Goal: Task Accomplishment & Management: Use online tool/utility

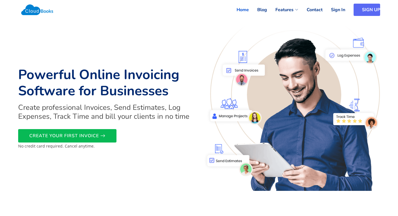
click at [361, 11] on link "SIGN UP" at bounding box center [367, 10] width 27 height 12
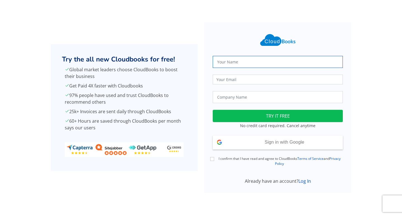
click at [235, 61] on input "text" at bounding box center [278, 62] width 130 height 12
type input "a"
type input "ABI"
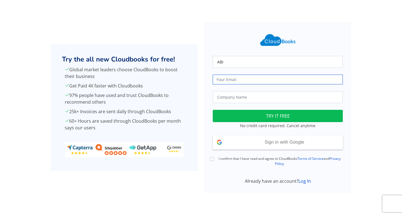
click at [220, 81] on input "email" at bounding box center [278, 80] width 130 height 10
type input "sabilashini1@eloratech.org"
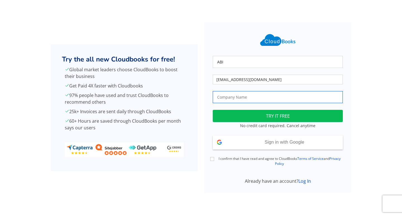
click at [241, 97] on input "text" at bounding box center [278, 97] width 130 height 12
type input "book shop"
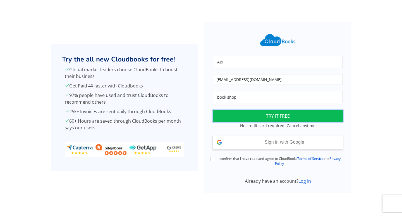
click at [266, 117] on button "TRY IT FREE" at bounding box center [278, 116] width 130 height 12
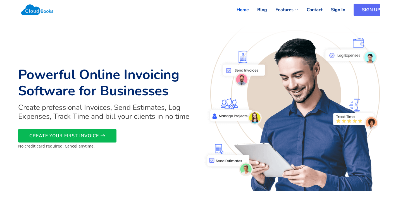
click at [357, 11] on link "SIGN UP" at bounding box center [367, 10] width 27 height 12
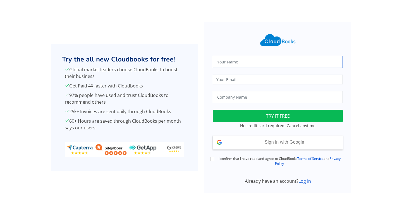
click at [230, 60] on input "text" at bounding box center [278, 62] width 130 height 12
type input "abi"
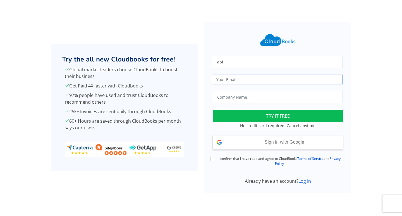
click at [221, 79] on input "email" at bounding box center [278, 80] width 130 height 10
type input "[EMAIL_ADDRESS][DOMAIN_NAME]"
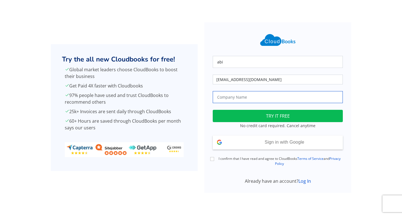
drag, startPoint x: 229, startPoint y: 97, endPoint x: 236, endPoint y: 102, distance: 8.0
click at [231, 99] on input "text" at bounding box center [278, 97] width 130 height 12
type input "bookshop"
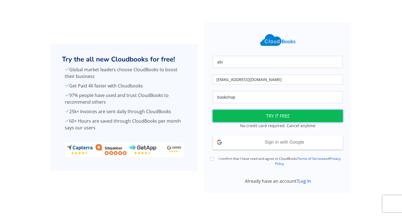
click at [272, 114] on button "TRY IT FREE" at bounding box center [278, 116] width 130 height 12
click at [213, 160] on input "I confirm that I have read and agree to CloudBooks Terms of Service and Privacy…" at bounding box center [212, 159] width 4 height 4
checkbox input "true"
drag, startPoint x: 280, startPoint y: 113, endPoint x: 279, endPoint y: 116, distance: 3.1
click at [280, 114] on button "TRY IT FREE" at bounding box center [278, 116] width 130 height 12
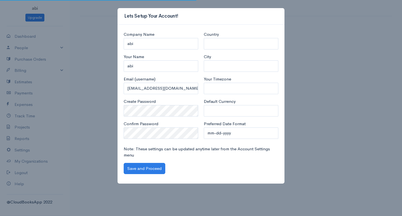
select select "[GEOGRAPHIC_DATA]"
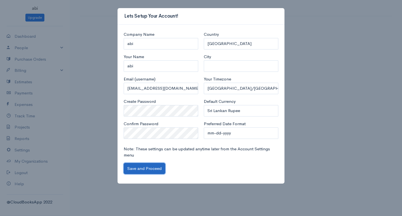
click at [152, 168] on button "Save and Proceed" at bounding box center [145, 168] width 42 height 11
click at [147, 166] on button "Save and Proceed" at bounding box center [145, 168] width 42 height 11
click at [209, 66] on input "City" at bounding box center [241, 65] width 75 height 11
type input "bandarawela"
click at [146, 169] on button "Save and Proceed" at bounding box center [145, 168] width 42 height 11
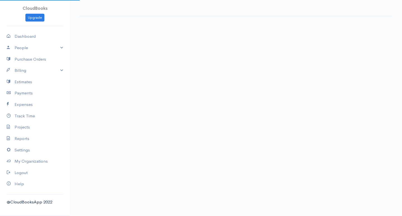
select select "365"
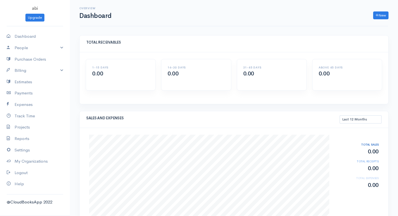
click at [248, 128] on div "SALES AND EXPENSES This Month Last 30 Days Last 3 Months Last 12 Months Year to…" at bounding box center [234, 119] width 309 height 17
click at [28, 50] on link "People" at bounding box center [35, 47] width 70 height 11
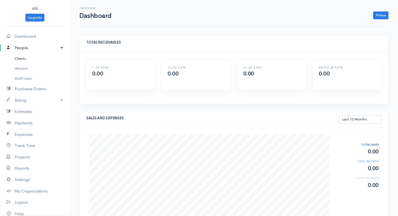
click at [28, 59] on link "Clients" at bounding box center [35, 59] width 70 height 10
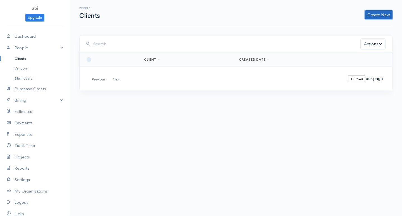
click at [382, 14] on link "Create New" at bounding box center [379, 14] width 28 height 9
click at [366, 25] on link "Client" at bounding box center [370, 27] width 44 height 10
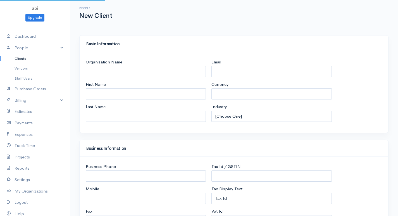
select select "LKR"
select select "[GEOGRAPHIC_DATA]"
click at [89, 69] on input "Organization Name" at bounding box center [146, 71] width 120 height 11
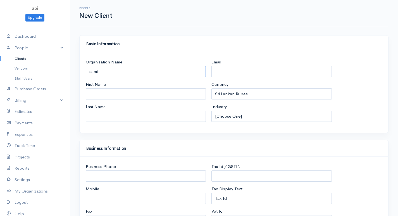
click at [99, 72] on input "sami" at bounding box center [146, 71] width 120 height 11
type input "s"
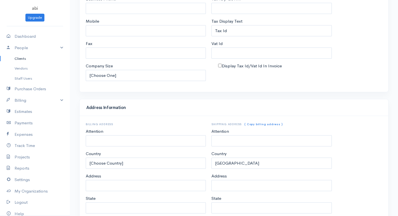
scroll to position [245, 0]
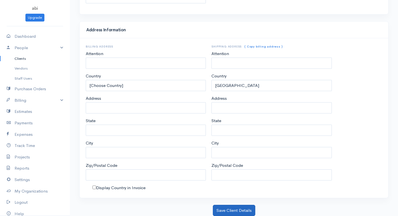
type input "Sami"
click at [229, 211] on button "Save Client Details" at bounding box center [234, 210] width 42 height 11
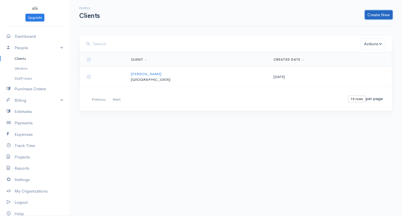
click at [371, 14] on link "Create New" at bounding box center [379, 14] width 28 height 9
click at [364, 27] on link "Client" at bounding box center [370, 27] width 44 height 10
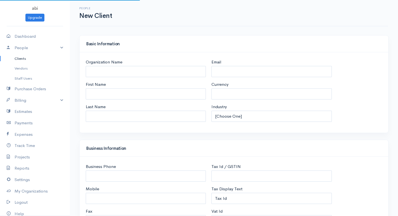
select select "LKR"
select select "[GEOGRAPHIC_DATA]"
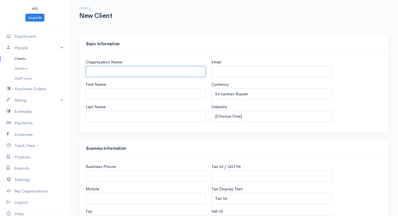
click at [116, 69] on input "Organization Name" at bounding box center [146, 71] width 120 height 11
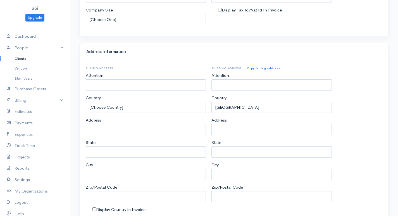
scroll to position [245, 0]
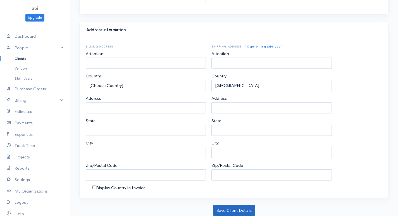
type input "narmi"
click at [233, 212] on button "Save Client Details" at bounding box center [234, 210] width 42 height 11
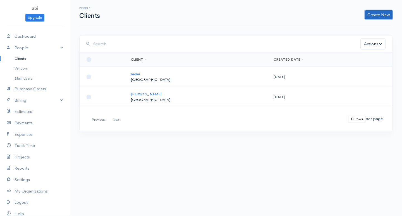
click at [378, 14] on link "Create New" at bounding box center [379, 14] width 28 height 9
click at [366, 23] on link "Client" at bounding box center [370, 27] width 44 height 10
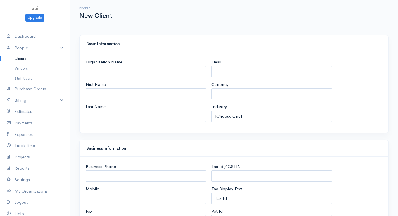
select select "LKR"
select select "[GEOGRAPHIC_DATA]"
click at [127, 70] on input "Organization Name" at bounding box center [146, 71] width 120 height 11
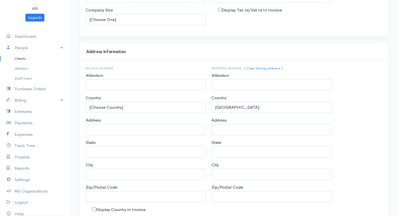
scroll to position [245, 0]
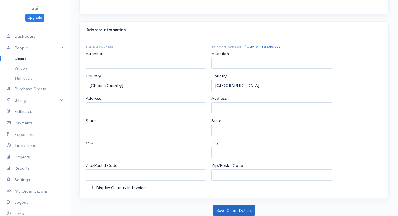
type input "imel"
click at [216, 211] on button "Save Client Details" at bounding box center [234, 210] width 42 height 11
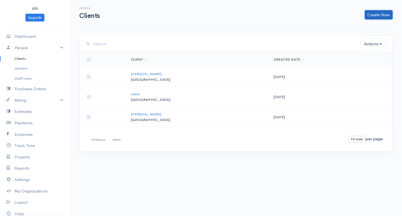
click at [380, 14] on link "Create New" at bounding box center [379, 14] width 28 height 9
click at [365, 24] on link "Client" at bounding box center [370, 27] width 44 height 10
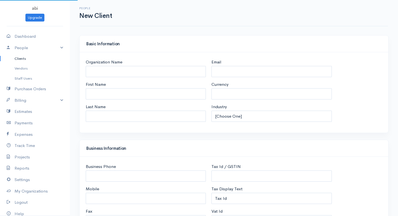
select select "LKR"
select select "[GEOGRAPHIC_DATA]"
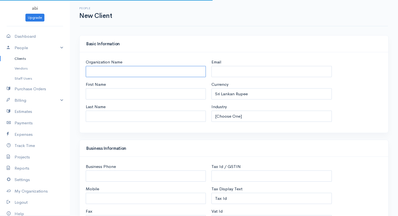
click at [123, 76] on input "Organization Name" at bounding box center [146, 71] width 120 height 11
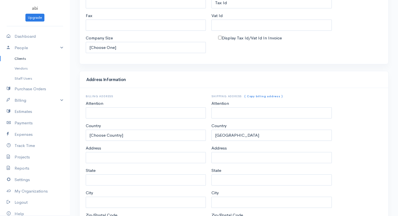
scroll to position [245, 0]
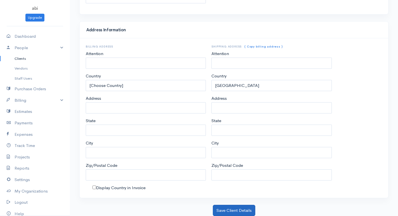
type input "kabi"
click at [224, 208] on button "Save Client Details" at bounding box center [234, 210] width 42 height 11
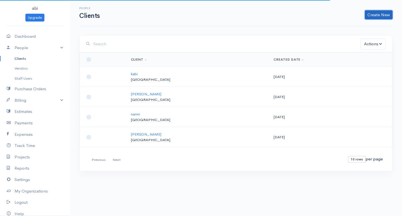
click at [386, 11] on link "Create New" at bounding box center [379, 14] width 28 height 9
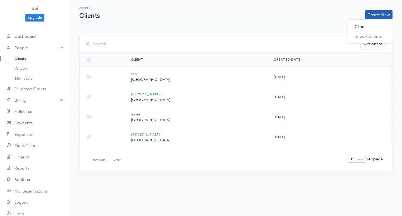
click at [363, 27] on link "Client" at bounding box center [370, 27] width 44 height 10
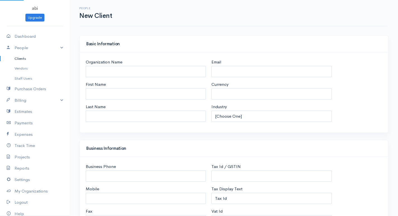
select select "LKR"
select select "[GEOGRAPHIC_DATA]"
click at [159, 77] on input "Organization Name" at bounding box center [146, 71] width 120 height 11
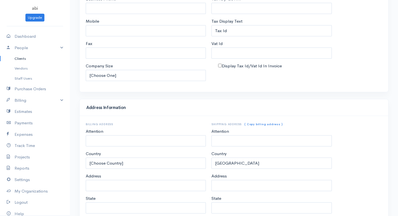
scroll to position [245, 0]
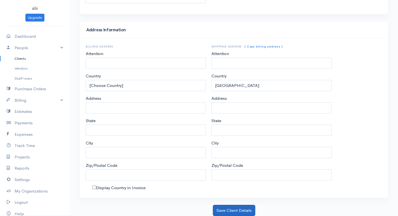
type input "nijitha"
click at [234, 207] on button "Save Client Details" at bounding box center [234, 210] width 42 height 11
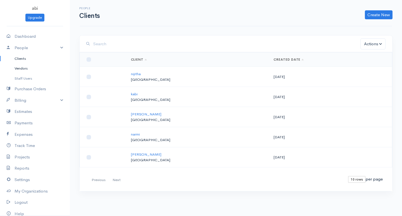
click at [27, 68] on link "Vendors" at bounding box center [35, 68] width 70 height 10
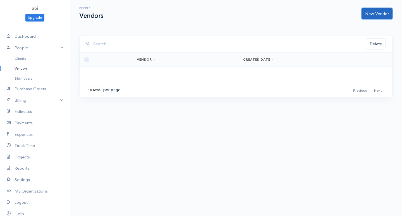
click at [379, 14] on link "New Vendor" at bounding box center [377, 13] width 31 height 11
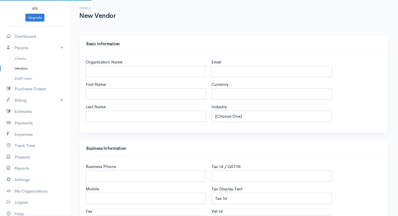
select select "LKR"
select select "[GEOGRAPHIC_DATA]"
click at [132, 75] on input "Organization Name" at bounding box center [146, 71] width 120 height 11
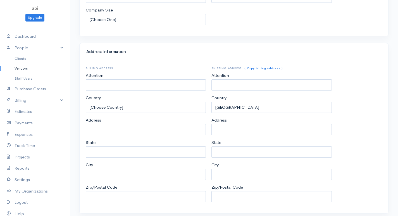
scroll to position [239, 0]
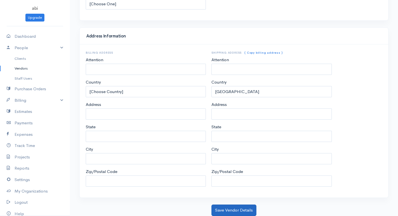
type input "shan"
click at [240, 209] on button "Save Vendor Details" at bounding box center [233, 209] width 45 height 11
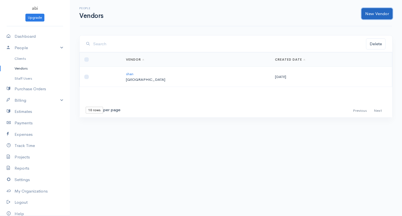
click at [376, 12] on link "New Vendor" at bounding box center [377, 13] width 31 height 11
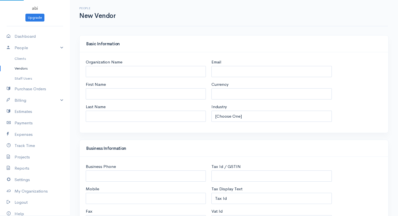
select select "LKR"
select select "[GEOGRAPHIC_DATA]"
click at [103, 70] on input "Organization Name" at bounding box center [146, 71] width 120 height 11
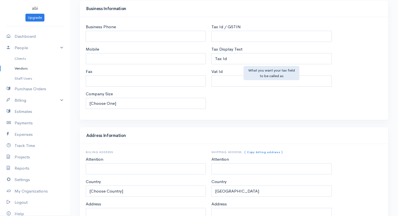
scroll to position [239, 0]
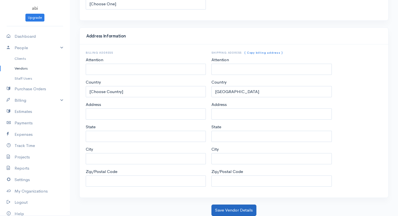
type input "mugil"
click at [242, 210] on button "Save Vendor Details" at bounding box center [233, 209] width 45 height 11
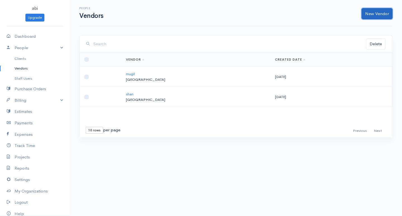
click at [373, 9] on link "New Vendor" at bounding box center [377, 13] width 31 height 11
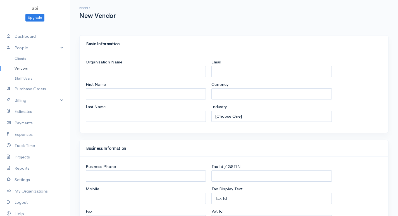
select select "LKR"
select select "[GEOGRAPHIC_DATA]"
click at [151, 73] on input "Organization Name" at bounding box center [146, 71] width 120 height 11
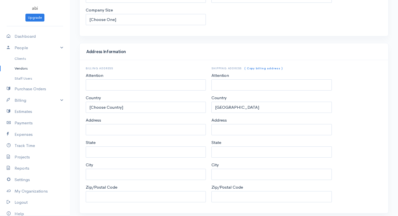
scroll to position [239, 0]
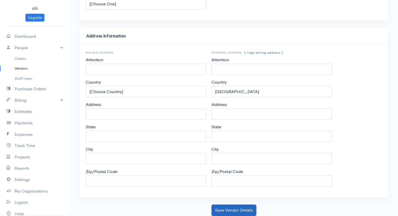
type input "[PERSON_NAME]"
click at [224, 210] on button "Save Vendor Details" at bounding box center [233, 209] width 45 height 11
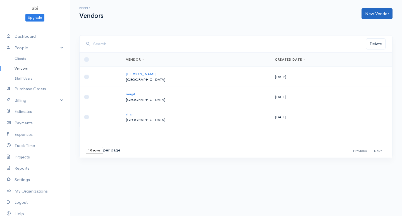
drag, startPoint x: 380, startPoint y: 6, endPoint x: 380, endPoint y: 15, distance: 9.2
click at [380, 10] on div "People Vendors New Vendor" at bounding box center [236, 13] width 312 height 26
click at [380, 15] on link "New Vendor" at bounding box center [377, 13] width 31 height 11
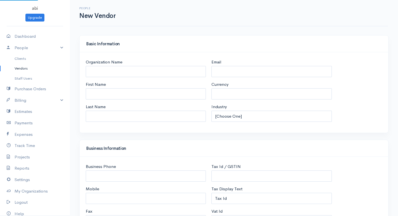
select select "LKR"
select select "[GEOGRAPHIC_DATA]"
click at [97, 72] on input "Organization Name" at bounding box center [146, 71] width 120 height 11
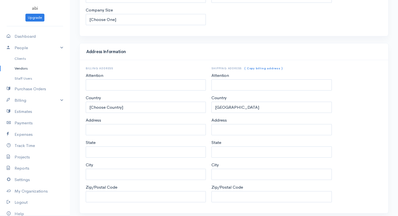
scroll to position [239, 0]
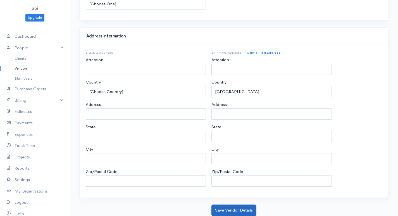
type input "mano"
click at [235, 212] on button "Save Vendor Details" at bounding box center [233, 209] width 45 height 11
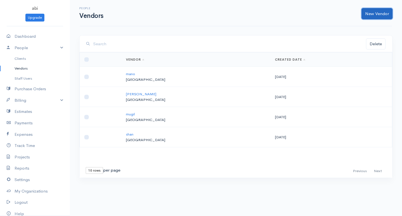
click at [371, 14] on link "New Vendor" at bounding box center [377, 13] width 31 height 11
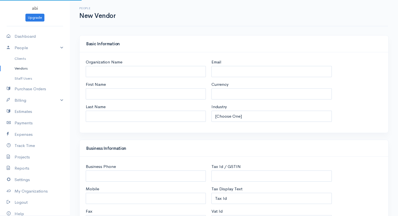
select select "LKR"
select select "[GEOGRAPHIC_DATA]"
click at [100, 69] on input "Organization Name" at bounding box center [146, 71] width 120 height 11
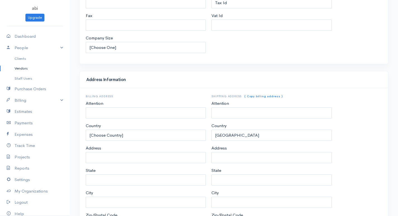
scroll to position [239, 0]
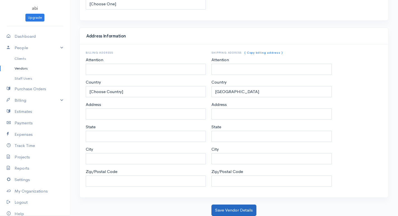
type input "raju"
click at [233, 212] on button "Save Vendor Details" at bounding box center [233, 209] width 45 height 11
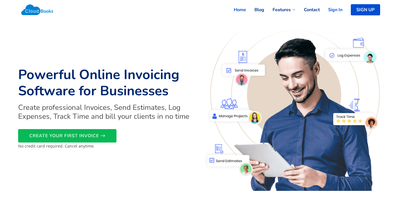
click at [332, 11] on link "Sign In" at bounding box center [331, 10] width 23 height 12
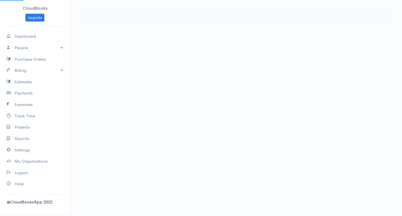
select select "365"
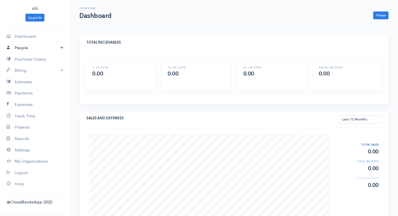
click at [25, 51] on link "People" at bounding box center [35, 47] width 70 height 11
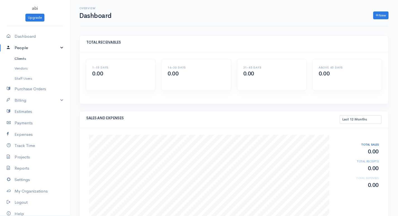
click at [28, 61] on link "Clients" at bounding box center [35, 59] width 70 height 10
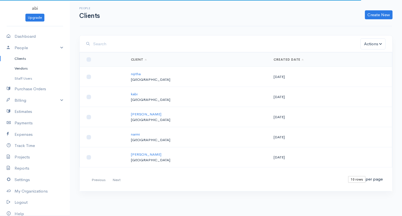
click at [23, 68] on link "Vendors" at bounding box center [35, 68] width 70 height 10
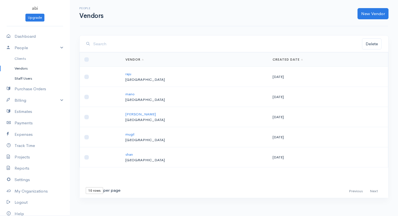
click at [23, 78] on link "Staff Users" at bounding box center [35, 78] width 70 height 10
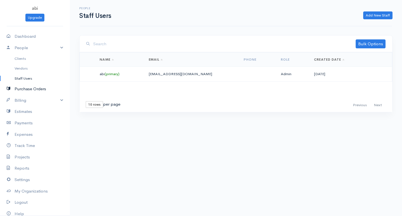
click at [25, 88] on link "Purchase Orders" at bounding box center [35, 88] width 70 height 11
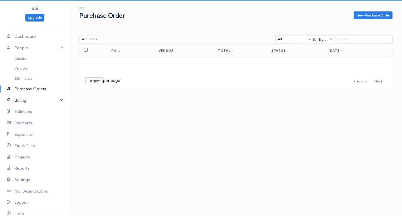
click at [25, 99] on link "Billing" at bounding box center [35, 100] width 70 height 11
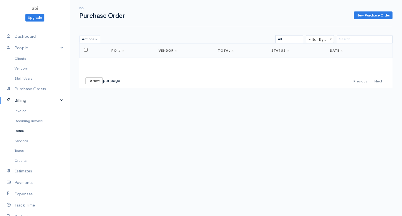
click at [28, 130] on link "Items" at bounding box center [35, 131] width 70 height 10
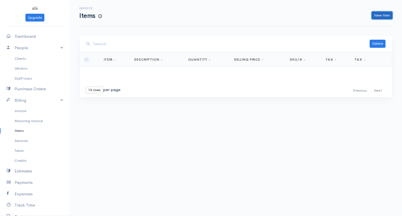
click at [385, 12] on link "New Item" at bounding box center [382, 15] width 21 height 8
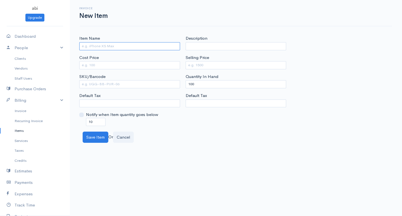
click at [82, 47] on input "Item Name" at bounding box center [129, 46] width 101 height 8
type input "dell keyboard"
click at [107, 64] on input "Cost Price" at bounding box center [129, 65] width 101 height 8
type input "250"
click at [201, 63] on input "Selling Price" at bounding box center [236, 65] width 101 height 8
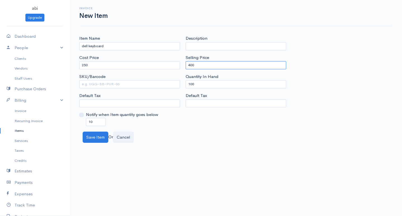
type input "400"
drag, startPoint x: 196, startPoint y: 84, endPoint x: 188, endPoint y: 85, distance: 7.4
click at [188, 85] on input "100" at bounding box center [236, 84] width 101 height 8
type input "0"
drag, startPoint x: 95, startPoint y: 120, endPoint x: 87, endPoint y: 121, distance: 7.5
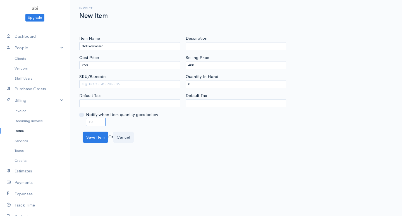
click at [87, 121] on input "10" at bounding box center [96, 122] width 20 height 8
type input "0"
click at [99, 135] on button "Save Item" at bounding box center [96, 137] width 26 height 11
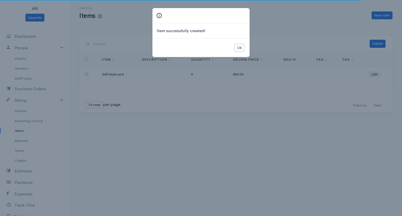
click at [240, 46] on button "Ok" at bounding box center [240, 48] width 10 height 8
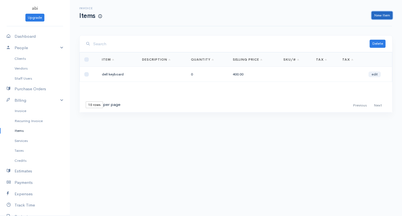
click at [380, 14] on link "New Item" at bounding box center [382, 15] width 21 height 8
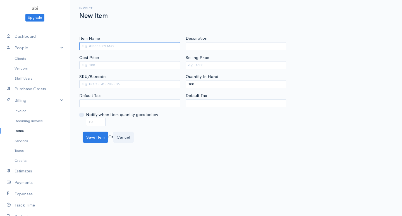
click at [122, 48] on input "Item Name" at bounding box center [129, 46] width 101 height 8
type input "hp keyboard"
click at [92, 64] on input "Cost Price" at bounding box center [129, 65] width 101 height 8
type input "350"
click at [216, 65] on input "Selling Price" at bounding box center [236, 65] width 101 height 8
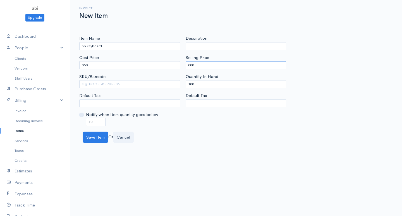
type input "500"
drag, startPoint x: 195, startPoint y: 84, endPoint x: 185, endPoint y: 85, distance: 10.0
click at [185, 85] on div "Description Selling Price 500 Quantity In Hand 100 Default Tax" at bounding box center [236, 80] width 106 height 90
type input "0"
drag, startPoint x: 91, startPoint y: 122, endPoint x: 85, endPoint y: 127, distance: 8.2
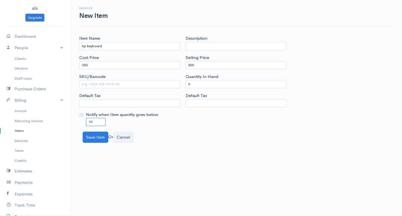
click at [87, 123] on input "10" at bounding box center [96, 122] width 20 height 8
drag, startPoint x: 92, startPoint y: 123, endPoint x: 87, endPoint y: 123, distance: 4.8
click at [87, 123] on input "10" at bounding box center [96, 122] width 20 height 8
type input "0"
click at [95, 138] on button "Save Item" at bounding box center [96, 137] width 26 height 11
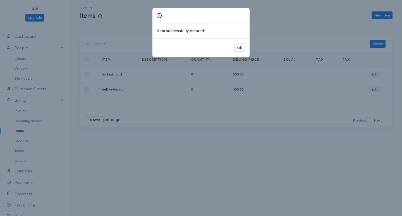
drag, startPoint x: 239, startPoint y: 45, endPoint x: 239, endPoint y: 48, distance: 3.4
click at [239, 46] on button "Ok" at bounding box center [240, 48] width 10 height 8
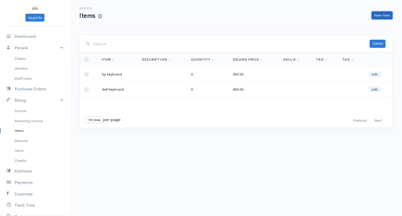
click at [380, 13] on link "New Item" at bounding box center [382, 15] width 21 height 8
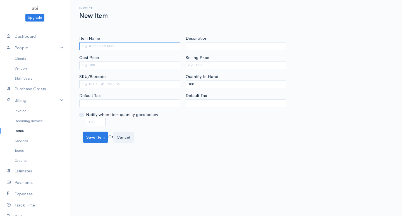
click at [84, 47] on input "Item Name" at bounding box center [129, 46] width 101 height 8
type input "ibm keyboard"
click at [95, 65] on input "Cost Price" at bounding box center [129, 65] width 101 height 8
type input "650"
click at [201, 64] on input "Selling Price" at bounding box center [236, 65] width 101 height 8
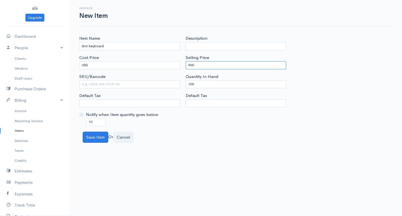
type input "900"
drag, startPoint x: 195, startPoint y: 84, endPoint x: 185, endPoint y: 85, distance: 9.6
click at [185, 85] on div "Description Selling Price 900 Quantity In Hand 100 Default Tax" at bounding box center [236, 80] width 106 height 90
type input "0"
drag, startPoint x: 95, startPoint y: 120, endPoint x: 81, endPoint y: 123, distance: 14.4
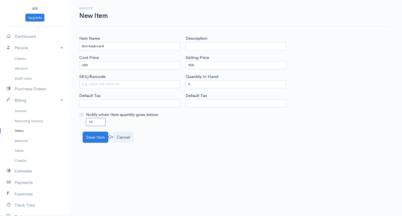
click at [81, 123] on div "Notify when Item quantity goes below 10" at bounding box center [129, 118] width 101 height 14
type input "0"
click at [93, 135] on button "Save Item" at bounding box center [96, 137] width 26 height 11
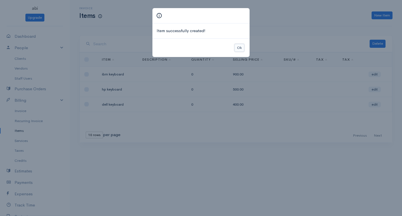
click at [243, 47] on button "Ok" at bounding box center [240, 48] width 10 height 8
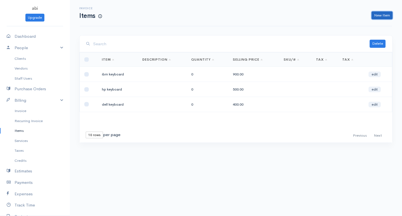
click at [378, 13] on link "New Item" at bounding box center [382, 15] width 21 height 8
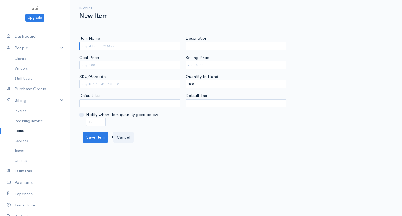
click at [90, 45] on input "Item Name" at bounding box center [129, 46] width 101 height 8
type input "dell moush"
click at [96, 66] on input "Cost Price" at bounding box center [129, 65] width 101 height 8
type input "150"
click at [198, 64] on input "Selling Price" at bounding box center [236, 65] width 101 height 8
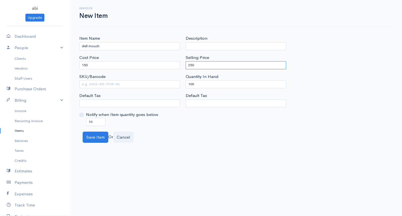
type input "250"
drag, startPoint x: 197, startPoint y: 83, endPoint x: 181, endPoint y: 80, distance: 16.0
click at [181, 80] on div "Item Name dell moush Cost Price 150 SKU/Barcode Default Tax Notify when Item qu…" at bounding box center [236, 80] width 319 height 90
type input "0"
drag, startPoint x: 94, startPoint y: 123, endPoint x: 83, endPoint y: 123, distance: 10.3
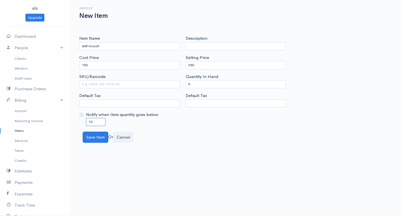
click at [83, 123] on div "Notify when Item quantity goes below 10" at bounding box center [129, 118] width 101 height 14
type input "0"
click at [91, 141] on button "Save Item" at bounding box center [96, 137] width 26 height 11
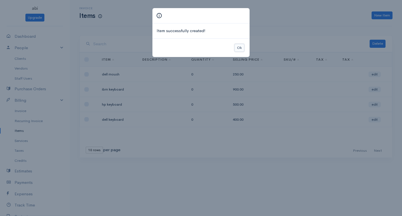
click at [236, 48] on button "Ok" at bounding box center [240, 48] width 10 height 8
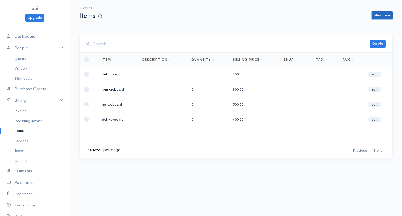
click at [381, 16] on link "New Item" at bounding box center [382, 15] width 21 height 8
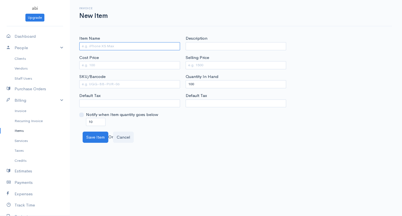
click at [105, 46] on input "Item Name" at bounding box center [129, 46] width 101 height 8
type input "hp moush"
click at [94, 63] on input "Cost Price" at bounding box center [129, 65] width 101 height 8
type input "250"
click at [203, 64] on input "Selling Price" at bounding box center [236, 65] width 101 height 8
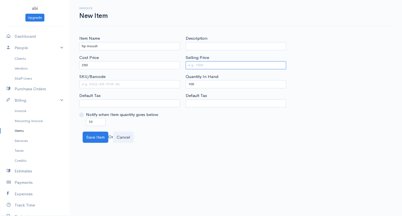
type input "400"
drag, startPoint x: 194, startPoint y: 83, endPoint x: 184, endPoint y: 85, distance: 10.7
click at [184, 85] on div "Description Selling Price 400 Quantity In Hand 100 Default Tax" at bounding box center [236, 80] width 106 height 90
type input "0"
drag, startPoint x: 96, startPoint y: 120, endPoint x: 84, endPoint y: 121, distance: 12.3
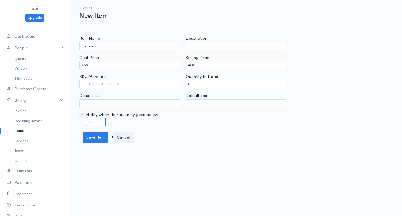
click at [84, 121] on div "Notify when Item quantity goes below 10" at bounding box center [129, 118] width 101 height 14
type input "0"
click at [86, 134] on button "Save Item" at bounding box center [96, 137] width 26 height 11
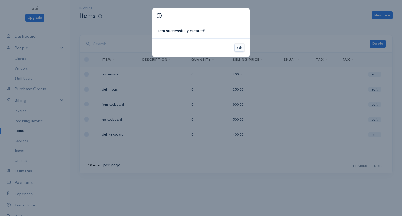
click at [238, 47] on button "Ok" at bounding box center [240, 48] width 10 height 8
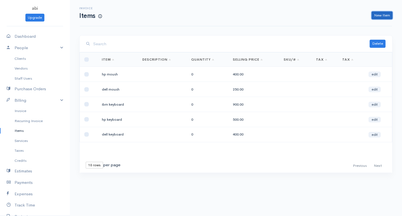
click at [380, 16] on link "New Item" at bounding box center [382, 15] width 21 height 8
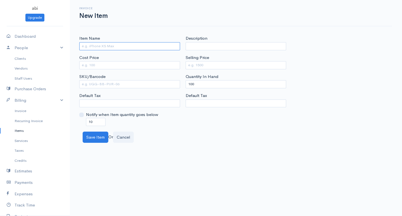
click at [106, 46] on input "Item Name" at bounding box center [129, 46] width 101 height 8
type input "ibm moush"
click at [91, 63] on input "Cost Price" at bounding box center [129, 65] width 101 height 8
type input "400"
click at [209, 65] on input "Selling Price" at bounding box center [236, 65] width 101 height 8
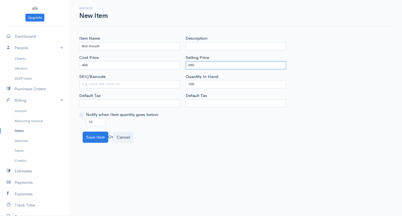
type input "650"
drag, startPoint x: 196, startPoint y: 85, endPoint x: 186, endPoint y: 81, distance: 10.6
click at [186, 81] on input "100" at bounding box center [236, 84] width 101 height 8
type input "0"
drag, startPoint x: 93, startPoint y: 121, endPoint x: 85, endPoint y: 119, distance: 8.1
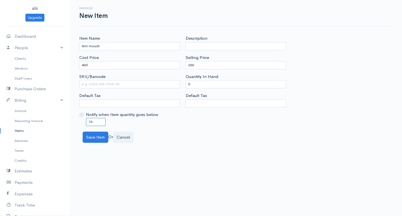
click at [85, 119] on div "Notify when Item quantity goes below 10" at bounding box center [129, 118] width 101 height 14
type input "0"
click at [97, 135] on button "Save Item" at bounding box center [96, 137] width 26 height 11
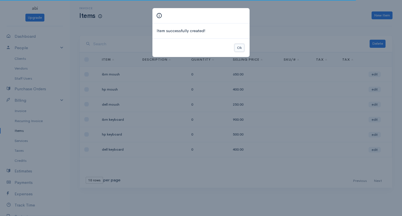
click at [238, 49] on button "Ok" at bounding box center [240, 48] width 10 height 8
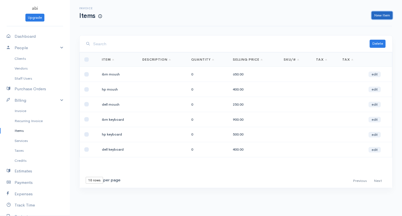
click at [378, 15] on link "New Item" at bounding box center [382, 15] width 21 height 8
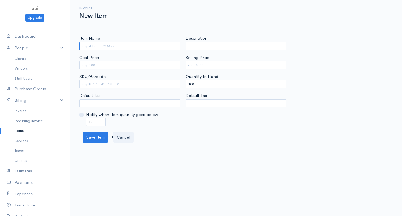
click at [114, 46] on input "Item Name" at bounding box center [129, 46] width 101 height 8
type input "core i3"
click at [87, 65] on input "Cost Price" at bounding box center [129, 65] width 101 height 8
type input "1000"
click at [210, 66] on input "Selling Price" at bounding box center [236, 65] width 101 height 8
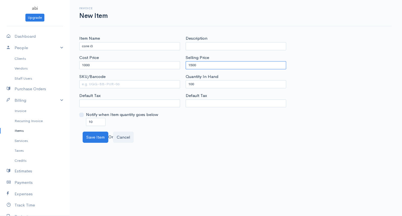
type input "1500"
drag, startPoint x: 191, startPoint y: 84, endPoint x: 184, endPoint y: 85, distance: 6.7
click at [184, 85] on div "Description Selling Price 1500 Quantity In Hand 100 Default Tax" at bounding box center [236, 80] width 106 height 90
type input "0"
drag, startPoint x: 94, startPoint y: 123, endPoint x: 83, endPoint y: 120, distance: 11.7
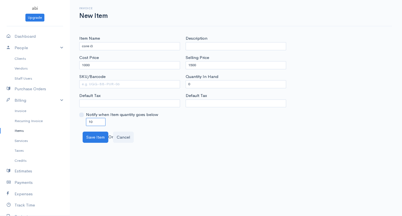
click at [83, 120] on div "Notify when Item quantity goes below 10" at bounding box center [129, 118] width 101 height 14
type input "0"
click at [98, 140] on button "Save Item" at bounding box center [96, 137] width 26 height 11
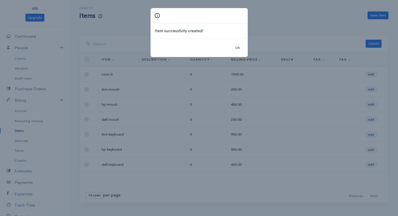
click at [376, 13] on div "Item successfully created! Ok" at bounding box center [199, 108] width 398 height 216
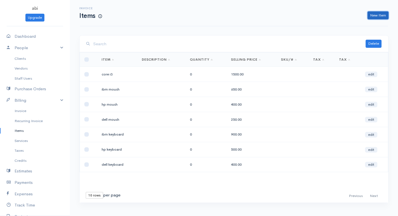
click at [373, 14] on link "New Item" at bounding box center [378, 15] width 21 height 8
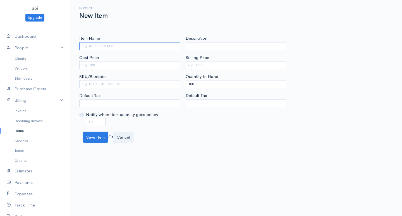
click at [97, 47] on input "Item Name" at bounding box center [129, 46] width 101 height 8
type input "core i5"
click at [96, 66] on input "Cost Price" at bounding box center [129, 65] width 101 height 8
type input "2000"
click at [193, 64] on input "Selling Price" at bounding box center [236, 65] width 101 height 8
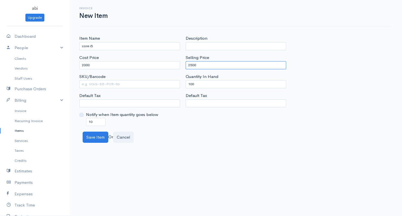
type input "2500"
drag, startPoint x: 194, startPoint y: 84, endPoint x: 177, endPoint y: 84, distance: 17.3
click at [177, 84] on div "Item Name core i5 Cost Price 2000 SKU/Barcode Default Tax Notify when Item quan…" at bounding box center [236, 80] width 319 height 90
type input "0"
drag, startPoint x: 94, startPoint y: 119, endPoint x: 76, endPoint y: 123, distance: 18.8
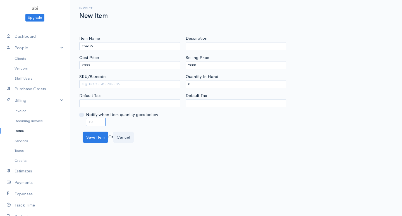
click at [81, 122] on div "Notify when Item quantity goes below 10" at bounding box center [129, 118] width 101 height 14
type input "0"
click at [95, 136] on button "Save Item" at bounding box center [96, 137] width 26 height 11
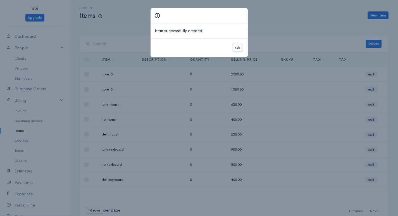
click at [238, 46] on button "Ok" at bounding box center [238, 48] width 10 height 8
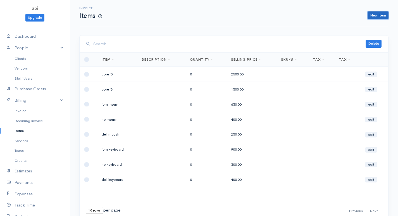
click at [377, 14] on link "New Item" at bounding box center [378, 15] width 21 height 8
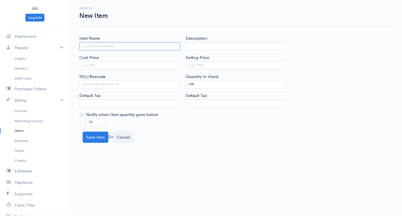
click at [89, 46] on input "Item Name" at bounding box center [129, 46] width 101 height 8
type input "core i7"
click at [90, 66] on input "Cost Price" at bounding box center [129, 65] width 101 height 8
type input "3000"
click at [191, 64] on input "Selling Price" at bounding box center [236, 65] width 101 height 8
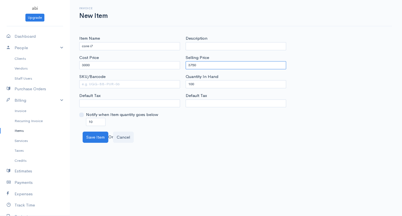
type input "3750"
drag, startPoint x: 195, startPoint y: 84, endPoint x: 180, endPoint y: 82, distance: 15.8
click at [180, 82] on div "Item Name core i7 Cost Price 3000 SKU/Barcode Default Tax Notify when Item quan…" at bounding box center [236, 80] width 319 height 90
type input "0"
drag, startPoint x: 93, startPoint y: 120, endPoint x: 84, endPoint y: 121, distance: 9.0
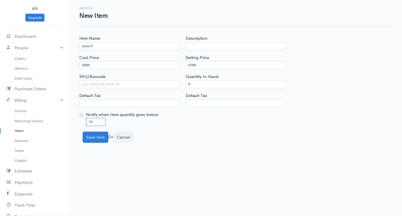
click at [84, 121] on div "Notify when Item quantity goes below 10" at bounding box center [129, 118] width 101 height 14
type input "0"
click at [101, 139] on button "Save Item" at bounding box center [96, 137] width 26 height 11
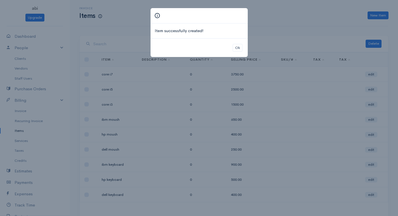
click at [375, 13] on div "Item successfully created! Ok" at bounding box center [199, 108] width 398 height 216
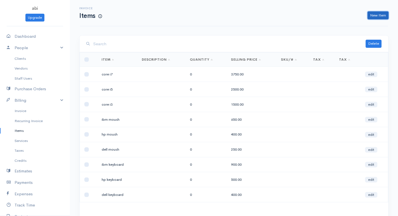
click at [377, 15] on link "New Item" at bounding box center [378, 15] width 21 height 8
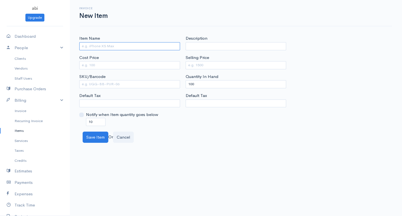
click at [87, 46] on input "Item Name" at bounding box center [129, 46] width 101 height 8
type input "intel"
click at [87, 64] on input "Cost Price" at bounding box center [129, 65] width 101 height 8
type input "3500"
click at [196, 66] on input "Selling Price" at bounding box center [236, 65] width 101 height 8
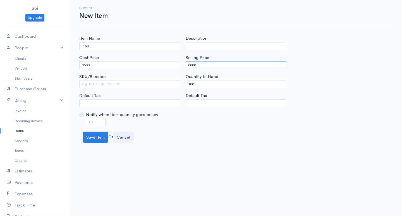
type input "5000"
drag, startPoint x: 196, startPoint y: 84, endPoint x: 173, endPoint y: 80, distance: 22.6
click at [173, 80] on div "Item Name intel Cost Price 3500 SKU/Barcode Default Tax Notify when Item quanti…" at bounding box center [236, 80] width 319 height 90
type input "0"
drag, startPoint x: 95, startPoint y: 120, endPoint x: 84, endPoint y: 121, distance: 10.6
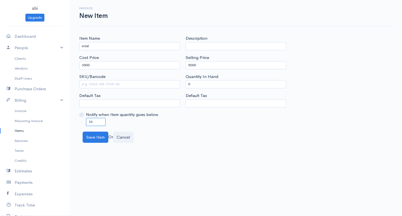
click at [84, 121] on div "Notify when Item quantity goes below 10" at bounding box center [129, 118] width 101 height 14
type input "-"
type input "0"
click at [98, 136] on button "Save Item" at bounding box center [96, 137] width 26 height 11
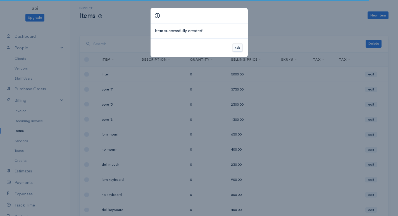
click at [235, 49] on button "Ok" at bounding box center [238, 48] width 10 height 8
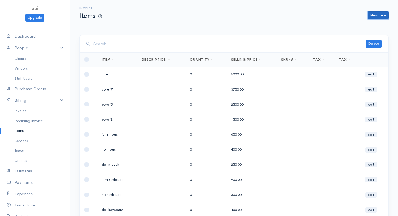
click at [379, 14] on link "New Item" at bounding box center [378, 15] width 21 height 8
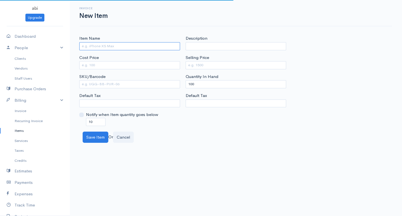
click at [98, 46] on input "Item Name" at bounding box center [129, 46] width 101 height 8
type input "gigabyte"
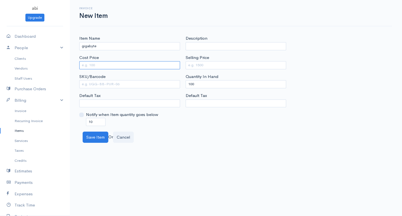
click at [93, 63] on input "Cost Price" at bounding box center [129, 65] width 101 height 8
type input "4000"
click at [191, 62] on input "Selling Price" at bounding box center [236, 65] width 101 height 8
type input "7000"
drag, startPoint x: 196, startPoint y: 84, endPoint x: 181, endPoint y: 78, distance: 15.8
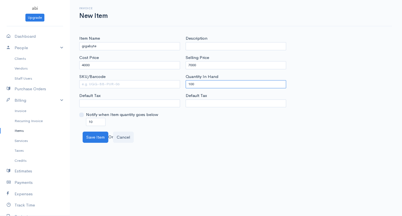
click at [181, 78] on div "Item Name gigabyte Cost Price 4000 SKU/Barcode Default Tax Notify when Item qua…" at bounding box center [236, 80] width 319 height 90
type input "0"
drag, startPoint x: 94, startPoint y: 120, endPoint x: 77, endPoint y: 118, distance: 18.0
click at [77, 118] on div "Item Name gigabyte Cost Price 4000 SKU/Barcode Default Tax Notify when Item qua…" at bounding box center [130, 80] width 106 height 90
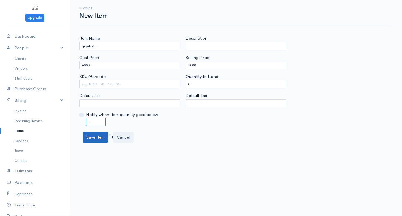
type input "0"
click at [96, 135] on button "Save Item" at bounding box center [96, 137] width 26 height 11
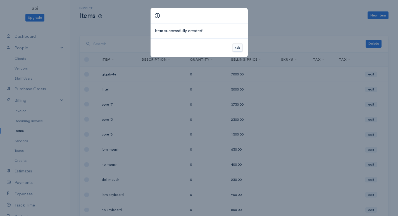
click at [234, 47] on button "Ok" at bounding box center [238, 48] width 10 height 8
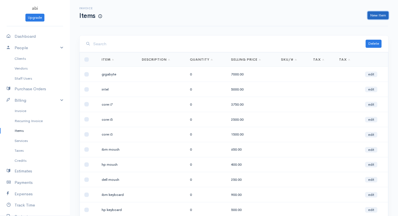
click at [375, 13] on link "New Item" at bounding box center [378, 15] width 21 height 8
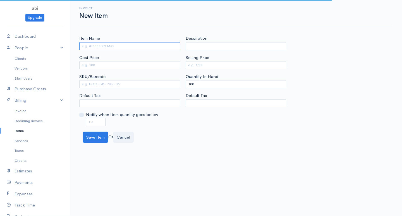
click at [127, 45] on input "Item Name" at bounding box center [129, 46] width 101 height 8
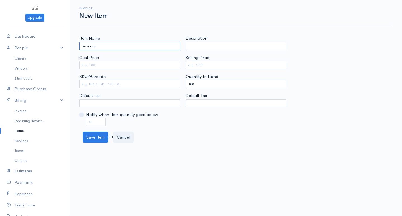
type input "boxconn"
click at [89, 65] on input "Cost Price" at bounding box center [129, 65] width 101 height 8
type input "4500"
click at [201, 65] on input "Selling Price" at bounding box center [236, 65] width 101 height 8
type input "6500"
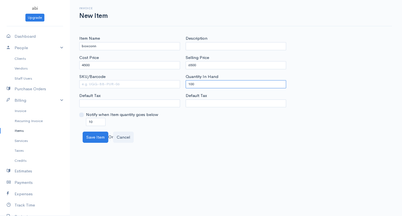
drag, startPoint x: 194, startPoint y: 83, endPoint x: 182, endPoint y: 81, distance: 11.8
click at [182, 81] on div "Item Name boxconn Cost Price 4500 SKU/Barcode Default Tax Notify when Item quan…" at bounding box center [236, 80] width 319 height 90
type input "0"
drag, startPoint x: 97, startPoint y: 121, endPoint x: 80, endPoint y: 116, distance: 17.6
click at [80, 116] on div "Notify when Item quantity goes below 10" at bounding box center [129, 118] width 101 height 14
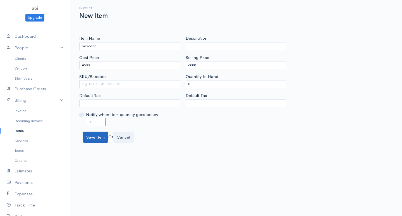
type input "0"
click at [92, 139] on button "Save Item" at bounding box center [96, 137] width 26 height 11
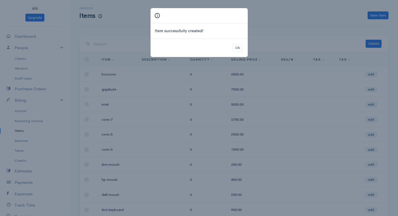
click at [379, 19] on div "Item successfully created! Ok" at bounding box center [199, 108] width 398 height 216
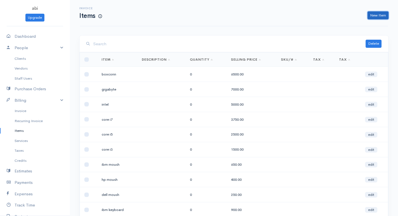
click at [375, 13] on link "New Item" at bounding box center [378, 15] width 21 height 8
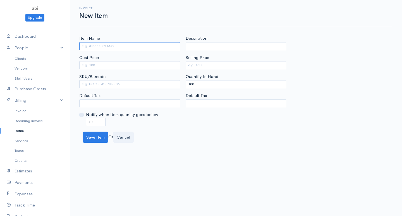
click at [113, 47] on input "Item Name" at bounding box center [129, 46] width 101 height 8
click at [89, 46] on input "2gb" at bounding box center [129, 46] width 101 height 8
type input "2GB"
click at [94, 65] on input "Cost Price" at bounding box center [129, 65] width 101 height 8
type input "1000"
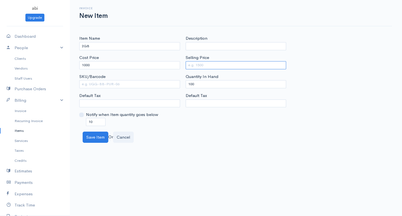
click at [191, 66] on input "Selling Price" at bounding box center [236, 65] width 101 height 8
type input "1500"
drag, startPoint x: 194, startPoint y: 83, endPoint x: 185, endPoint y: 85, distance: 9.2
click at [185, 85] on div "Description Selling Price 1500 Quantity In Hand 100 Default Tax" at bounding box center [236, 80] width 106 height 90
type input "0"
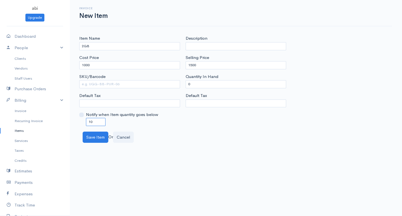
drag, startPoint x: 97, startPoint y: 122, endPoint x: 85, endPoint y: 121, distance: 12.1
click at [85, 121] on div "Notify when Item quantity goes below 10" at bounding box center [129, 118] width 101 height 14
type input "0"
click at [99, 139] on button "Save Item" at bounding box center [96, 137] width 26 height 11
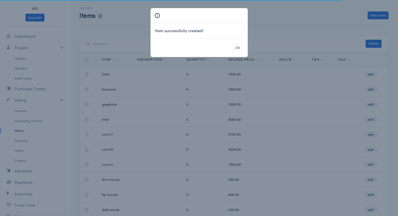
click at [373, 15] on div "Item successfully created! Ok" at bounding box center [199, 108] width 398 height 216
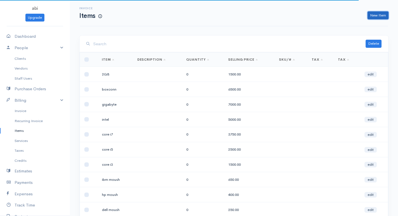
click at [373, 15] on link "New Item" at bounding box center [378, 15] width 21 height 8
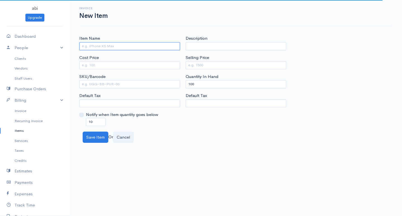
click at [117, 46] on input "Item Name" at bounding box center [129, 46] width 101 height 8
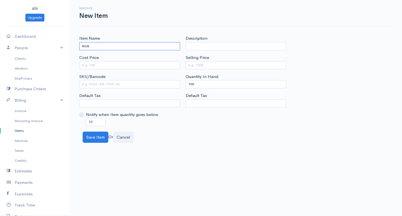
type input "4GB"
click at [96, 64] on input "Cost Price" at bounding box center [129, 65] width 101 height 8
type input "2000"
click at [193, 67] on input "Selling Price" at bounding box center [236, 65] width 101 height 8
type input "3500"
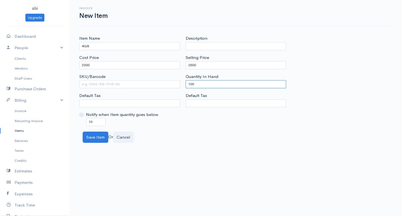
drag, startPoint x: 195, startPoint y: 83, endPoint x: 185, endPoint y: 81, distance: 10.3
click at [185, 81] on div "Description Selling Price 3500 Quantity In Hand 100 Default Tax" at bounding box center [236, 80] width 106 height 90
type input "0"
drag, startPoint x: 96, startPoint y: 120, endPoint x: 81, endPoint y: 118, distance: 15.2
click at [81, 118] on div "Notify when Item quantity goes below 10" at bounding box center [129, 118] width 101 height 14
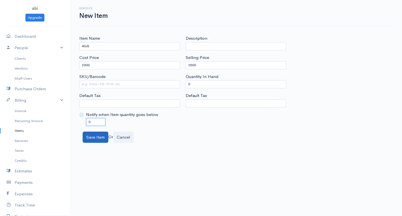
type input "0"
click at [89, 138] on button "Save Item" at bounding box center [96, 137] width 26 height 11
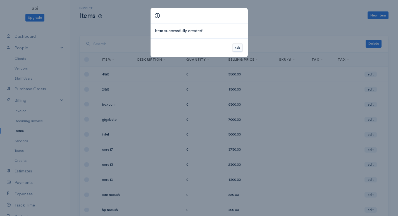
click at [237, 49] on button "Ok" at bounding box center [238, 48] width 10 height 8
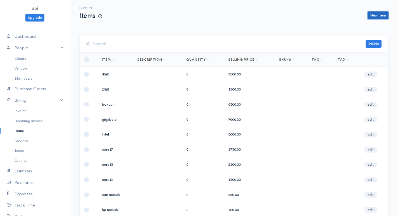
click at [376, 17] on link "New Item" at bounding box center [378, 15] width 21 height 8
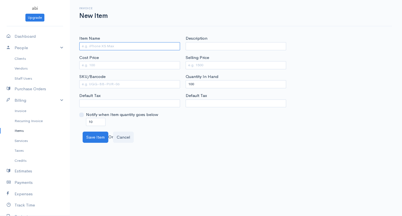
click at [121, 47] on input "Item Name" at bounding box center [129, 46] width 101 height 8
type input "8GB"
click at [94, 63] on input "Cost Price" at bounding box center [129, 65] width 101 height 8
type input "3000"
click at [191, 65] on input "Selling Price" at bounding box center [236, 65] width 101 height 8
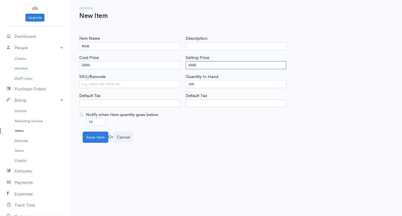
type input "6000"
drag, startPoint x: 200, startPoint y: 82, endPoint x: 180, endPoint y: 83, distance: 20.1
click at [181, 83] on div "Item Name 8GB Cost Price 3000 SKU/Barcode Default Tax Notify when Item quantity…" at bounding box center [236, 80] width 319 height 90
type input "0"
drag, startPoint x: 101, startPoint y: 120, endPoint x: 87, endPoint y: 118, distance: 13.8
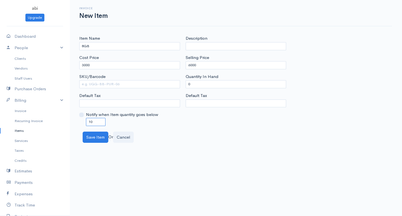
click at [87, 118] on input "10" at bounding box center [96, 122] width 20 height 8
type input "0"
click at [92, 135] on button "Save Item" at bounding box center [96, 137] width 26 height 11
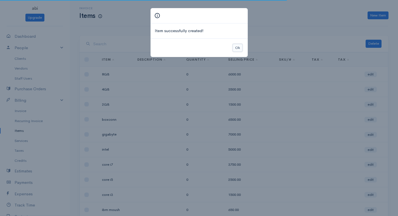
click at [236, 44] on button "Ok" at bounding box center [238, 48] width 10 height 8
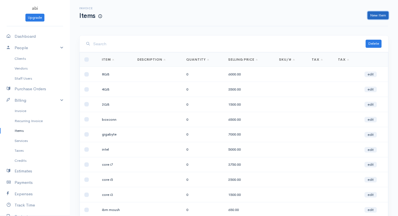
click at [383, 15] on link "New Item" at bounding box center [378, 15] width 21 height 8
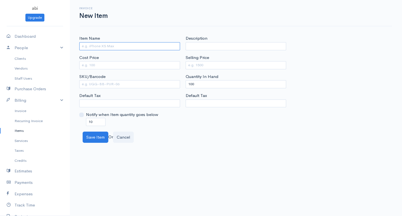
click at [132, 46] on input "Item Name" at bounding box center [129, 46] width 101 height 8
click at [96, 65] on input "Cost Price" at bounding box center [129, 65] width 101 height 8
click at [101, 48] on input "17 LCD" at bounding box center [129, 46] width 101 height 8
type input "17 LCD MONITOR"
click at [102, 64] on input "Cost Price" at bounding box center [129, 65] width 101 height 8
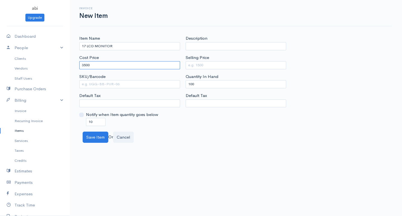
type input "3500"
click at [213, 64] on input "Selling Price" at bounding box center [236, 65] width 101 height 8
type input "5000"
drag, startPoint x: 196, startPoint y: 85, endPoint x: 184, endPoint y: 83, distance: 11.4
click at [184, 83] on div "Description Selling Price 5000 Quantity In Hand 100 Default Tax" at bounding box center [236, 80] width 106 height 90
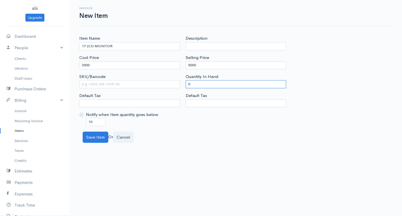
type input "0"
drag, startPoint x: 95, startPoint y: 122, endPoint x: 84, endPoint y: 119, distance: 12.0
click at [84, 119] on div "Notify when Item quantity goes below 10" at bounding box center [129, 118] width 101 height 14
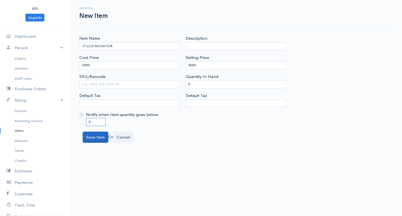
type input "0"
click at [91, 139] on button "Save Item" at bounding box center [96, 137] width 26 height 11
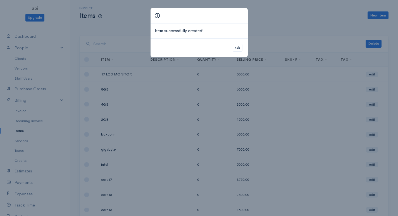
click at [375, 14] on div "Item successfully created! Ok" at bounding box center [199, 108] width 398 height 216
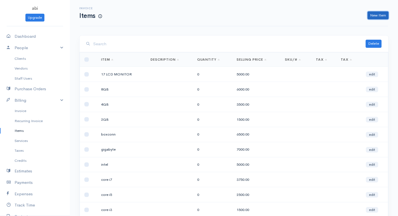
click at [375, 14] on link "New Item" at bounding box center [378, 15] width 21 height 8
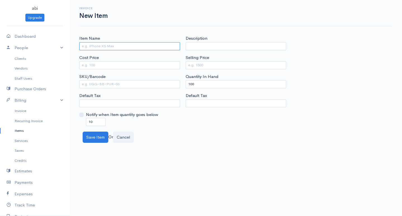
click at [109, 47] on input "Item Name" at bounding box center [129, 46] width 101 height 8
type input "19LCD MONITOR"
click at [103, 63] on input "Cost Price" at bounding box center [129, 65] width 101 height 8
type input "4500"
click at [203, 66] on input "Selling Price" at bounding box center [236, 65] width 101 height 8
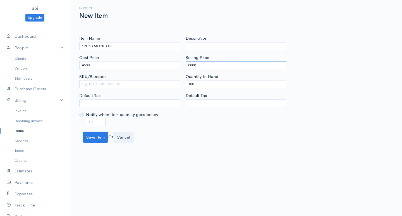
type input "5000"
drag, startPoint x: 196, startPoint y: 84, endPoint x: 174, endPoint y: 76, distance: 22.8
click at [174, 76] on div "Item Name 19LCD MONITOR Cost Price 4500 SKU/Barcode Default Tax Notify when Ite…" at bounding box center [236, 80] width 319 height 90
type input "0"
drag, startPoint x: 95, startPoint y: 120, endPoint x: 77, endPoint y: 112, distance: 19.9
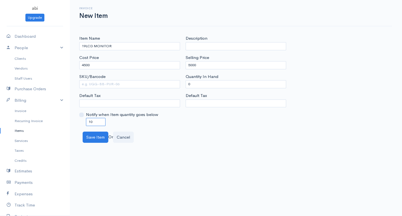
click at [77, 113] on div "Item Name 19LCD MONITOR Cost Price 4500 SKU/Barcode Default Tax Notify when Ite…" at bounding box center [130, 80] width 106 height 90
type input "0"
click at [89, 137] on button "Save Item" at bounding box center [96, 137] width 26 height 11
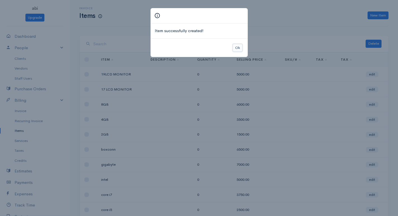
click at [236, 49] on button "Ok" at bounding box center [238, 48] width 10 height 8
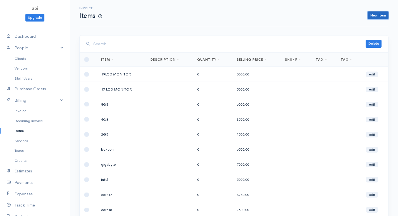
click at [374, 17] on link "New Item" at bounding box center [378, 15] width 21 height 8
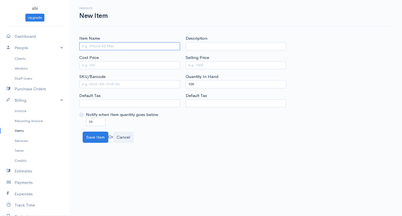
click at [88, 46] on input "Item Name" at bounding box center [129, 46] width 101 height 8
type input "25 LED"
click at [99, 64] on input "Cost Price" at bounding box center [129, 65] width 101 height 8
type input "8500"
click at [207, 62] on input "Selling Price" at bounding box center [236, 65] width 101 height 8
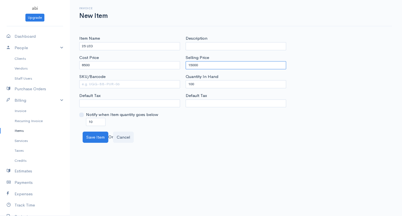
type input "15000"
drag, startPoint x: 198, startPoint y: 82, endPoint x: 175, endPoint y: 84, distance: 23.0
click at [177, 84] on div "Item Name 25 LED Cost Price 8500 SKU/Barcode Default Tax Notify when Item quant…" at bounding box center [236, 80] width 319 height 90
type input "0"
drag, startPoint x: 95, startPoint y: 120, endPoint x: 73, endPoint y: 117, distance: 22.6
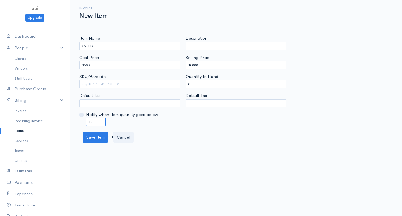
click at [73, 117] on div "Item Name 25 LED Cost Price 8500 SKU/Barcode Default Tax Notify when Item quant…" at bounding box center [236, 89] width 332 height 108
type input "O"
type input "0"
click at [93, 142] on button "Save Item" at bounding box center [96, 137] width 26 height 11
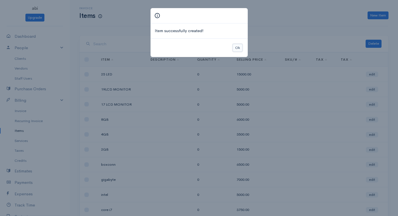
click at [240, 49] on button "Ok" at bounding box center [238, 48] width 10 height 8
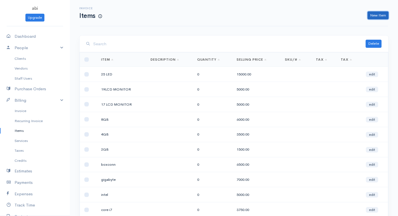
click at [381, 16] on link "New Item" at bounding box center [378, 15] width 21 height 8
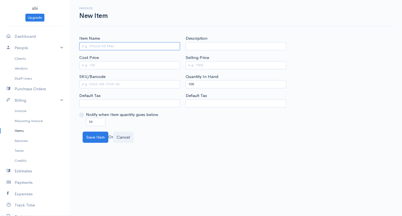
click at [92, 46] on input "Item Name" at bounding box center [129, 46] width 101 height 8
type input "CDR/W"
click at [82, 65] on input "Cost Price" at bounding box center [129, 65] width 101 height 8
type input "2500"
click at [201, 59] on label "Selling Price" at bounding box center [197, 57] width 23 height 6
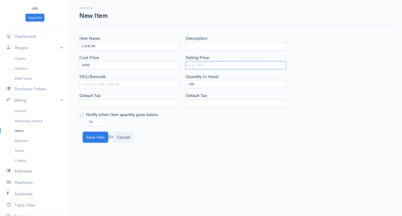
click at [201, 61] on input "Selling Price" at bounding box center [236, 65] width 101 height 8
type input "5000"
drag, startPoint x: 194, startPoint y: 83, endPoint x: 183, endPoint y: 81, distance: 10.6
click at [183, 81] on div "Description Selling Price 5000 Quantity In Hand 100 Default Tax" at bounding box center [236, 80] width 106 height 90
type input "0"
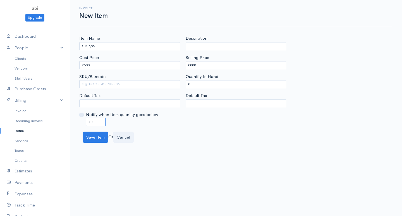
drag, startPoint x: 94, startPoint y: 123, endPoint x: 84, endPoint y: 122, distance: 10.1
click at [84, 122] on div "Notify when Item quantity goes below 10" at bounding box center [129, 118] width 101 height 14
type input "-"
click at [92, 138] on button "Save Item" at bounding box center [96, 137] width 26 height 11
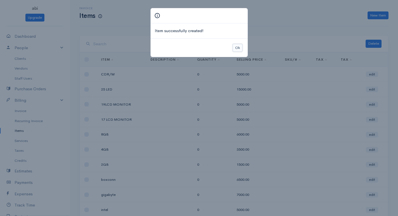
click at [240, 48] on button "Ok" at bounding box center [238, 48] width 10 height 8
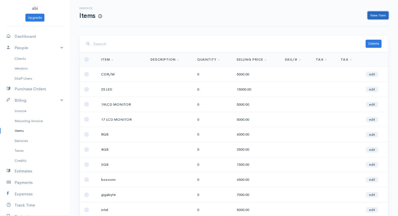
click at [377, 15] on link "New Item" at bounding box center [378, 15] width 21 height 8
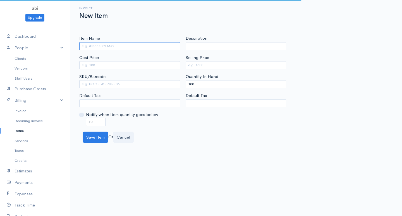
click at [117, 46] on input "Item Name" at bounding box center [129, 46] width 101 height 8
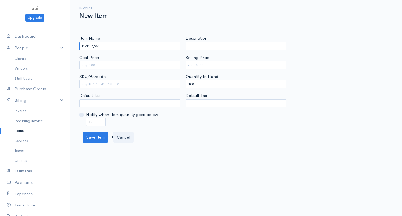
type input "DVD R/W"
click at [96, 66] on input "Cost Price" at bounding box center [129, 65] width 101 height 8
type input "4500"
click at [204, 63] on input "Selling Price" at bounding box center [236, 65] width 101 height 8
type input "5500"
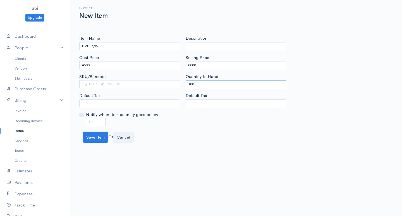
drag, startPoint x: 192, startPoint y: 84, endPoint x: 183, endPoint y: 83, distance: 9.3
click at [183, 83] on div "Description Selling Price 5500 Quantity In Hand 100 Default Tax" at bounding box center [236, 80] width 106 height 90
type input "-"
type input "0"
drag, startPoint x: 96, startPoint y: 123, endPoint x: 85, endPoint y: 119, distance: 11.0
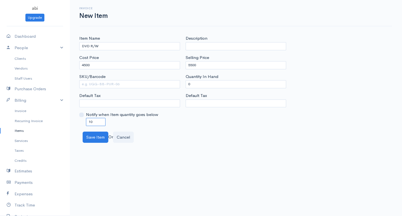
click at [85, 119] on div "Notify when Item quantity goes below 10" at bounding box center [129, 118] width 101 height 14
type input "O"
type input "0"
click at [92, 135] on button "Save Item" at bounding box center [96, 137] width 26 height 11
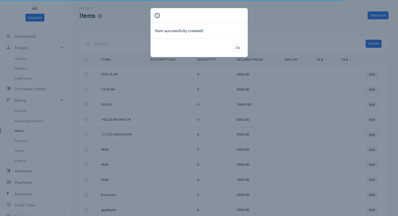
click at [371, 16] on div "Item successfully created! Ok" at bounding box center [199, 108] width 398 height 216
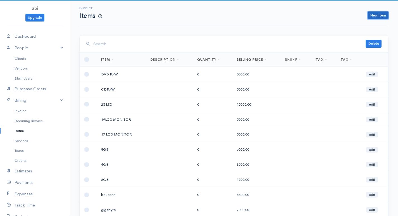
click at [371, 16] on link "New Item" at bounding box center [378, 15] width 21 height 8
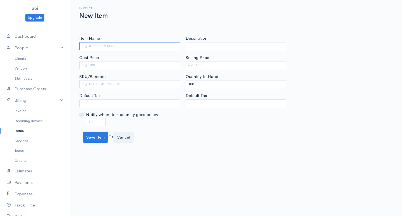
click at [101, 47] on input "Item Name" at bounding box center [129, 46] width 101 height 8
type input "BLUE RAY"
click at [96, 64] on input "Cost Price" at bounding box center [129, 65] width 101 height 8
type input "8000"
click at [208, 65] on input "Selling Price" at bounding box center [236, 65] width 101 height 8
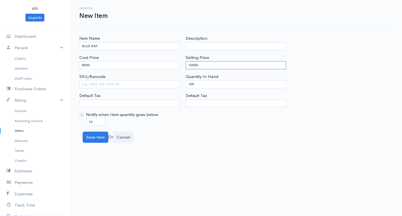
type input "10000"
drag, startPoint x: 194, startPoint y: 84, endPoint x: 182, endPoint y: 84, distance: 12.0
click at [182, 84] on div "Item Name BLUE RAY Cost Price 8000 SKU/Barcode Default Tax Notify when Item qua…" at bounding box center [236, 80] width 319 height 90
type input "0"
drag, startPoint x: 86, startPoint y: 123, endPoint x: 81, endPoint y: 123, distance: 4.5
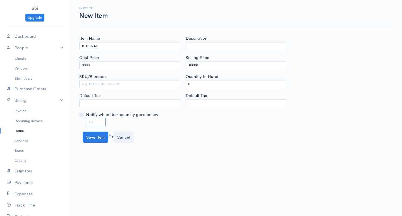
click at [81, 123] on div "Notify when Item quantity goes below 10" at bounding box center [129, 118] width 101 height 14
drag, startPoint x: 95, startPoint y: 122, endPoint x: 77, endPoint y: 126, distance: 18.4
click at [77, 126] on div "Item Name BLUE RAY Cost Price 8000 SKU/Barcode Default Tax Notify when Item qua…" at bounding box center [236, 89] width 332 height 108
type input "0"
click at [96, 139] on button "Save Item" at bounding box center [96, 137] width 26 height 11
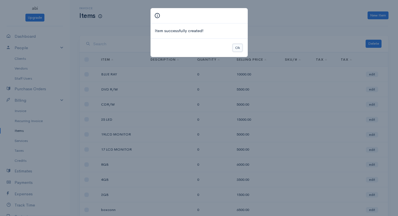
click at [235, 47] on button "Ok" at bounding box center [238, 48] width 10 height 8
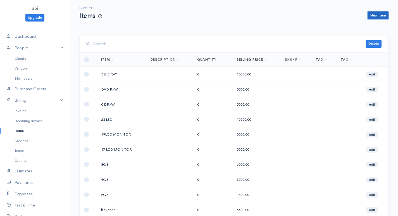
click at [383, 14] on link "New Item" at bounding box center [378, 15] width 21 height 8
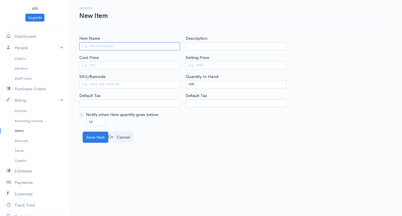
click at [97, 44] on input "Item Name" at bounding box center [129, 46] width 101 height 8
type input "AQUA"
click at [82, 63] on input "Cost Price" at bounding box center [129, 65] width 101 height 8
type input "2000"
click at [201, 62] on input "Selling Price" at bounding box center [236, 65] width 101 height 8
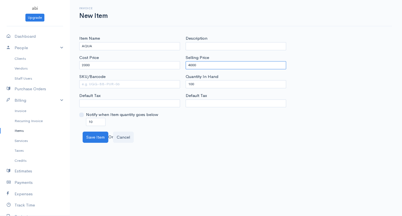
type input "4000"
drag, startPoint x: 194, startPoint y: 84, endPoint x: 188, endPoint y: 81, distance: 7.0
click at [188, 81] on input "100" at bounding box center [236, 84] width 101 height 8
type input "0"
drag, startPoint x: 95, startPoint y: 121, endPoint x: 81, endPoint y: 115, distance: 15.3
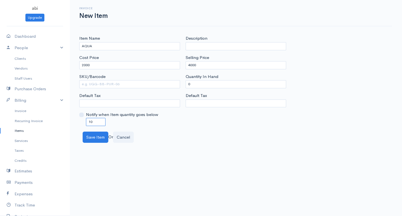
click at [81, 115] on div "Notify when Item quantity goes below 10" at bounding box center [129, 118] width 101 height 14
type input "0"
click at [92, 135] on button "Save Item" at bounding box center [96, 137] width 26 height 11
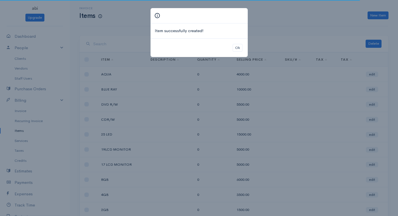
click at [377, 15] on div "Item successfully created! Ok" at bounding box center [199, 108] width 398 height 216
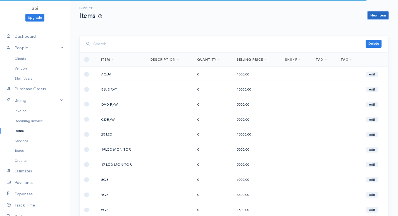
click at [377, 15] on link "New Item" at bounding box center [378, 15] width 21 height 8
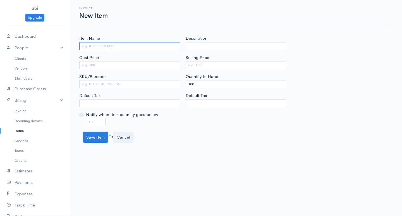
click at [122, 46] on input "Item Name" at bounding box center [129, 46] width 101 height 8
type input "HP"
click at [95, 85] on input "SKU/Barcode" at bounding box center [129, 84] width 101 height 8
click at [97, 61] on input "Cost Price" at bounding box center [129, 65] width 101 height 8
type input "6000"
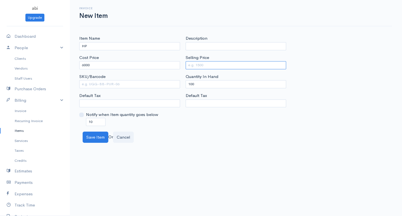
click at [217, 67] on input "Selling Price" at bounding box center [236, 65] width 101 height 8
type input "7500"
drag, startPoint x: 185, startPoint y: 80, endPoint x: 174, endPoint y: 77, distance: 11.1
click at [174, 77] on div "Item Name HP Cost Price 6000 SKU/Barcode Default Tax Notify when Item quantity …" at bounding box center [236, 80] width 319 height 90
type input "0"
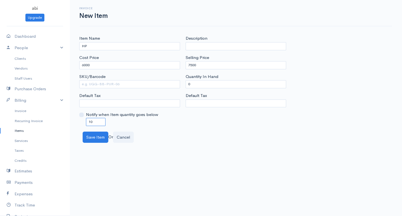
drag, startPoint x: 95, startPoint y: 119, endPoint x: 82, endPoint y: 120, distance: 12.3
click at [82, 120] on div "Notify when Item quantity goes below 10" at bounding box center [129, 118] width 101 height 14
type input "0"
click at [103, 139] on button "Save Item" at bounding box center [96, 137] width 26 height 11
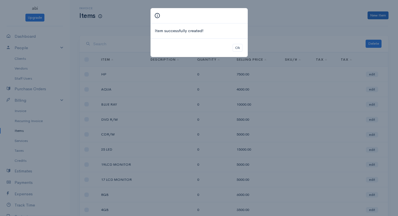
click at [382, 12] on div "Item successfully created! Ok" at bounding box center [199, 108] width 398 height 216
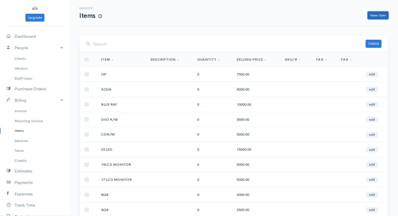
click at [381, 13] on link "New Item" at bounding box center [378, 15] width 21 height 8
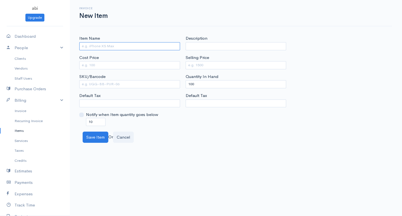
click at [124, 43] on input "Item Name" at bounding box center [129, 46] width 101 height 8
type input "GANING"
click at [124, 67] on input "Cost Price" at bounding box center [129, 65] width 101 height 8
type input "1200"
click at [198, 63] on input "Selling Price" at bounding box center [236, 65] width 101 height 8
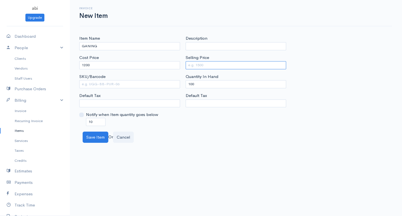
type input "1500"
drag, startPoint x: 185, startPoint y: 78, endPoint x: 182, endPoint y: 78, distance: 3.6
click at [182, 78] on div "Item Name GANING Cost Price 1200 SKU/Barcode Default Tax Notify when Item quant…" at bounding box center [236, 80] width 319 height 90
drag, startPoint x: 192, startPoint y: 82, endPoint x: 181, endPoint y: 78, distance: 11.6
click at [181, 78] on div "Item Name GANING Cost Price 1200 SKU/Barcode Default Tax Notify when Item quant…" at bounding box center [236, 80] width 319 height 90
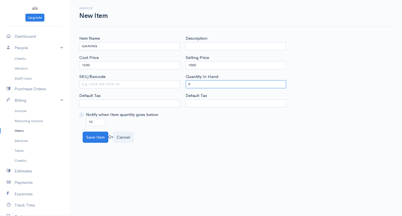
type input "0"
drag, startPoint x: 94, startPoint y: 120, endPoint x: 84, endPoint y: 117, distance: 9.9
click at [84, 117] on div "Notify when Item quantity goes below 10" at bounding box center [129, 118] width 101 height 14
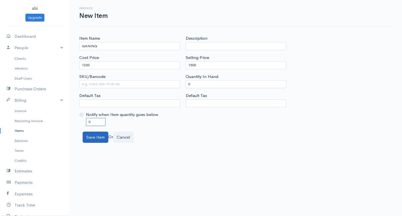
type input "0"
click at [89, 142] on button "Save Item" at bounding box center [96, 137] width 26 height 11
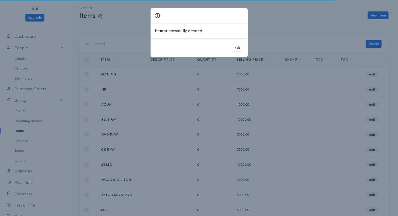
click at [376, 17] on div "Item successfully created! Ok" at bounding box center [199, 108] width 398 height 216
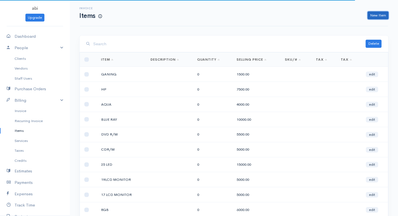
click at [376, 17] on link "New Item" at bounding box center [378, 15] width 21 height 8
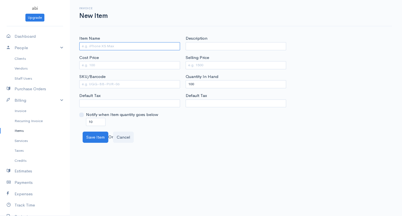
click at [160, 49] on input "Item Name" at bounding box center [129, 46] width 101 height 8
type input "500GB"
click at [107, 67] on input "Cost Price" at bounding box center [129, 65] width 101 height 8
type input "5500"
click at [197, 64] on input "Selling Price" at bounding box center [236, 65] width 101 height 8
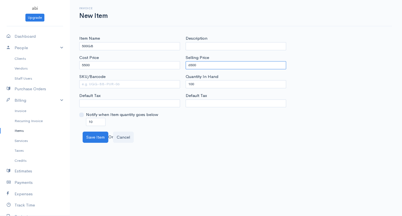
type input "6500"
drag, startPoint x: 195, startPoint y: 84, endPoint x: 182, endPoint y: 74, distance: 17.0
click at [182, 74] on div "Item Name 500GB Cost Price 5500 SKU/Barcode Default Tax Notify when Item quanti…" at bounding box center [236, 80] width 319 height 90
type input "0"
drag, startPoint x: 94, startPoint y: 121, endPoint x: 87, endPoint y: 119, distance: 7.3
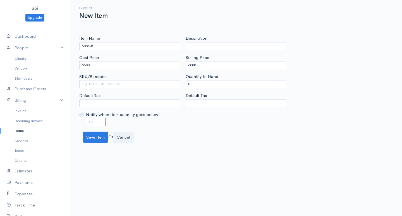
click at [87, 119] on input "10" at bounding box center [96, 122] width 20 height 8
type input "0"
click at [91, 137] on button "Save Item" at bounding box center [96, 137] width 26 height 11
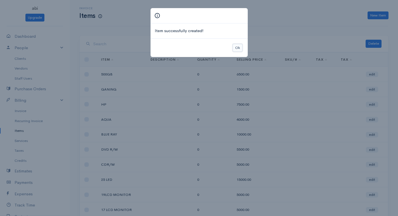
click at [235, 46] on button "Ok" at bounding box center [238, 48] width 10 height 8
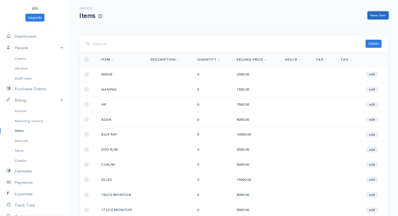
click at [374, 13] on link "New Item" at bounding box center [378, 15] width 21 height 8
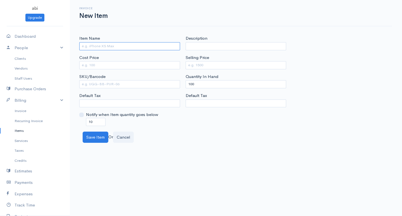
click at [158, 49] on input "Item Name" at bounding box center [129, 46] width 101 height 8
drag, startPoint x: 88, startPoint y: 46, endPoint x: 84, endPoint y: 44, distance: 3.9
click at [84, 44] on input "12B" at bounding box center [129, 46] width 101 height 8
type input "1TB"
click at [100, 63] on input "Cost Price" at bounding box center [129, 65] width 101 height 8
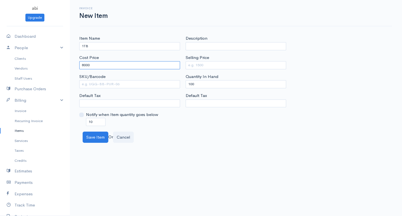
type input "8000"
click at [202, 66] on input "Selling Price" at bounding box center [236, 65] width 101 height 8
type input "10000"
drag, startPoint x: 192, startPoint y: 84, endPoint x: 184, endPoint y: 84, distance: 7.8
click at [184, 84] on div "Description Selling Price 10000 Quantity In Hand 100 Default Tax" at bounding box center [236, 80] width 106 height 90
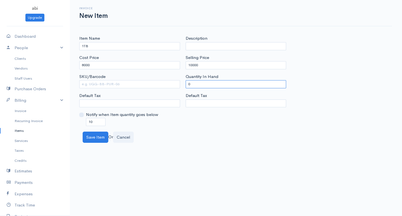
type input "0"
drag, startPoint x: 94, startPoint y: 121, endPoint x: 87, endPoint y: 124, distance: 7.3
click at [87, 124] on input "10" at bounding box center [96, 122] width 20 height 8
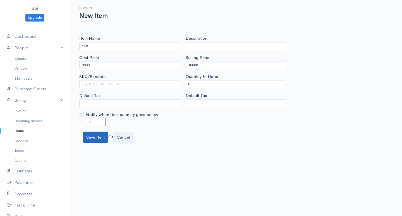
type input "0"
click at [92, 135] on button "Save Item" at bounding box center [96, 137] width 26 height 11
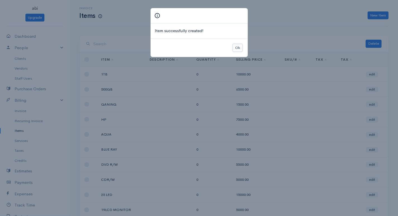
click at [237, 47] on button "Ok" at bounding box center [238, 48] width 10 height 8
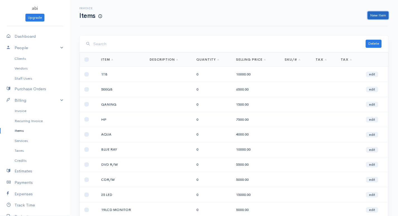
click at [376, 15] on link "New Item" at bounding box center [378, 15] width 21 height 8
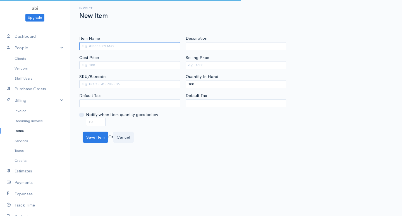
click at [93, 45] on input "Item Name" at bounding box center [129, 46] width 101 height 8
type input "2TB"
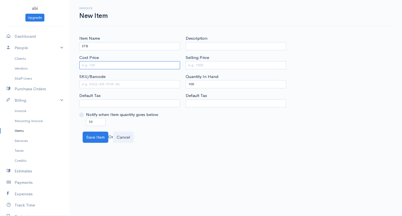
click at [92, 63] on input "Cost Price" at bounding box center [129, 65] width 101 height 8
type input "10000"
click at [201, 66] on input "Selling Price" at bounding box center [236, 65] width 101 height 8
type input "1"
type input "13000"
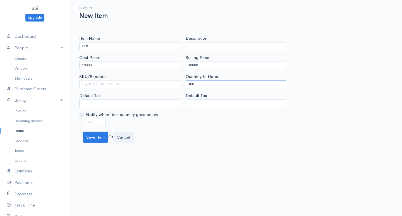
drag, startPoint x: 196, startPoint y: 81, endPoint x: 185, endPoint y: 82, distance: 11.5
click at [185, 82] on div "Description Selling Price 13000 Quantity In Hand 100 Default Tax" at bounding box center [236, 80] width 106 height 90
type input "0"
drag, startPoint x: 96, startPoint y: 120, endPoint x: 77, endPoint y: 121, distance: 18.2
click at [77, 121] on div "Item Name 2TB Cost Price 10000 SKU/Barcode Default Tax Notify when Item quantit…" at bounding box center [130, 80] width 106 height 90
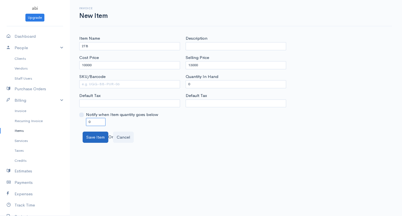
type input "0"
click at [93, 138] on button "Save Item" at bounding box center [96, 137] width 26 height 11
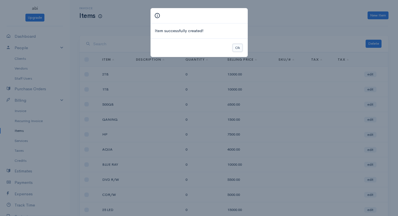
click at [234, 47] on button "Ok" at bounding box center [238, 48] width 10 height 8
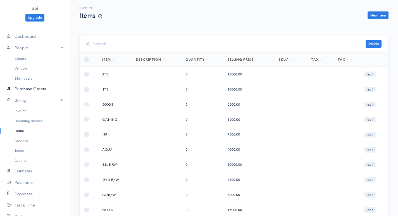
click at [32, 89] on link "Purchase Orders" at bounding box center [35, 88] width 70 height 11
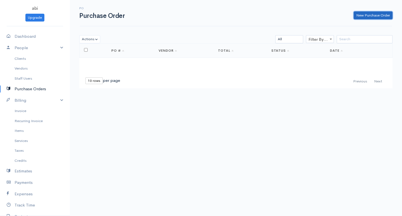
click at [364, 18] on link "New Purchase Order" at bounding box center [373, 15] width 39 height 8
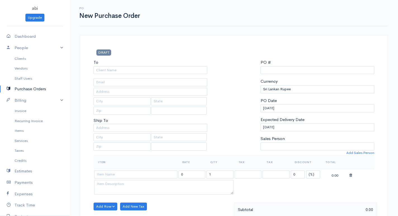
select select "[GEOGRAPHIC_DATA]"
type input "0000000001"
select select "[GEOGRAPHIC_DATA]"
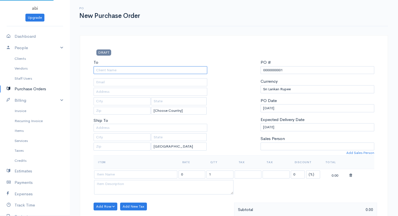
click at [151, 74] on input "To" at bounding box center [151, 70] width 114 height 8
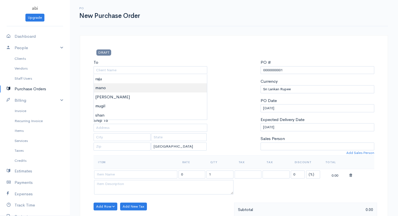
type input "mano"
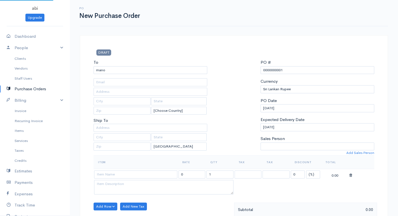
click at [108, 88] on body "abi Upgrade Dashboard People Clients Vendors Staff Users Purchase Orders Billin…" at bounding box center [199, 214] width 398 height 429
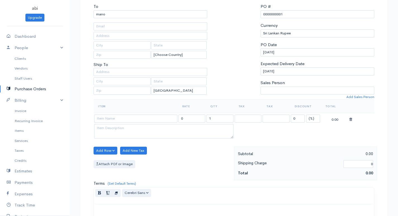
scroll to position [84, 0]
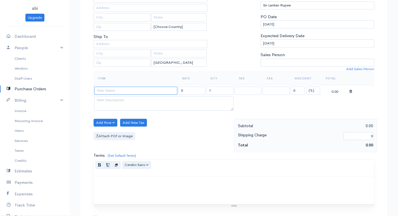
click at [120, 92] on input at bounding box center [135, 91] width 83 height 8
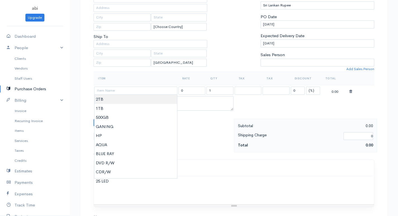
type input "2TB"
type input "13000.00"
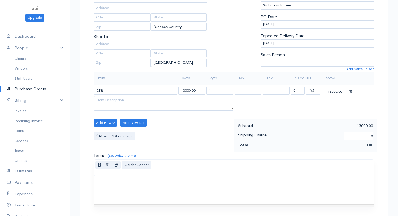
click at [108, 99] on body "abi Upgrade Dashboard People Clients Vendors Staff Users Purchase Orders Billin…" at bounding box center [199, 130] width 398 height 429
drag, startPoint x: 208, startPoint y: 89, endPoint x: 215, endPoint y: 89, distance: 7.3
click at [215, 89] on input "1" at bounding box center [219, 91] width 27 height 8
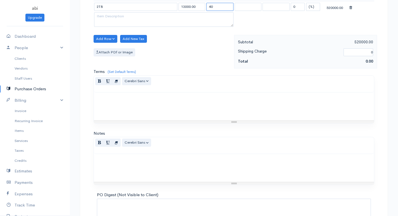
scroll to position [213, 0]
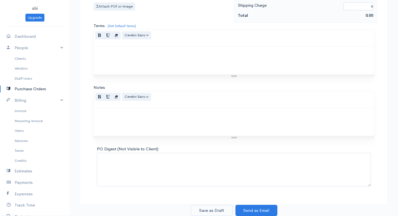
type input "40"
click at [209, 211] on button "Save as Draft" at bounding box center [212, 210] width 42 height 11
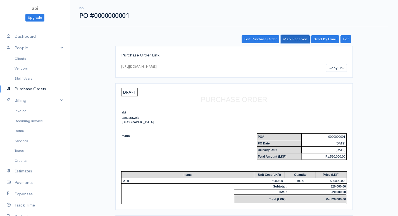
click at [298, 40] on link "Mark Received" at bounding box center [295, 39] width 29 height 8
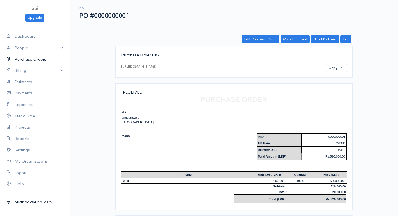
click at [40, 58] on link "Purchase Orders" at bounding box center [35, 59] width 70 height 11
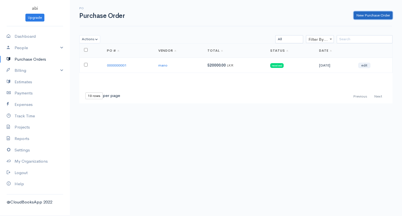
click at [372, 13] on link "New Purchase Order" at bounding box center [373, 15] width 39 height 8
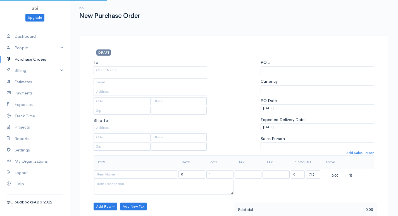
type input "0000000002"
select select "[GEOGRAPHIC_DATA]"
select select "LKR"
select select "[GEOGRAPHIC_DATA]"
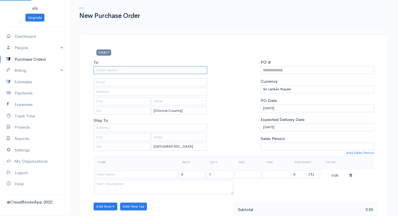
click at [117, 68] on input "To" at bounding box center [151, 70] width 114 height 8
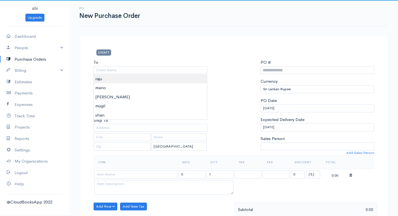
type input "raju"
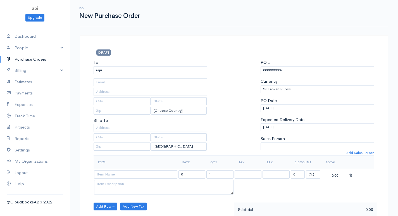
click at [103, 77] on body "abi Upgrade Dashboard People Clients Vendors Staff Users Purchase Orders Billin…" at bounding box center [199, 214] width 398 height 429
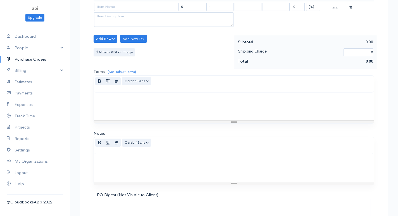
scroll to position [112, 0]
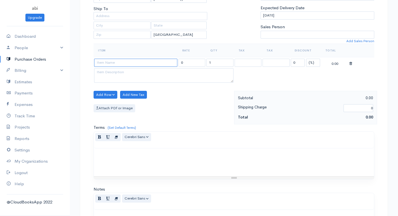
click at [113, 63] on input at bounding box center [135, 63] width 83 height 8
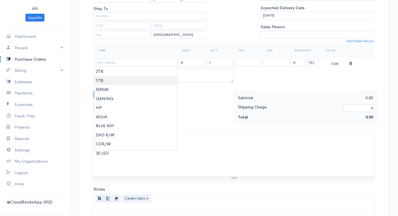
type input "1TB"
type input "10000.00"
click at [105, 79] on body "abi Upgrade Dashboard People Clients Vendors Staff Users Purchase Orders Billin…" at bounding box center [199, 102] width 398 height 429
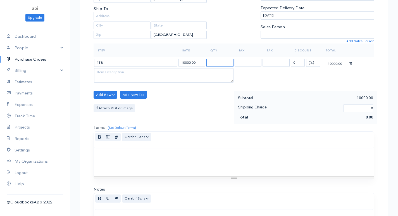
drag, startPoint x: 207, startPoint y: 62, endPoint x: 232, endPoint y: 63, distance: 24.9
click at [232, 63] on input "1" at bounding box center [219, 63] width 27 height 8
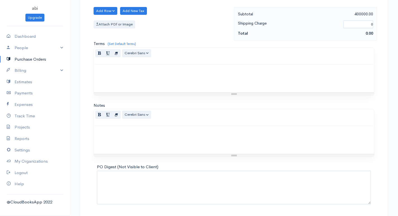
scroll to position [213, 0]
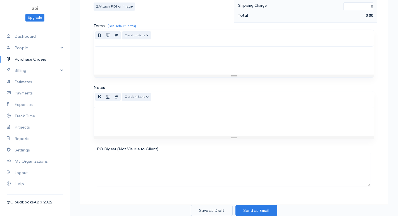
type input "40"
click at [210, 213] on button "Save as Draft" at bounding box center [212, 210] width 42 height 11
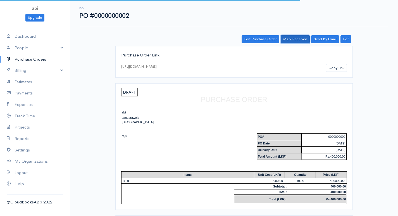
click at [297, 37] on link "Mark Received" at bounding box center [295, 39] width 29 height 8
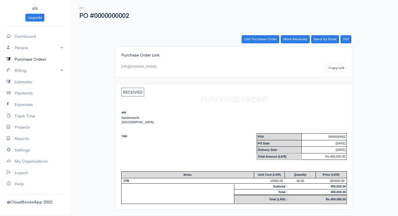
click at [41, 59] on link "Purchase Orders" at bounding box center [35, 59] width 70 height 11
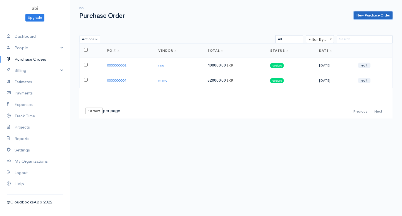
click at [362, 15] on link "New Purchase Order" at bounding box center [373, 15] width 39 height 8
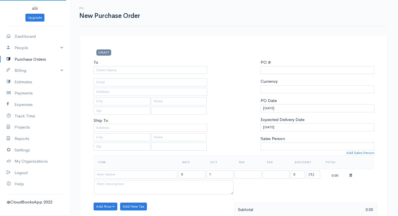
select select "LKR"
select select "[GEOGRAPHIC_DATA]"
type input "0000000003"
select select "[GEOGRAPHIC_DATA]"
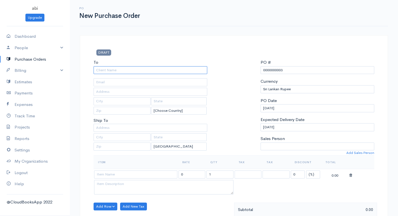
click at [134, 70] on input "To" at bounding box center [151, 70] width 114 height 8
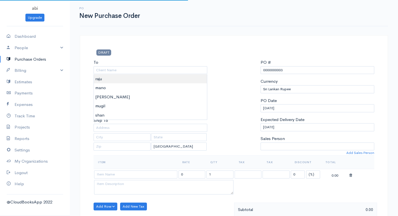
type input "raju"
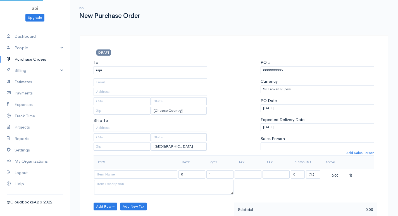
click at [116, 79] on body "abi Upgrade Dashboard People Clients Vendors Staff Users Purchase Orders Billin…" at bounding box center [199, 214] width 398 height 429
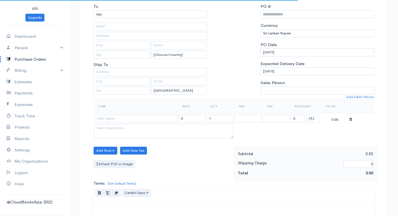
scroll to position [112, 0]
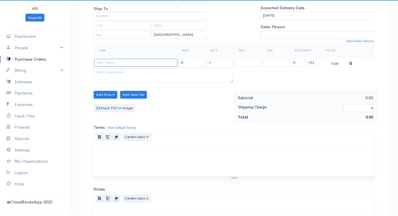
click at [118, 64] on input at bounding box center [135, 63] width 83 height 8
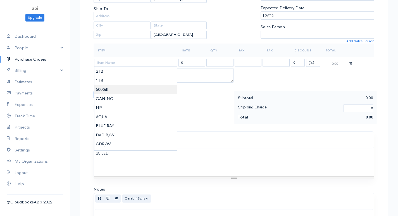
type input "500GB"
type input "6500.00"
click at [104, 89] on body "abi Upgrade Dashboard People Clients Vendors Staff Users Purchase Orders Billin…" at bounding box center [199, 102] width 398 height 429
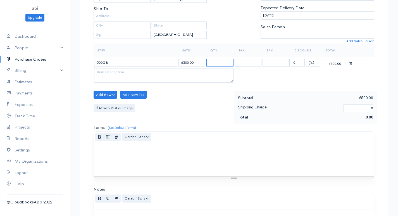
drag, startPoint x: 208, startPoint y: 61, endPoint x: 218, endPoint y: 61, distance: 10.1
click at [218, 61] on input "1" at bounding box center [219, 63] width 27 height 8
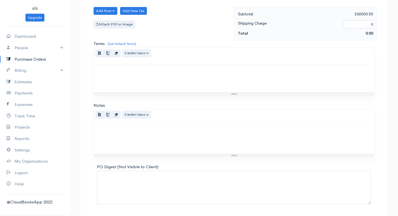
scroll to position [213, 0]
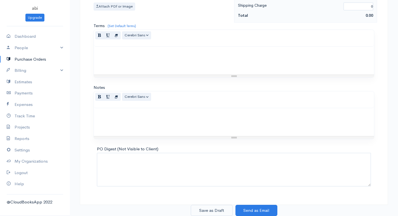
type input "40"
click at [211, 208] on button "Save as Draft" at bounding box center [212, 210] width 42 height 11
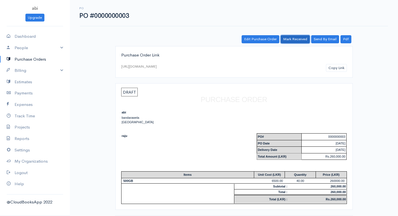
click at [299, 37] on link "Mark Received" at bounding box center [295, 39] width 29 height 8
click at [40, 58] on link "Purchase Orders" at bounding box center [35, 59] width 70 height 11
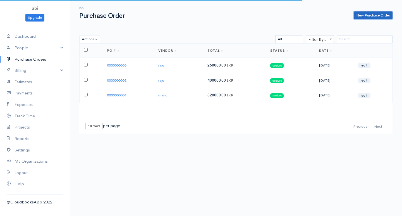
click at [367, 13] on link "New Purchase Order" at bounding box center [373, 15] width 39 height 8
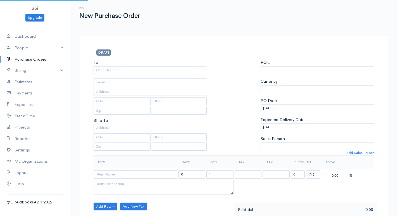
select select "[GEOGRAPHIC_DATA]"
select select "LKR"
type input "0000000004"
select select "[GEOGRAPHIC_DATA]"
click at [160, 67] on input "To" at bounding box center [151, 70] width 114 height 8
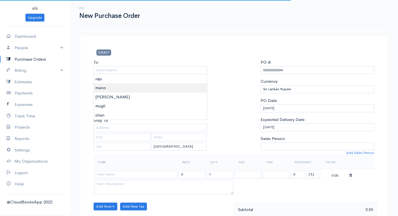
type input "mano"
click at [108, 87] on body "abi Upgrade Dashboard People Clients Vendors Staff Users Purchase Orders Billin…" at bounding box center [199, 214] width 398 height 429
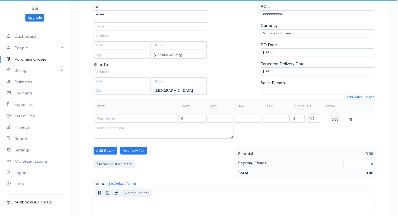
scroll to position [112, 0]
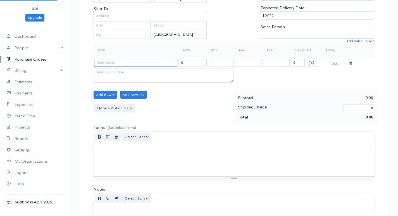
click at [115, 62] on input at bounding box center [135, 63] width 83 height 8
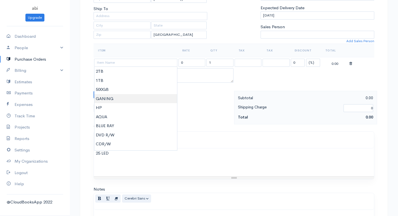
type input "GANING"
type input "1500.00"
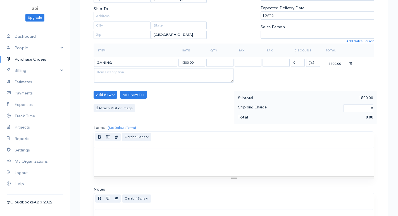
click at [108, 99] on body "abi Upgrade Dashboard People Clients Vendors Staff Users Purchase Orders Billin…" at bounding box center [199, 102] width 398 height 429
drag, startPoint x: 206, startPoint y: 62, endPoint x: 214, endPoint y: 61, distance: 7.4
click at [214, 61] on input "1" at bounding box center [219, 63] width 27 height 8
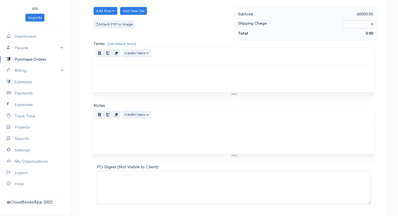
scroll to position [213, 0]
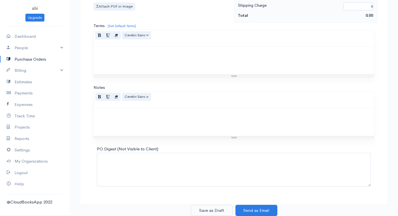
type input "40"
click at [202, 210] on button "Save as Draft" at bounding box center [212, 210] width 42 height 11
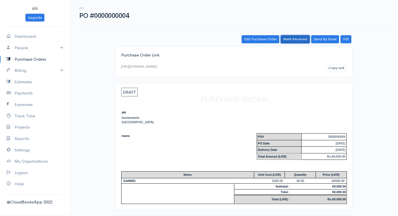
click at [299, 40] on link "Mark Received" at bounding box center [295, 39] width 29 height 8
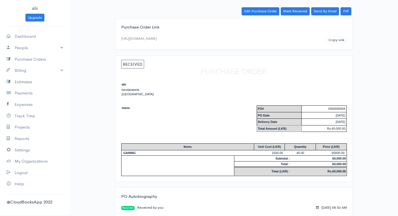
scroll to position [44, 0]
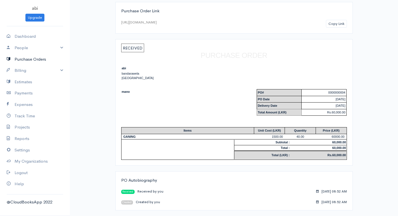
click at [44, 60] on link "Purchase Orders" at bounding box center [35, 59] width 70 height 11
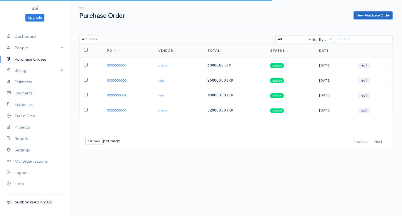
click at [373, 14] on link "New Purchase Order" at bounding box center [373, 15] width 39 height 8
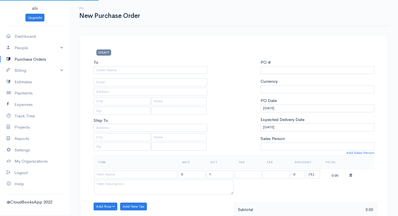
select select "LKR"
select select "[GEOGRAPHIC_DATA]"
type input "0000000005"
select select "[GEOGRAPHIC_DATA]"
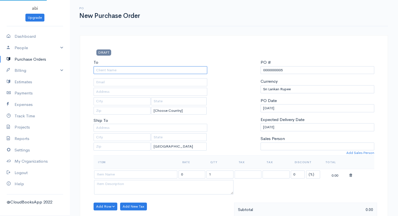
click at [159, 66] on input "To" at bounding box center [151, 70] width 114 height 8
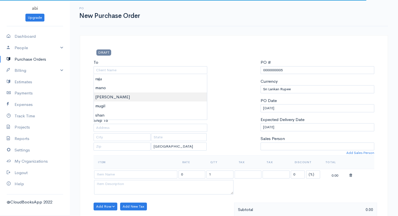
type input "[PERSON_NAME]"
click at [111, 97] on body "abi Upgrade Dashboard People Clients Vendors Staff Users Purchase Orders Billin…" at bounding box center [199, 214] width 398 height 429
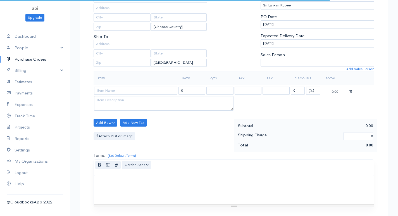
scroll to position [112, 0]
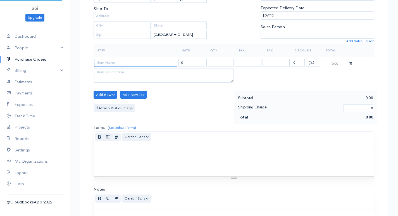
click at [113, 61] on input at bounding box center [135, 63] width 83 height 8
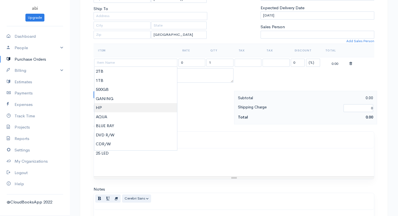
type input "HP"
type input "7500.00"
click at [101, 108] on body "abi Upgrade Dashboard People Clients Vendors Staff Users Purchase Orders Billin…" at bounding box center [199, 102] width 398 height 429
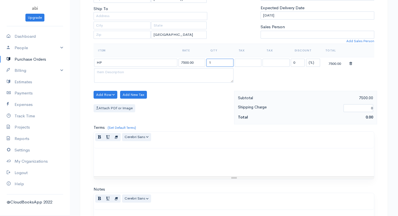
drag, startPoint x: 211, startPoint y: 61, endPoint x: 217, endPoint y: 62, distance: 6.2
click at [217, 62] on input "1" at bounding box center [219, 63] width 27 height 8
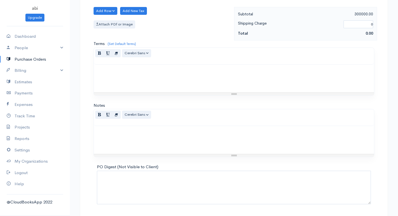
scroll to position [213, 0]
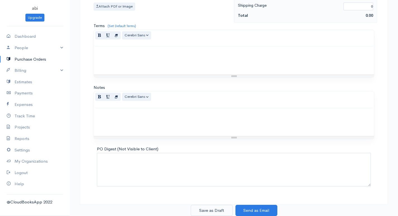
type input "40"
click at [202, 210] on button "Save as Draft" at bounding box center [212, 210] width 42 height 11
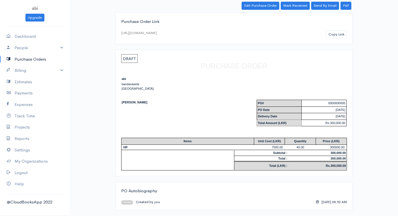
scroll to position [6, 0]
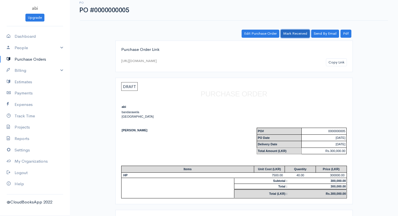
click at [295, 30] on link "Mark Received" at bounding box center [295, 34] width 29 height 8
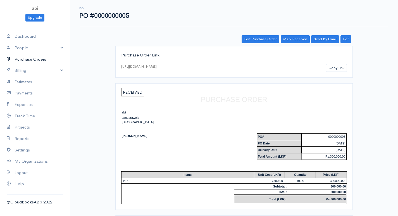
click at [36, 58] on link "Purchase Orders" at bounding box center [35, 59] width 70 height 11
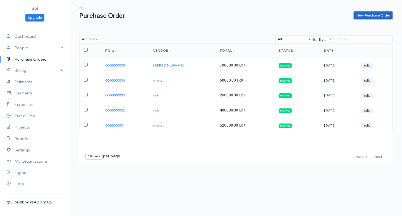
click at [363, 15] on link "New Purchase Order" at bounding box center [373, 15] width 39 height 8
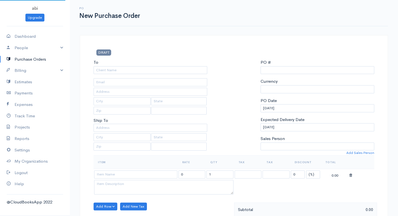
select select "LKR"
select select "[GEOGRAPHIC_DATA]"
type input "0000000006"
select select "[GEOGRAPHIC_DATA]"
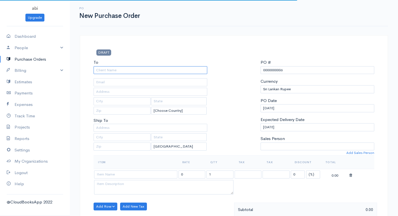
click at [160, 69] on input "To" at bounding box center [151, 70] width 114 height 8
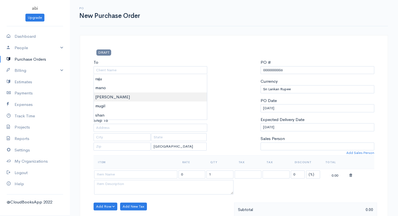
type input "[PERSON_NAME]"
click at [116, 96] on body "abi Upgrade Dashboard People Clients Vendors Staff Users Purchase Orders Billin…" at bounding box center [199, 214] width 398 height 429
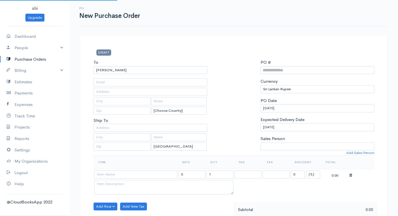
scroll to position [56, 0]
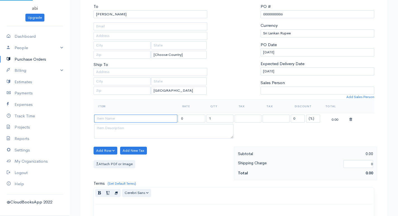
click at [116, 121] on input at bounding box center [135, 119] width 83 height 8
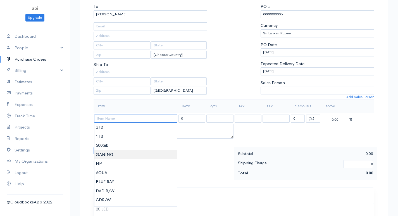
scroll to position [84, 0]
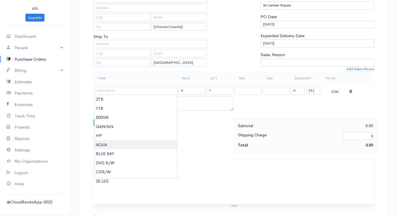
type input "AQUA"
type input "4000.00"
click at [108, 145] on body "abi Upgrade Dashboard People Clients Vendors Staff Users Purchase Orders Billin…" at bounding box center [199, 130] width 398 height 429
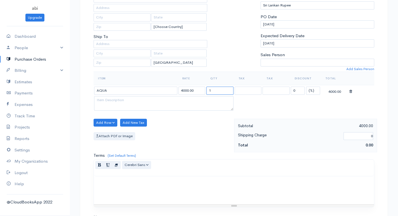
drag, startPoint x: 208, startPoint y: 90, endPoint x: 223, endPoint y: 88, distance: 14.9
click at [223, 88] on input "1" at bounding box center [219, 91] width 27 height 8
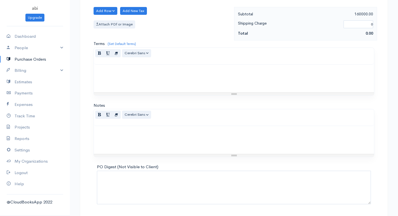
scroll to position [213, 0]
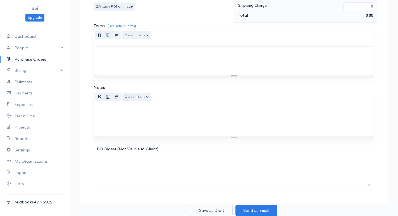
type input "40"
click at [202, 212] on button "Save as Draft" at bounding box center [212, 210] width 42 height 11
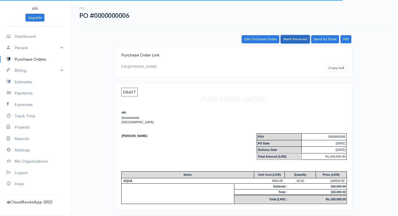
click at [300, 36] on link "Mark Received" at bounding box center [295, 39] width 29 height 8
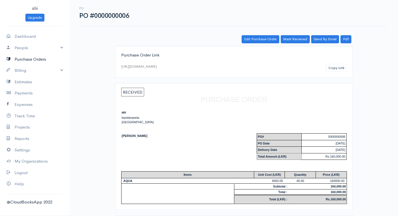
click at [32, 59] on link "Purchase Orders" at bounding box center [35, 59] width 70 height 11
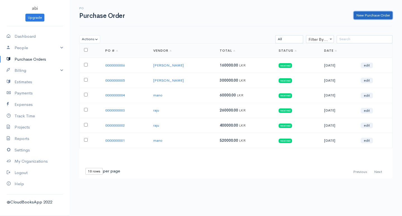
click at [364, 15] on link "New Purchase Order" at bounding box center [373, 15] width 39 height 8
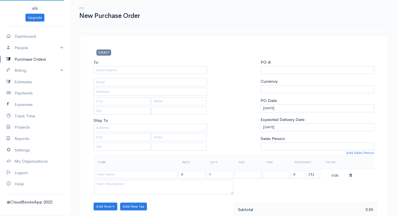
select select "[GEOGRAPHIC_DATA]"
select select "LKR"
type input "0000000007"
select select "[GEOGRAPHIC_DATA]"
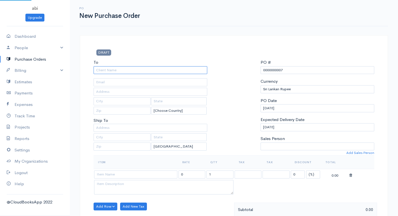
click at [139, 73] on input "To" at bounding box center [151, 70] width 114 height 8
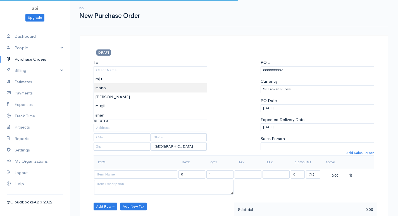
type input "mano"
click at [114, 89] on body "abi Upgrade Dashboard People Clients Vendors Staff Users Purchase Orders Billin…" at bounding box center [199, 214] width 398 height 429
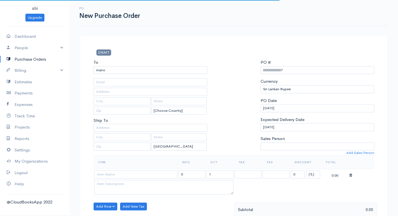
scroll to position [56, 0]
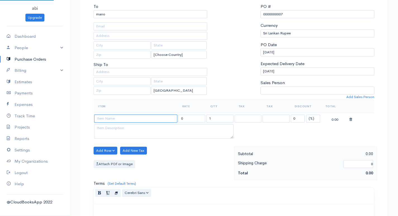
click at [118, 118] on input at bounding box center [135, 119] width 83 height 8
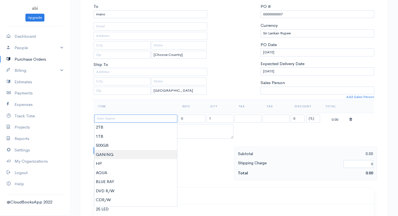
scroll to position [84, 0]
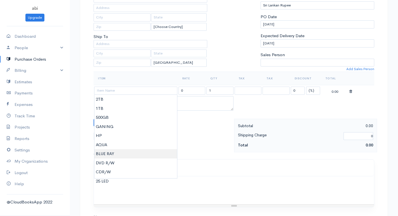
type input "BLUE RAY"
type input "10000.00"
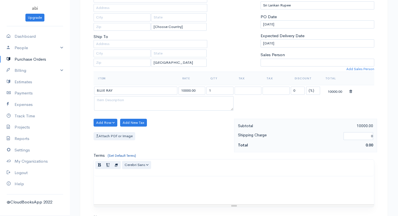
click at [113, 154] on body "abi Upgrade Dashboard People Clients Vendors Staff Users Purchase Orders Billin…" at bounding box center [199, 130] width 398 height 429
drag, startPoint x: 206, startPoint y: 88, endPoint x: 219, endPoint y: 90, distance: 12.4
click at [219, 90] on input "1" at bounding box center [219, 91] width 27 height 8
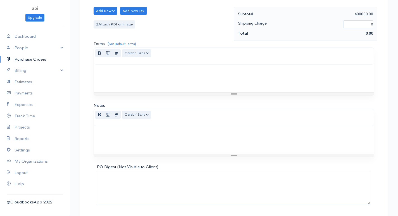
scroll to position [213, 0]
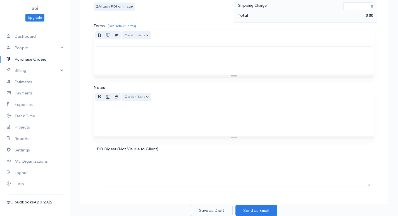
type input "40"
click at [222, 210] on button "Save as Draft" at bounding box center [212, 210] width 42 height 11
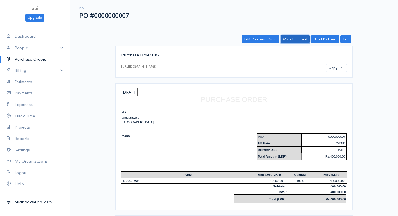
click at [300, 38] on link "Mark Received" at bounding box center [295, 39] width 29 height 8
click at [45, 60] on link "Purchase Orders" at bounding box center [35, 59] width 70 height 11
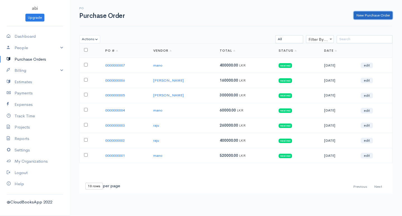
click at [368, 14] on link "New Purchase Order" at bounding box center [373, 15] width 39 height 8
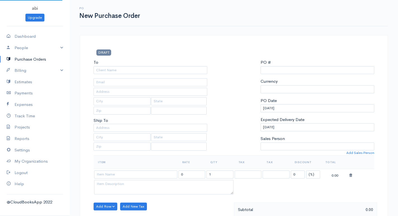
select select "[GEOGRAPHIC_DATA]"
select select "LKR"
type input "0000000008"
select select "[GEOGRAPHIC_DATA]"
click at [140, 70] on input "To" at bounding box center [151, 70] width 114 height 8
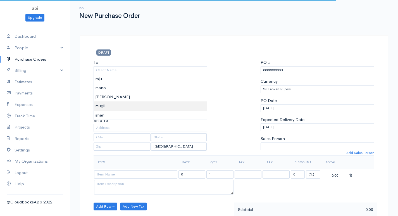
type input "mugil"
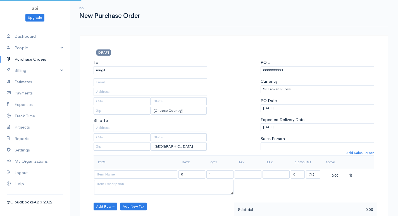
click at [113, 104] on body "abi Upgrade Dashboard People Clients Vendors Staff Users Purchase Orders Billin…" at bounding box center [199, 214] width 398 height 429
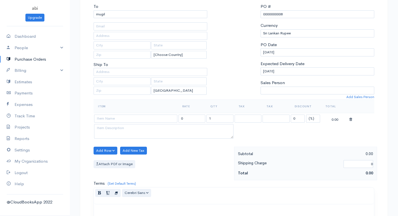
scroll to position [84, 0]
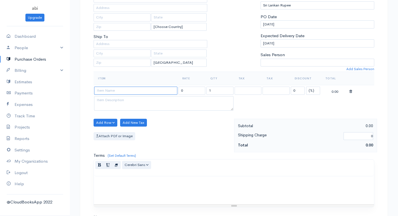
click at [119, 89] on input at bounding box center [135, 91] width 83 height 8
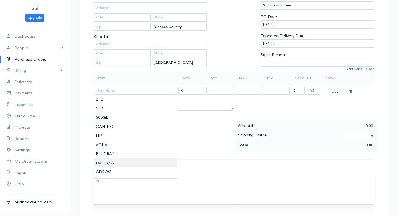
type input "DVD R/W"
type input "5500.00"
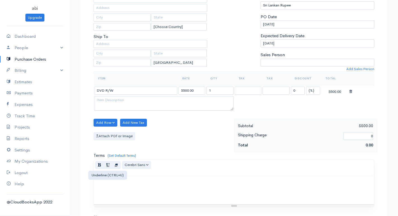
click at [111, 165] on body "abi Upgrade Dashboard People Clients Vendors Staff Users Purchase Orders Billin…" at bounding box center [199, 130] width 398 height 429
drag, startPoint x: 214, startPoint y: 89, endPoint x: 225, endPoint y: 89, distance: 10.9
click at [225, 89] on input "1" at bounding box center [219, 91] width 27 height 8
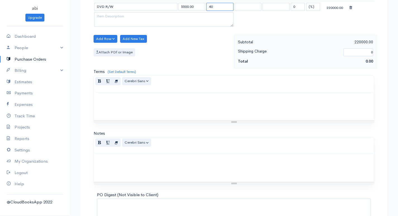
scroll to position [213, 0]
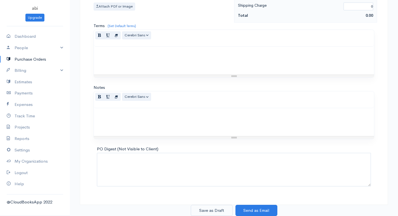
type input "40"
click at [204, 212] on button "Save as Draft" at bounding box center [212, 210] width 42 height 11
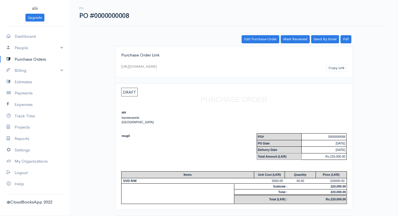
click at [34, 55] on link "Purchase Orders" at bounding box center [35, 59] width 70 height 11
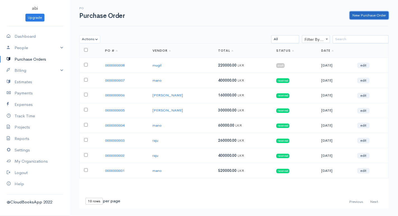
click at [369, 16] on link "New Purchase Order" at bounding box center [369, 15] width 39 height 8
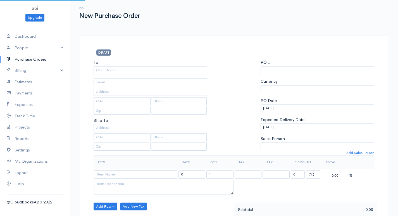
select select "LKR"
type input "0000000009"
select select "[GEOGRAPHIC_DATA]"
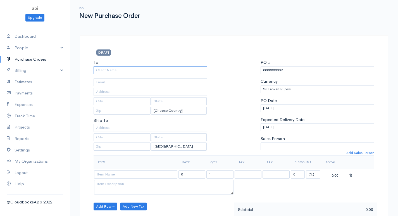
click at [139, 73] on input "To" at bounding box center [151, 70] width 114 height 8
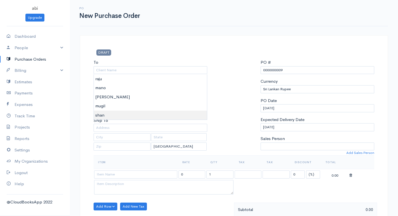
type input "shan"
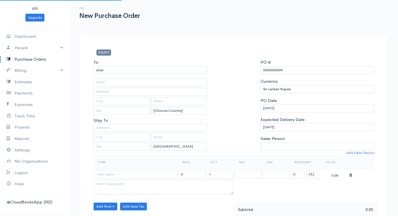
click at [109, 115] on body "abi Upgrade Dashboard People Clients Vendors Staff Users Purchase Orders Billin…" at bounding box center [199, 214] width 398 height 429
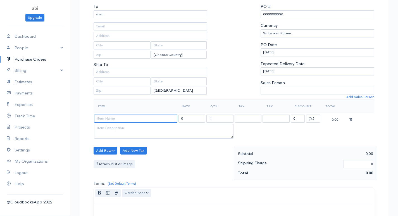
click at [116, 117] on input at bounding box center [135, 119] width 83 height 8
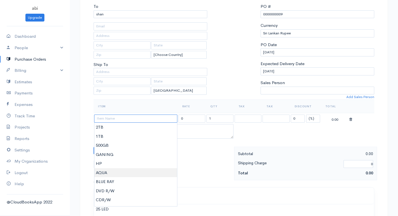
scroll to position [112, 0]
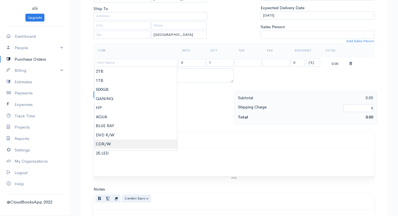
type input "CDR/W"
type input "5000.00"
click at [114, 144] on body "abi Upgrade Dashboard People Clients Vendors Staff Users Purchase Orders Billin…" at bounding box center [199, 102] width 398 height 429
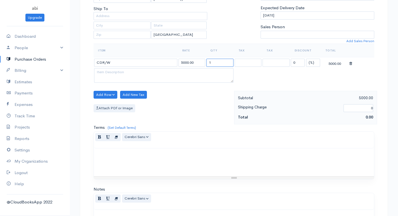
drag, startPoint x: 208, startPoint y: 62, endPoint x: 224, endPoint y: 58, distance: 16.3
click at [224, 58] on td "1" at bounding box center [220, 62] width 28 height 11
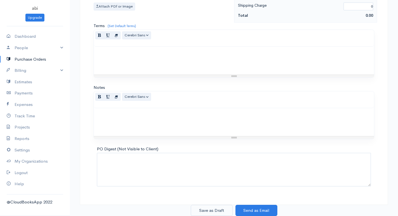
type input "40"
click at [210, 213] on button "Save as Draft" at bounding box center [212, 210] width 42 height 11
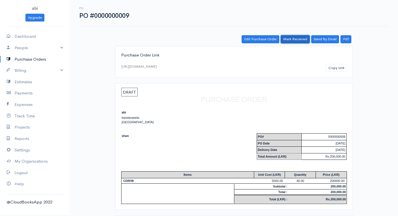
click at [306, 39] on link "Mark Received" at bounding box center [295, 39] width 29 height 8
click at [43, 57] on link "Purchase Orders" at bounding box center [35, 59] width 70 height 11
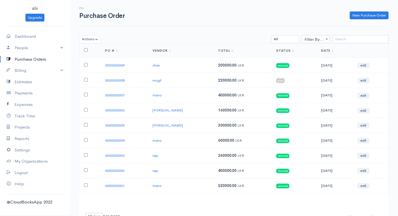
click at [368, 11] on div "PO Purchase Order New Purchase Order" at bounding box center [234, 13] width 315 height 13
click at [368, 12] on link "New Purchase Order" at bounding box center [369, 15] width 39 height 8
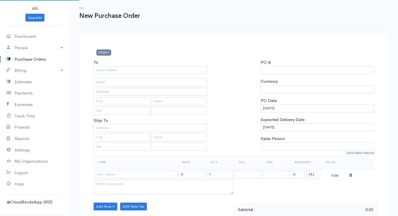
select select "LKR"
select select "[GEOGRAPHIC_DATA]"
type input "0000000010"
click at [146, 71] on input "To" at bounding box center [151, 70] width 114 height 8
select select "[GEOGRAPHIC_DATA]"
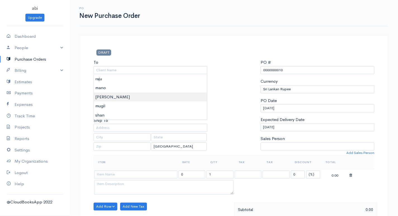
type input "[PERSON_NAME]"
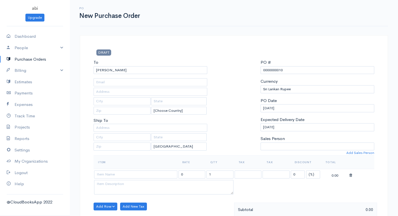
click at [110, 95] on body "abi Upgrade Dashboard People Clients Vendors Staff Users Purchase Orders Billin…" at bounding box center [199, 214] width 398 height 429
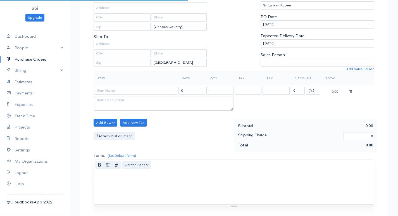
scroll to position [112, 0]
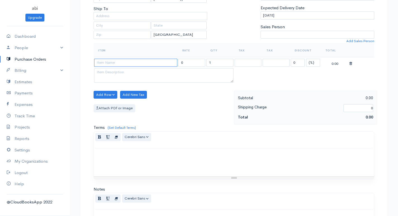
click at [120, 66] on input at bounding box center [135, 63] width 83 height 8
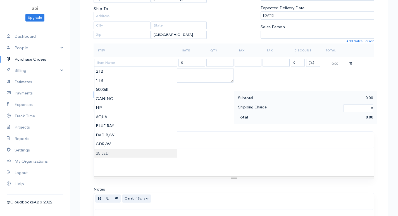
type input "25 LED"
type input "15000.00"
click at [105, 154] on body "abi Upgrade Dashboard People Clients Vendors Staff Users Purchase Orders Billin…" at bounding box center [199, 102] width 398 height 429
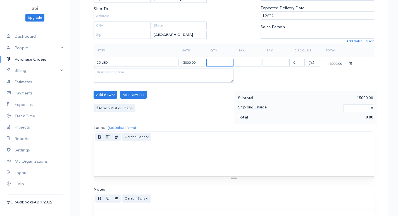
drag, startPoint x: 207, startPoint y: 61, endPoint x: 219, endPoint y: 62, distance: 11.5
click at [219, 62] on input "1" at bounding box center [219, 63] width 27 height 8
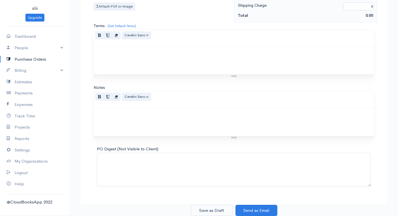
type input "40"
click at [207, 209] on button "Save as Draft" at bounding box center [212, 210] width 42 height 11
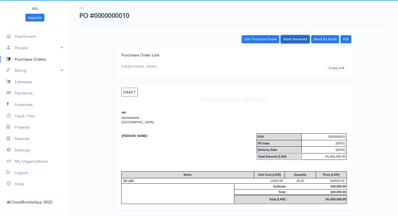
click at [288, 37] on link "Mark Received" at bounding box center [295, 39] width 29 height 8
click at [42, 61] on link "Purchase Orders" at bounding box center [35, 59] width 70 height 11
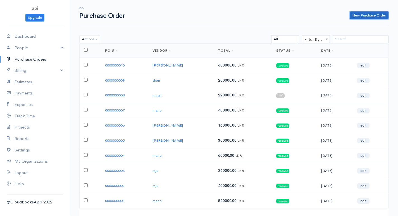
click at [356, 15] on link "New Purchase Order" at bounding box center [369, 15] width 39 height 8
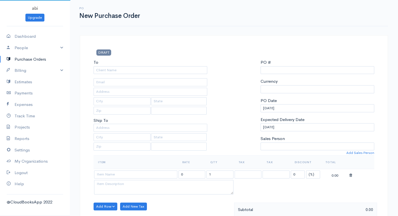
select select "[GEOGRAPHIC_DATA]"
select select "LKR"
type input "0000000011"
select select "[GEOGRAPHIC_DATA]"
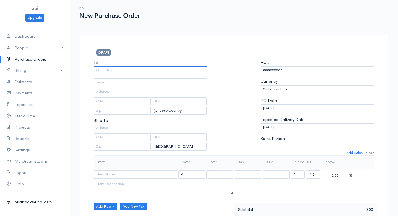
click at [111, 70] on input "To" at bounding box center [151, 70] width 114 height 8
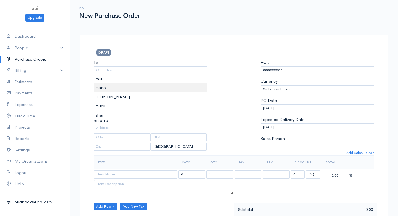
type input "mano"
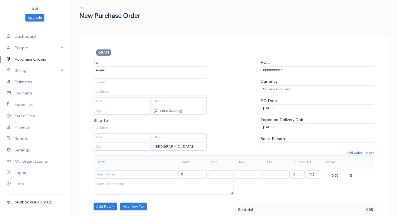
click at [108, 87] on body "abi Upgrade Dashboard People Clients Vendors Staff Users Purchase Orders Billin…" at bounding box center [199, 214] width 398 height 429
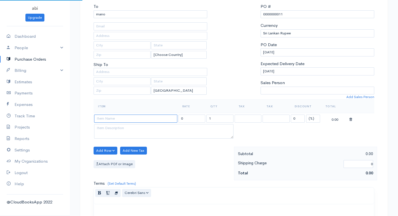
click at [108, 116] on input at bounding box center [135, 119] width 83 height 8
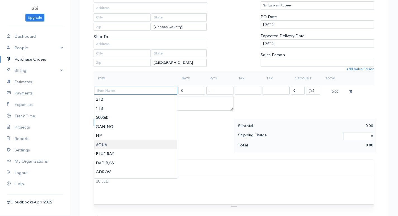
scroll to position [112, 0]
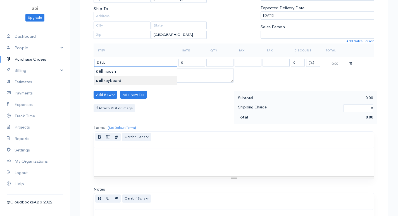
type input "dell keyboard"
type input "400.00"
click at [116, 79] on body "abi Upgrade Dashboard People Clients Vendors Staff Users Purchase Orders Billin…" at bounding box center [199, 102] width 398 height 429
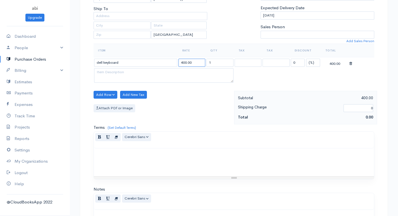
drag, startPoint x: 207, startPoint y: 62, endPoint x: 215, endPoint y: 62, distance: 8.7
click at [215, 62] on tr "dell keyboard 400.00 1 0 (%) Flat 400.00" at bounding box center [234, 62] width 281 height 11
drag, startPoint x: 208, startPoint y: 65, endPoint x: 213, endPoint y: 64, distance: 5.1
click at [213, 64] on input "1" at bounding box center [219, 63] width 27 height 8
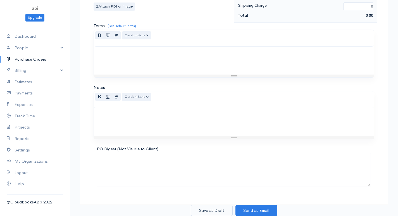
type input "40"
click at [207, 206] on button "Save as Draft" at bounding box center [212, 210] width 42 height 11
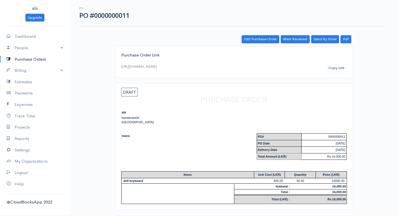
click at [40, 61] on link "Purchase Orders" at bounding box center [35, 59] width 70 height 11
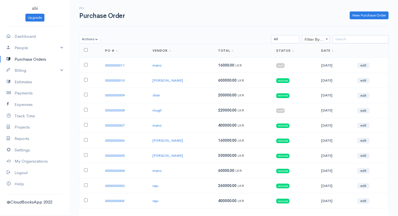
click at [276, 111] on span "draft" at bounding box center [280, 110] width 9 height 4
click at [221, 109] on span "220000.00" at bounding box center [227, 110] width 18 height 5
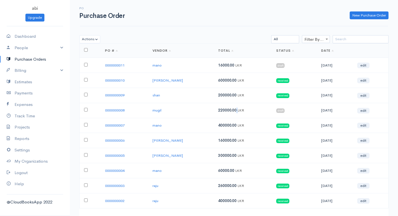
click at [221, 109] on span "220000.00" at bounding box center [227, 110] width 18 height 5
click at [108, 109] on td "0000000008" at bounding box center [124, 110] width 47 height 15
click at [109, 109] on link "0000000008" at bounding box center [115, 110] width 20 height 5
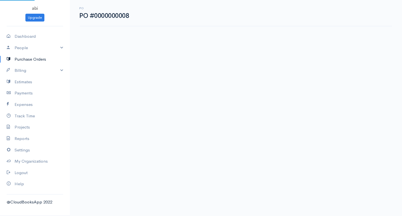
click at [109, 109] on body "abi Upgrade Dashboard People Clients Vendors Staff Users Purchase Orders Billin…" at bounding box center [201, 108] width 402 height 216
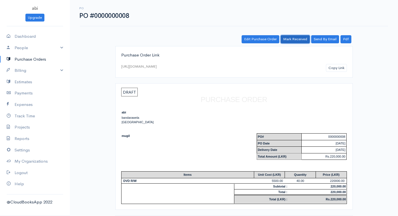
click at [297, 40] on link "Mark Received" at bounding box center [295, 39] width 29 height 8
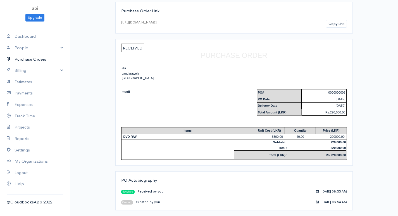
click at [33, 58] on link "Purchase Orders" at bounding box center [35, 59] width 70 height 11
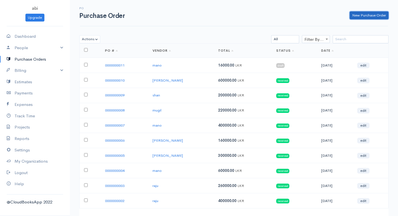
click at [360, 13] on link "New Purchase Order" at bounding box center [369, 15] width 39 height 8
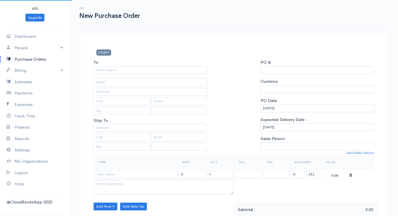
select select "[GEOGRAPHIC_DATA]"
select select "LKR"
type input "0000000012"
select select "[GEOGRAPHIC_DATA]"
click at [124, 71] on input "To" at bounding box center [151, 70] width 114 height 8
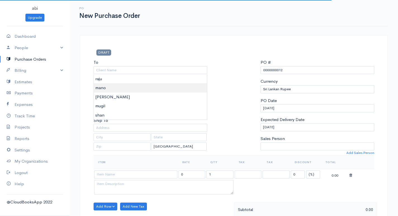
type input "mano"
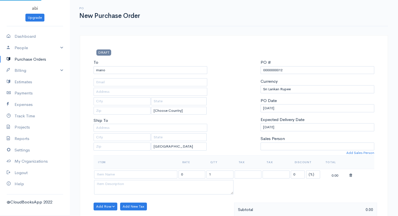
click at [105, 89] on body "abi Upgrade Dashboard People Clients Vendors Staff Users Purchase Orders Billin…" at bounding box center [199, 214] width 398 height 429
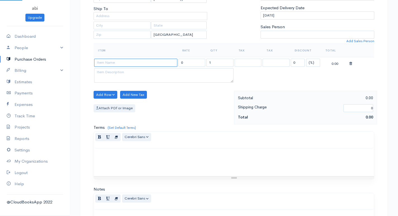
click at [112, 62] on input at bounding box center [135, 63] width 83 height 8
type input "hp keyboard"
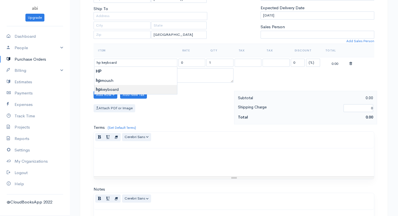
type input "500.00"
click at [115, 90] on body "abi Upgrade Dashboard People Clients Vendors Staff Users Purchase Orders Billin…" at bounding box center [199, 102] width 398 height 429
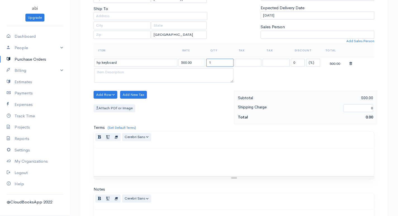
drag, startPoint x: 208, startPoint y: 63, endPoint x: 221, endPoint y: 62, distance: 12.9
click at [221, 62] on input "1" at bounding box center [219, 63] width 27 height 8
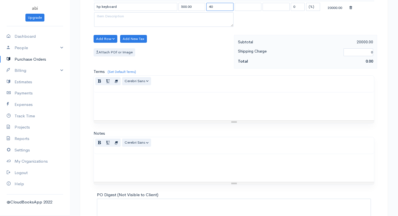
scroll to position [213, 0]
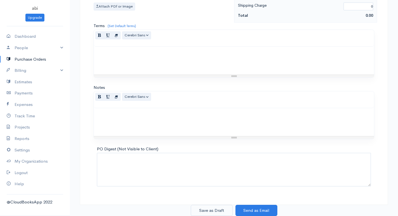
type input "40"
click at [203, 213] on button "Save as Draft" at bounding box center [212, 210] width 42 height 11
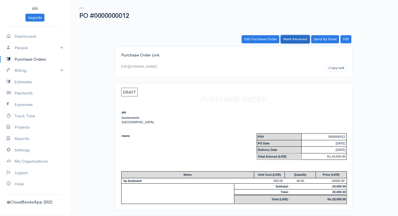
click at [303, 40] on link "Mark Received" at bounding box center [295, 39] width 29 height 8
click at [41, 58] on link "Purchase Orders" at bounding box center [35, 59] width 70 height 11
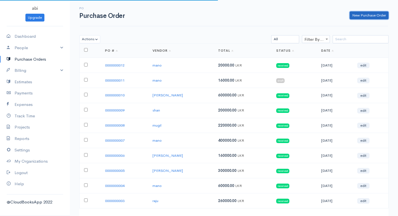
click at [355, 13] on link "New Purchase Order" at bounding box center [369, 15] width 39 height 8
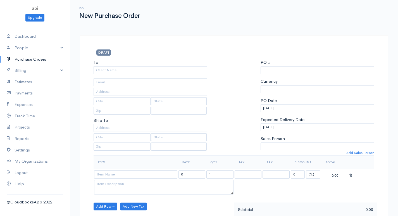
select select "[GEOGRAPHIC_DATA]"
select select "LKR"
type input "0000000013"
select select "[GEOGRAPHIC_DATA]"
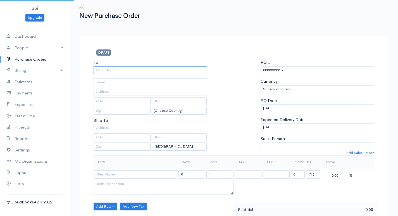
click at [157, 70] on input "To" at bounding box center [151, 70] width 114 height 8
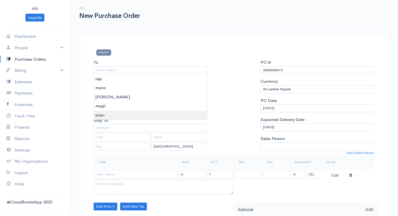
type input "shan"
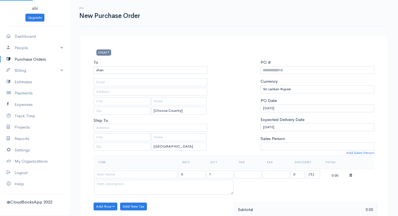
click at [103, 115] on body "abi Upgrade Dashboard People Clients Vendors Staff Users Purchase Orders Billin…" at bounding box center [199, 214] width 398 height 429
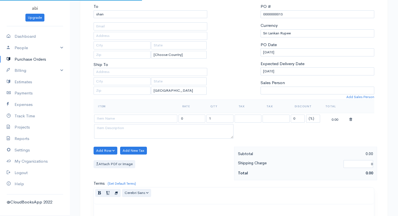
scroll to position [84, 0]
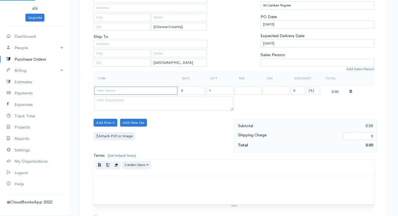
click at [122, 89] on input at bounding box center [135, 91] width 83 height 8
type input "ibm keyboard"
type input "900.00"
click at [118, 108] on body "abi Upgrade Dashboard People Clients Vendors Staff Users Purchase Orders Billin…" at bounding box center [199, 130] width 398 height 429
drag, startPoint x: 215, startPoint y: 88, endPoint x: 231, endPoint y: 91, distance: 16.5
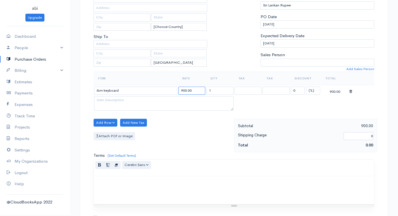
click at [231, 91] on tr "ibm keyboard 900.00 1 0 (%) Flat 900.00" at bounding box center [234, 90] width 281 height 11
drag, startPoint x: 208, startPoint y: 89, endPoint x: 220, endPoint y: 89, distance: 12.3
click at [220, 89] on input "1" at bounding box center [219, 91] width 27 height 8
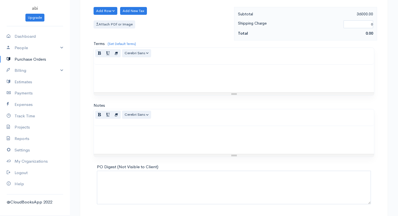
scroll to position [213, 0]
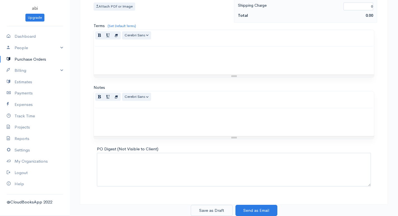
type input "40"
click at [205, 211] on button "Save as Draft" at bounding box center [212, 210] width 42 height 11
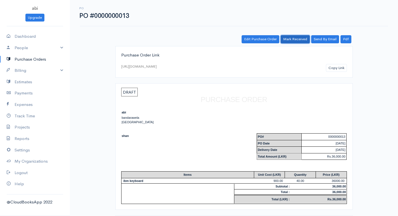
click at [301, 41] on link "Mark Received" at bounding box center [295, 39] width 29 height 8
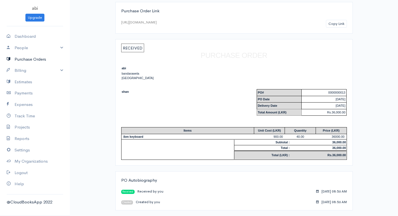
click at [41, 61] on link "Purchase Orders" at bounding box center [35, 59] width 70 height 11
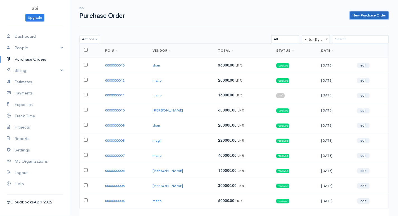
click at [375, 14] on link "New Purchase Order" at bounding box center [369, 15] width 39 height 8
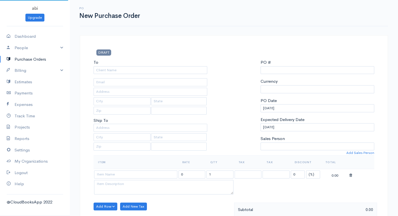
select select "LKR"
select select "[GEOGRAPHIC_DATA]"
type input "0000000014"
select select "[GEOGRAPHIC_DATA]"
click at [143, 66] on input "To" at bounding box center [151, 70] width 114 height 8
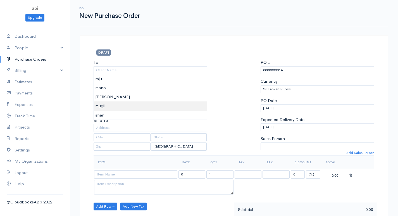
type input "mugil"
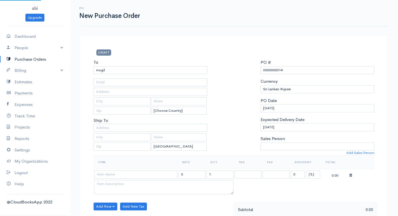
drag, startPoint x: 96, startPoint y: 103, endPoint x: 118, endPoint y: 126, distance: 32.6
click at [96, 103] on body "abi Upgrade Dashboard People Clients Vendors Staff Users Purchase Orders Billin…" at bounding box center [199, 214] width 398 height 429
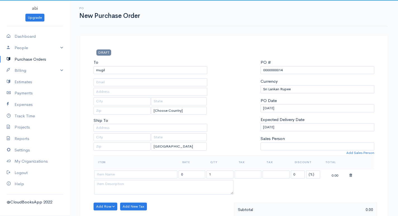
scroll to position [28, 0]
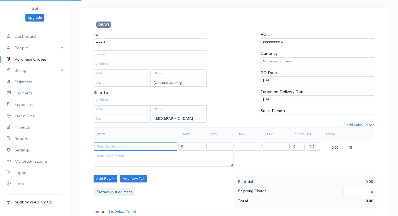
click at [123, 146] on input at bounding box center [135, 146] width 83 height 8
type input "dell moush"
type input "250.00"
click at [121, 156] on body "abi Upgrade Dashboard People Clients Vendors Staff Users Purchase Orders Billin…" at bounding box center [199, 186] width 398 height 429
drag, startPoint x: 207, startPoint y: 145, endPoint x: 218, endPoint y: 146, distance: 11.5
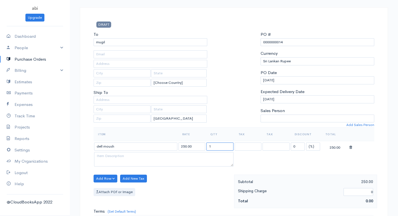
click at [218, 146] on input "1" at bounding box center [219, 146] width 27 height 8
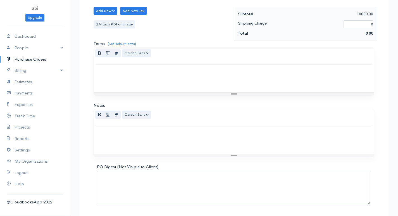
scroll to position [213, 0]
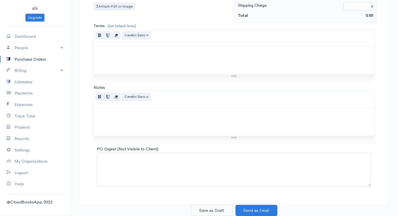
type input "40"
click at [209, 213] on button "Save as Draft" at bounding box center [212, 210] width 42 height 11
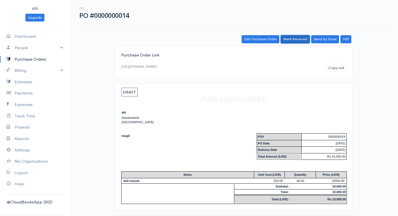
click at [299, 40] on link "Mark Received" at bounding box center [295, 39] width 29 height 8
click at [37, 61] on link "Purchase Orders" at bounding box center [35, 59] width 70 height 11
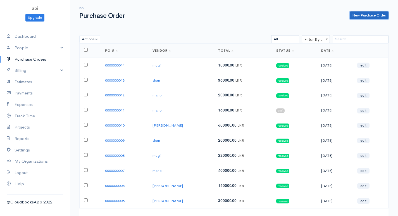
click at [357, 15] on link "New Purchase Order" at bounding box center [369, 15] width 39 height 8
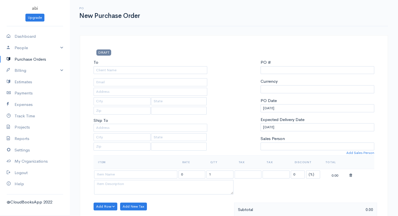
select select "[GEOGRAPHIC_DATA]"
select select "LKR"
type input "0000000015"
select select "[GEOGRAPHIC_DATA]"
click at [170, 70] on input "To" at bounding box center [151, 70] width 114 height 8
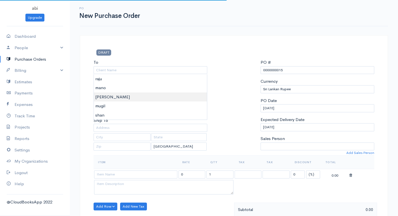
type input "[PERSON_NAME]"
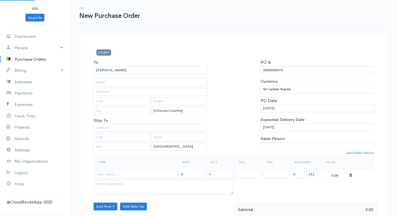
click at [101, 98] on body "abi Upgrade Dashboard People Clients Vendors Staff Users Purchase Orders Billin…" at bounding box center [199, 214] width 398 height 429
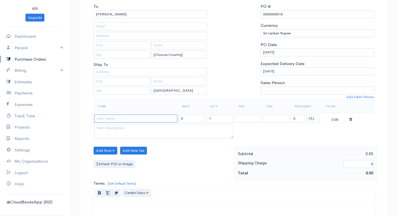
click at [119, 118] on input at bounding box center [135, 119] width 83 height 8
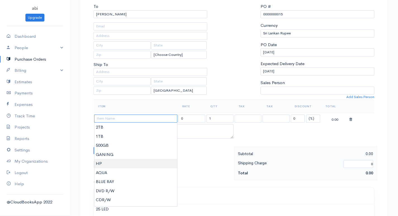
scroll to position [84, 0]
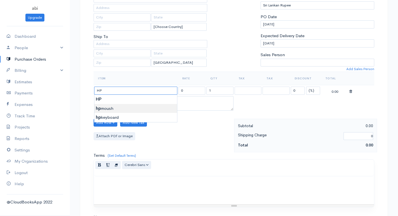
type input "hp moush"
type input "400.00"
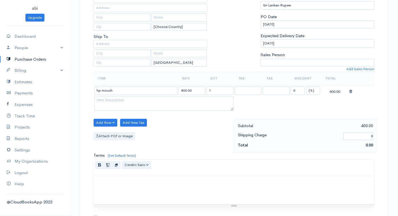
click at [119, 107] on body "abi Upgrade Dashboard People Clients Vendors Staff Users Purchase Orders Billin…" at bounding box center [199, 130] width 398 height 429
drag, startPoint x: 205, startPoint y: 90, endPoint x: 221, endPoint y: 93, distance: 16.4
click at [221, 93] on tr "hp moush 400.00 1 0 (%) Flat 400.00" at bounding box center [234, 90] width 281 height 11
drag, startPoint x: 207, startPoint y: 90, endPoint x: 226, endPoint y: 94, distance: 19.4
click at [226, 94] on input "1" at bounding box center [219, 91] width 27 height 8
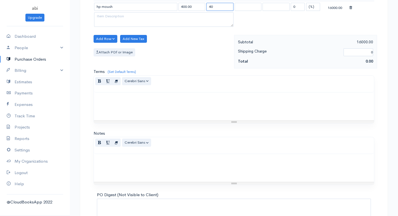
scroll to position [213, 0]
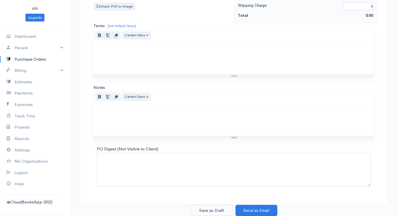
type input "40"
click at [206, 212] on button "Save as Draft" at bounding box center [212, 210] width 42 height 11
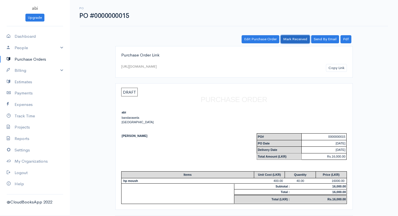
click at [297, 41] on link "Mark Received" at bounding box center [295, 39] width 29 height 8
click at [44, 60] on link "Purchase Orders" at bounding box center [35, 59] width 70 height 11
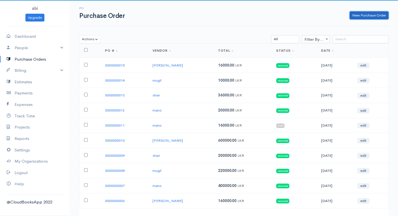
click at [360, 13] on link "New Purchase Order" at bounding box center [369, 15] width 39 height 8
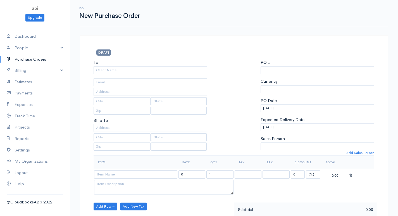
select select "[GEOGRAPHIC_DATA]"
select select "LKR"
type input "0000000016"
select select "[GEOGRAPHIC_DATA]"
click at [169, 71] on input "To" at bounding box center [151, 70] width 114 height 8
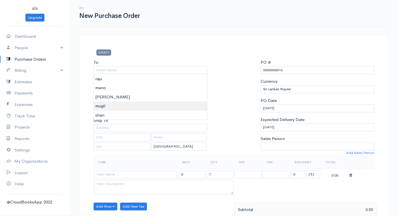
type input "mugil"
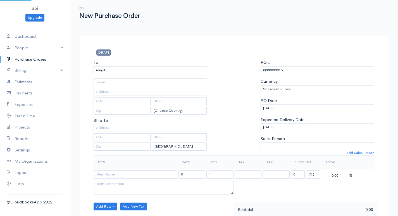
click at [111, 107] on body "abi Upgrade Dashboard People Clients Vendors Staff Users Purchase Orders Billin…" at bounding box center [199, 214] width 398 height 429
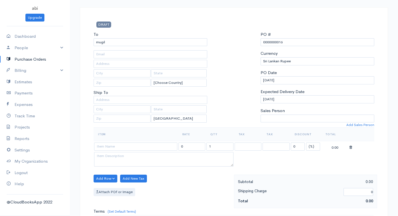
scroll to position [56, 0]
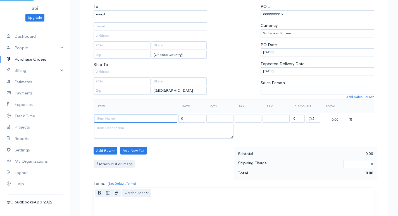
click at [124, 119] on input at bounding box center [135, 119] width 83 height 8
type input "ibm moush"
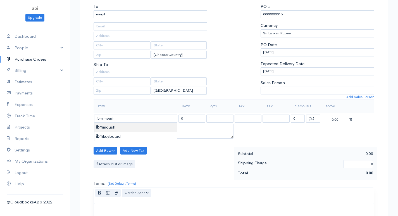
type input "650.00"
click at [126, 129] on body "abi Upgrade Dashboard People Clients Vendors Staff Users Purchase Orders Billin…" at bounding box center [199, 158] width 398 height 429
drag, startPoint x: 206, startPoint y: 117, endPoint x: 219, endPoint y: 117, distance: 12.9
click at [219, 117] on input "1" at bounding box center [219, 119] width 27 height 8
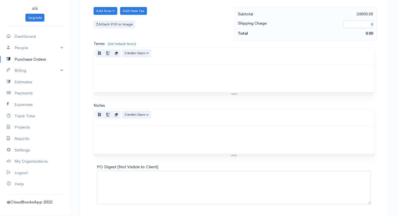
scroll to position [213, 0]
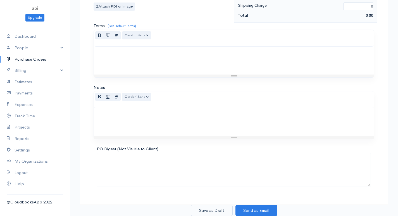
type input "40"
click at [214, 209] on button "Save as Draft" at bounding box center [212, 210] width 42 height 11
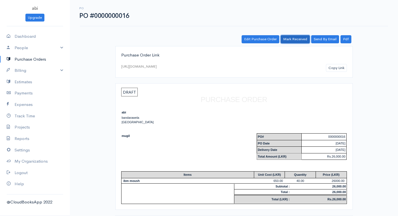
click at [296, 41] on link "Mark Received" at bounding box center [295, 39] width 29 height 8
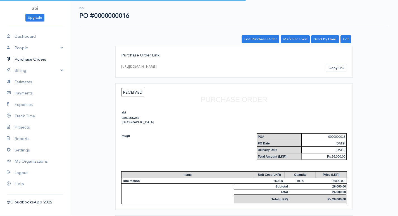
click at [48, 58] on link "Purchase Orders" at bounding box center [35, 59] width 70 height 11
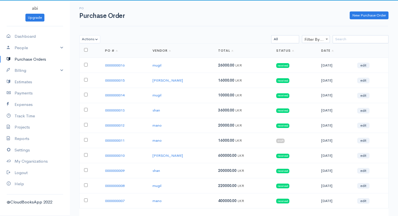
scroll to position [28, 0]
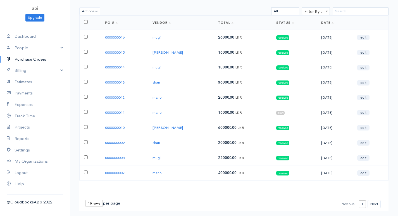
click at [218, 111] on span "16000.00" at bounding box center [226, 112] width 16 height 5
click at [246, 110] on td "16000.00 LKR" at bounding box center [243, 112] width 58 height 15
click at [109, 111] on link "0000000011" at bounding box center [115, 112] width 20 height 5
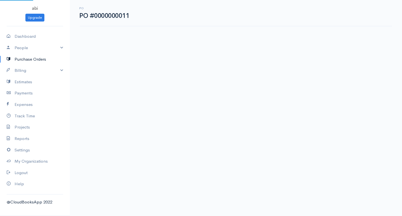
click at [109, 111] on body "abi Upgrade Dashboard People Clients Vendors Staff Users Purchase Orders Billin…" at bounding box center [201, 108] width 402 height 216
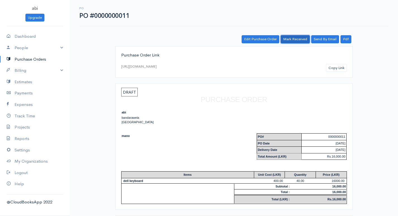
click at [298, 39] on link "Mark Received" at bounding box center [295, 39] width 29 height 8
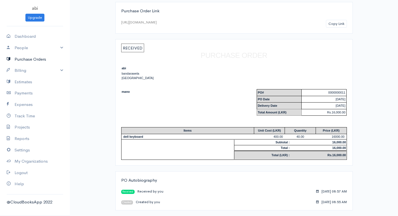
click at [37, 61] on link "Purchase Orders" at bounding box center [35, 59] width 70 height 11
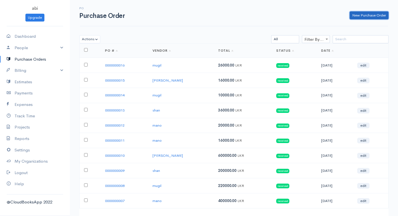
click at [363, 15] on link "New Purchase Order" at bounding box center [369, 15] width 39 height 8
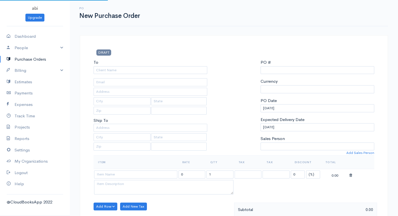
type input "0000000017"
select select "[GEOGRAPHIC_DATA]"
select select "LKR"
select select "[GEOGRAPHIC_DATA]"
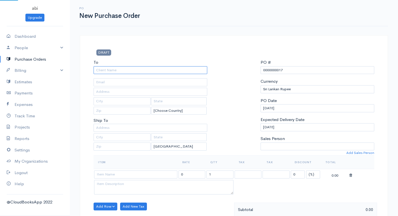
click at [142, 71] on input "To" at bounding box center [151, 70] width 114 height 8
click at [155, 72] on input "HP" at bounding box center [151, 70] width 114 height 8
click at [103, 70] on input "HP" at bounding box center [151, 70] width 114 height 8
type input "H"
type input "[PERSON_NAME]"
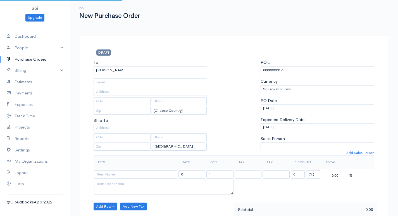
click at [106, 97] on body "abi Upgrade Dashboard People Clients Vendors Staff Users Purchase Orders Billin…" at bounding box center [199, 214] width 398 height 429
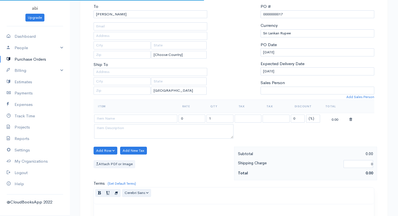
scroll to position [84, 0]
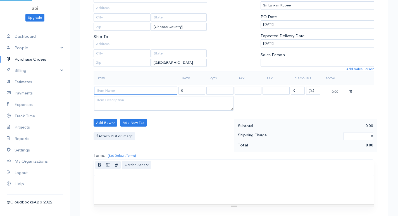
click at [124, 90] on input at bounding box center [135, 91] width 83 height 8
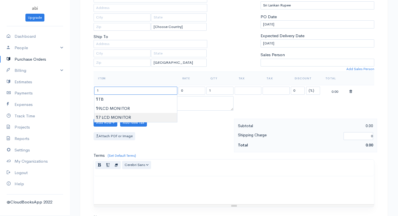
type input "17 LCD MONITOR"
type input "5000.00"
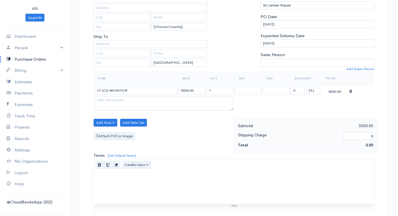
click at [115, 117] on body "abi Upgrade Dashboard People Clients Vendors Staff Users Purchase Orders Billin…" at bounding box center [199, 130] width 398 height 429
drag, startPoint x: 206, startPoint y: 90, endPoint x: 220, endPoint y: 92, distance: 13.4
click at [219, 92] on input "1" at bounding box center [219, 91] width 27 height 8
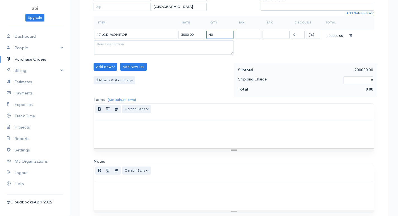
scroll to position [213, 0]
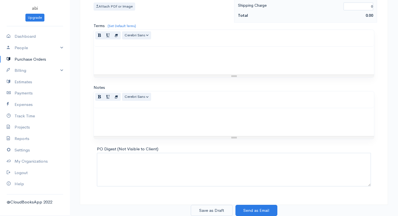
type input "40"
click at [206, 213] on button "Save as Draft" at bounding box center [212, 210] width 42 height 11
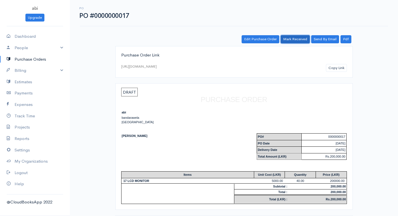
click at [296, 38] on link "Mark Received" at bounding box center [295, 39] width 29 height 8
click at [42, 62] on link "Purchase Orders" at bounding box center [35, 59] width 70 height 11
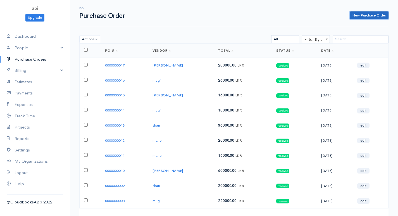
click at [356, 14] on link "New Purchase Order" at bounding box center [369, 15] width 39 height 8
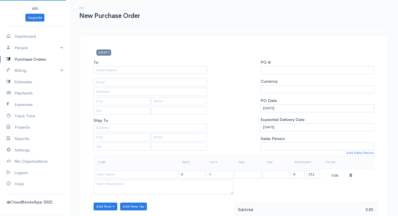
select select "[GEOGRAPHIC_DATA]"
select select "LKR"
type input "0000000018"
select select "[GEOGRAPHIC_DATA]"
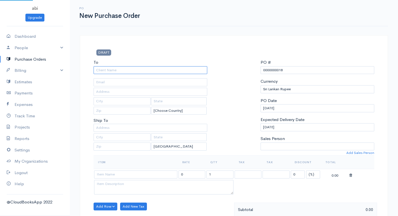
click at [183, 68] on input "To" at bounding box center [151, 70] width 114 height 8
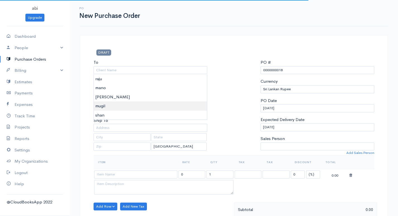
type input "mugil"
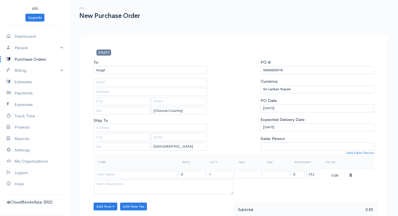
click at [96, 102] on body "abi Upgrade Dashboard People Clients Vendors Staff Users Purchase Orders Billin…" at bounding box center [199, 214] width 398 height 429
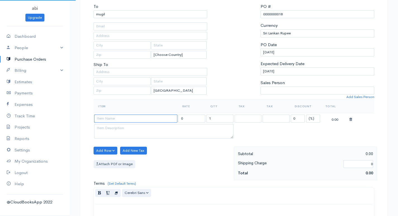
click at [112, 119] on input at bounding box center [135, 119] width 83 height 8
type input "19LCD MONITOR"
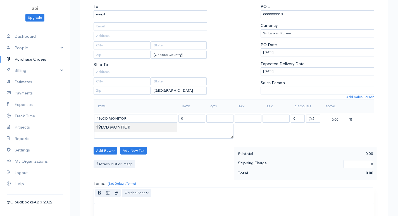
type input "5000.00"
click at [115, 127] on body "abi Upgrade Dashboard People Clients Vendors Staff Users Purchase Orders Billin…" at bounding box center [199, 158] width 398 height 429
drag, startPoint x: 209, startPoint y: 117, endPoint x: 219, endPoint y: 115, distance: 9.6
click at [219, 115] on input "1" at bounding box center [219, 119] width 27 height 8
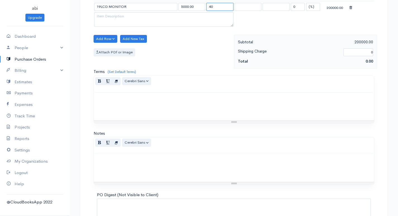
scroll to position [213, 0]
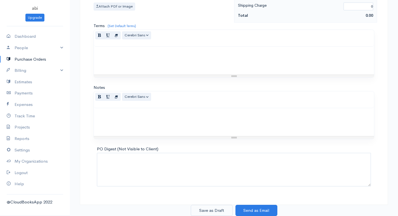
type input "40"
click at [206, 211] on button "Save as Draft" at bounding box center [212, 210] width 42 height 11
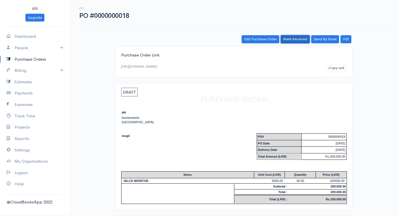
click at [290, 38] on link "Mark Received" at bounding box center [295, 39] width 29 height 8
click at [40, 60] on link "Purchase Orders" at bounding box center [35, 59] width 70 height 11
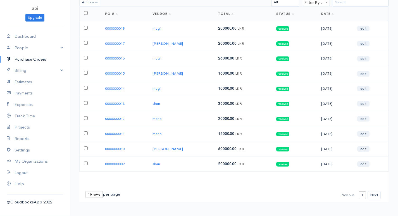
scroll to position [9, 0]
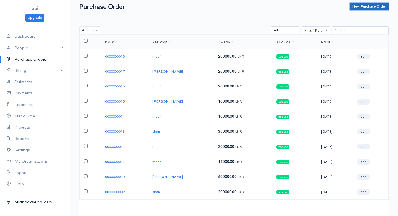
click at [361, 4] on link "New Purchase Order" at bounding box center [369, 7] width 39 height 8
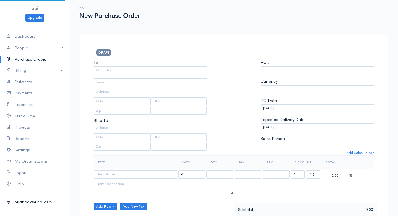
select select "LKR"
select select "[GEOGRAPHIC_DATA]"
type input "0000000019"
select select "[GEOGRAPHIC_DATA]"
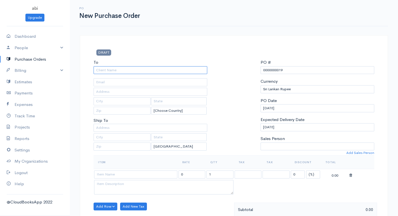
click at [163, 69] on input "To" at bounding box center [151, 70] width 114 height 8
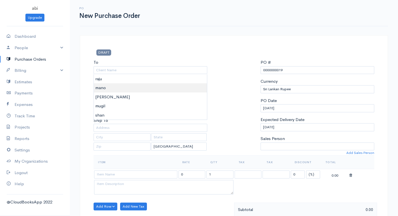
type input "mano"
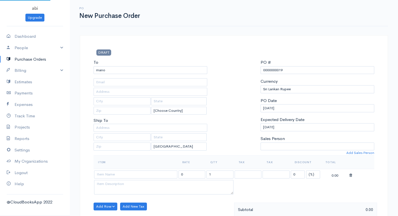
click at [112, 87] on body "abi Upgrade Dashboard People Clients Vendors Staff Users Purchase Orders Billin…" at bounding box center [199, 214] width 398 height 429
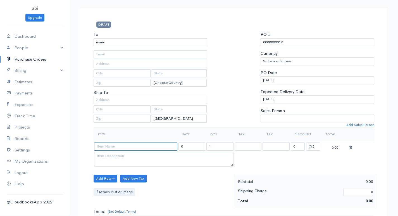
click at [115, 146] on input at bounding box center [135, 146] width 83 height 8
type input "25 LED"
type input "15000.00"
click at [112, 156] on body "abi Upgrade Dashboard People Clients Vendors Staff Users Purchase Orders Billin…" at bounding box center [199, 186] width 398 height 429
drag, startPoint x: 207, startPoint y: 145, endPoint x: 221, endPoint y: 145, distance: 14.0
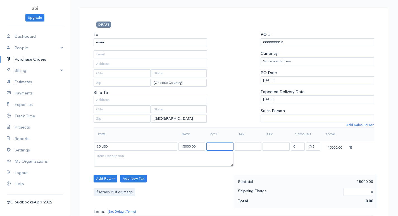
click at [221, 145] on input "1" at bounding box center [219, 146] width 27 height 8
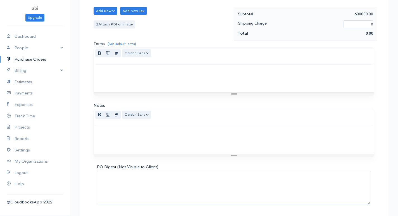
scroll to position [213, 0]
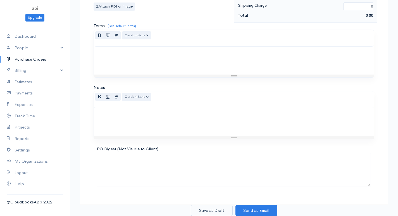
type input "40"
click at [204, 209] on button "Save as Draft" at bounding box center [212, 210] width 42 height 11
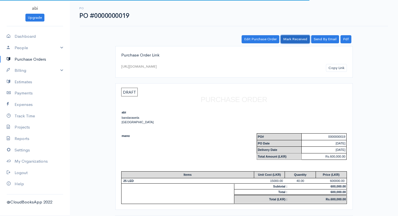
click at [299, 40] on link "Mark Received" at bounding box center [295, 39] width 29 height 8
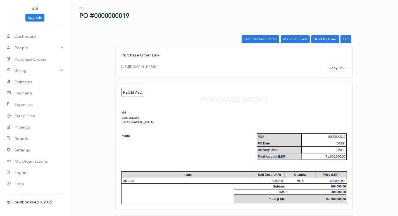
scroll to position [44, 0]
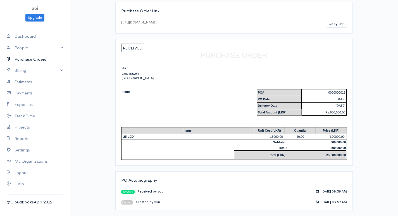
click at [48, 59] on link "Purchase Orders" at bounding box center [35, 59] width 70 height 11
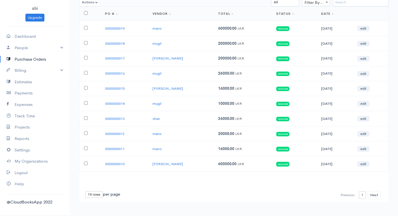
scroll to position [9, 0]
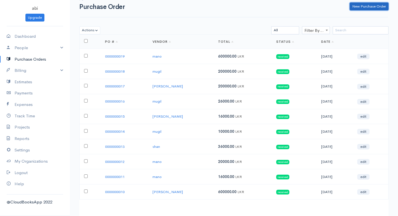
click at [358, 8] on link "New Purchase Order" at bounding box center [369, 7] width 39 height 8
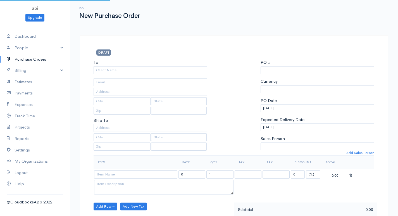
select select "[GEOGRAPHIC_DATA]"
select select "LKR"
type input "0000000020"
select select "[GEOGRAPHIC_DATA]"
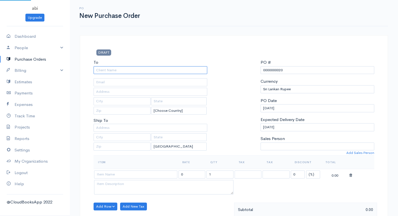
drag, startPoint x: 125, startPoint y: 69, endPoint x: 118, endPoint y: 78, distance: 11.6
click at [124, 70] on input "To" at bounding box center [151, 70] width 114 height 8
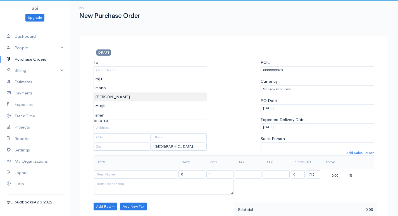
type input "[PERSON_NAME]"
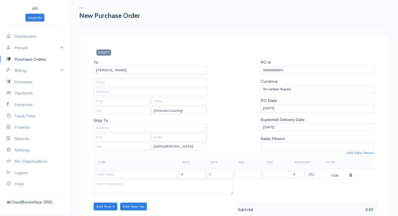
click at [111, 96] on body "abi Upgrade Dashboard People Clients Vendors Staff Users Purchase Orders Billin…" at bounding box center [199, 214] width 398 height 429
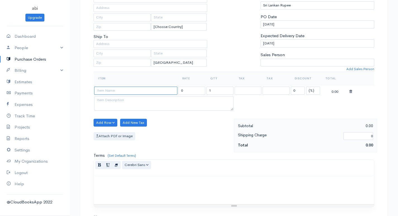
click at [110, 91] on input at bounding box center [135, 91] width 83 height 8
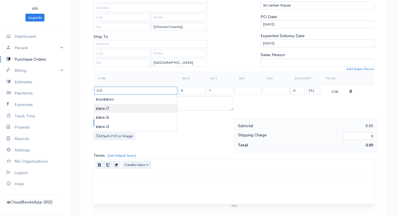
type input "core i7"
type input "3750.00"
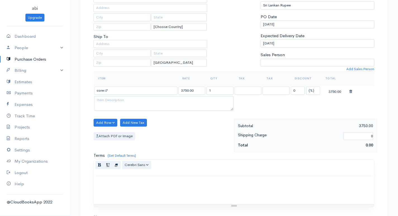
click at [111, 107] on body "abi Upgrade Dashboard People Clients Vendors Staff Users Purchase Orders Billin…" at bounding box center [199, 130] width 398 height 429
drag, startPoint x: 208, startPoint y: 87, endPoint x: 226, endPoint y: 91, distance: 18.1
click at [226, 91] on input "1" at bounding box center [219, 91] width 27 height 8
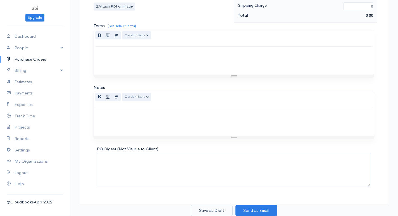
type input "40"
click at [212, 211] on button "Save as Draft" at bounding box center [212, 210] width 42 height 11
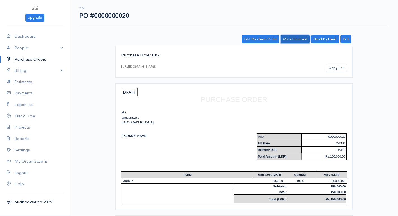
click at [293, 38] on link "Mark Received" at bounding box center [295, 39] width 29 height 8
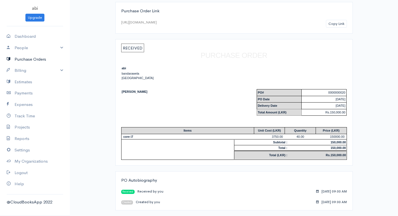
click at [45, 62] on link "Purchase Orders" at bounding box center [35, 59] width 70 height 11
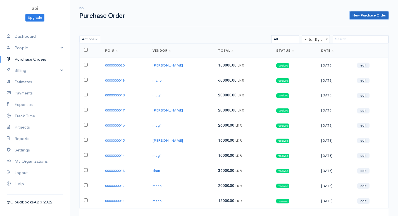
drag, startPoint x: 365, startPoint y: 16, endPoint x: 363, endPoint y: 16, distance: 2.8
click at [365, 16] on link "New Purchase Order" at bounding box center [369, 15] width 39 height 8
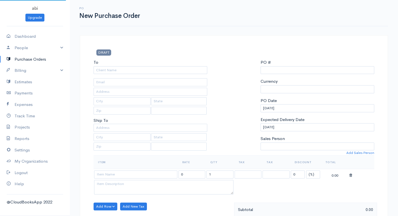
select select "LKR"
select select "[GEOGRAPHIC_DATA]"
type input "0000000021"
select select "[GEOGRAPHIC_DATA]"
click at [178, 72] on input "To" at bounding box center [151, 70] width 114 height 8
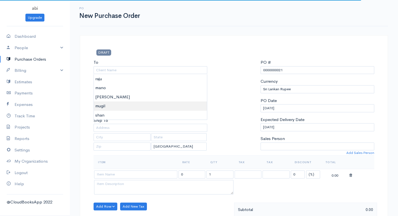
type input "mugil"
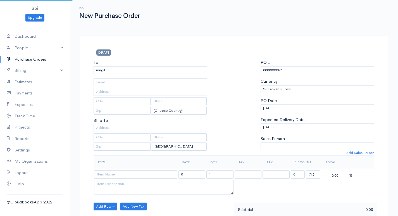
click at [115, 107] on body "abi Upgrade Dashboard People Clients Vendors Staff Users Purchase Orders Billin…" at bounding box center [199, 214] width 398 height 429
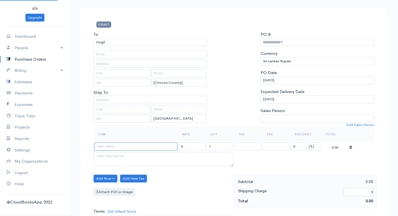
click at [114, 148] on input at bounding box center [135, 146] width 83 height 8
type input "core i3"
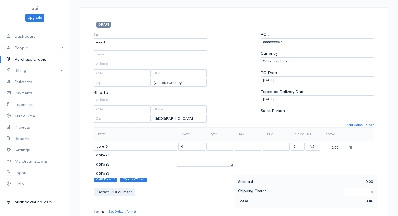
type input "1500.00"
click at [108, 175] on body "abi Upgrade Dashboard People Clients Vendors Staff Users Purchase Orders Billin…" at bounding box center [199, 186] width 398 height 429
drag, startPoint x: 205, startPoint y: 146, endPoint x: 222, endPoint y: 144, distance: 16.9
click at [222, 144] on tr "core i3 1500.00 1 0 (%) Flat 1500.00" at bounding box center [234, 146] width 281 height 11
drag, startPoint x: 207, startPoint y: 147, endPoint x: 215, endPoint y: 146, distance: 8.1
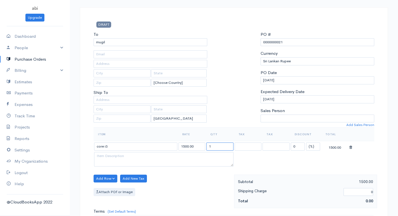
click at [215, 146] on input "1" at bounding box center [219, 146] width 27 height 8
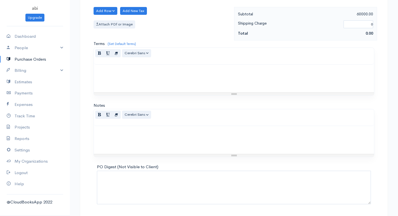
scroll to position [213, 0]
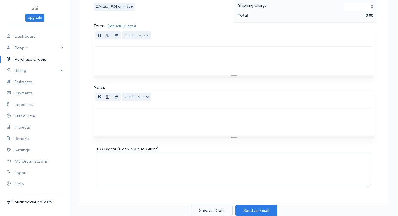
type input "40"
click at [212, 209] on button "Save as Draft" at bounding box center [212, 210] width 42 height 11
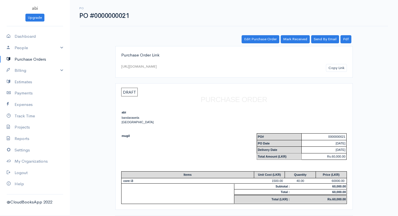
scroll to position [34, 0]
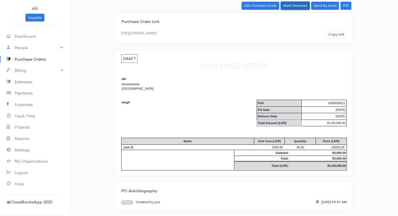
click at [300, 6] on link "Mark Received" at bounding box center [295, 6] width 29 height 8
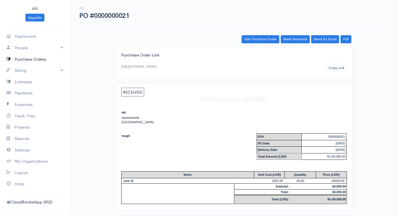
click at [23, 59] on link "Purchase Orders" at bounding box center [35, 59] width 70 height 11
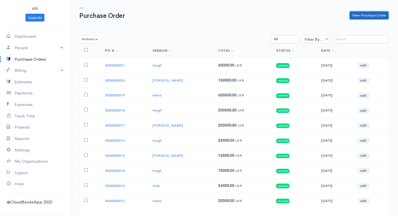
click at [356, 13] on link "New Purchase Order" at bounding box center [369, 15] width 39 height 8
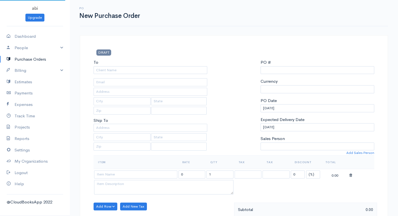
select select "[GEOGRAPHIC_DATA]"
select select "LKR"
type input "0000000022"
select select "[GEOGRAPHIC_DATA]"
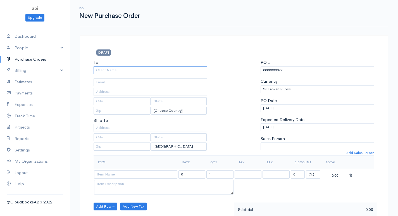
click at [148, 68] on input "To" at bounding box center [151, 70] width 114 height 8
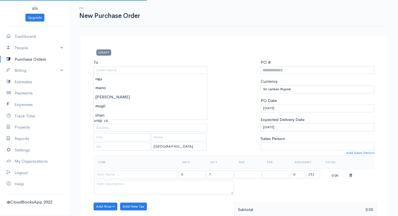
type input "[PERSON_NAME]"
click at [114, 94] on body "abi Upgrade Dashboard People Clients Vendors Staff Users Purchase Orders Billin…" at bounding box center [199, 214] width 398 height 429
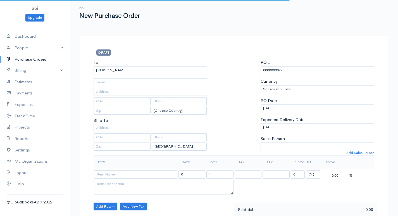
scroll to position [84, 0]
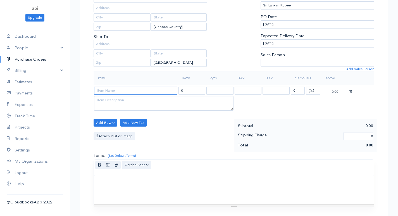
click at [115, 90] on input at bounding box center [135, 91] width 83 height 8
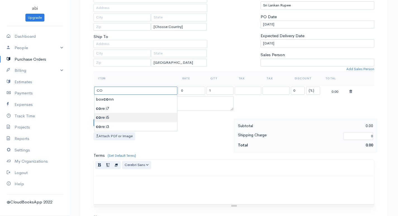
type input "core i5"
type input "2500.00"
click at [109, 118] on body "abi Upgrade Dashboard People Clients Vendors Staff Users Purchase Orders Billin…" at bounding box center [199, 130] width 398 height 429
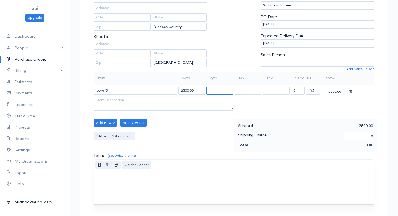
drag, startPoint x: 208, startPoint y: 90, endPoint x: 221, endPoint y: 90, distance: 12.6
click at [221, 90] on input "1" at bounding box center [219, 91] width 27 height 8
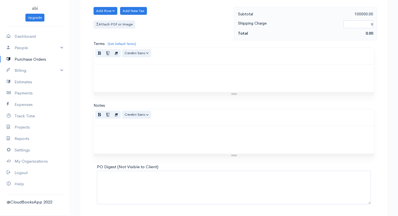
scroll to position [213, 0]
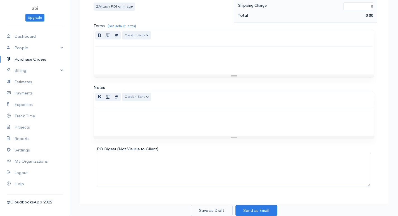
type input "40"
click at [208, 209] on button "Save as Draft" at bounding box center [212, 210] width 42 height 11
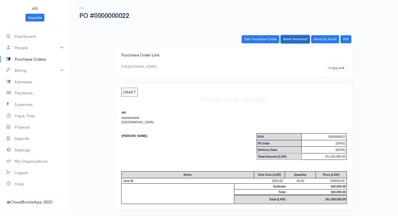
click at [286, 36] on link "Mark Received" at bounding box center [295, 39] width 29 height 8
click at [34, 58] on link "Purchase Orders" at bounding box center [35, 59] width 70 height 11
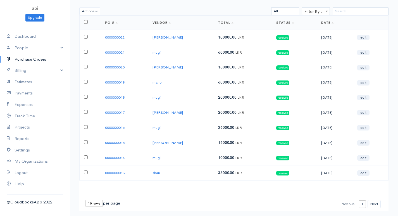
scroll to position [37, 0]
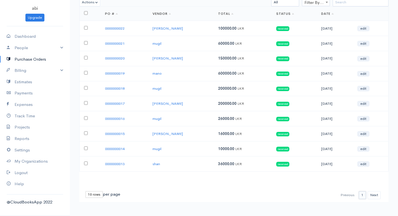
click at [361, 196] on select "1 2 3" at bounding box center [362, 195] width 7 height 8
drag, startPoint x: 322, startPoint y: 195, endPoint x: 312, endPoint y: 193, distance: 10.5
click at [321, 195] on div "First Previous 1 2 3 Next Last 10 rows 25 rows 50 rows per page" at bounding box center [234, 195] width 304 height 8
click at [112, 194] on div "10 rows 25 rows 50 rows per page" at bounding box center [102, 194] width 35 height 7
click at [98, 195] on select "10 rows 25 rows 50 rows" at bounding box center [93, 194] width 17 height 7
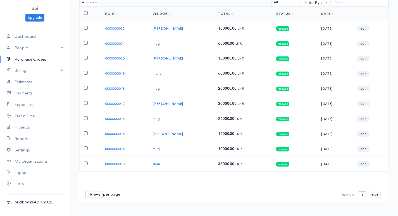
click at [130, 183] on div "Loading ... First Previous 1 2 3 Next Last 10 rows 25 rows 50 rows per page PO …" at bounding box center [233, 104] width 309 height 196
click at [88, 11] on th at bounding box center [90, 14] width 21 height 14
click at [85, 12] on input "checkbox" at bounding box center [86, 13] width 4 height 4
checkbox input "true"
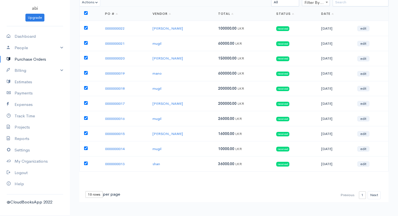
checkbox input "true"
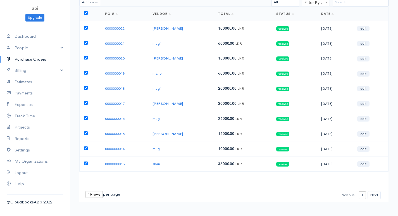
checkbox input "true"
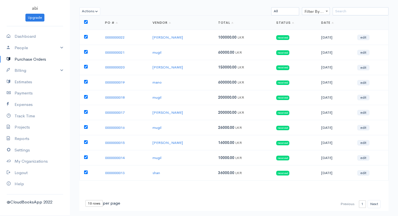
scroll to position [0, 0]
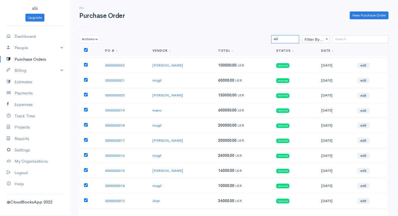
click at [280, 40] on select "All Draft Viewed Sent Received" at bounding box center [285, 39] width 28 height 8
click at [271, 35] on select "All Draft Viewed Sent Received" at bounding box center [285, 39] width 28 height 8
click at [312, 39] on span "Filter By Vendor" at bounding box center [315, 39] width 27 height 8
click at [329, 39] on span at bounding box center [327, 38] width 6 height 7
click at [327, 39] on b at bounding box center [327, 39] width 2 height 1
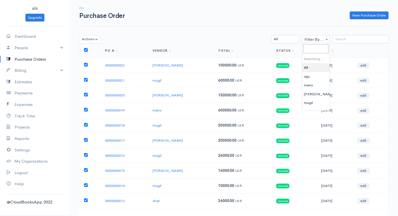
click at [326, 39] on b at bounding box center [327, 39] width 2 height 1
click at [334, 39] on input "search" at bounding box center [361, 39] width 56 height 8
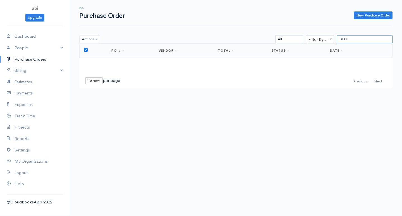
click at [349, 40] on input "DELL" at bounding box center [365, 39] width 56 height 8
type input "D"
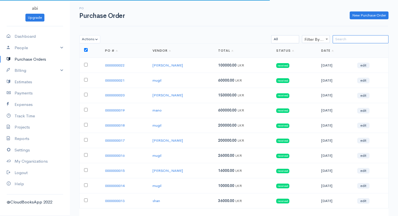
scroll to position [37, 0]
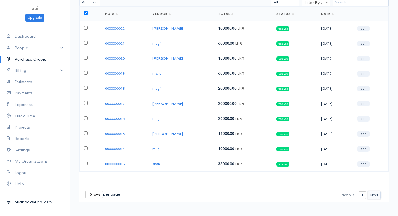
click at [375, 195] on button "Next" at bounding box center [374, 195] width 13 height 8
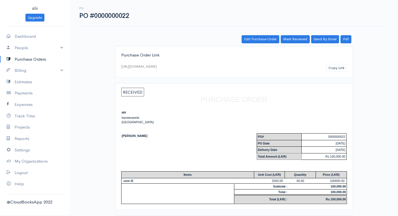
scroll to position [209, 0]
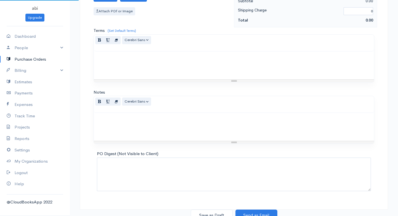
select select "LKR"
type input "0000000023"
select select "[GEOGRAPHIC_DATA]"
click at [46, 58] on link "Purchase Orders" at bounding box center [35, 59] width 70 height 11
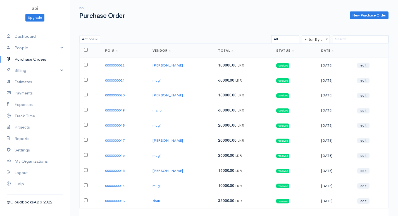
scroll to position [37, 0]
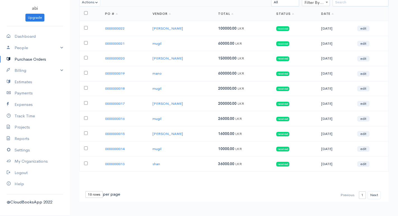
click at [91, 195] on select "10 rows 25 rows 50 rows" at bounding box center [93, 194] width 17 height 7
select select "50"
click at [85, 191] on select "10 rows 25 rows 50 rows" at bounding box center [93, 194] width 17 height 7
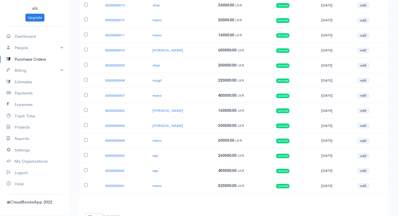
scroll to position [217, 0]
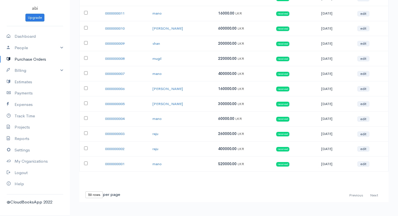
click at [92, 196] on select "10 rows 25 rows 50 rows" at bounding box center [93, 194] width 17 height 7
click at [85, 191] on select "10 rows 25 rows 50 rows" at bounding box center [93, 194] width 17 height 7
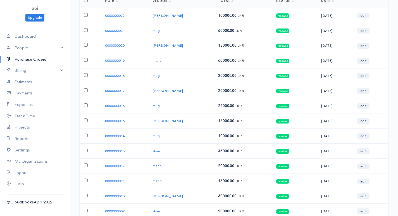
scroll to position [0, 0]
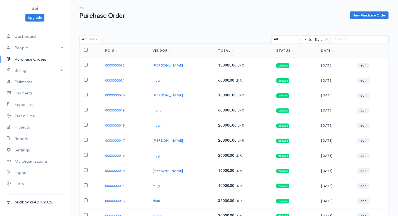
click at [86, 47] on th at bounding box center [90, 51] width 21 height 14
click at [85, 50] on input "checkbox" at bounding box center [86, 50] width 4 height 4
checkbox input "true"
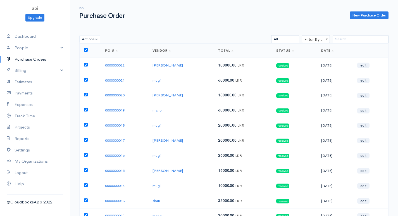
checkbox input "true"
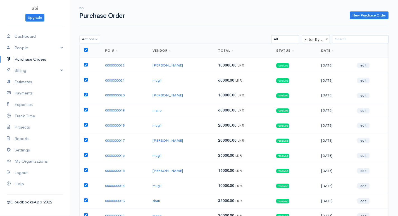
checkbox input "true"
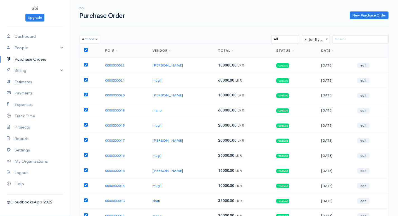
checkbox input "true"
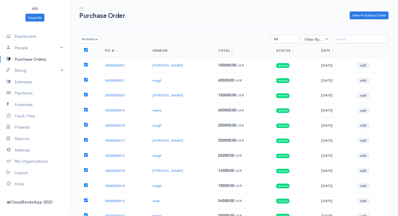
checkbox input "true"
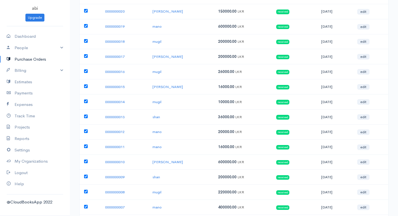
scroll to position [28, 0]
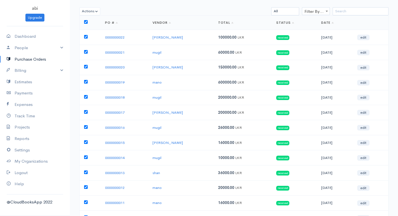
click at [87, 20] on input "checkbox" at bounding box center [86, 22] width 4 height 4
checkbox input "false"
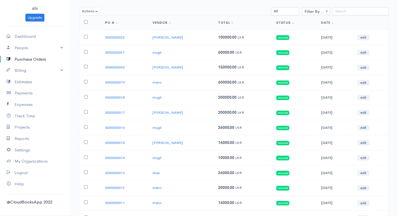
checkbox input "false"
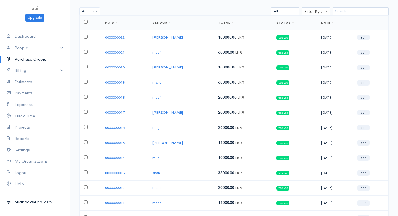
checkbox input "false"
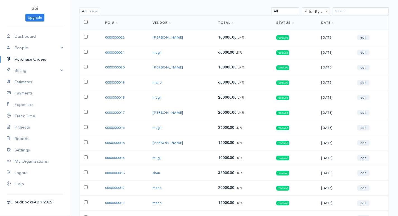
checkbox input "false"
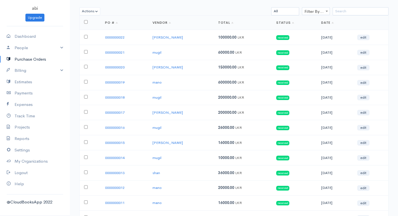
checkbox input "false"
click at [86, 39] on td at bounding box center [90, 37] width 21 height 15
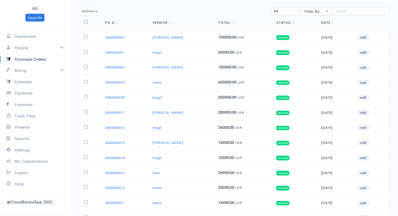
click at [87, 37] on input "checkbox" at bounding box center [86, 37] width 4 height 4
checkbox input "true"
drag, startPoint x: 86, startPoint y: 51, endPoint x: 85, endPoint y: 56, distance: 5.4
click at [86, 51] on input "checkbox" at bounding box center [86, 52] width 4 height 4
checkbox input "true"
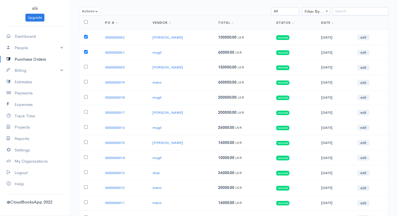
click at [87, 66] on input "checkbox" at bounding box center [86, 67] width 4 height 4
checkbox input "true"
click at [85, 82] on input "checkbox" at bounding box center [86, 82] width 4 height 4
checkbox input "true"
click at [84, 98] on input "checkbox" at bounding box center [86, 97] width 4 height 4
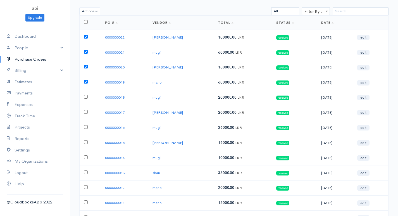
checkbox input "true"
click at [85, 110] on td at bounding box center [90, 112] width 21 height 15
click at [87, 114] on td at bounding box center [90, 112] width 21 height 15
click at [87, 111] on input "checkbox" at bounding box center [86, 112] width 4 height 4
checkbox input "true"
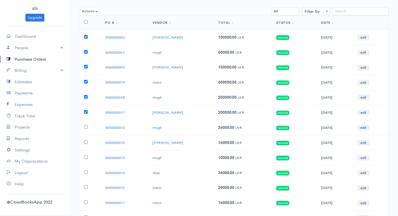
click at [86, 127] on input "checkbox" at bounding box center [86, 127] width 4 height 4
checkbox input "true"
click at [87, 140] on input "checkbox" at bounding box center [86, 142] width 4 height 4
checkbox input "true"
click at [85, 156] on input "checkbox" at bounding box center [86, 157] width 4 height 4
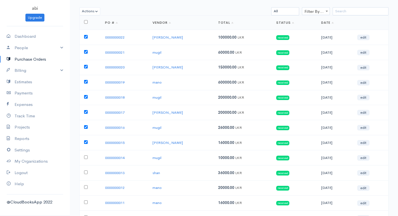
checkbox input "true"
click at [85, 171] on input "checkbox" at bounding box center [86, 172] width 4 height 4
checkbox input "true"
click at [86, 187] on input "checkbox" at bounding box center [86, 187] width 4 height 4
checkbox input "true"
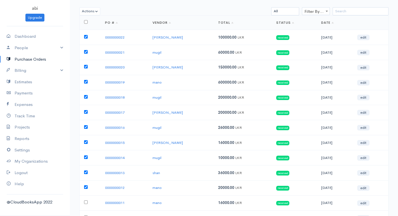
click at [86, 202] on input "checkbox" at bounding box center [86, 202] width 4 height 4
checkbox input "true"
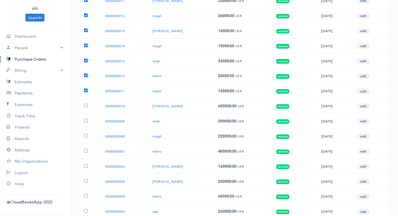
scroll to position [168, 0]
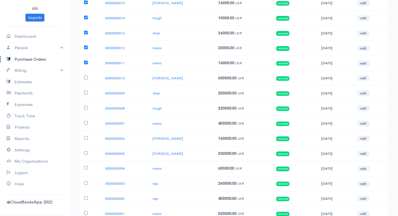
click at [85, 75] on td at bounding box center [90, 78] width 21 height 15
click at [87, 78] on input "checkbox" at bounding box center [86, 78] width 4 height 4
checkbox input "true"
click at [84, 92] on input "checkbox" at bounding box center [86, 93] width 4 height 4
checkbox input "true"
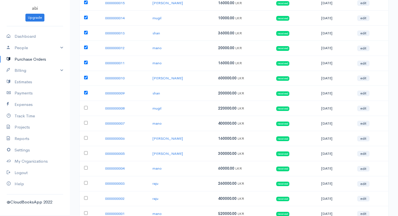
drag, startPoint x: 86, startPoint y: 108, endPoint x: 85, endPoint y: 123, distance: 14.8
click at [85, 109] on input "checkbox" at bounding box center [86, 108] width 4 height 4
checkbox input "true"
drag, startPoint x: 85, startPoint y: 124, endPoint x: 85, endPoint y: 133, distance: 9.2
click at [85, 125] on td at bounding box center [90, 123] width 21 height 15
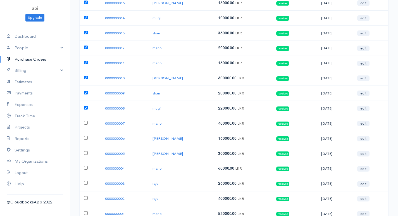
click at [87, 124] on input "checkbox" at bounding box center [86, 123] width 4 height 4
checkbox input "true"
click at [85, 139] on input "checkbox" at bounding box center [86, 138] width 4 height 4
checkbox input "true"
click at [85, 151] on input "checkbox" at bounding box center [86, 153] width 4 height 4
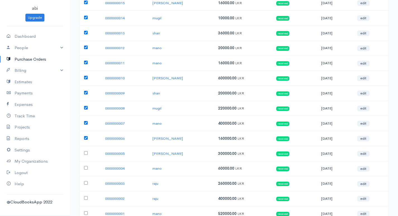
checkbox input "true"
click at [86, 166] on input "checkbox" at bounding box center [86, 168] width 4 height 4
checkbox input "true"
click at [86, 183] on input "checkbox" at bounding box center [86, 183] width 4 height 4
checkbox input "true"
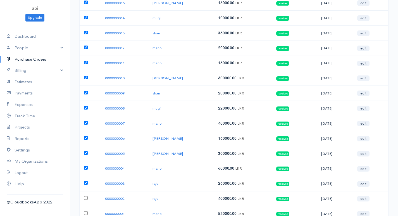
click at [86, 197] on input "checkbox" at bounding box center [86, 198] width 4 height 4
checkbox input "true"
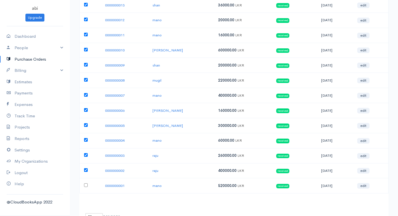
click at [86, 185] on input "checkbox" at bounding box center [86, 185] width 4 height 4
checkbox input "true"
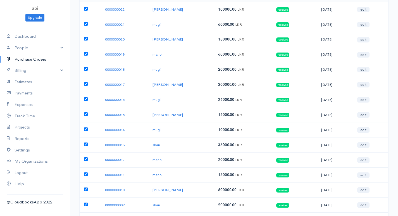
scroll to position [0, 0]
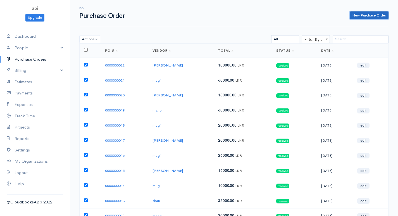
click at [371, 16] on link "New Purchase Order" at bounding box center [369, 15] width 39 height 8
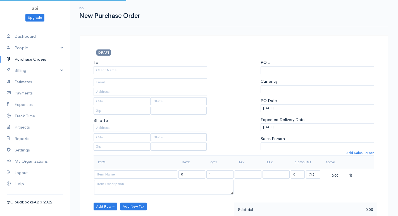
type input "0000000023"
select select "[GEOGRAPHIC_DATA]"
select select "LKR"
select select "[GEOGRAPHIC_DATA]"
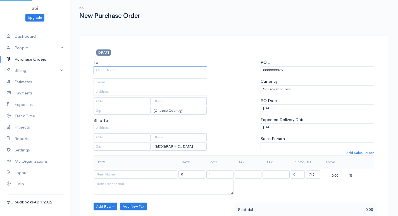
click at [121, 70] on input "To" at bounding box center [151, 70] width 114 height 8
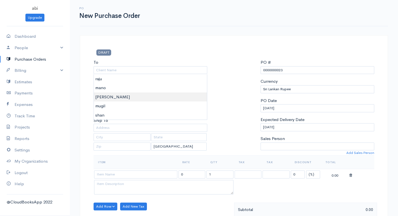
type input "[PERSON_NAME]"
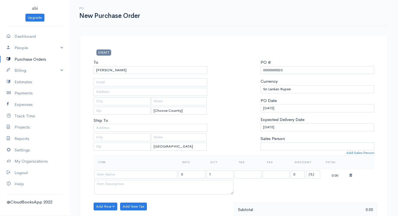
drag, startPoint x: 104, startPoint y: 94, endPoint x: 111, endPoint y: 92, distance: 7.3
click at [109, 93] on body "abi Upgrade Dashboard People Clients Vendors Staff Users Purchase Orders Billin…" at bounding box center [199, 214] width 398 height 429
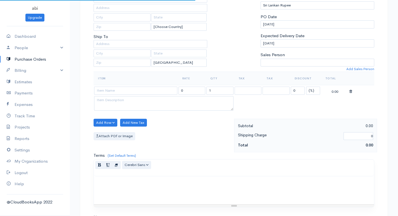
scroll to position [112, 0]
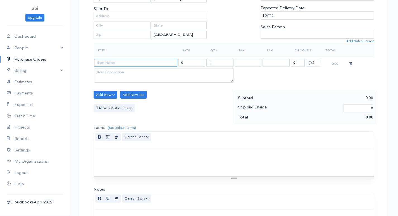
click at [117, 63] on input at bounding box center [135, 63] width 83 height 8
drag, startPoint x: 204, startPoint y: 63, endPoint x: 209, endPoint y: 61, distance: 5.7
click at [211, 61] on tr "2G 0 1 0 (%) Flat 0.00" at bounding box center [234, 62] width 281 height 11
drag, startPoint x: 208, startPoint y: 61, endPoint x: 212, endPoint y: 61, distance: 3.4
click at [212, 61] on input "1" at bounding box center [219, 63] width 27 height 8
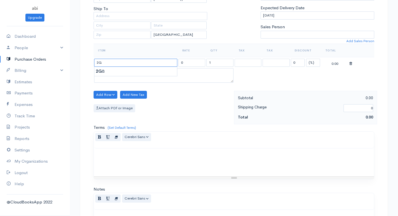
click at [152, 62] on input "2G" at bounding box center [135, 63] width 83 height 8
drag, startPoint x: 208, startPoint y: 64, endPoint x: 213, endPoint y: 63, distance: 4.5
click at [213, 63] on input "1" at bounding box center [219, 63] width 27 height 8
click at [103, 61] on input "2G" at bounding box center [135, 63] width 83 height 8
type input "2GB"
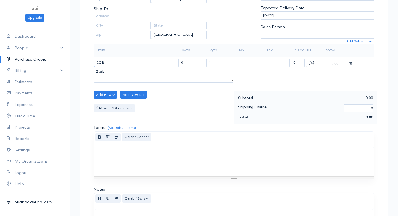
type input "1500.00"
type input "2GB"
drag, startPoint x: 208, startPoint y: 62, endPoint x: 213, endPoint y: 61, distance: 4.5
click at [213, 61] on input "1" at bounding box center [219, 63] width 27 height 8
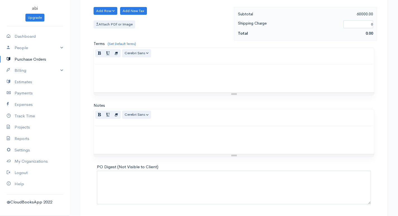
scroll to position [213, 0]
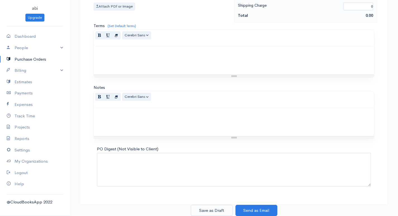
type input "40"
click at [202, 211] on button "Save as Draft" at bounding box center [212, 210] width 42 height 11
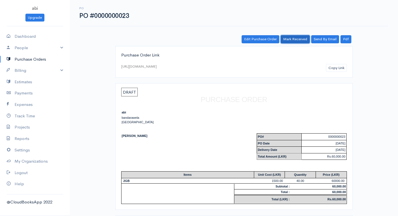
click at [297, 38] on link "Mark Received" at bounding box center [295, 39] width 29 height 8
drag, startPoint x: 44, startPoint y: 59, endPoint x: 66, endPoint y: 73, distance: 26.6
click at [45, 59] on link "Purchase Orders" at bounding box center [35, 59] width 70 height 11
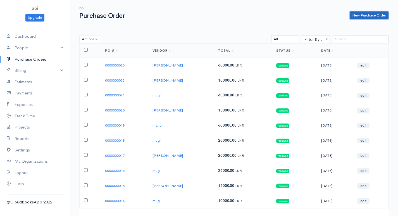
click at [359, 16] on link "New Purchase Order" at bounding box center [369, 15] width 39 height 8
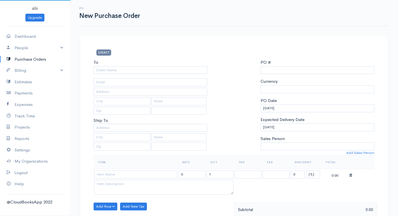
select select "[GEOGRAPHIC_DATA]"
select select "LKR"
type input "0000000024"
select select "[GEOGRAPHIC_DATA]"
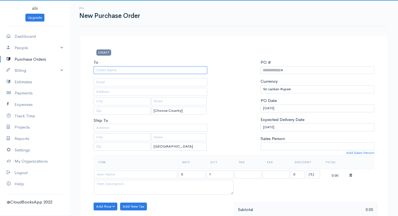
click at [118, 71] on input "To" at bounding box center [151, 70] width 114 height 8
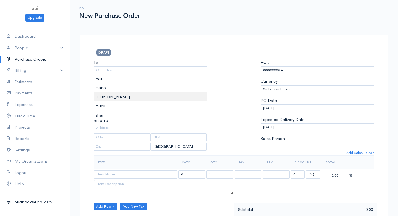
type input "[PERSON_NAME]"
click at [101, 93] on body "abi Upgrade Dashboard People Clients Vendors Staff Users Purchase Orders Billin…" at bounding box center [199, 214] width 398 height 429
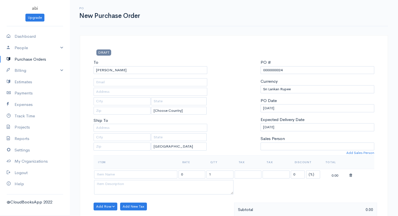
scroll to position [84, 0]
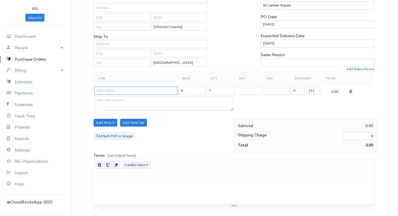
click at [118, 88] on input at bounding box center [135, 91] width 83 height 8
type input "4GB"
type input "3500.00"
type input "4GB"
drag, startPoint x: 206, startPoint y: 90, endPoint x: 213, endPoint y: 88, distance: 7.1
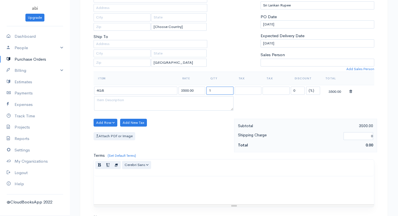
click at [213, 88] on input "1" at bounding box center [219, 91] width 27 height 8
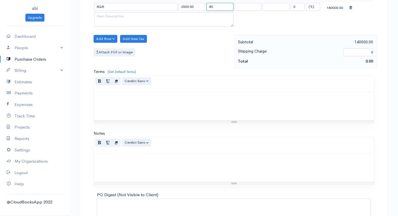
scroll to position [213, 0]
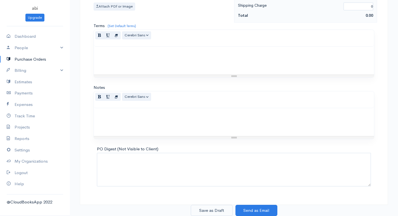
type input "40"
click at [209, 211] on button "Save as Draft" at bounding box center [212, 210] width 42 height 11
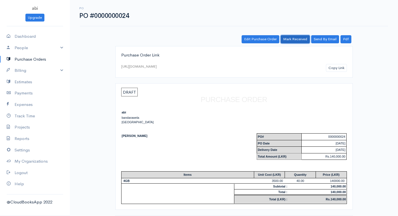
click at [287, 37] on link "Mark Received" at bounding box center [295, 39] width 29 height 8
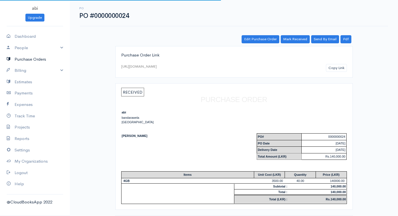
click at [44, 59] on link "Purchase Orders" at bounding box center [35, 59] width 70 height 11
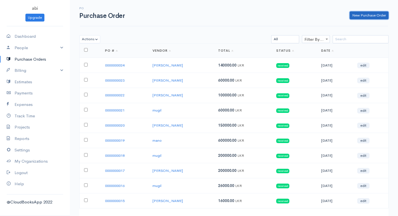
click at [371, 17] on link "New Purchase Order" at bounding box center [369, 15] width 39 height 8
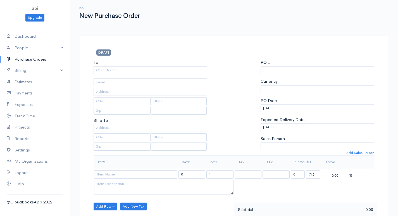
select select "[GEOGRAPHIC_DATA]"
select select "LKR"
type input "0000000025"
select select "[GEOGRAPHIC_DATA]"
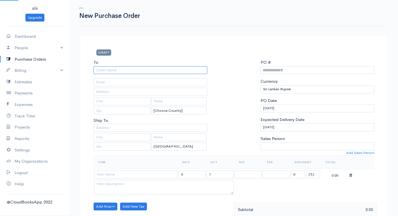
click at [161, 69] on input "To" at bounding box center [151, 70] width 114 height 8
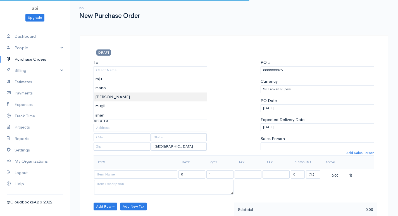
type input "[PERSON_NAME]"
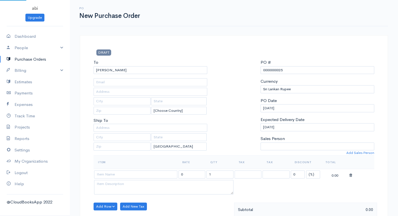
click at [127, 100] on body "abi Upgrade Dashboard People Clients Vendors Staff Users Purchase Orders Billin…" at bounding box center [199, 214] width 398 height 429
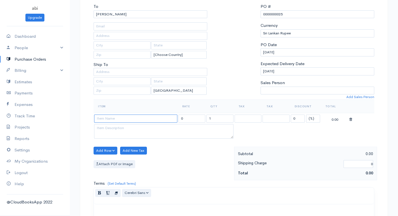
click at [121, 119] on input at bounding box center [135, 119] width 83 height 8
type input "8GB"
type input "6000.00"
type input "8GB"
drag, startPoint x: 209, startPoint y: 116, endPoint x: 217, endPoint y: 114, distance: 8.1
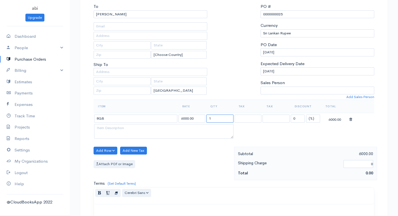
click at [217, 114] on td "1" at bounding box center [220, 118] width 28 height 11
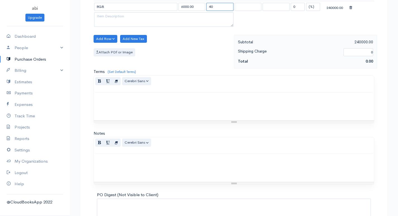
scroll to position [213, 0]
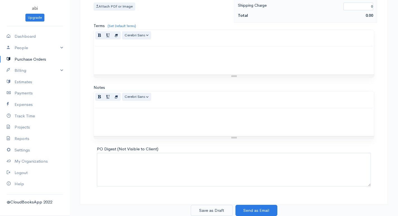
type input "40"
click at [212, 211] on button "Save as Draft" at bounding box center [212, 210] width 42 height 11
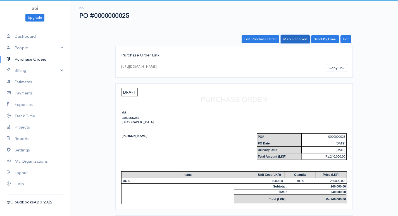
click at [292, 39] on link "Mark Received" at bounding box center [295, 39] width 29 height 8
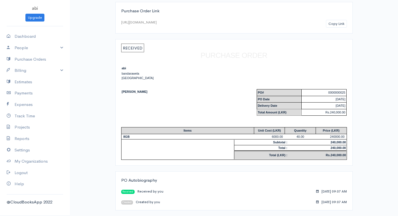
scroll to position [16, 0]
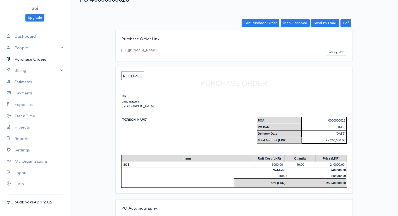
click at [53, 58] on link "Purchase Orders" at bounding box center [35, 59] width 70 height 11
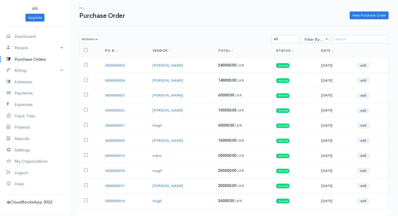
scroll to position [37, 0]
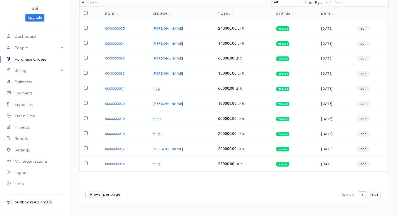
click at [89, 196] on select "10 rows 25 rows 50 rows" at bounding box center [93, 194] width 17 height 7
select select "50"
click at [85, 191] on select "10 rows 25 rows 50 rows" at bounding box center [93, 194] width 17 height 7
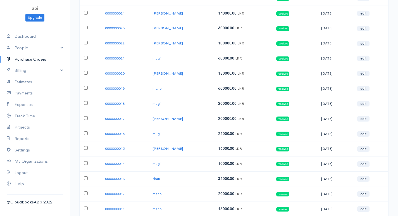
scroll to position [39, 0]
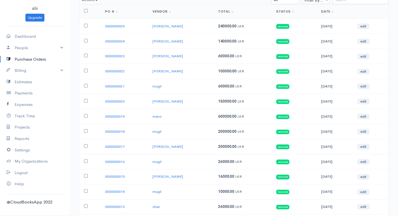
click at [85, 25] on input "checkbox" at bounding box center [86, 26] width 4 height 4
checkbox input "true"
drag, startPoint x: 86, startPoint y: 41, endPoint x: 84, endPoint y: 61, distance: 20.7
click at [86, 41] on input "checkbox" at bounding box center [86, 41] width 4 height 4
checkbox input "true"
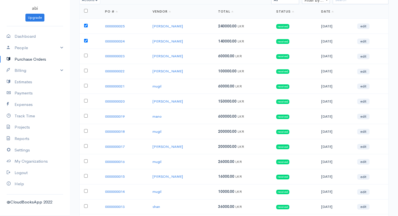
drag, startPoint x: 85, startPoint y: 57, endPoint x: 86, endPoint y: 64, distance: 7.0
click at [85, 57] on input "checkbox" at bounding box center [86, 56] width 4 height 4
checkbox input "true"
click at [85, 72] on input "checkbox" at bounding box center [86, 71] width 4 height 4
checkbox input "true"
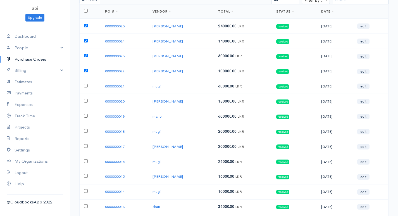
click at [85, 86] on input "checkbox" at bounding box center [86, 86] width 4 height 4
checkbox input "true"
click at [85, 102] on input "checkbox" at bounding box center [86, 101] width 4 height 4
checkbox input "true"
drag, startPoint x: 86, startPoint y: 115, endPoint x: 85, endPoint y: 118, distance: 3.4
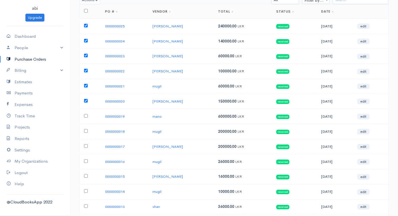
click at [86, 116] on input "checkbox" at bounding box center [86, 116] width 4 height 4
checkbox input "true"
drag, startPoint x: 85, startPoint y: 130, endPoint x: 84, endPoint y: 136, distance: 6.0
click at [86, 130] on input "checkbox" at bounding box center [86, 131] width 4 height 4
checkbox input "true"
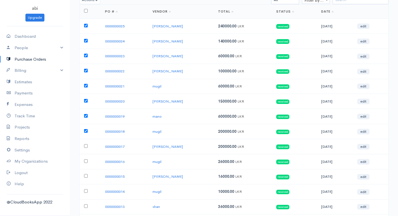
click at [86, 147] on input "checkbox" at bounding box center [86, 146] width 4 height 4
checkbox input "true"
drag, startPoint x: 86, startPoint y: 159, endPoint x: 84, endPoint y: 167, distance: 7.5
click at [86, 162] on input "checkbox" at bounding box center [86, 161] width 4 height 4
checkbox input "true"
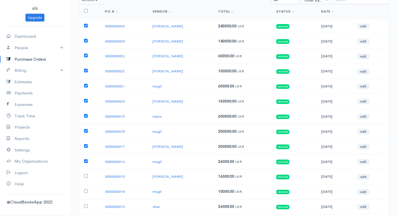
drag, startPoint x: 84, startPoint y: 176, endPoint x: 87, endPoint y: 181, distance: 5.2
click at [85, 177] on input "checkbox" at bounding box center [86, 176] width 4 height 4
checkbox input "true"
drag, startPoint x: 85, startPoint y: 192, endPoint x: 85, endPoint y: 204, distance: 11.2
click at [85, 204] on tbody "0000000025 abilash 240000.00 LKR received 08-20-2025 edit 0000000024 abilash 14…" at bounding box center [234, 207] width 309 height 376
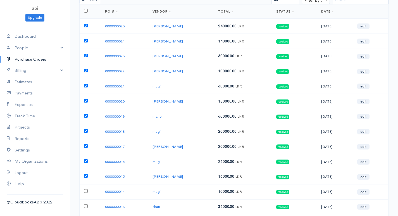
click at [85, 191] on input "checkbox" at bounding box center [86, 191] width 4 height 4
checkbox input "true"
click at [85, 206] on input "checkbox" at bounding box center [86, 206] width 4 height 4
checkbox input "true"
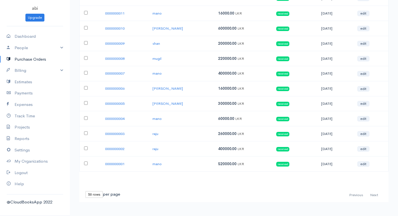
scroll to position [235, 0]
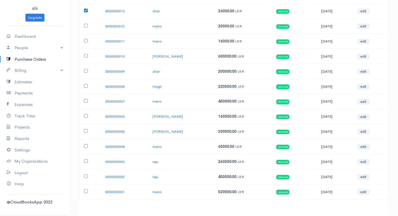
click at [87, 26] on input "checkbox" at bounding box center [86, 26] width 4 height 4
checkbox input "true"
drag, startPoint x: 87, startPoint y: 40, endPoint x: 83, endPoint y: 51, distance: 11.9
click at [87, 40] on input "checkbox" at bounding box center [86, 41] width 4 height 4
checkbox input "true"
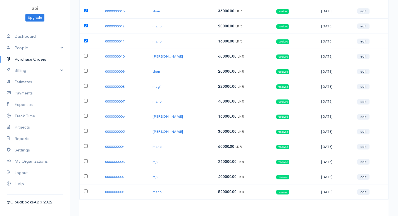
drag, startPoint x: 86, startPoint y: 56, endPoint x: 87, endPoint y: 66, distance: 9.6
click at [86, 57] on input "checkbox" at bounding box center [86, 56] width 4 height 4
checkbox input "true"
drag, startPoint x: 87, startPoint y: 70, endPoint x: 86, endPoint y: 81, distance: 11.2
click at [87, 70] on input "checkbox" at bounding box center [86, 71] width 4 height 4
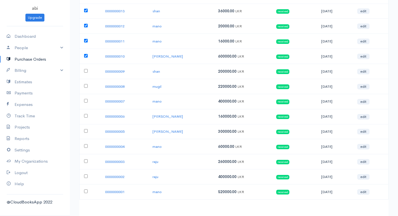
checkbox input "true"
drag, startPoint x: 85, startPoint y: 85, endPoint x: 83, endPoint y: 99, distance: 15.0
click at [85, 85] on input "checkbox" at bounding box center [86, 86] width 4 height 4
checkbox input "true"
click at [85, 102] on input "checkbox" at bounding box center [86, 101] width 4 height 4
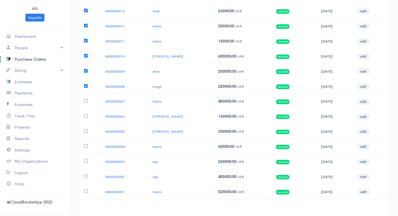
checkbox input "true"
click at [85, 116] on input "checkbox" at bounding box center [86, 116] width 4 height 4
checkbox input "true"
drag, startPoint x: 86, startPoint y: 130, endPoint x: 86, endPoint y: 133, distance: 3.7
click at [86, 132] on input "checkbox" at bounding box center [86, 131] width 4 height 4
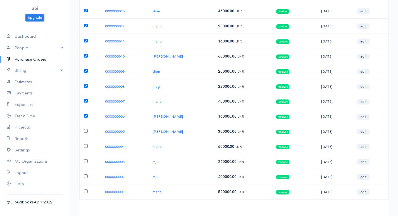
checkbox input "true"
click at [85, 146] on input "checkbox" at bounding box center [86, 146] width 4 height 4
checkbox input "true"
click at [85, 161] on input "checkbox" at bounding box center [86, 161] width 4 height 4
checkbox input "true"
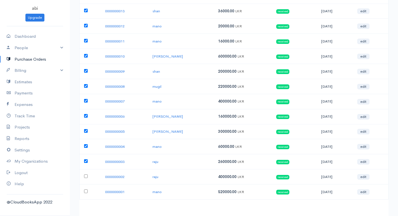
drag, startPoint x: 87, startPoint y: 171, endPoint x: 85, endPoint y: 177, distance: 5.4
click at [87, 173] on td at bounding box center [90, 176] width 21 height 15
click at [85, 177] on input "checkbox" at bounding box center [86, 176] width 4 height 4
checkbox input "true"
click at [85, 190] on input "checkbox" at bounding box center [86, 191] width 4 height 4
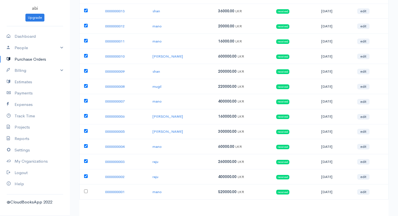
checkbox input "true"
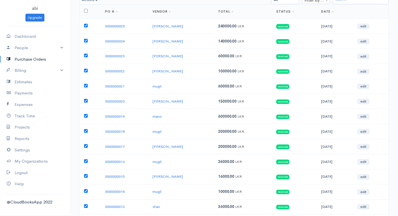
scroll to position [0, 0]
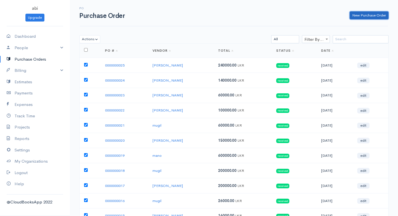
click at [359, 14] on link "New Purchase Order" at bounding box center [369, 15] width 39 height 8
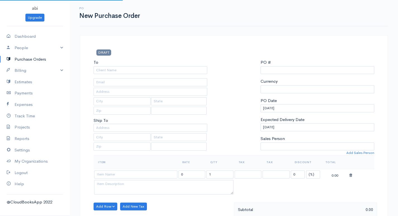
type input "0000000026"
select select "[GEOGRAPHIC_DATA]"
select select "LKR"
select select "[GEOGRAPHIC_DATA]"
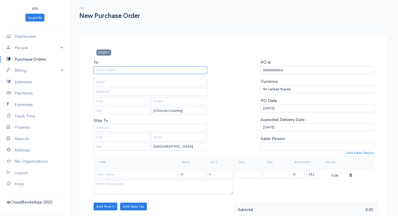
click at [181, 67] on input "To" at bounding box center [151, 70] width 114 height 8
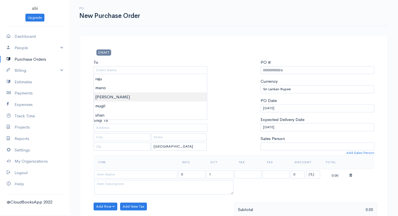
type input "[PERSON_NAME]"
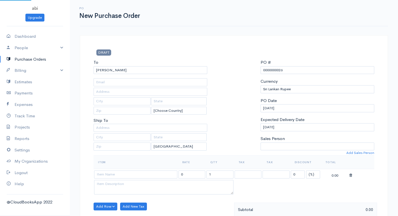
click at [125, 95] on body "abi Upgrade Dashboard People Clients Vendors Staff Users Purchase Orders Billin…" at bounding box center [199, 214] width 398 height 429
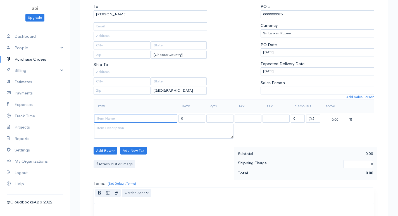
click at [116, 119] on input at bounding box center [135, 119] width 83 height 8
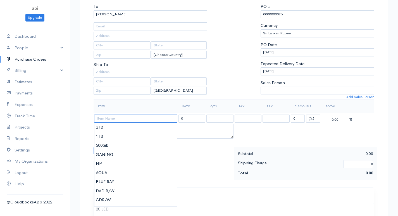
scroll to position [84, 0]
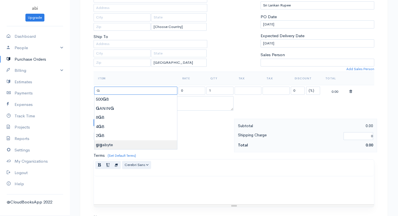
type input "gigabyte"
type input "7000.00"
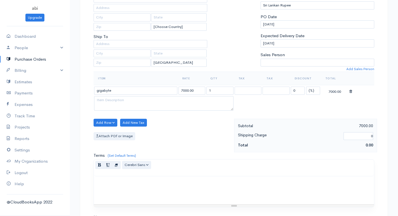
drag, startPoint x: 104, startPoint y: 144, endPoint x: 113, endPoint y: 141, distance: 9.2
click at [104, 144] on body "abi Upgrade Dashboard People Clients Vendors Staff Users Purchase Orders Billin…" at bounding box center [199, 130] width 398 height 429
drag, startPoint x: 207, startPoint y: 89, endPoint x: 215, endPoint y: 87, distance: 8.8
click at [215, 87] on input "1" at bounding box center [219, 91] width 27 height 8
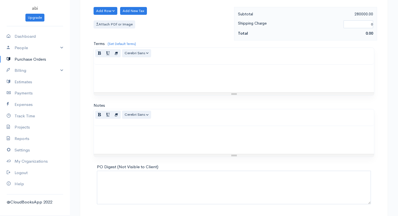
scroll to position [213, 0]
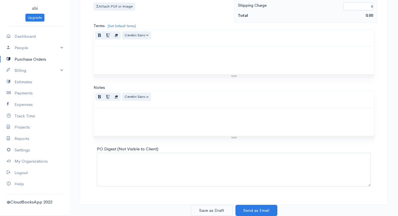
type input "40"
click at [217, 211] on button "Save as Draft" at bounding box center [212, 210] width 42 height 11
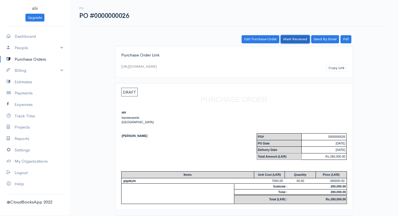
click at [285, 36] on link "Mark Received" at bounding box center [295, 39] width 29 height 8
click at [36, 57] on link "Purchase Orders" at bounding box center [35, 59] width 70 height 11
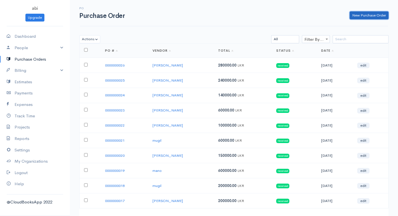
click at [354, 15] on link "New Purchase Order" at bounding box center [369, 15] width 39 height 8
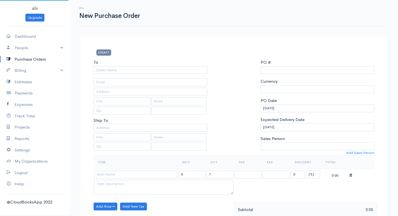
select select "LKR"
select select "[GEOGRAPHIC_DATA]"
type input "0000000027"
select select "[GEOGRAPHIC_DATA]"
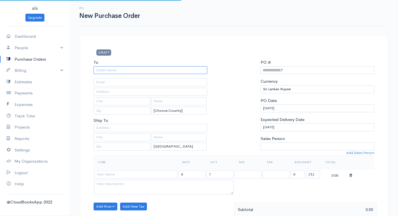
click at [162, 71] on input "To" at bounding box center [151, 70] width 114 height 8
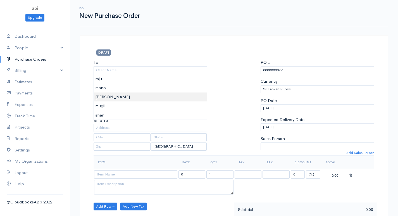
type input "[PERSON_NAME]"
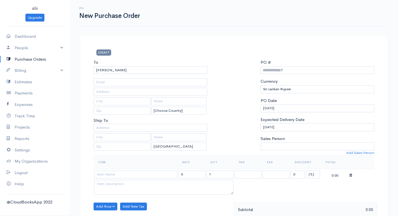
click at [120, 96] on body "abi Upgrade Dashboard People Clients Vendors Staff Users Purchase Orders Billin…" at bounding box center [199, 214] width 398 height 429
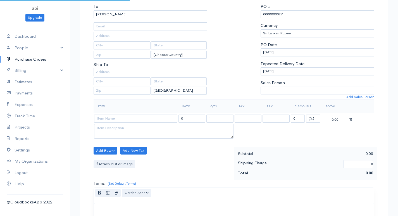
scroll to position [84, 0]
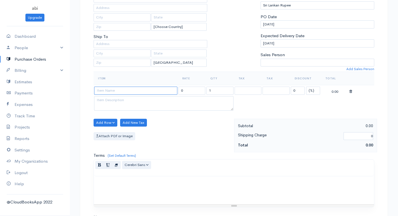
click at [111, 90] on input at bounding box center [135, 91] width 83 height 8
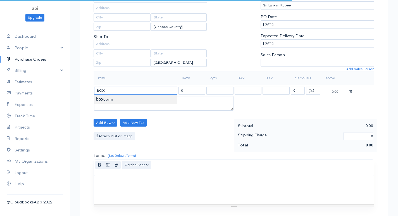
type input "boxconn"
type input "6500.00"
click at [116, 99] on body "abi Upgrade Dashboard People Clients Vendors Staff Users Purchase Orders Billin…" at bounding box center [199, 130] width 398 height 429
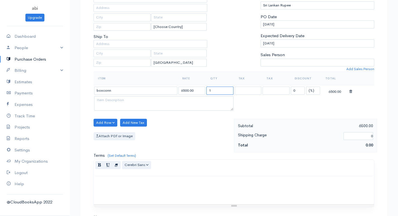
drag, startPoint x: 209, startPoint y: 91, endPoint x: 225, endPoint y: 87, distance: 16.3
click at [225, 87] on input "1" at bounding box center [219, 91] width 27 height 8
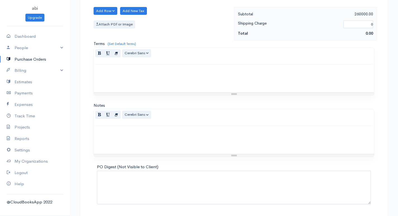
scroll to position [213, 0]
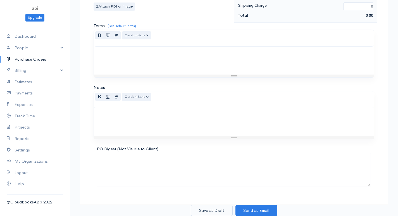
type input "40"
click at [212, 214] on button "Save as Draft" at bounding box center [212, 210] width 42 height 11
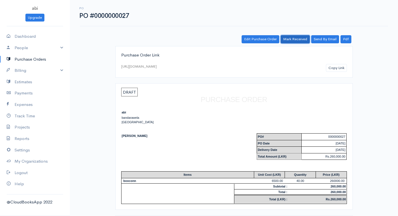
click at [304, 36] on link "Mark Received" at bounding box center [295, 39] width 29 height 8
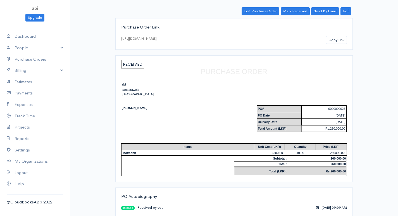
scroll to position [44, 0]
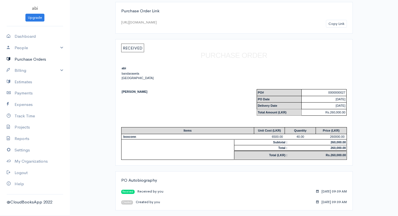
click at [40, 59] on link "Purchase Orders" at bounding box center [35, 59] width 70 height 11
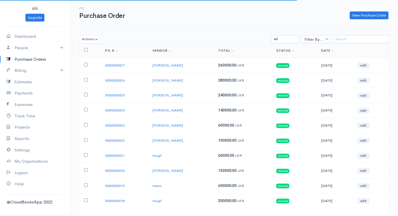
scroll to position [37, 0]
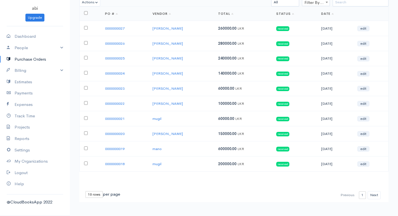
click at [94, 194] on select "10 rows 25 rows 50 rows" at bounding box center [93, 194] width 17 height 7
select select "50"
click at [85, 191] on select "10 rows 25 rows 50 rows" at bounding box center [93, 194] width 17 height 7
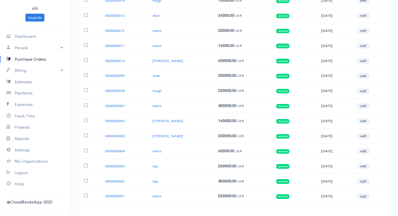
scroll to position [293, 0]
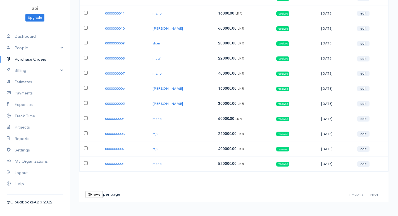
click at [86, 162] on input "checkbox" at bounding box center [86, 163] width 4 height 4
checkbox input "true"
click at [87, 150] on td at bounding box center [90, 148] width 21 height 15
click at [84, 147] on input "checkbox" at bounding box center [86, 148] width 4 height 4
checkbox input "true"
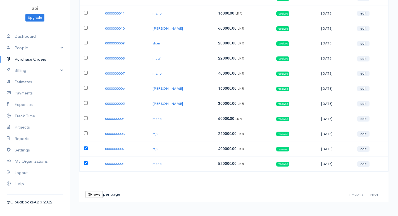
click at [87, 134] on input "checkbox" at bounding box center [86, 133] width 4 height 4
checkbox input "true"
click at [86, 116] on input "checkbox" at bounding box center [86, 118] width 4 height 4
checkbox input "true"
click at [87, 103] on input "checkbox" at bounding box center [86, 103] width 4 height 4
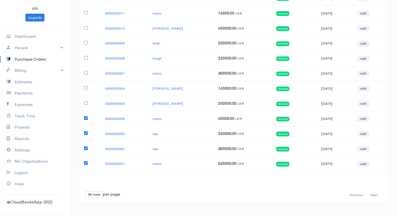
checkbox input "true"
click at [87, 86] on input "checkbox" at bounding box center [86, 88] width 4 height 4
checkbox input "true"
click at [87, 73] on input "checkbox" at bounding box center [86, 73] width 4 height 4
checkbox input "true"
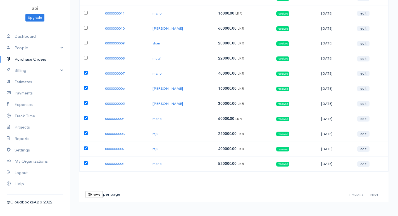
click at [86, 60] on td at bounding box center [90, 58] width 21 height 15
click at [86, 59] on input "checkbox" at bounding box center [86, 58] width 4 height 4
checkbox input "true"
click at [86, 44] on input "checkbox" at bounding box center [86, 43] width 4 height 4
checkbox input "true"
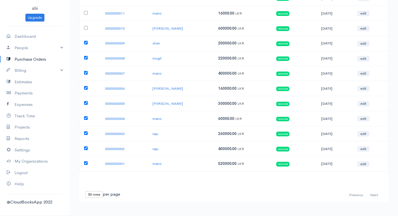
click at [85, 27] on td at bounding box center [90, 28] width 21 height 15
click at [85, 28] on input "checkbox" at bounding box center [86, 28] width 4 height 4
checkbox input "true"
click at [87, 15] on td at bounding box center [90, 13] width 21 height 15
click at [87, 13] on input "checkbox" at bounding box center [86, 13] width 4 height 4
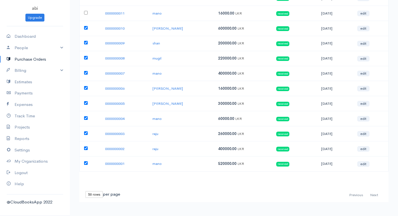
checkbox input "true"
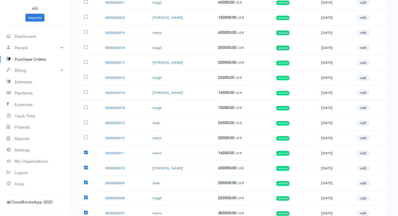
scroll to position [125, 0]
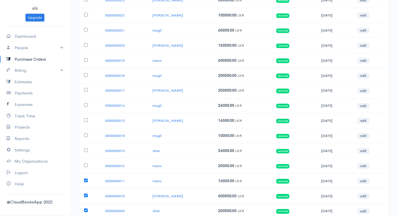
drag, startPoint x: 85, startPoint y: 165, endPoint x: 82, endPoint y: 149, distance: 15.9
click at [85, 163] on input "checkbox" at bounding box center [86, 165] width 4 height 4
checkbox input "true"
click at [84, 149] on input "checkbox" at bounding box center [86, 150] width 4 height 4
checkbox input "true"
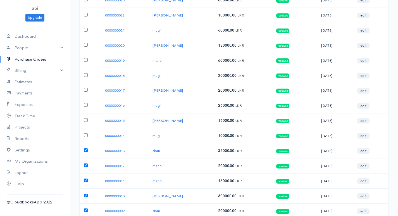
click at [86, 136] on input "checkbox" at bounding box center [86, 135] width 4 height 4
checkbox input "true"
click at [87, 120] on input "checkbox" at bounding box center [86, 120] width 4 height 4
checkbox input "true"
drag, startPoint x: 86, startPoint y: 105, endPoint x: 87, endPoint y: 95, distance: 10.2
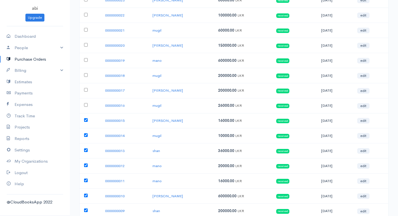
click at [86, 104] on input "checkbox" at bounding box center [86, 105] width 4 height 4
checkbox input "true"
click at [89, 91] on td at bounding box center [90, 90] width 21 height 15
click at [85, 88] on input "checkbox" at bounding box center [86, 90] width 4 height 4
checkbox input "true"
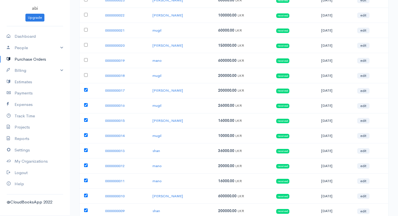
drag, startPoint x: 87, startPoint y: 73, endPoint x: 87, endPoint y: 67, distance: 6.4
click at [87, 71] on td at bounding box center [90, 75] width 21 height 15
click at [87, 75] on input "checkbox" at bounding box center [86, 75] width 4 height 4
checkbox input "true"
click at [86, 58] on td at bounding box center [90, 60] width 21 height 15
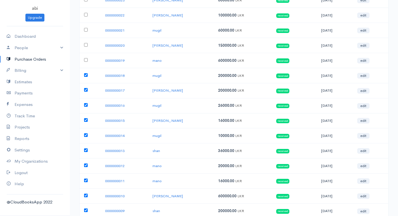
drag, startPoint x: 87, startPoint y: 59, endPoint x: 87, endPoint y: 53, distance: 6.4
click at [87, 57] on td at bounding box center [90, 60] width 21 height 15
click at [86, 59] on input "checkbox" at bounding box center [86, 60] width 4 height 4
checkbox input "true"
click at [87, 42] on td at bounding box center [90, 45] width 21 height 15
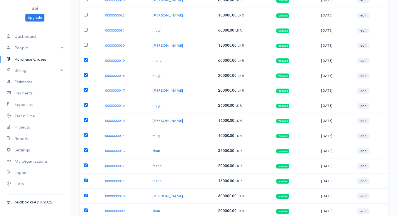
drag, startPoint x: 87, startPoint y: 44, endPoint x: 86, endPoint y: 37, distance: 7.3
click at [87, 44] on input "checkbox" at bounding box center [86, 45] width 4 height 4
checkbox input "true"
click at [86, 29] on input "checkbox" at bounding box center [86, 30] width 4 height 4
checkbox input "true"
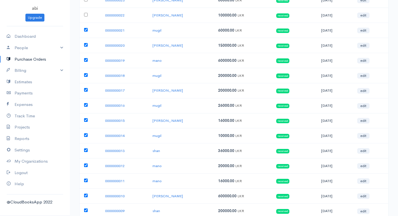
click at [86, 15] on input "checkbox" at bounding box center [86, 15] width 4 height 4
checkbox input "true"
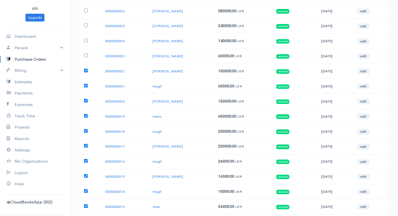
scroll to position [41, 0]
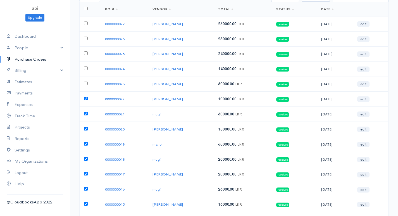
click at [85, 84] on input "checkbox" at bounding box center [86, 84] width 4 height 4
checkbox input "true"
click at [87, 67] on input "checkbox" at bounding box center [86, 68] width 4 height 4
checkbox input "true"
click at [86, 52] on input "checkbox" at bounding box center [86, 53] width 4 height 4
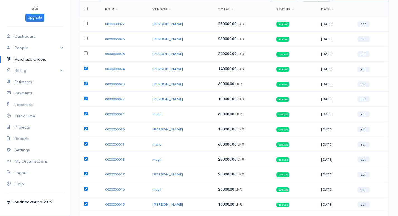
checkbox input "true"
click at [86, 38] on input "checkbox" at bounding box center [86, 39] width 4 height 4
checkbox input "true"
click at [86, 23] on input "checkbox" at bounding box center [86, 24] width 4 height 4
checkbox input "true"
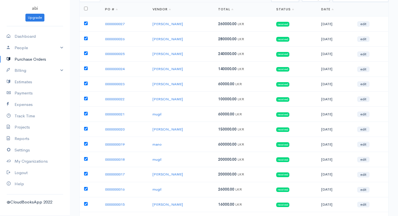
click at [86, 7] on input "checkbox" at bounding box center [86, 9] width 4 height 4
checkbox input "true"
checkbox input "false"
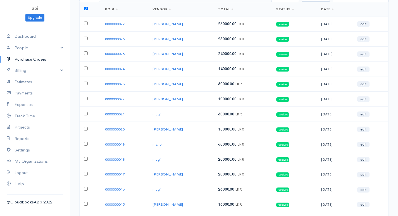
checkbox input "false"
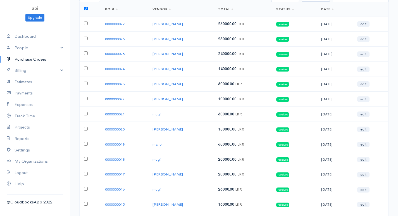
checkbox input "false"
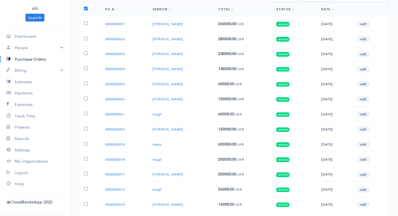
checkbox input "false"
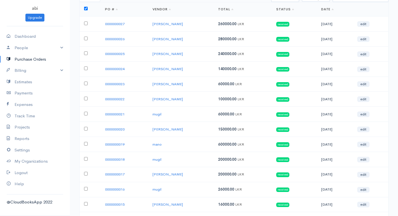
checkbox input "false"
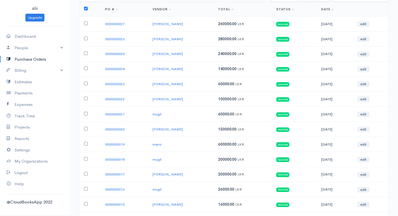
checkbox input "false"
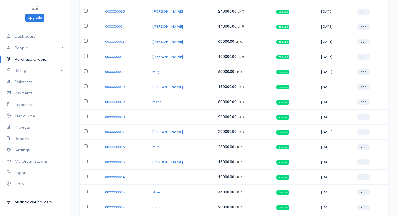
scroll to position [0, 0]
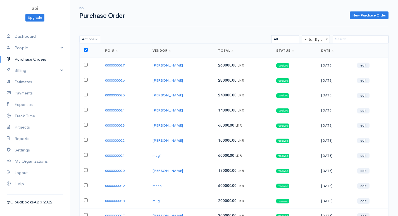
click at [85, 65] on input "checkbox" at bounding box center [86, 65] width 4 height 4
checkbox input "true"
click at [32, 73] on link "Billing" at bounding box center [35, 70] width 70 height 11
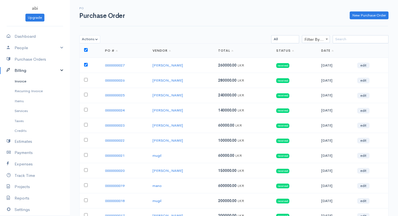
click at [33, 80] on link "Invoice" at bounding box center [35, 81] width 70 height 10
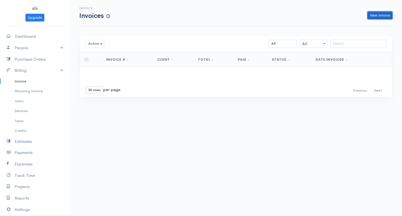
click at [381, 16] on link "New Invoice" at bounding box center [380, 15] width 25 height 8
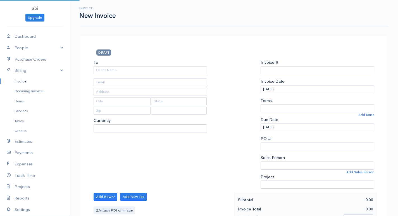
select select "LKR"
select select "[GEOGRAPHIC_DATA]"
type input "0000000001"
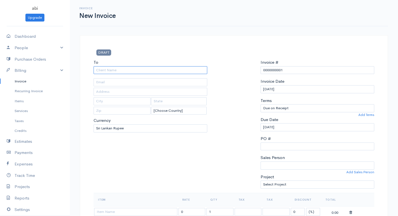
click at [165, 70] on input "To" at bounding box center [151, 70] width 114 height 8
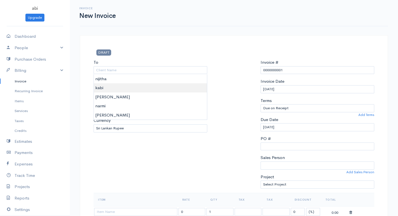
type input "kabi"
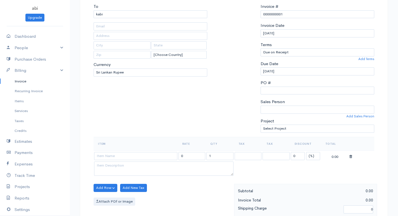
scroll to position [84, 0]
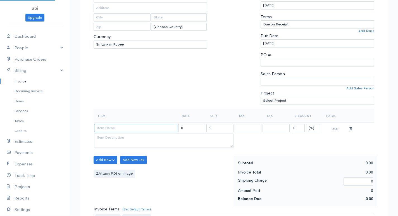
click at [118, 128] on input at bounding box center [135, 128] width 83 height 8
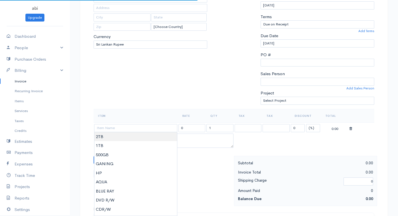
type input "2TB"
type input "13000.00"
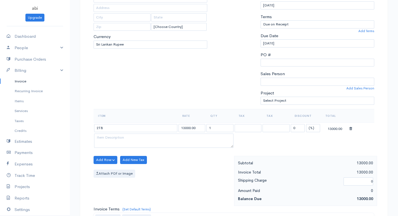
click at [119, 138] on body "abi Upgrade Dashboard People Clients Vendors Staff Users Purchase Orders Billin…" at bounding box center [199, 157] width 398 height 483
drag, startPoint x: 207, startPoint y: 127, endPoint x: 213, endPoint y: 125, distance: 6.3
click at [213, 125] on input "1" at bounding box center [219, 128] width 27 height 8
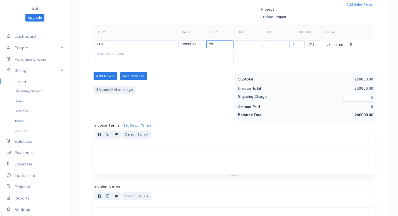
scroll to position [267, 0]
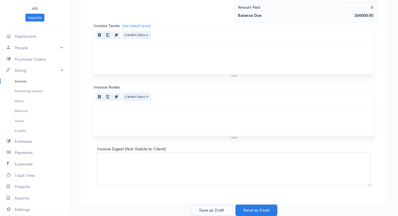
type input "20"
click at [212, 214] on button "Save as Draft" at bounding box center [212, 209] width 42 height 11
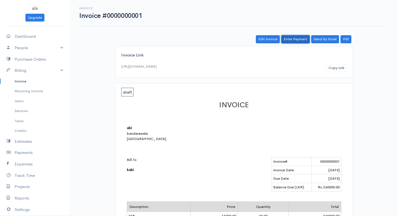
click at [294, 41] on link "Enter Payment" at bounding box center [295, 39] width 28 height 8
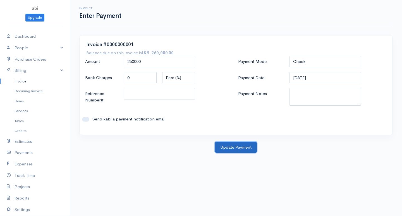
click at [242, 147] on button "Update Payment" at bounding box center [236, 147] width 42 height 11
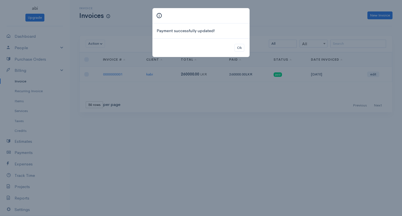
click at [272, 3] on div "Payment successfully updated! Ok" at bounding box center [201, 108] width 402 height 216
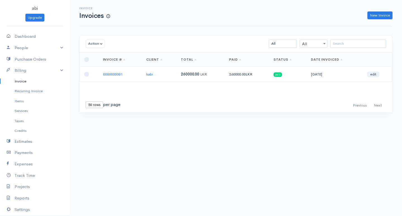
click at [95, 101] on select "10 rows 25 rows 50 rows" at bounding box center [94, 104] width 17 height 7
click at [86, 101] on select "10 rows 25 rows 50 rows" at bounding box center [94, 104] width 17 height 7
click at [378, 14] on link "New Invoice" at bounding box center [380, 15] width 25 height 8
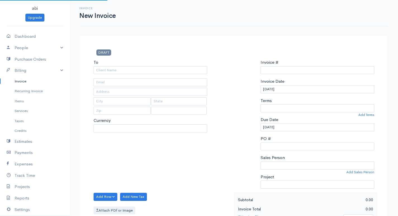
type input "0000000002"
select select "[GEOGRAPHIC_DATA]"
select select "LKR"
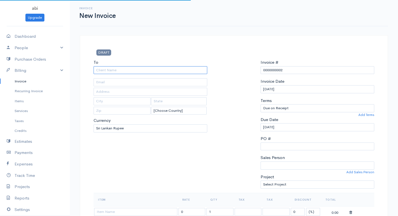
click at [161, 73] on input "To" at bounding box center [151, 70] width 114 height 8
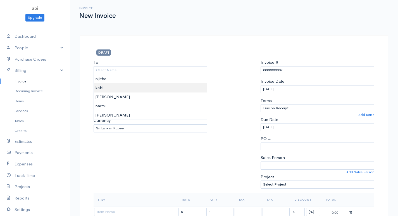
type input "kabi"
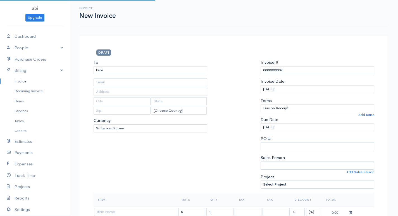
scroll to position [56, 0]
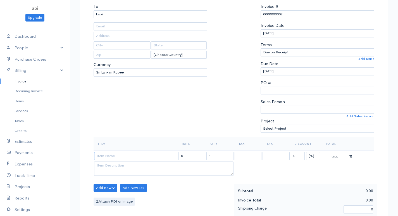
click at [100, 155] on input at bounding box center [135, 156] width 83 height 8
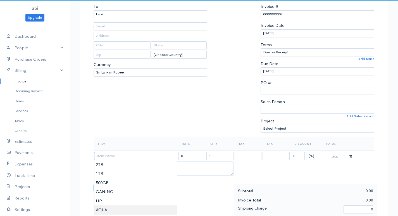
scroll to position [112, 0]
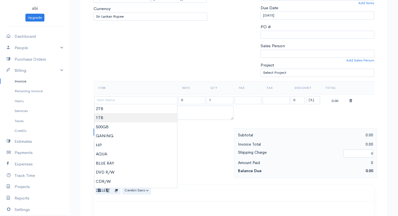
type input "1TB"
type input "10000.00"
click at [98, 115] on body "abi Upgrade Dashboard People Clients Vendors Staff Users Purchase Orders Billin…" at bounding box center [199, 129] width 398 height 483
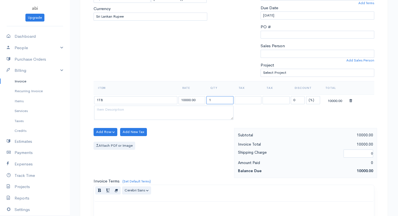
drag, startPoint x: 207, startPoint y: 99, endPoint x: 218, endPoint y: 100, distance: 11.2
click at [218, 100] on input "1" at bounding box center [219, 100] width 27 height 8
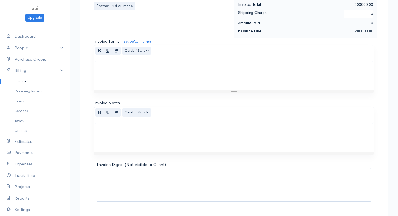
scroll to position [267, 0]
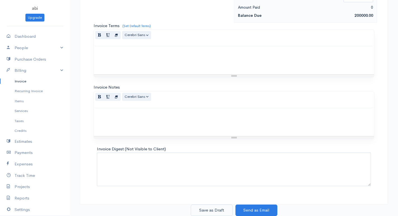
type input "20"
click at [217, 211] on button "Save as Draft" at bounding box center [212, 209] width 42 height 11
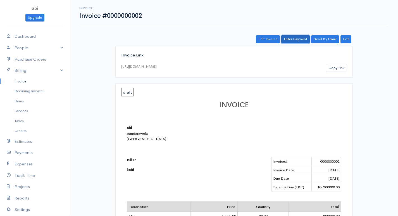
click at [296, 40] on link "Enter Payment" at bounding box center [295, 39] width 28 height 8
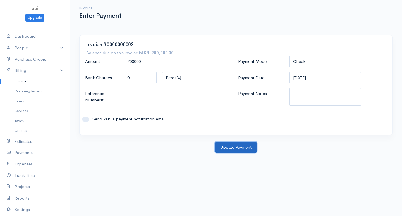
click at [238, 149] on button "Update Payment" at bounding box center [236, 147] width 42 height 11
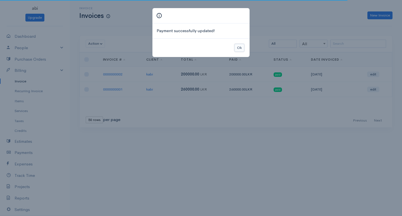
click at [237, 47] on button "Ok" at bounding box center [240, 48] width 10 height 8
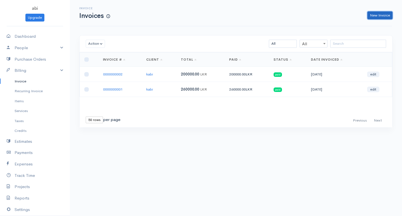
click at [377, 12] on link "New Invoice" at bounding box center [380, 15] width 25 height 8
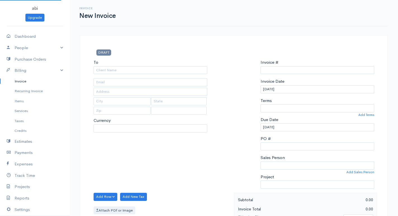
select select "LKR"
select select "[GEOGRAPHIC_DATA]"
type input "0000000003"
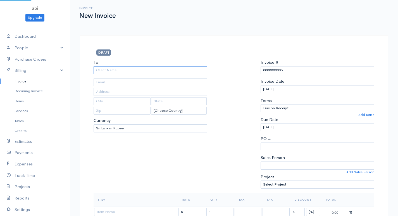
click at [132, 70] on input "To" at bounding box center [151, 70] width 114 height 8
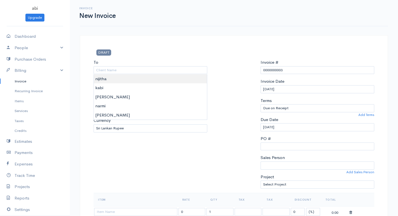
type input "nijitha"
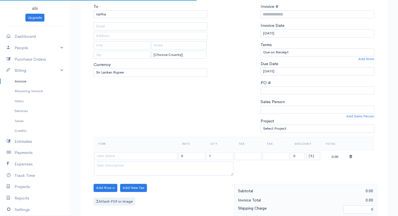
scroll to position [112, 0]
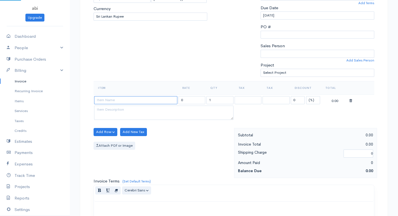
click at [108, 100] on input at bounding box center [135, 100] width 83 height 8
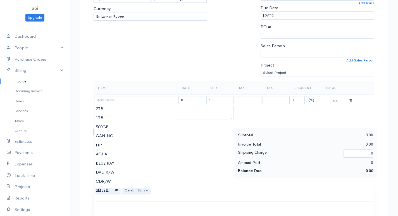
type input "500GB"
type input "6500.00"
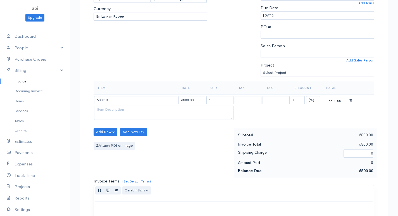
click at [106, 126] on body "abi Upgrade Dashboard People Clients Vendors Staff Users Purchase Orders Billin…" at bounding box center [199, 129] width 398 height 483
drag, startPoint x: 208, startPoint y: 100, endPoint x: 219, endPoint y: 96, distance: 12.5
click at [219, 96] on input "1" at bounding box center [219, 100] width 27 height 8
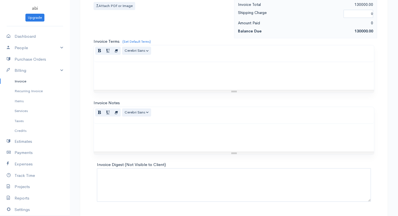
scroll to position [267, 0]
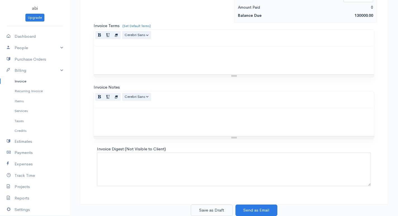
type input "20"
click at [214, 215] on button "Save as Draft" at bounding box center [212, 209] width 42 height 11
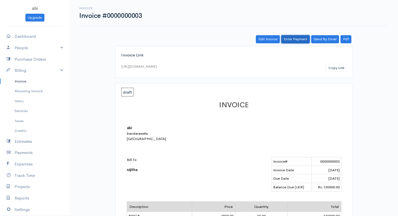
click at [292, 38] on link "Enter Payment" at bounding box center [295, 39] width 28 height 8
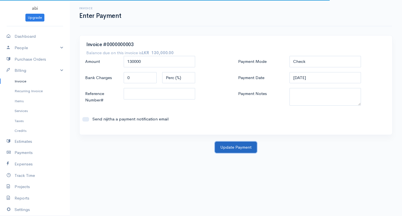
click at [230, 145] on button "Update Payment" at bounding box center [236, 147] width 42 height 11
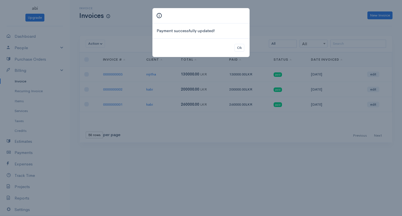
click at [245, 46] on div "Ok" at bounding box center [200, 47] width 97 height 19
click at [241, 47] on button "Ok" at bounding box center [240, 48] width 10 height 8
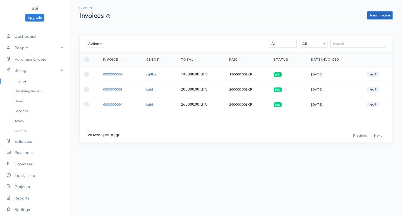
click at [370, 16] on link "New Invoice" at bounding box center [380, 15] width 25 height 8
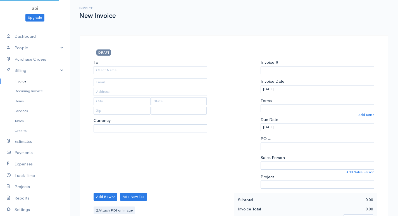
select select "LKR"
select select "[GEOGRAPHIC_DATA]"
type input "0000000004"
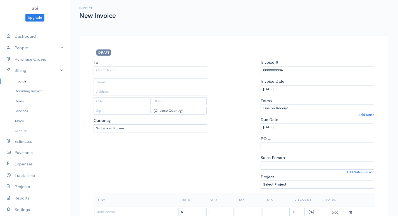
click at [180, 65] on div "To" at bounding box center [151, 66] width 114 height 15
click at [129, 70] on input "To" at bounding box center [151, 70] width 114 height 8
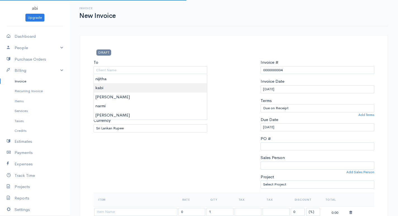
type input "kabi"
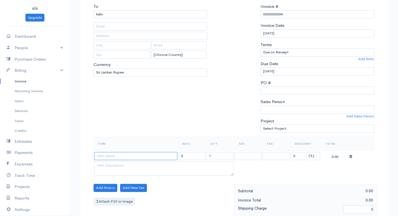
click at [119, 155] on input at bounding box center [135, 156] width 83 height 8
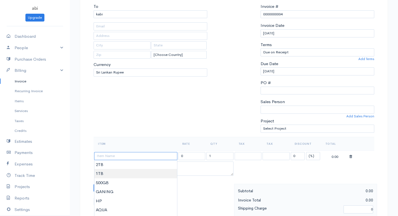
scroll to position [84, 0]
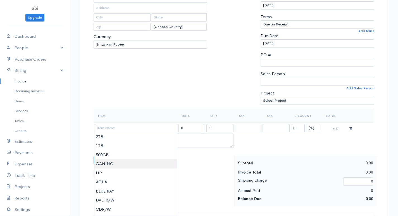
type input "GANING"
type input "1500.00"
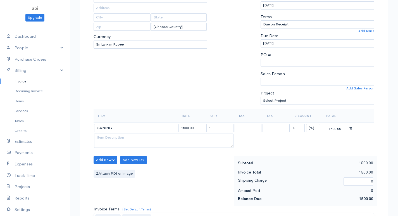
click at [116, 167] on body "abi Upgrade Dashboard People Clients Vendors Staff Users Purchase Orders Billin…" at bounding box center [199, 157] width 398 height 483
drag, startPoint x: 205, startPoint y: 128, endPoint x: 218, endPoint y: 125, distance: 13.4
click at [219, 125] on tr "GANING 1500.00 1 0 (%) Flat 1500.00" at bounding box center [234, 127] width 281 height 11
drag, startPoint x: 206, startPoint y: 128, endPoint x: 216, endPoint y: 126, distance: 9.7
click at [216, 126] on input "1" at bounding box center [219, 128] width 27 height 8
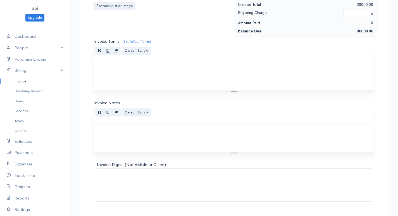
scroll to position [267, 0]
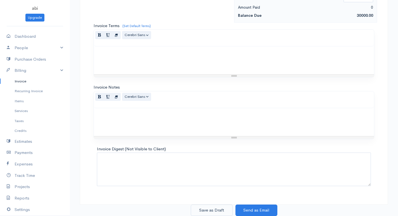
type input "20"
click at [214, 211] on button "Save as Draft" at bounding box center [212, 209] width 42 height 11
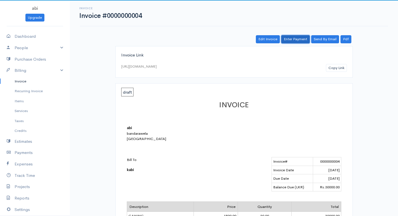
click at [292, 41] on link "Enter Payment" at bounding box center [295, 39] width 28 height 8
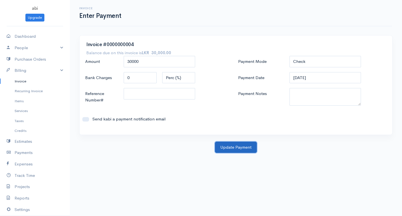
click at [224, 146] on button "Update Payment" at bounding box center [236, 147] width 42 height 11
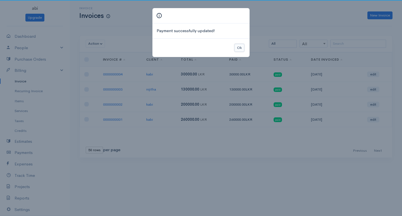
click at [237, 47] on button "Ok" at bounding box center [240, 48] width 10 height 8
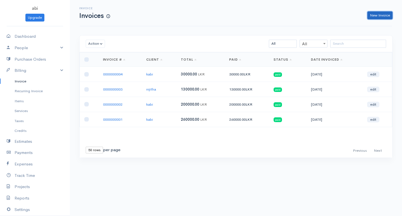
click at [384, 13] on link "New Invoice" at bounding box center [380, 15] width 25 height 8
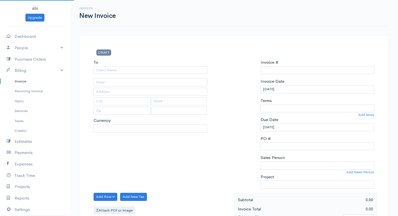
select select "LKR"
select select "[GEOGRAPHIC_DATA]"
type input "0000000005"
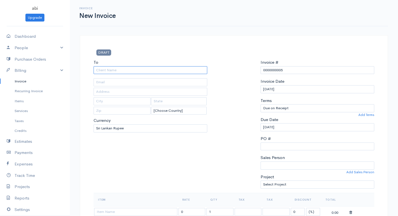
click at [174, 72] on input "To" at bounding box center [151, 70] width 114 height 8
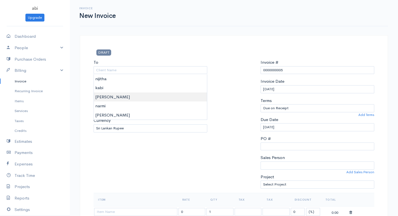
type input "[PERSON_NAME]"
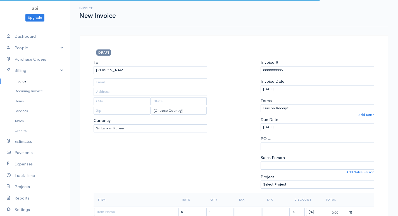
scroll to position [56, 0]
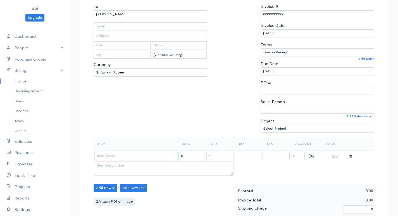
click at [139, 155] on input at bounding box center [135, 156] width 83 height 8
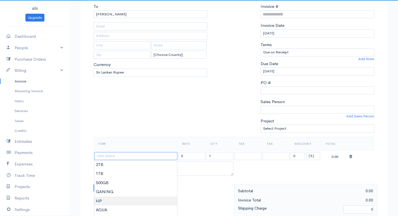
scroll to position [84, 0]
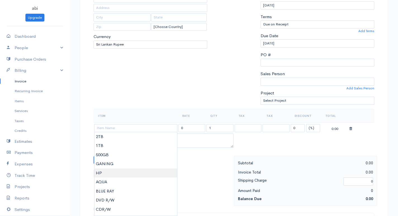
type input "HP"
type input "7500.00"
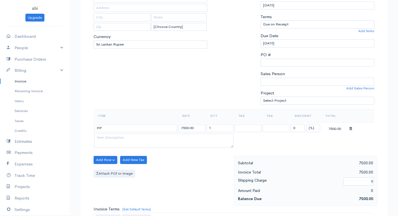
click at [120, 173] on body "abi Upgrade Dashboard People Clients Vendors Staff Users Purchase Orders Billin…" at bounding box center [199, 157] width 398 height 483
drag, startPoint x: 208, startPoint y: 128, endPoint x: 229, endPoint y: 126, distance: 20.7
click at [229, 126] on input "1" at bounding box center [219, 128] width 27 height 8
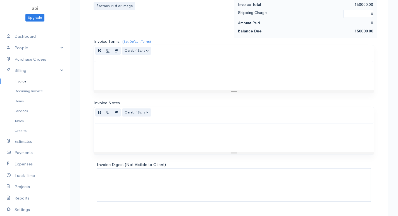
scroll to position [267, 0]
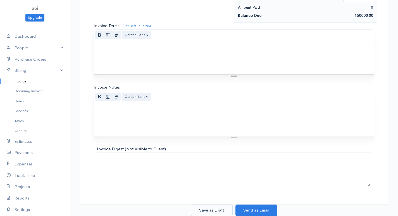
type input "20"
click at [204, 211] on button "Save as Draft" at bounding box center [212, 209] width 42 height 11
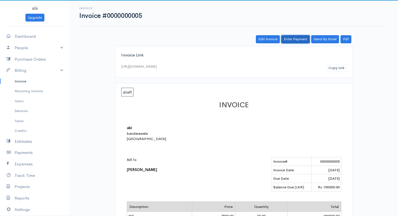
click at [290, 38] on link "Enter Payment" at bounding box center [295, 39] width 28 height 8
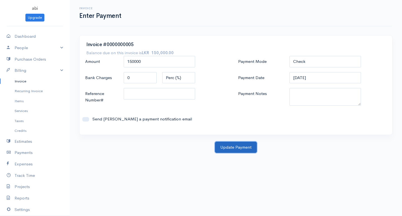
click at [247, 144] on button "Update Payment" at bounding box center [236, 147] width 42 height 11
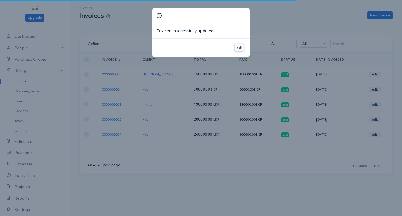
click at [242, 48] on button "Ok" at bounding box center [240, 48] width 10 height 8
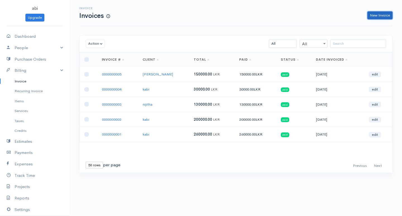
click at [376, 17] on link "New Invoice" at bounding box center [380, 15] width 25 height 8
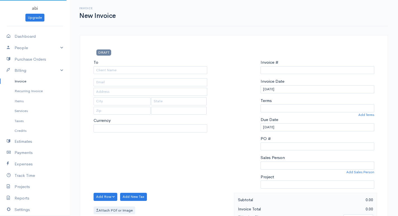
select select "LKR"
select select "[GEOGRAPHIC_DATA]"
type input "0000000006"
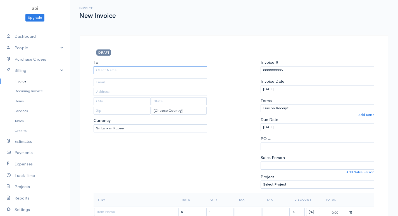
click at [173, 70] on input "To" at bounding box center [151, 70] width 114 height 8
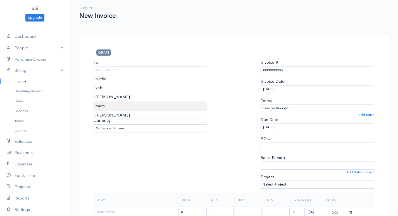
type input "narmi"
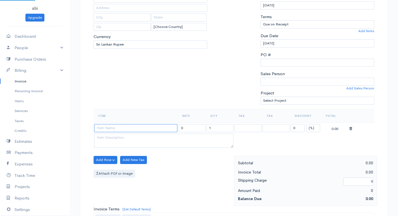
click at [121, 126] on input at bounding box center [135, 128] width 83 height 8
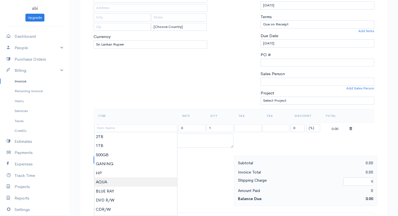
type input "AQUA"
type input "4000.00"
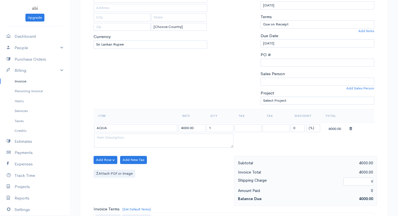
click at [113, 185] on body "abi Upgrade Dashboard People Clients Vendors Staff Users Purchase Orders Billin…" at bounding box center [199, 157] width 398 height 483
drag, startPoint x: 217, startPoint y: 123, endPoint x: 221, endPoint y: 122, distance: 4.7
click at [221, 122] on table "Item Rate Qty Tax Tax Discount Total AQUA 4000.00 1 0 (%) Flat 4000.00" at bounding box center [234, 129] width 281 height 40
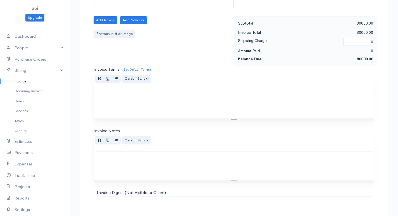
scroll to position [267, 0]
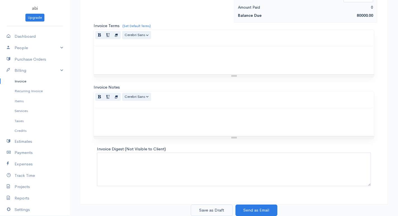
type input "20"
click at [214, 207] on button "Save as Draft" at bounding box center [212, 209] width 42 height 11
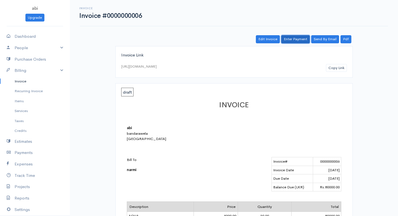
click at [296, 36] on link "Enter Payment" at bounding box center [295, 39] width 28 height 8
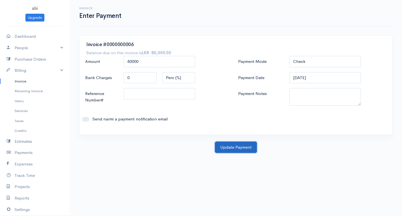
click at [248, 142] on button "Update Payment" at bounding box center [236, 147] width 42 height 11
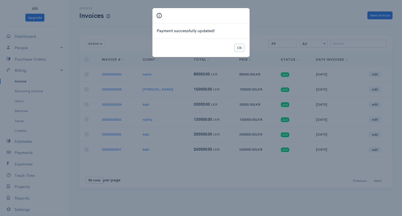
click at [242, 46] on button "Ok" at bounding box center [240, 48] width 10 height 8
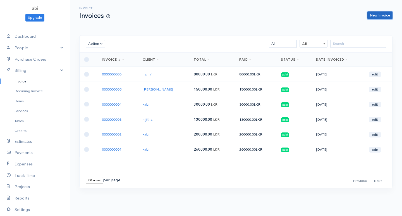
click at [370, 16] on link "New Invoice" at bounding box center [380, 15] width 25 height 8
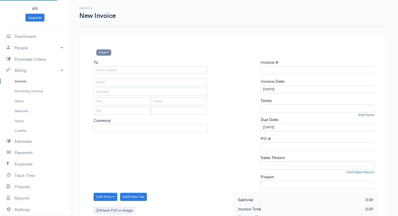
select select "LKR"
select select "[GEOGRAPHIC_DATA]"
type input "0000000007"
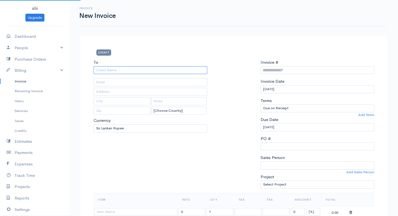
click at [165, 74] on input "To" at bounding box center [151, 70] width 114 height 8
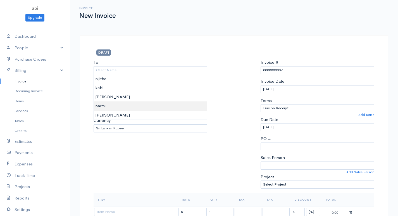
type input "narmi"
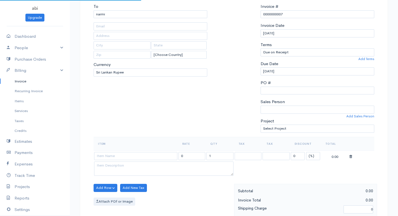
scroll to position [84, 0]
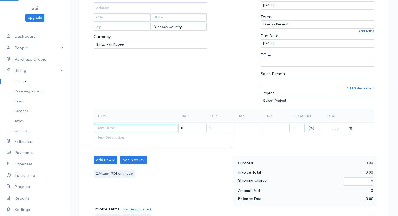
click at [123, 127] on input at bounding box center [135, 128] width 83 height 8
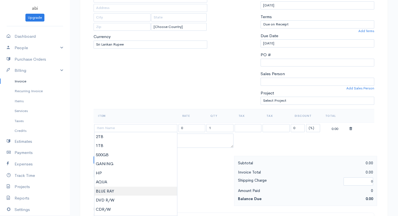
type input "BLUE RAY"
type input "10000.00"
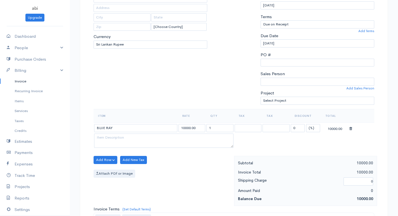
click at [111, 191] on body "abi Upgrade Dashboard People Clients Vendors Staff Users Purchase Orders Billin…" at bounding box center [199, 157] width 398 height 483
drag, startPoint x: 208, startPoint y: 126, endPoint x: 222, endPoint y: 122, distance: 14.5
click at [224, 122] on tr "BLUE RAY 10000.00 1 0 (%) Flat 10000.00" at bounding box center [234, 127] width 281 height 11
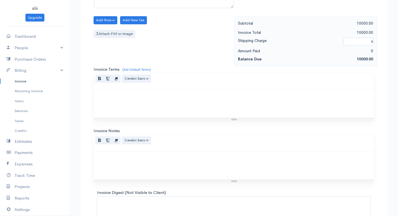
scroll to position [168, 0]
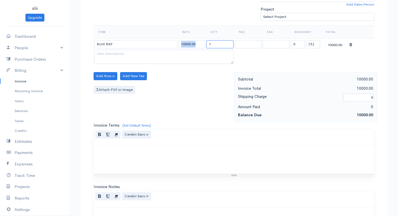
click at [211, 47] on input "1" at bounding box center [219, 44] width 27 height 8
drag, startPoint x: 208, startPoint y: 44, endPoint x: 222, endPoint y: 47, distance: 14.1
click at [222, 47] on input "1" at bounding box center [219, 44] width 27 height 8
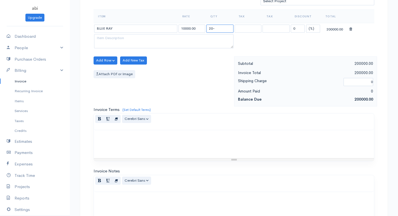
scroll to position [155, 0]
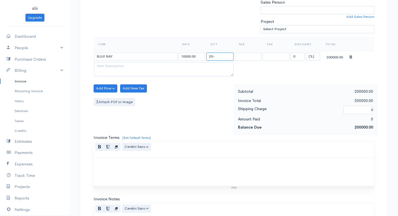
click at [215, 56] on input "20-" at bounding box center [219, 57] width 27 height 8
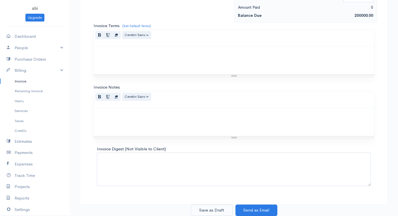
type input "20"
click at [209, 212] on button "Save as Draft" at bounding box center [212, 209] width 42 height 11
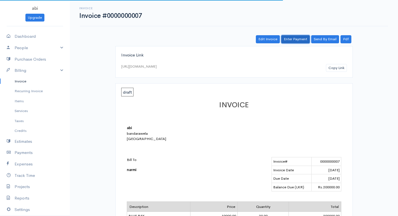
click at [288, 39] on link "Enter Payment" at bounding box center [295, 39] width 28 height 8
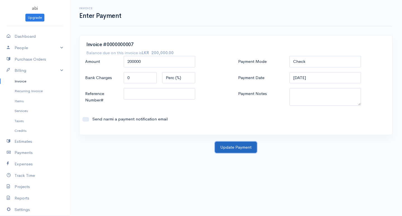
click at [229, 148] on button "Update Payment" at bounding box center [236, 147] width 42 height 11
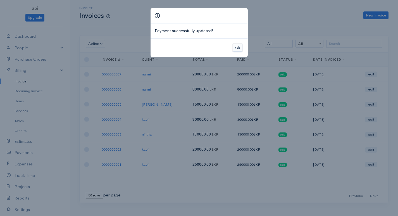
click at [236, 49] on button "Ok" at bounding box center [238, 48] width 10 height 8
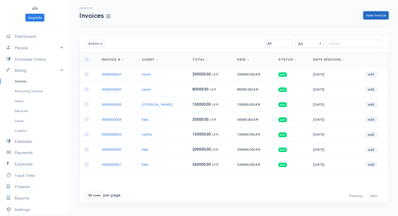
click at [378, 13] on link "New Invoice" at bounding box center [375, 15] width 25 height 8
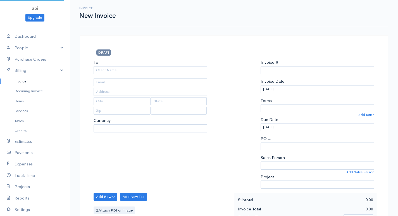
select select "LKR"
select select "[GEOGRAPHIC_DATA]"
type input "0000000008"
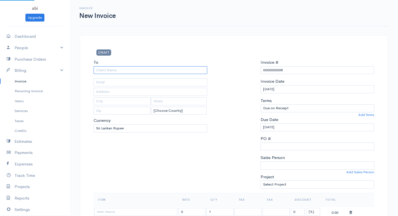
click at [184, 67] on input "To" at bounding box center [151, 70] width 114 height 8
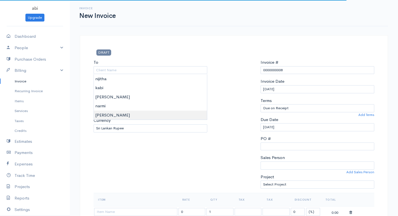
type input "[PERSON_NAME]"
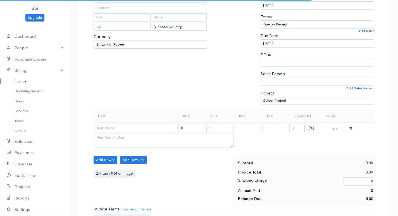
scroll to position [112, 0]
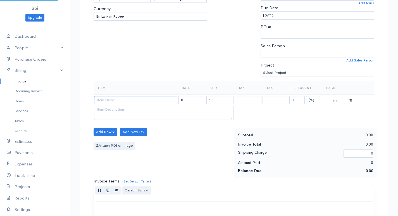
click at [137, 103] on input at bounding box center [135, 100] width 83 height 8
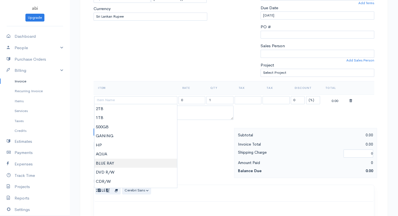
type input "BLUE RAY"
type input "10000.00"
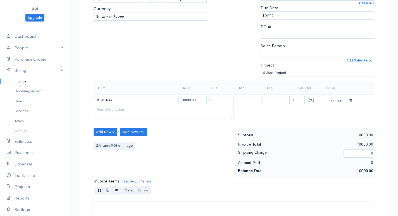
click at [115, 164] on body "abi Upgrade Dashboard People Clients Vendors Staff Users Purchase Orders Billin…" at bounding box center [199, 129] width 398 height 483
drag, startPoint x: 208, startPoint y: 98, endPoint x: 235, endPoint y: 90, distance: 27.9
click at [235, 90] on table "Item Rate Qty Tax Tax Discount Total BLUE RAY 10000.00 1 0 (%) Flat 10000.00" at bounding box center [234, 101] width 281 height 40
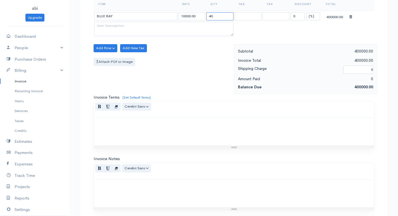
scroll to position [267, 0]
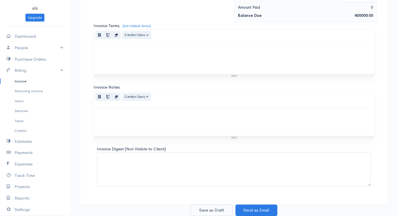
type input "40"
click at [214, 210] on button "Save as Draft" at bounding box center [212, 209] width 42 height 11
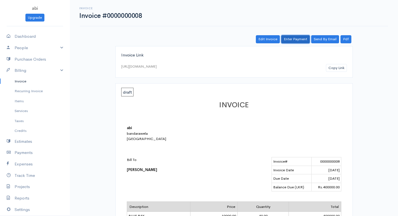
click at [296, 41] on link "Enter Payment" at bounding box center [295, 39] width 28 height 8
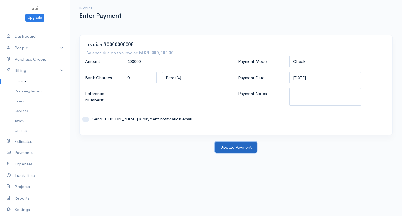
click at [234, 142] on button "Update Payment" at bounding box center [236, 147] width 42 height 11
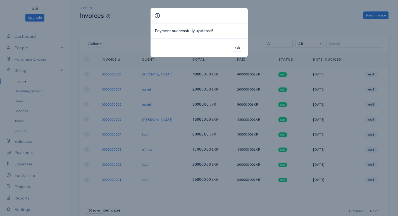
click at [363, 15] on div "Payment successfully updated! Ok" at bounding box center [199, 108] width 398 height 216
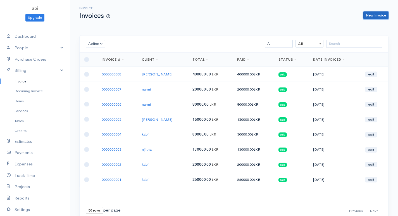
click at [366, 15] on link "New Invoice" at bounding box center [375, 15] width 25 height 8
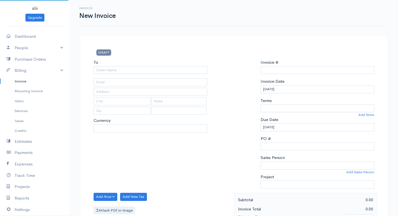
select select "LKR"
select select "[GEOGRAPHIC_DATA]"
type input "0000000009"
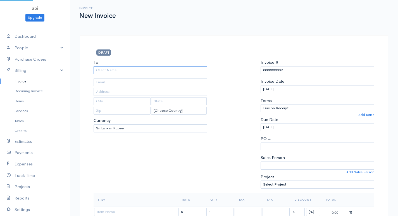
click at [196, 72] on input "To" at bounding box center [151, 70] width 114 height 8
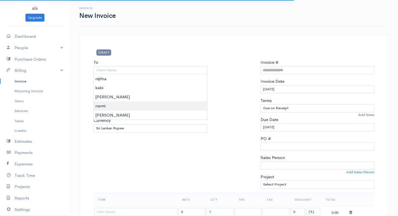
type input "narmi"
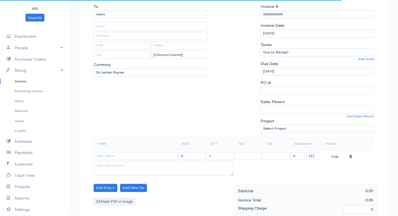
scroll to position [84, 0]
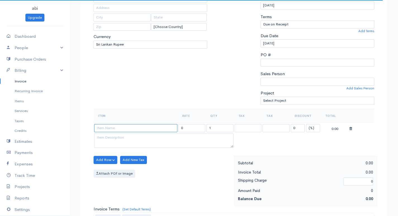
click at [147, 124] on input at bounding box center [135, 128] width 83 height 8
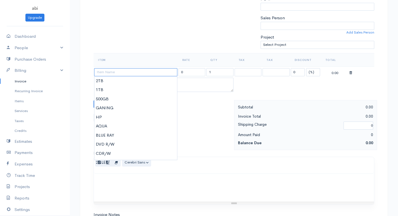
scroll to position [168, 0]
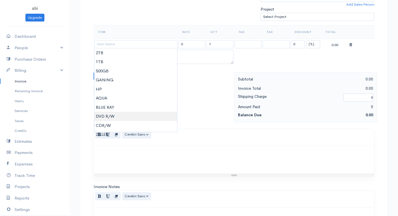
type input "DVD R/W"
type input "5500.00"
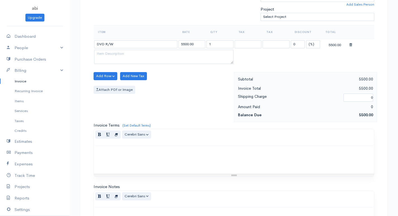
click at [132, 117] on body "abi Upgrade Dashboard People Clients Vendors Staff Users Purchase Orders Billin…" at bounding box center [199, 73] width 398 height 483
drag, startPoint x: 209, startPoint y: 42, endPoint x: 224, endPoint y: 39, distance: 15.9
click at [224, 39] on td "1" at bounding box center [220, 44] width 28 height 11
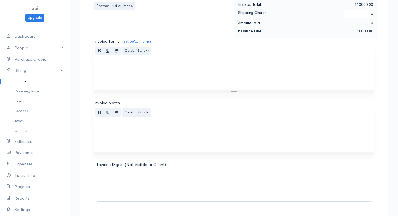
scroll to position [267, 0]
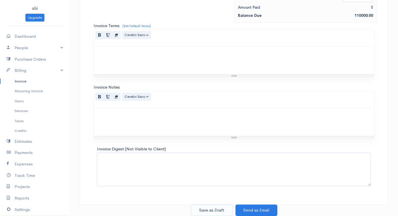
type input "20"
click at [209, 209] on button "Save as Draft" at bounding box center [212, 209] width 42 height 11
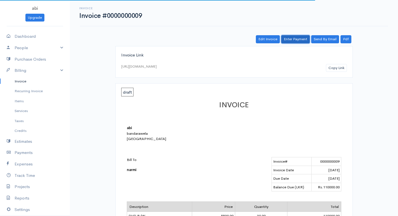
click at [297, 39] on link "Enter Payment" at bounding box center [295, 39] width 28 height 8
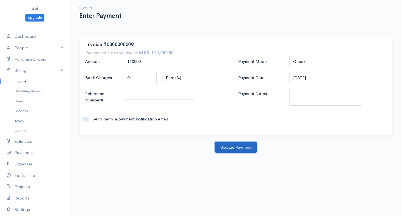
click at [242, 146] on button "Update Payment" at bounding box center [236, 147] width 42 height 11
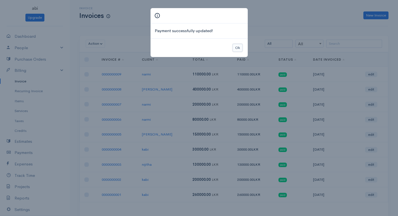
click at [235, 46] on button "Ok" at bounding box center [238, 48] width 10 height 8
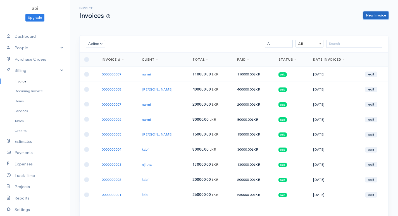
click at [376, 12] on link "New Invoice" at bounding box center [375, 15] width 25 height 8
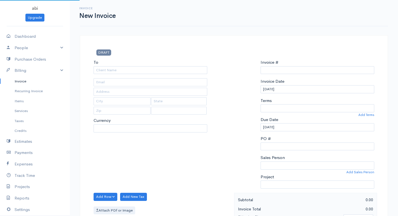
select select "LKR"
select select "[GEOGRAPHIC_DATA]"
type input "0000000010"
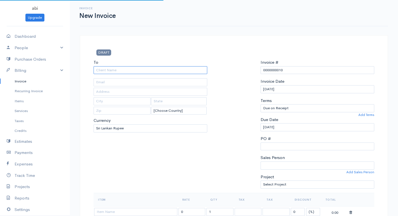
click at [179, 67] on input "To" at bounding box center [151, 70] width 114 height 8
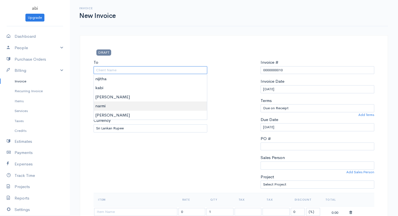
scroll to position [28, 0]
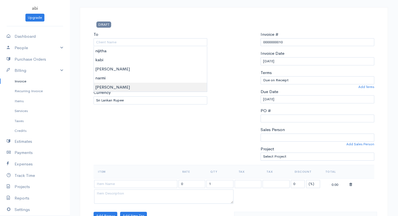
type input "[PERSON_NAME]"
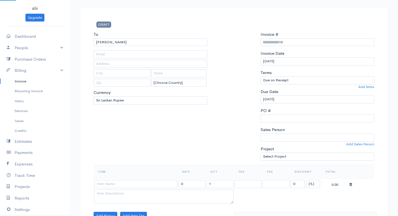
click at [138, 86] on body "abi Upgrade Dashboard People Clients Vendors Staff Users Purchase Orders Billin…" at bounding box center [199, 213] width 398 height 483
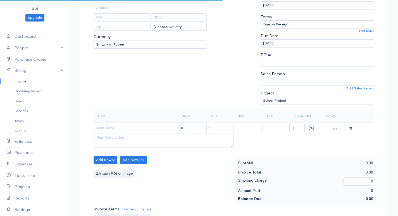
scroll to position [112, 0]
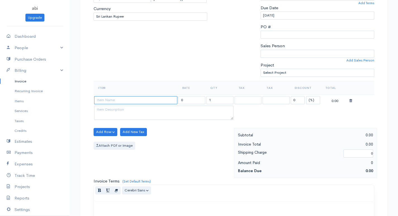
click at [136, 103] on input at bounding box center [135, 100] width 83 height 8
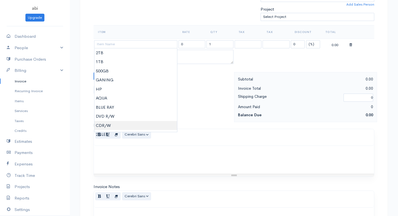
type input "CDR/W"
type input "5000.00"
click at [121, 126] on body "abi Upgrade Dashboard People Clients Vendors Staff Users Purchase Orders Billin…" at bounding box center [199, 73] width 398 height 483
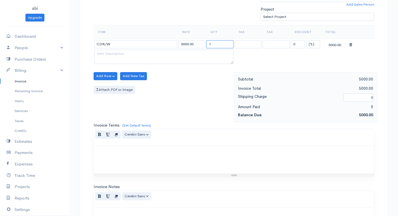
drag, startPoint x: 207, startPoint y: 45, endPoint x: 223, endPoint y: 43, distance: 16.8
click at [223, 43] on input "1" at bounding box center [219, 44] width 27 height 8
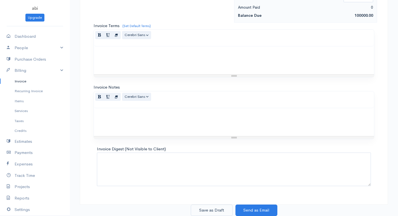
type input "20"
click at [213, 207] on button "Save as Draft" at bounding box center [212, 209] width 42 height 11
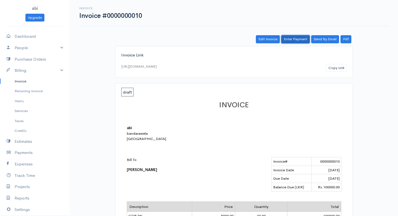
click at [297, 37] on link "Enter Payment" at bounding box center [295, 39] width 28 height 8
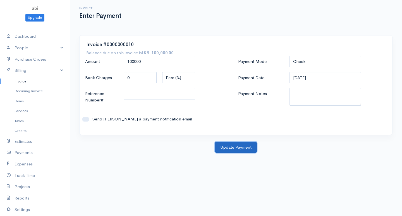
click at [226, 148] on button "Update Payment" at bounding box center [236, 147] width 42 height 11
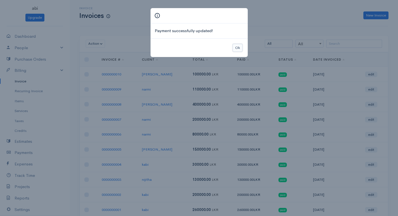
click at [235, 44] on button "Ok" at bounding box center [238, 48] width 10 height 8
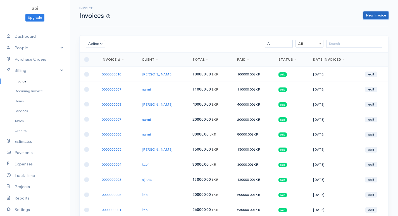
click at [369, 14] on link "New Invoice" at bounding box center [375, 15] width 25 height 8
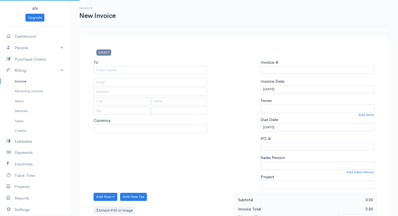
select select "LKR"
select select "[GEOGRAPHIC_DATA]"
type input "0000000011"
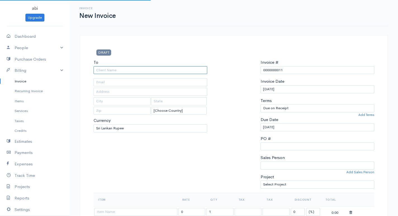
click at [206, 66] on input "To" at bounding box center [151, 70] width 114 height 8
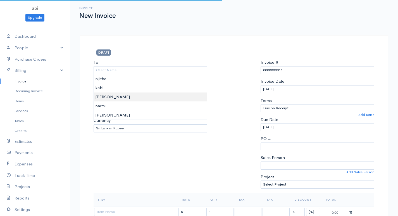
type input "[PERSON_NAME]"
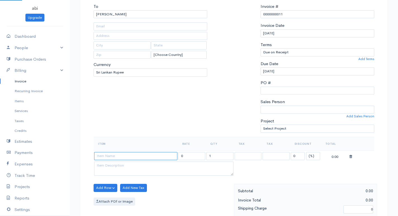
click at [109, 153] on input at bounding box center [135, 156] width 83 height 8
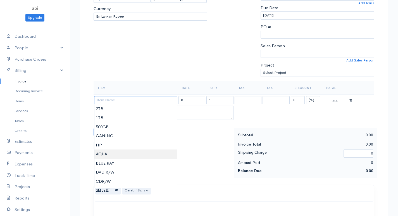
scroll to position [168, 0]
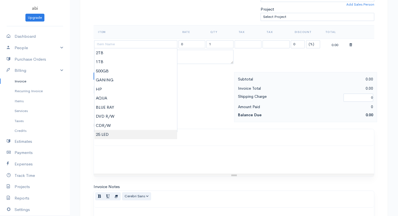
type input "25 LED"
type input "15000.00"
click at [113, 132] on body "abi Upgrade Dashboard People Clients Vendors Staff Users Purchase Orders Billin…" at bounding box center [199, 73] width 398 height 483
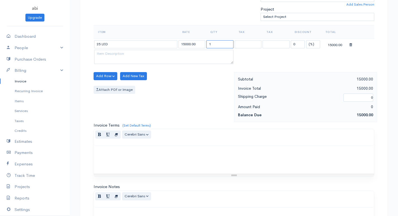
drag, startPoint x: 209, startPoint y: 44, endPoint x: 215, endPoint y: 42, distance: 6.4
click at [215, 42] on input "1" at bounding box center [219, 44] width 27 height 8
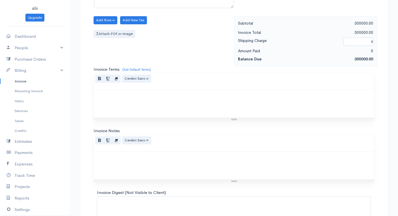
scroll to position [267, 0]
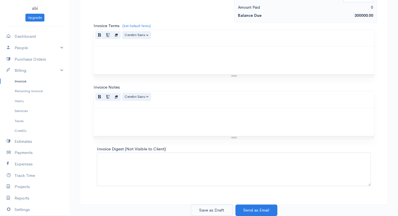
type input "20"
click at [214, 210] on button "Save as Draft" at bounding box center [212, 209] width 42 height 11
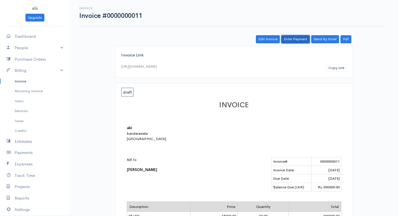
click at [294, 37] on link "Enter Payment" at bounding box center [295, 39] width 28 height 8
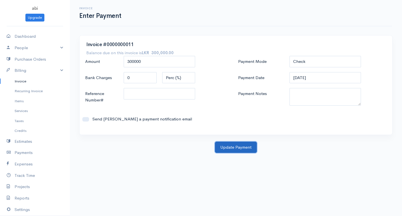
click at [239, 147] on button "Update Payment" at bounding box center [236, 147] width 42 height 11
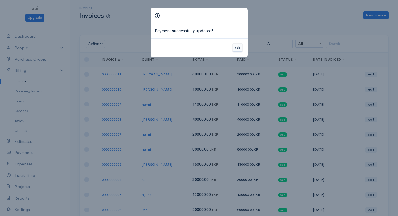
click at [237, 46] on button "Ok" at bounding box center [238, 48] width 10 height 8
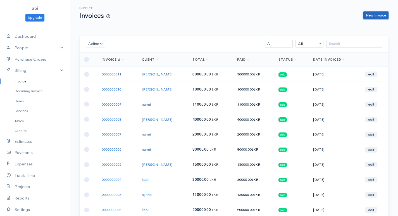
click at [368, 16] on link "New Invoice" at bounding box center [375, 15] width 25 height 8
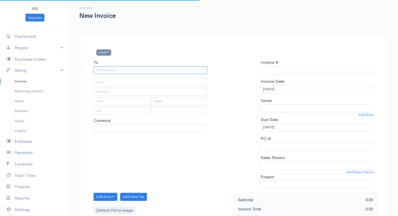
type input "0000000012"
select select "[GEOGRAPHIC_DATA]"
select select "LKR"
click at [135, 70] on input "To" at bounding box center [151, 70] width 114 height 8
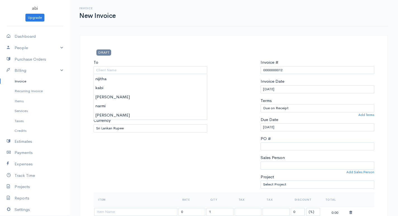
type input "[PERSON_NAME]"
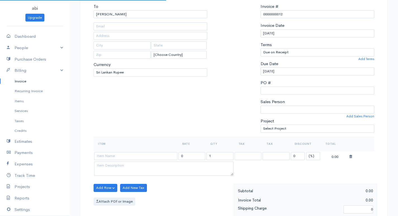
scroll to position [84, 0]
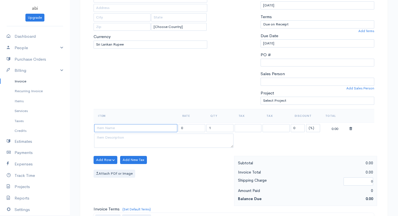
click at [112, 125] on input at bounding box center [135, 128] width 83 height 8
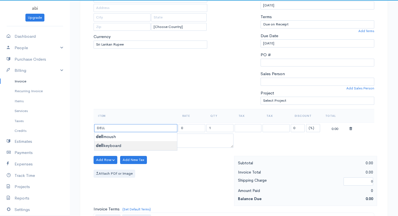
type input "dell keyboard"
type input "400.00"
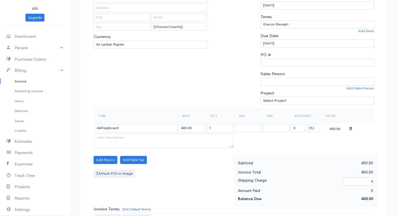
click at [120, 147] on body "abi Upgrade Dashboard People Clients Vendors Staff Users Purchase Orders Billin…" at bounding box center [199, 157] width 398 height 483
drag, startPoint x: 206, startPoint y: 127, endPoint x: 209, endPoint y: 127, distance: 3.9
click at [212, 125] on tr "dell keyboard 400.00 1 0 (%) Flat 400.00" at bounding box center [234, 127] width 281 height 11
drag, startPoint x: 206, startPoint y: 128, endPoint x: 214, endPoint y: 127, distance: 7.5
click at [214, 127] on input "1" at bounding box center [219, 128] width 27 height 8
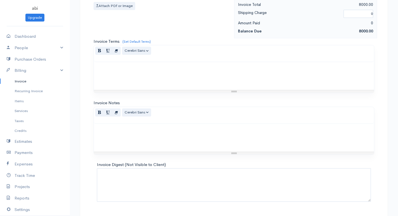
scroll to position [267, 0]
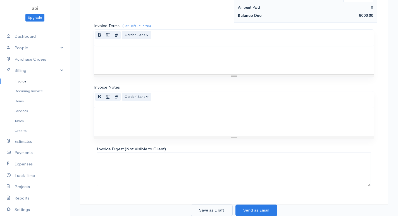
type input "20"
click at [212, 212] on button "Save as Draft" at bounding box center [212, 209] width 42 height 11
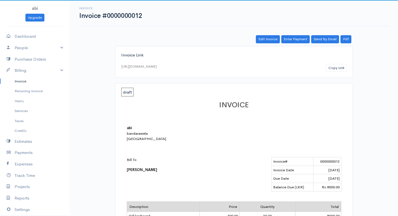
click at [296, 34] on div "Invoice Invoice #0000000012 Actions Edit Invoice Enter Payment Print Send By Em…" at bounding box center [234, 182] width 328 height 364
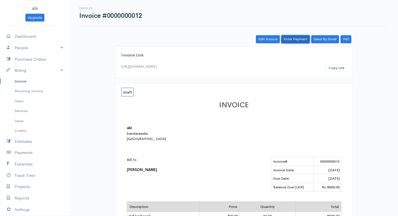
click at [295, 37] on link "Enter Payment" at bounding box center [295, 39] width 28 height 8
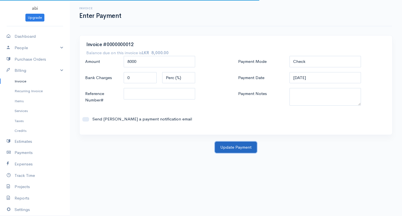
click at [231, 147] on button "Update Payment" at bounding box center [236, 147] width 42 height 11
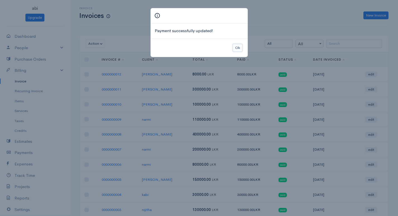
click at [241, 48] on button "Ok" at bounding box center [238, 48] width 10 height 8
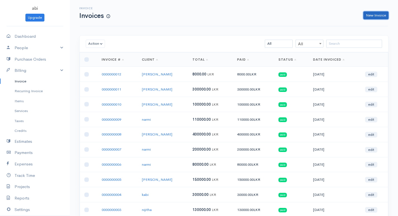
click at [367, 15] on link "New Invoice" at bounding box center [375, 15] width 25 height 8
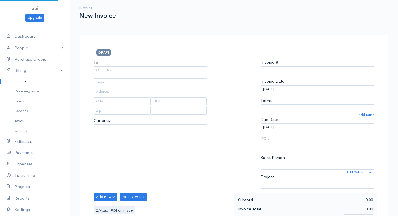
select select "LKR"
select select "[GEOGRAPHIC_DATA]"
type input "0000000013"
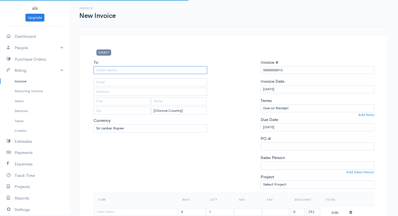
click at [147, 72] on input "To" at bounding box center [151, 70] width 114 height 8
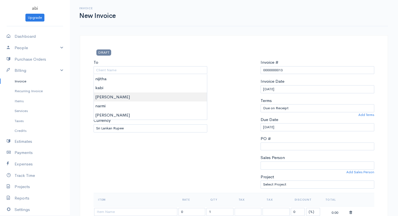
type input "[PERSON_NAME]"
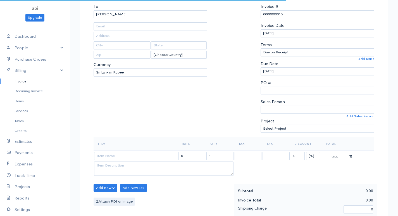
scroll to position [84, 0]
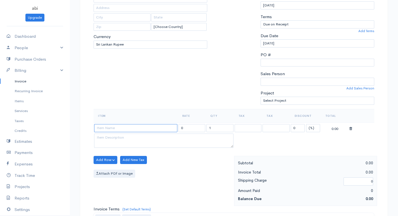
click at [115, 129] on input at bounding box center [135, 128] width 83 height 8
type input "hp keyboard"
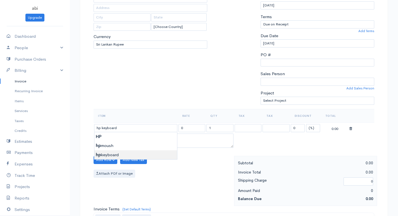
type input "500.00"
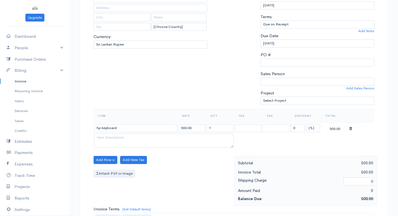
click at [119, 153] on body "abi Upgrade Dashboard People Clients Vendors Staff Users Purchase Orders Billin…" at bounding box center [199, 157] width 398 height 483
drag, startPoint x: 208, startPoint y: 126, endPoint x: 218, endPoint y: 123, distance: 10.9
click at [218, 123] on td "1" at bounding box center [220, 127] width 28 height 11
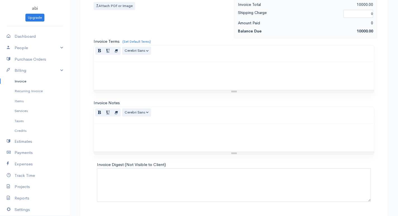
scroll to position [267, 0]
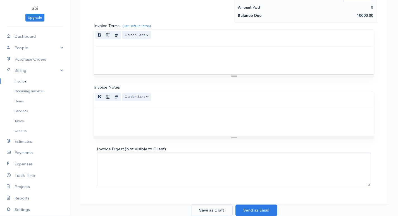
type input "20"
click at [220, 209] on button "Save as Draft" at bounding box center [212, 209] width 42 height 11
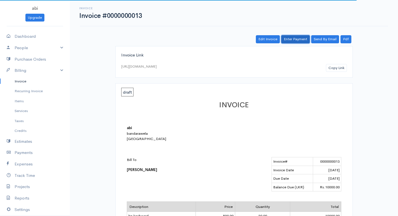
click at [298, 40] on link "Enter Payment" at bounding box center [295, 39] width 28 height 8
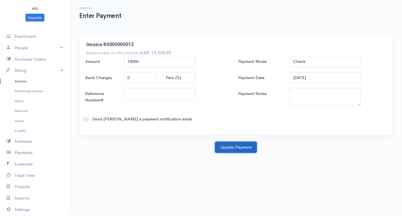
click at [226, 147] on button "Update Payment" at bounding box center [236, 147] width 42 height 11
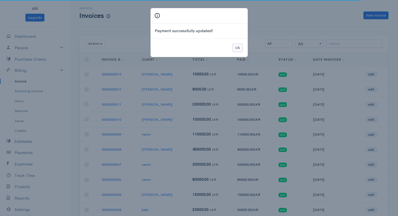
click at [235, 50] on button "Ok" at bounding box center [238, 48] width 10 height 8
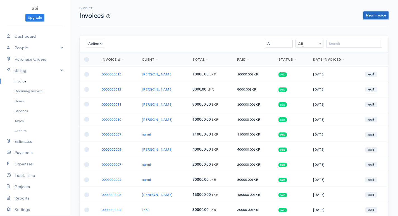
click at [379, 16] on link "New Invoice" at bounding box center [375, 15] width 25 height 8
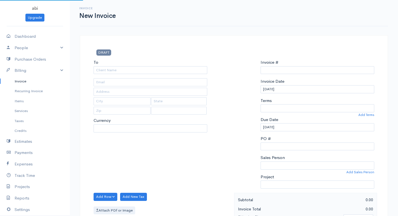
select select "LKR"
select select "[GEOGRAPHIC_DATA]"
type input "0000000014"
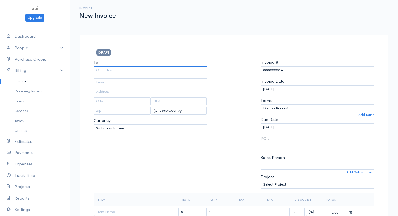
click at [132, 69] on input "To" at bounding box center [151, 70] width 114 height 8
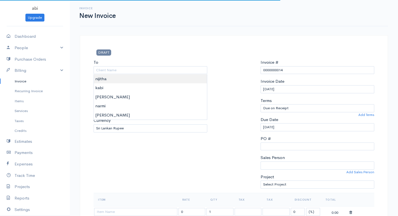
type input "nijitha"
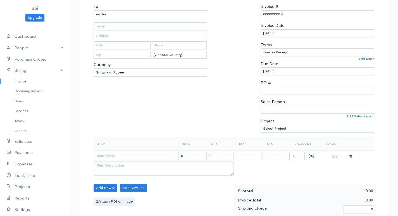
scroll to position [84, 0]
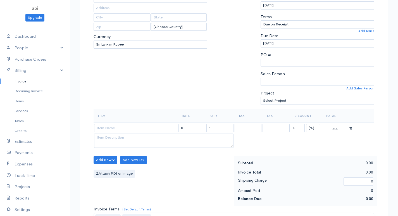
click at [124, 115] on th "Item" at bounding box center [136, 115] width 84 height 13
click at [26, 82] on link "Invoice" at bounding box center [35, 81] width 70 height 10
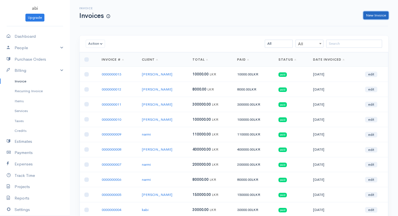
click at [371, 16] on link "New Invoice" at bounding box center [375, 15] width 25 height 8
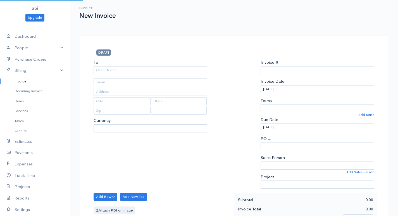
select select "LKR"
select select "[GEOGRAPHIC_DATA]"
type input "0000000014"
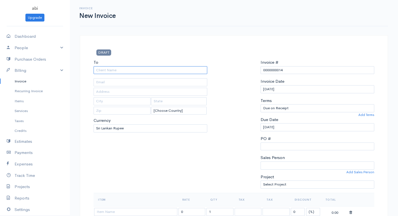
click at [134, 70] on input "To" at bounding box center [151, 70] width 114 height 8
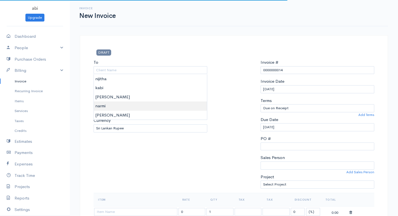
type input "narmi"
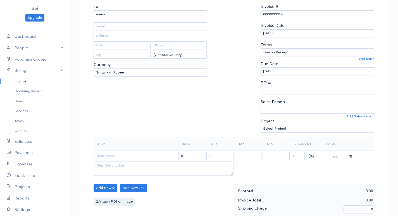
click at [106, 149] on th "Item" at bounding box center [136, 143] width 84 height 13
click at [107, 153] on input at bounding box center [135, 156] width 83 height 8
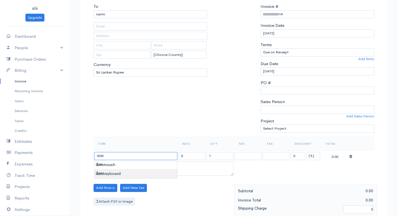
type input "ibm keyboard"
type input "900.00"
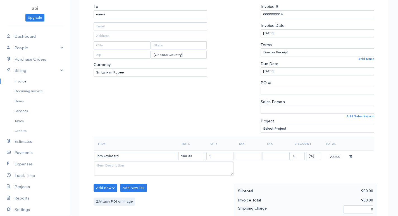
click at [120, 175] on body "abi Upgrade Dashboard People Clients Vendors Staff Users Purchase Orders Billin…" at bounding box center [199, 185] width 398 height 483
drag, startPoint x: 206, startPoint y: 157, endPoint x: 215, endPoint y: 155, distance: 9.8
click at [215, 155] on tr "ibm keyboard 900.00 1 0 (%) Flat 900.00" at bounding box center [234, 155] width 281 height 11
drag, startPoint x: 206, startPoint y: 156, endPoint x: 214, endPoint y: 156, distance: 8.4
click at [214, 156] on tr "ibm keyboard 900.00 1 0 (%) Flat 900.00" at bounding box center [234, 155] width 281 height 11
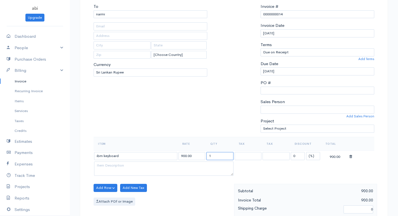
drag, startPoint x: 209, startPoint y: 157, endPoint x: 217, endPoint y: 156, distance: 8.5
click at [217, 156] on input "1" at bounding box center [219, 156] width 27 height 8
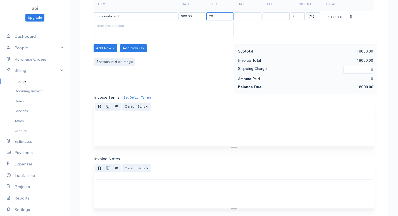
scroll to position [267, 0]
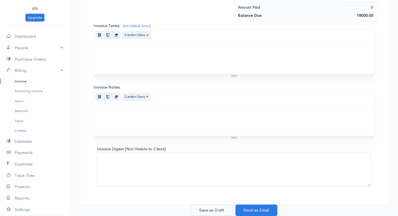
type input "20"
click at [213, 211] on button "Save as Draft" at bounding box center [212, 209] width 42 height 11
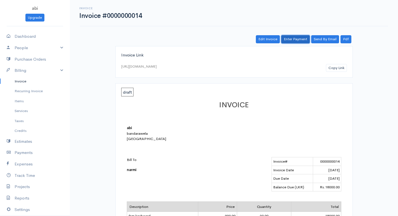
click at [301, 39] on link "Enter Payment" at bounding box center [295, 39] width 28 height 8
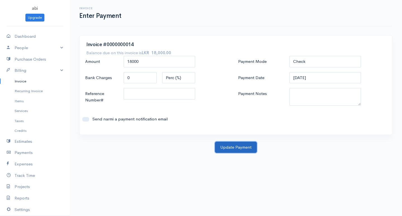
click at [238, 149] on button "Update Payment" at bounding box center [236, 147] width 42 height 11
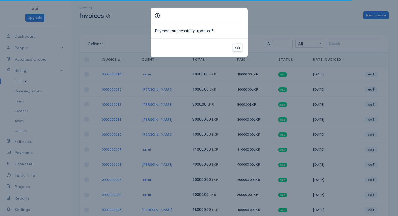
click at [236, 47] on button "Ok" at bounding box center [238, 48] width 10 height 8
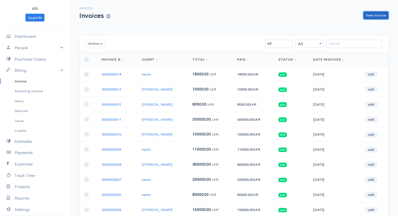
click at [379, 14] on link "New Invoice" at bounding box center [375, 15] width 25 height 8
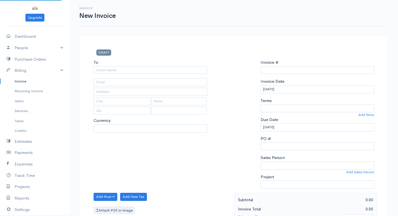
select select "LKR"
select select "[GEOGRAPHIC_DATA]"
type input "0000000015"
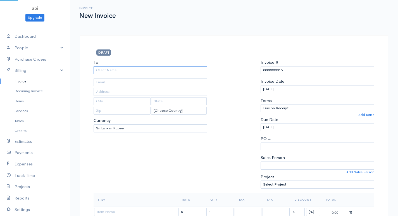
click at [192, 66] on input "To" at bounding box center [151, 70] width 114 height 8
type input "D"
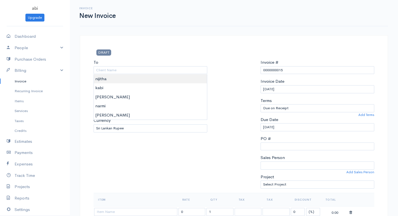
type input "nijitha"
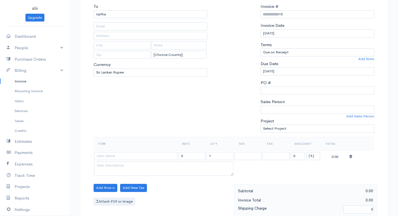
click at [106, 150] on td at bounding box center [136, 155] width 84 height 11
click at [108, 154] on input at bounding box center [135, 156] width 83 height 8
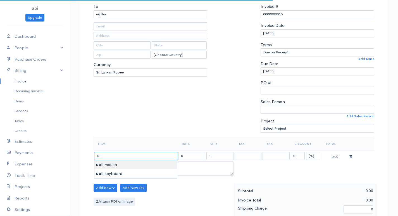
type input "dell moush"
type input "250.00"
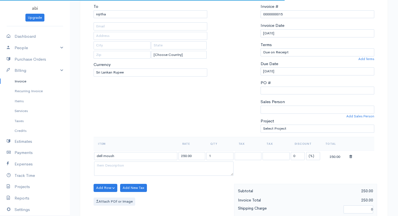
click at [116, 167] on body "abi Upgrade Dashboard People Clients Vendors Staff Users Purchase Orders Billin…" at bounding box center [199, 185] width 398 height 483
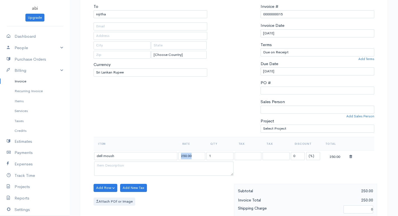
drag, startPoint x: 205, startPoint y: 154, endPoint x: 213, endPoint y: 153, distance: 7.3
click at [218, 151] on tr "dell moush 250.00 1 0 (%) Flat 250.00" at bounding box center [234, 155] width 281 height 11
drag, startPoint x: 208, startPoint y: 155, endPoint x: 214, endPoint y: 155, distance: 6.2
click at [214, 155] on input "1" at bounding box center [219, 156] width 27 height 8
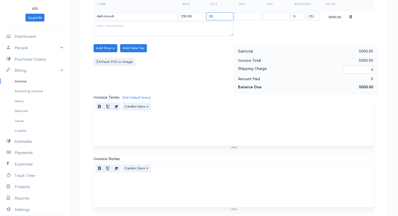
scroll to position [267, 0]
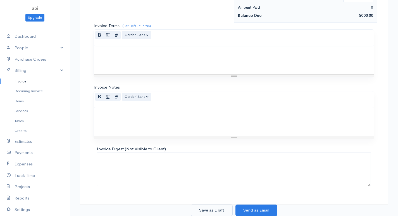
type input "20"
click at [221, 209] on button "Save as Draft" at bounding box center [212, 209] width 42 height 11
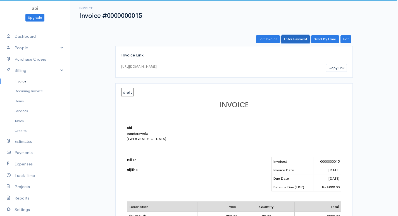
click at [298, 41] on link "Enter Payment" at bounding box center [295, 39] width 28 height 8
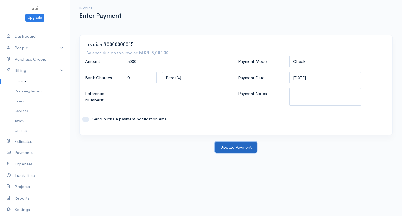
click at [231, 151] on button "Update Payment" at bounding box center [236, 147] width 42 height 11
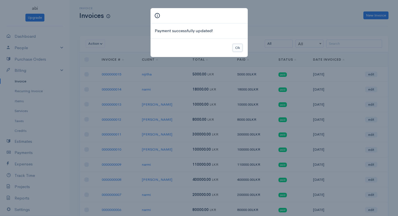
click at [237, 46] on button "Ok" at bounding box center [238, 48] width 10 height 8
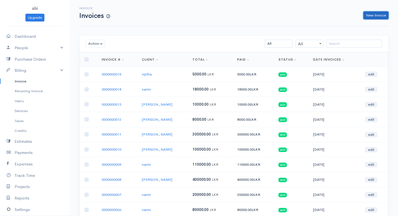
click at [372, 12] on link "New Invoice" at bounding box center [375, 15] width 25 height 8
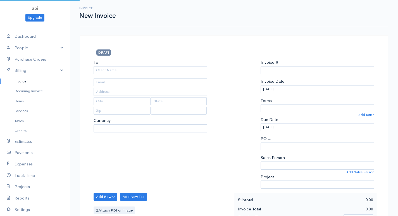
select select "LKR"
select select "[GEOGRAPHIC_DATA]"
type input "0000000016"
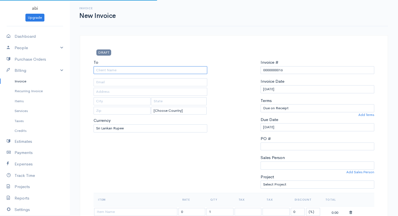
click at [194, 69] on input "To" at bounding box center [151, 70] width 114 height 8
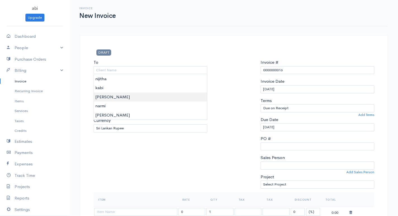
type input "[PERSON_NAME]"
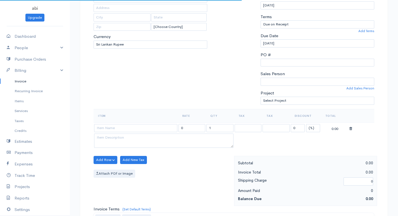
scroll to position [140, 0]
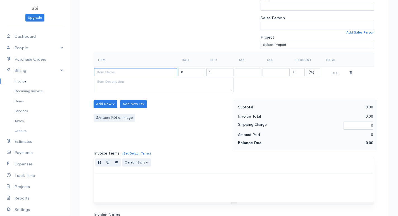
click at [118, 75] on input at bounding box center [135, 72] width 83 height 8
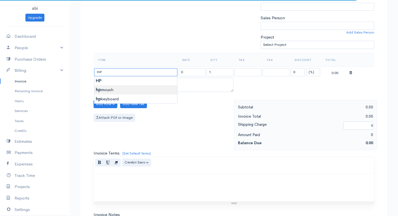
type input "hp moush"
type input "400.00"
click at [113, 89] on body "abi Upgrade Dashboard People Clients Vendors Staff Users Purchase Orders Billin…" at bounding box center [199, 101] width 398 height 483
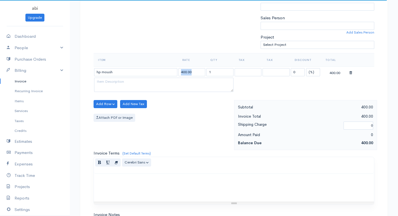
drag, startPoint x: 206, startPoint y: 73, endPoint x: 214, endPoint y: 72, distance: 8.7
click at [214, 72] on tr "hp moush 400.00 1 0 (%) Flat 400.00" at bounding box center [234, 71] width 281 height 11
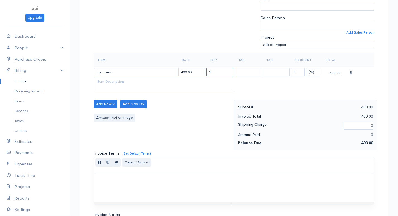
drag, startPoint x: 206, startPoint y: 71, endPoint x: 218, endPoint y: 71, distance: 12.0
click at [218, 71] on input "1" at bounding box center [219, 72] width 27 height 8
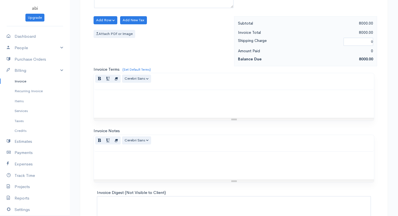
scroll to position [267, 0]
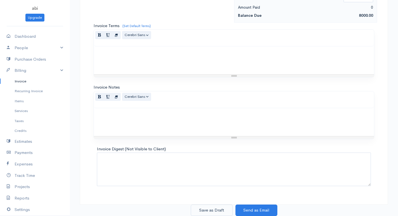
type input "20"
click at [212, 210] on button "Save as Draft" at bounding box center [212, 209] width 42 height 11
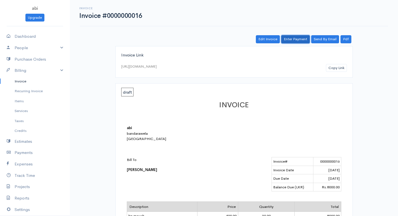
click at [301, 37] on link "Enter Payment" at bounding box center [295, 39] width 28 height 8
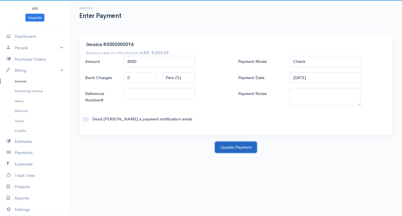
click at [235, 143] on button "Update Payment" at bounding box center [236, 147] width 42 height 11
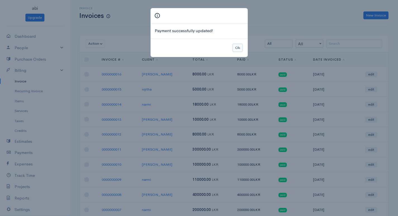
click at [241, 48] on button "Ok" at bounding box center [238, 48] width 10 height 8
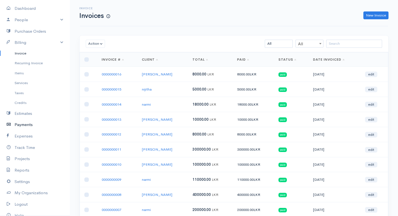
scroll to position [53, 0]
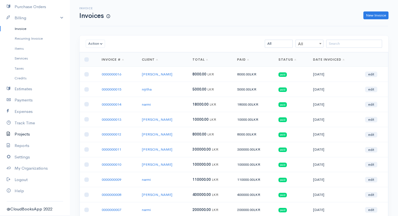
click at [43, 135] on link "Projects" at bounding box center [35, 133] width 70 height 11
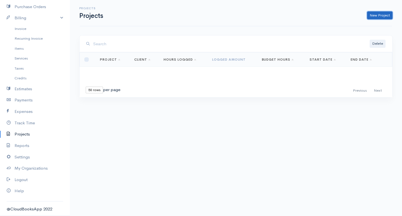
click at [377, 15] on link "New Project" at bounding box center [379, 15] width 25 height 8
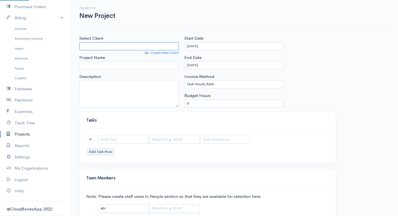
click at [94, 44] on input "Select Client" at bounding box center [128, 46] width 99 height 8
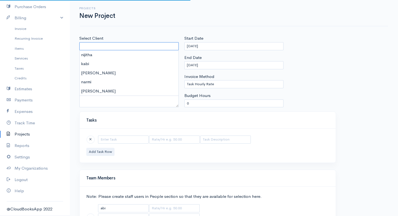
click at [92, 46] on input "Select Client" at bounding box center [128, 46] width 99 height 8
type input "[PERSON_NAME]"
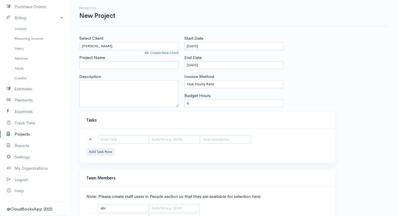
click at [86, 72] on body "abi Upgrade Dashboard People Clients Vendors Staff Users Purchase Orders Billin…" at bounding box center [199, 129] width 398 height 258
click at [94, 66] on input "Project Name" at bounding box center [128, 65] width 99 height 8
type input "M"
type input "[PERSON_NAME]"
click at [210, 84] on select "Task Hourly Rate Person Hourly Rate Project Hourly Rate Flat Rate Project" at bounding box center [233, 84] width 99 height 8
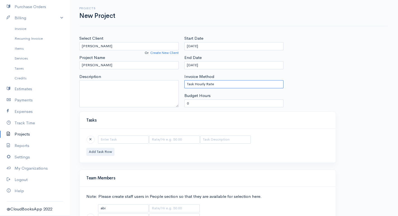
click at [218, 84] on select "Task Hourly Rate Person Hourly Rate Project Hourly Rate Flat Rate Project" at bounding box center [233, 84] width 99 height 8
click at [189, 103] on input "0" at bounding box center [233, 103] width 99 height 8
drag, startPoint x: 189, startPoint y: 103, endPoint x: 186, endPoint y: 104, distance: 3.1
click at [186, 104] on input "0" at bounding box center [233, 103] width 99 height 8
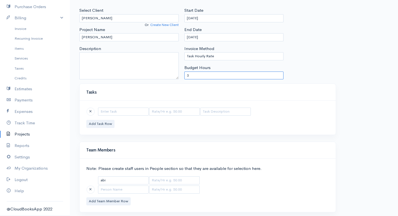
scroll to position [42, 0]
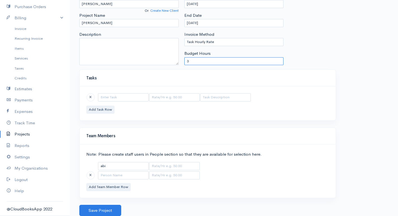
type input "3"
click at [108, 98] on input "text" at bounding box center [123, 97] width 51 height 8
click at [157, 99] on input "text" at bounding box center [174, 97] width 51 height 8
click at [94, 210] on button "Save Project" at bounding box center [100, 210] width 42 height 11
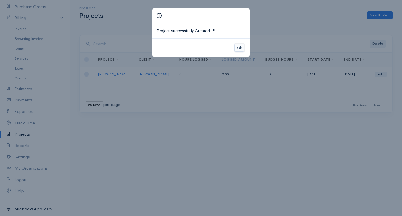
click at [241, 45] on button "Ok" at bounding box center [240, 48] width 10 height 8
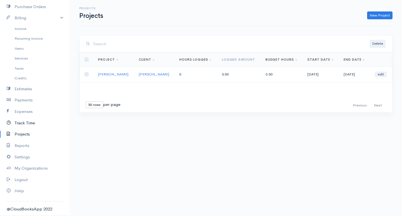
click at [30, 126] on link "Track Time" at bounding box center [35, 122] width 70 height 11
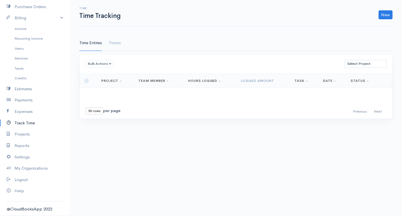
click at [115, 90] on div "Loading ... First Previous Next Last 10 rows 25 rows 50 rows per page Project T…" at bounding box center [236, 95] width 313 height 45
click at [112, 84] on th "Project" at bounding box center [115, 80] width 37 height 14
click at [109, 89] on div "Loading ... First Previous Next Last 10 rows 25 rows 50 rows per page Project T…" at bounding box center [236, 95] width 313 height 45
click at [155, 92] on div "Loading ... First Previous Next Last 10 rows 25 rows 50 rows per page Project T…" at bounding box center [236, 95] width 313 height 45
click at [200, 92] on div "Loading ... First Previous Next Last 10 rows 25 rows 50 rows per page Project T…" at bounding box center [236, 95] width 313 height 45
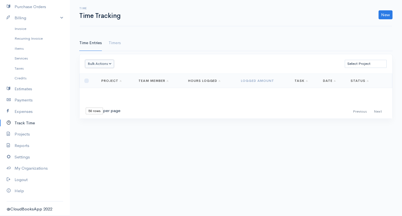
click at [94, 64] on button "Bulk Actions" at bounding box center [99, 64] width 29 height 8
click at [144, 100] on div "Loading ... First Previous Next Last 10 rows 25 rows 50 rows per page Project T…" at bounding box center [236, 95] width 313 height 45
click at [114, 42] on link "Timers" at bounding box center [115, 43] width 12 height 16
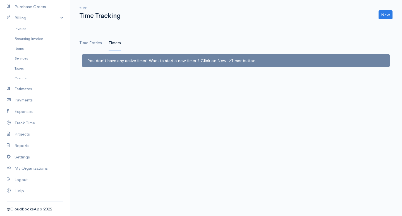
click at [89, 44] on link "Time Entries" at bounding box center [90, 43] width 23 height 16
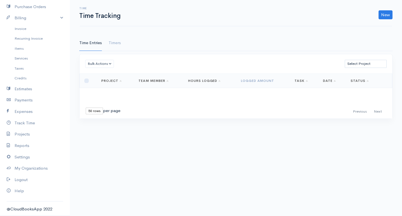
click at [116, 87] on th "Project" at bounding box center [115, 80] width 37 height 14
click at [154, 82] on link "Team Member" at bounding box center [154, 80] width 30 height 4
click at [202, 80] on link "Hours Logged" at bounding box center [204, 80] width 33 height 4
click at [220, 81] on link "Hours Logged" at bounding box center [204, 80] width 33 height 4
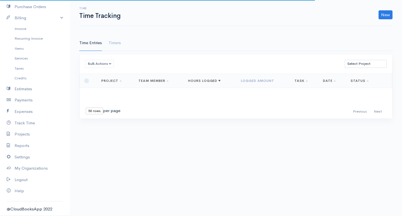
click at [220, 81] on link "Hours Logged" at bounding box center [204, 80] width 33 height 4
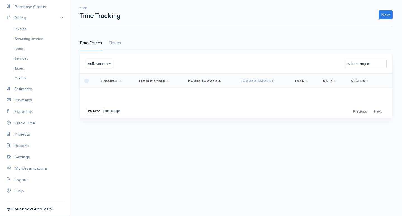
click at [108, 112] on div "10 rows 25 rows 50 rows per page" at bounding box center [103, 111] width 35 height 7
click at [361, 109] on div "First Previous Next Last" at bounding box center [369, 112] width 36 height 8
click at [388, 18] on link "New" at bounding box center [386, 14] width 14 height 9
click at [371, 25] on link "Time Entry" at bounding box center [370, 27] width 44 height 10
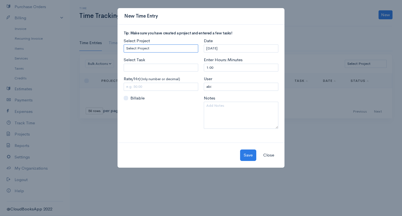
click at [158, 46] on select "Select Project MATHES" at bounding box center [161, 48] width 75 height 8
select select "5472"
click at [124, 44] on select "Select Project MATHES" at bounding box center [161, 48] width 75 height 8
click at [144, 66] on input "Select Task" at bounding box center [161, 68] width 75 height 8
type input "EXCEL"
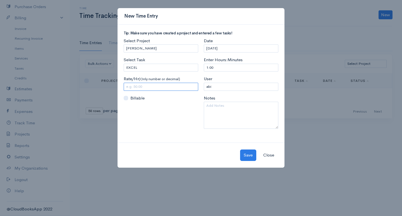
click at [143, 87] on input "text" at bounding box center [161, 87] width 75 height 8
type input "150"
click at [215, 105] on textarea at bounding box center [241, 115] width 75 height 27
click at [245, 156] on button "Save" at bounding box center [248, 154] width 16 height 11
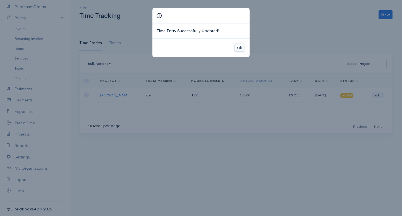
click at [237, 47] on button "Ok" at bounding box center [240, 48] width 10 height 8
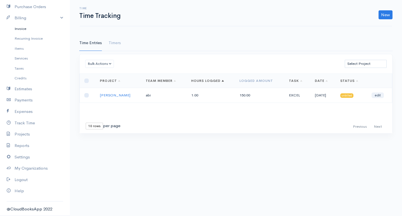
click at [29, 27] on link "Invoice" at bounding box center [35, 29] width 70 height 10
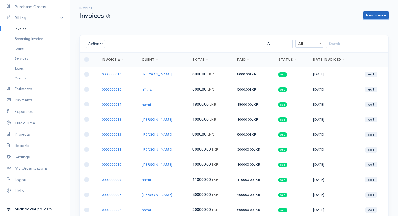
click at [377, 16] on link "New Invoice" at bounding box center [375, 15] width 25 height 8
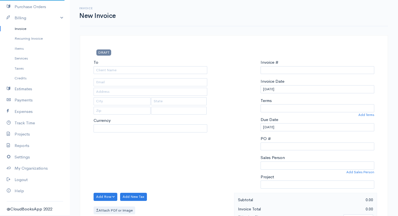
select select "LKR"
select select "[GEOGRAPHIC_DATA]"
type input "0000000017"
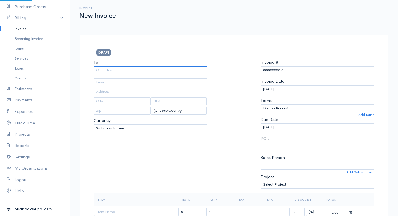
click at [113, 69] on input "To" at bounding box center [151, 70] width 114 height 8
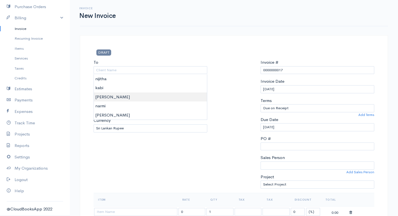
type input "[PERSON_NAME]"
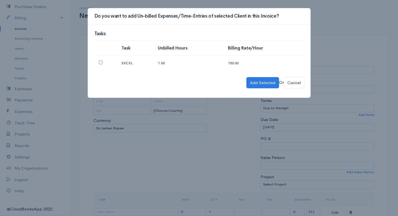
click at [98, 63] on td at bounding box center [105, 63] width 23 height 15
click at [101, 64] on input "checkbox" at bounding box center [101, 63] width 4 height 4
checkbox input "true"
click at [261, 82] on button "Add Selected" at bounding box center [262, 82] width 33 height 11
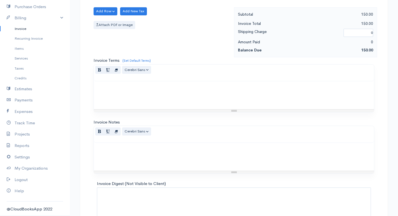
scroll to position [314, 0]
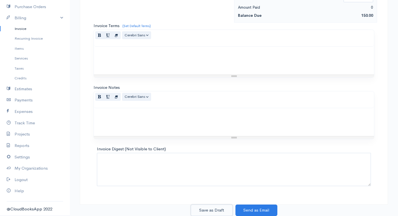
click at [216, 211] on button "Save as Draft" at bounding box center [212, 209] width 42 height 11
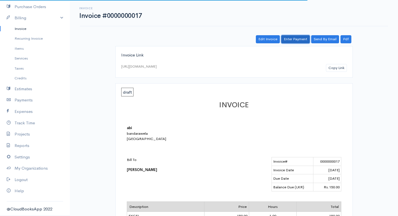
click at [292, 38] on link "Enter Payment" at bounding box center [295, 39] width 28 height 8
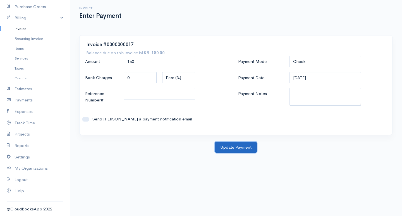
click at [233, 147] on button "Update Payment" at bounding box center [236, 147] width 42 height 11
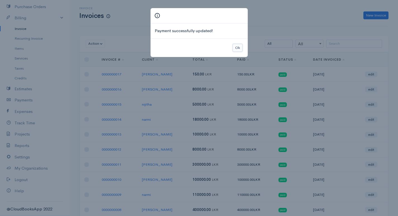
click at [238, 45] on button "Ok" at bounding box center [238, 48] width 10 height 8
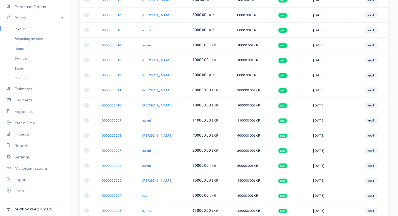
scroll to position [158, 0]
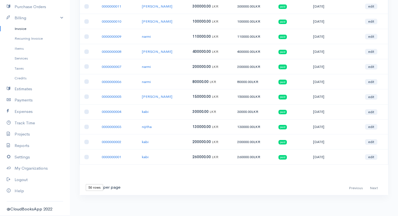
click at [94, 184] on select "10 rows 25 rows 50 rows" at bounding box center [94, 187] width 17 height 7
click at [86, 184] on select "10 rows 25 rows 50 rows" at bounding box center [94, 187] width 17 height 7
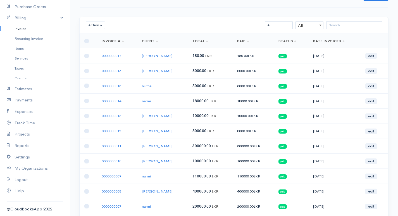
scroll to position [0, 0]
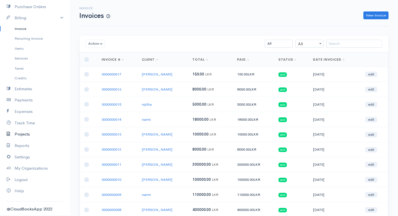
click at [28, 133] on link "Projects" at bounding box center [35, 133] width 70 height 11
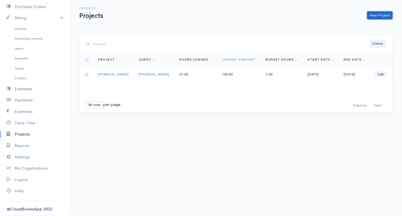
click at [378, 17] on link "New Project" at bounding box center [379, 15] width 25 height 8
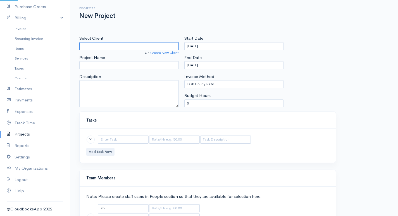
click at [119, 45] on input "Select Client" at bounding box center [128, 46] width 99 height 8
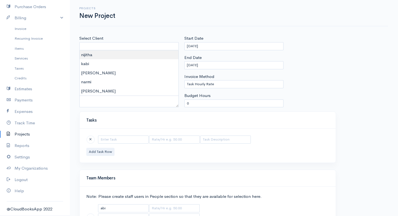
type input "nijitha"
click at [92, 54] on body "abi Upgrade Dashboard People Clients Vendors Staff Users Purchase Orders Billin…" at bounding box center [199, 129] width 398 height 258
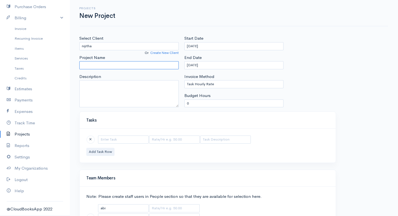
click at [94, 66] on input "Project Name" at bounding box center [128, 65] width 99 height 8
click at [95, 86] on textarea "Description" at bounding box center [128, 93] width 99 height 27
click at [93, 65] on input "TAMIL" at bounding box center [128, 65] width 99 height 8
type input "T"
type input "D"
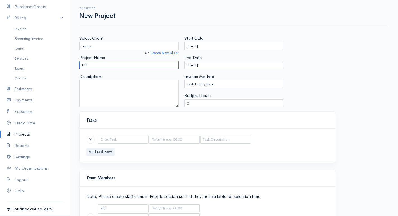
type input "DIT"
click at [92, 82] on textarea "Description" at bounding box center [128, 93] width 99 height 27
type textarea "POWER POIND"
drag, startPoint x: 186, startPoint y: 104, endPoint x: 190, endPoint y: 103, distance: 3.8
click at [190, 103] on input "0" at bounding box center [233, 103] width 99 height 8
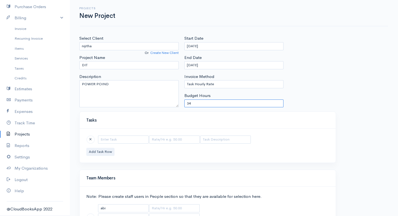
click at [189, 104] on input "34" at bounding box center [233, 103] width 99 height 8
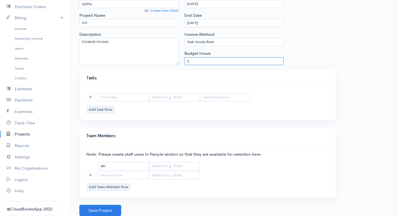
scroll to position [14, 0]
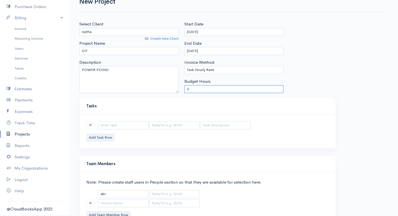
type input "3"
click at [200, 69] on select "Task Hourly Rate Person Hourly Rate Project Hourly Rate Flat Rate Project" at bounding box center [233, 70] width 99 height 8
click at [194, 70] on select "Task Hourly Rate Person Hourly Rate Project Hourly Rate Flat Rate Project" at bounding box center [233, 70] width 99 height 8
click at [209, 70] on select "Task Hourly Rate Person Hourly Rate Project Hourly Rate Flat Rate Project" at bounding box center [233, 70] width 99 height 8
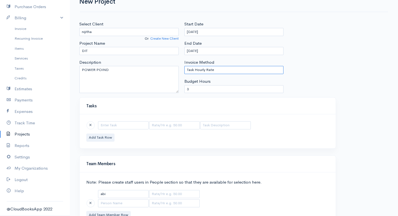
scroll to position [42, 0]
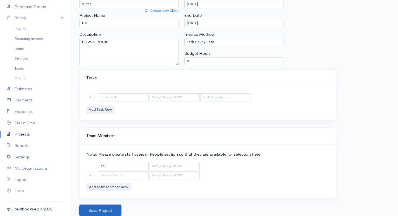
click at [105, 209] on button "Save Project" at bounding box center [100, 210] width 42 height 11
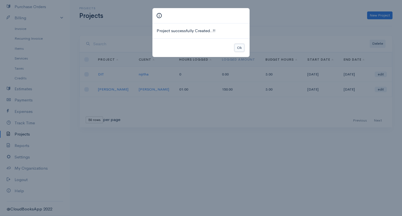
click at [240, 47] on button "Ok" at bounding box center [240, 48] width 10 height 8
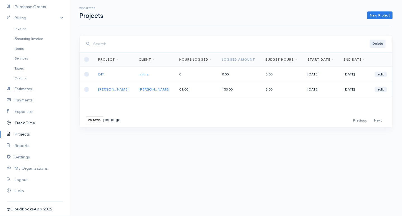
click at [32, 121] on link "Track Time" at bounding box center [35, 122] width 70 height 11
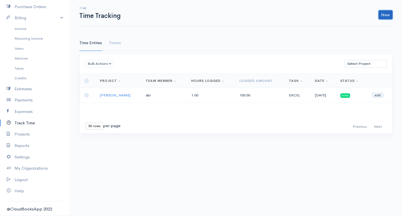
click at [381, 12] on link "New" at bounding box center [386, 14] width 14 height 9
click at [372, 28] on link "Time Entry" at bounding box center [370, 27] width 44 height 10
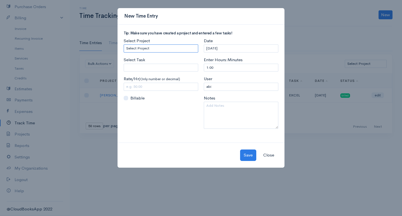
click at [153, 46] on select "Select Project DIT MATHES" at bounding box center [161, 48] width 75 height 8
select select "5474"
click at [124, 44] on select "Select Project DIT MATHES" at bounding box center [161, 48] width 75 height 8
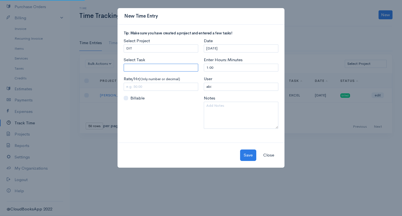
click at [142, 65] on input "Select Task" at bounding box center [161, 68] width 75 height 8
type input "POWER POIND"
click at [147, 84] on input "text" at bounding box center [161, 87] width 75 height 8
type input "150,"
drag, startPoint x: 208, startPoint y: 67, endPoint x: 205, endPoint y: 67, distance: 3.1
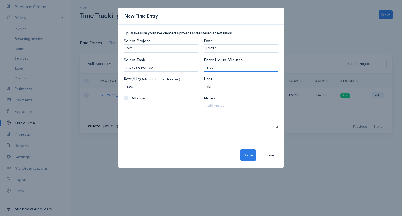
click at [205, 67] on input "1:00" at bounding box center [241, 68] width 75 height 8
type input "3:00"
click at [248, 158] on button "Save" at bounding box center [248, 154] width 16 height 11
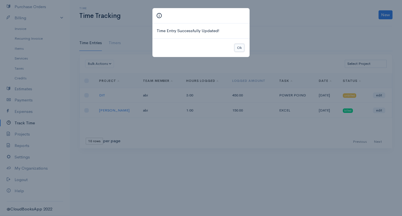
click at [240, 46] on button "Ok" at bounding box center [240, 48] width 10 height 8
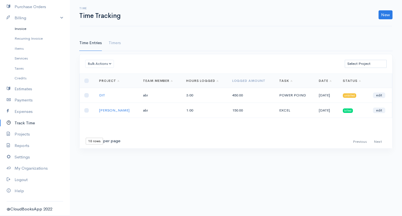
click at [34, 31] on link "Invoice" at bounding box center [35, 29] width 70 height 10
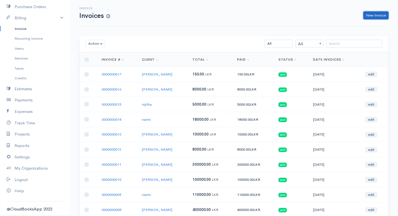
click at [378, 12] on link "New Invoice" at bounding box center [375, 15] width 25 height 8
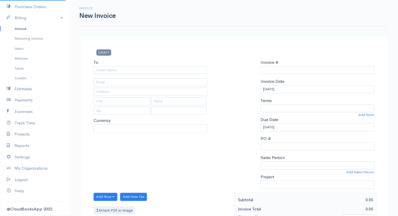
select select "LKR"
select select "[GEOGRAPHIC_DATA]"
type input "0000000018"
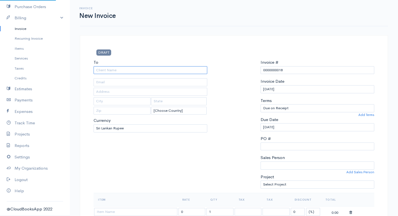
click at [143, 72] on input "To" at bounding box center [151, 70] width 114 height 8
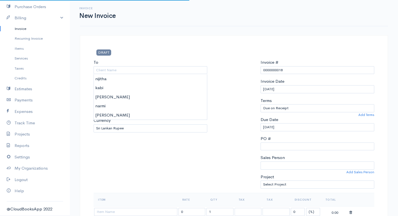
type input "nijitha"
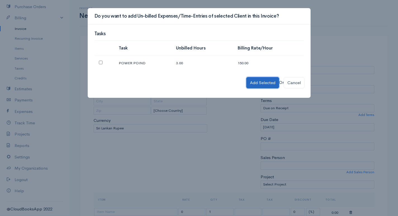
click at [250, 83] on button "Add Selected" at bounding box center [262, 82] width 33 height 11
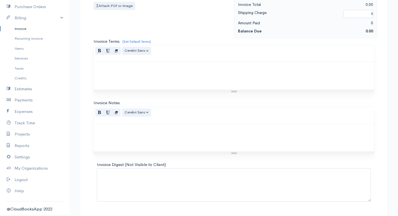
scroll to position [267, 0]
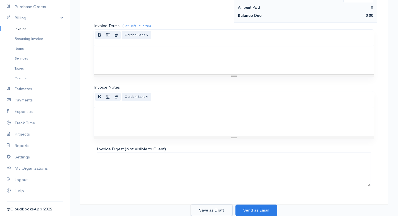
click at [215, 209] on button "Save as Draft" at bounding box center [212, 209] width 42 height 11
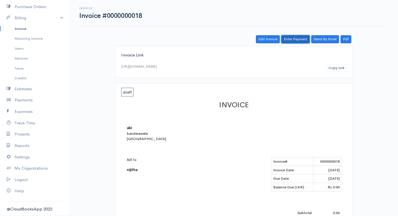
click at [298, 39] on link "Enter Payment" at bounding box center [295, 39] width 28 height 8
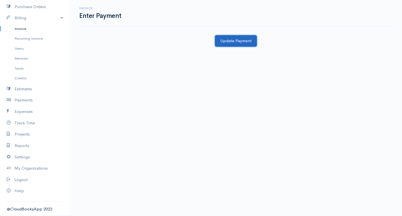
click at [241, 44] on button "Update Payment" at bounding box center [236, 40] width 42 height 11
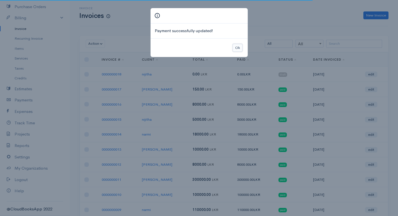
click at [239, 45] on button "Ok" at bounding box center [238, 48] width 10 height 8
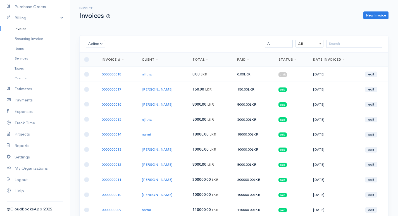
click at [278, 74] on span "draft" at bounding box center [282, 74] width 9 height 4
click at [278, 73] on span "draft" at bounding box center [282, 74] width 9 height 4
click at [115, 75] on link "0000000018" at bounding box center [112, 74] width 20 height 5
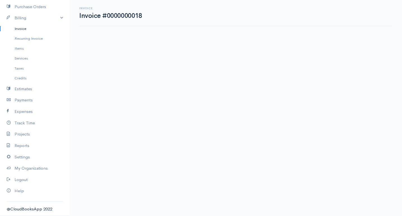
click at [115, 75] on body "abi Upgrade Dashboard People Clients Vendors Staff Users Purchase Orders Billin…" at bounding box center [201, 108] width 402 height 216
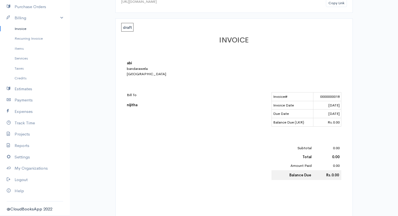
scroll to position [93, 0]
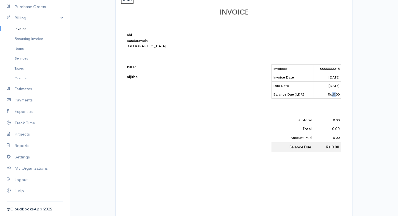
drag, startPoint x: 331, startPoint y: 95, endPoint x: 335, endPoint y: 95, distance: 4.2
click at [335, 95] on td "Rs.0.00" at bounding box center [327, 94] width 28 height 9
drag, startPoint x: 328, startPoint y: 95, endPoint x: 339, endPoint y: 92, distance: 12.2
click at [339, 92] on td "Rs.0.00" at bounding box center [327, 94] width 28 height 9
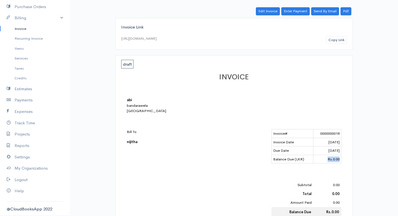
scroll to position [0, 0]
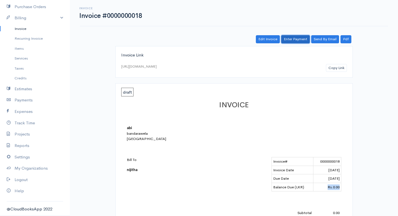
click at [291, 38] on link "Enter Payment" at bounding box center [295, 39] width 28 height 8
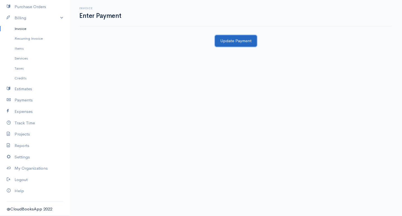
click at [223, 40] on button "Update Payment" at bounding box center [236, 40] width 42 height 11
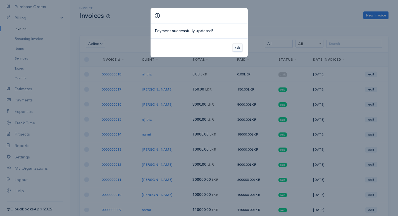
click at [234, 47] on button "Ok" at bounding box center [238, 48] width 10 height 8
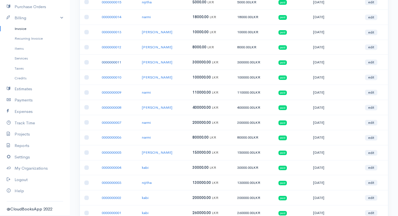
scroll to position [6, 0]
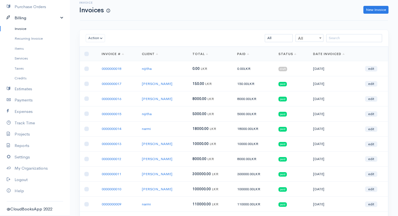
click at [27, 21] on link "Billing" at bounding box center [35, 17] width 70 height 11
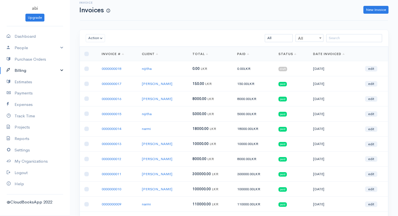
scroll to position [0, 0]
click at [27, 71] on link "Billing" at bounding box center [35, 70] width 70 height 11
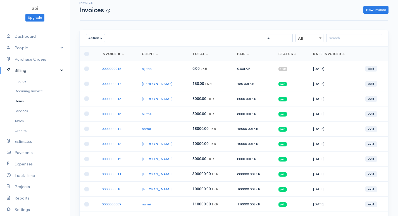
click at [24, 100] on link "Items" at bounding box center [35, 101] width 70 height 10
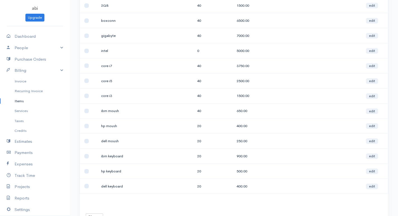
scroll to position [307, 0]
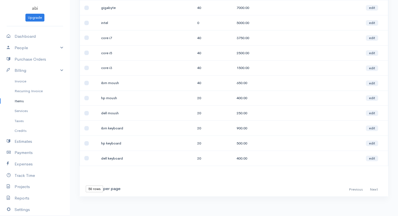
click at [94, 187] on select "10 rows 25 rows 50 rows" at bounding box center [94, 188] width 17 height 7
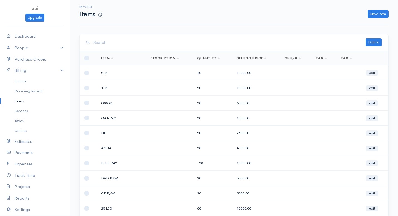
scroll to position [0, 0]
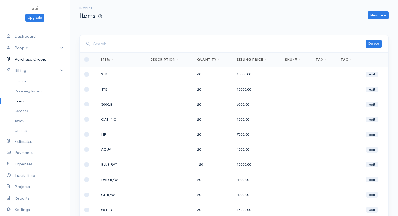
click at [24, 58] on link "Purchase Orders" at bounding box center [35, 59] width 70 height 11
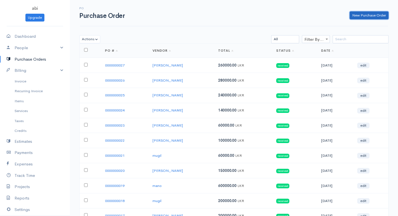
click at [360, 13] on link "New Purchase Order" at bounding box center [369, 15] width 39 height 8
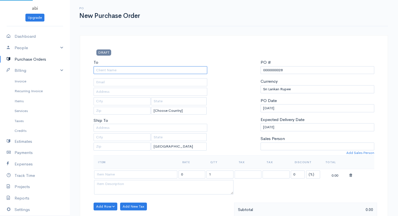
click at [115, 68] on input "To" at bounding box center [151, 70] width 114 height 8
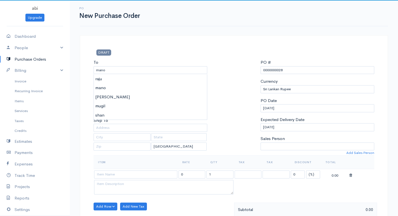
click at [109, 90] on body "abi Upgrade Dashboard People Clients Vendors Staff Users Purchase Orders Billin…" at bounding box center [199, 214] width 398 height 429
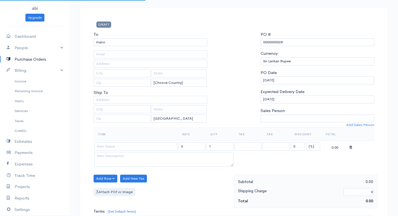
scroll to position [56, 0]
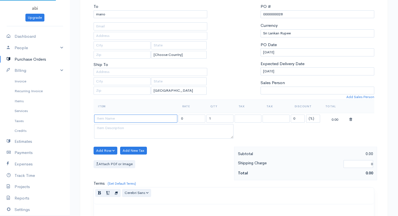
click at [115, 119] on input at bounding box center [135, 119] width 83 height 8
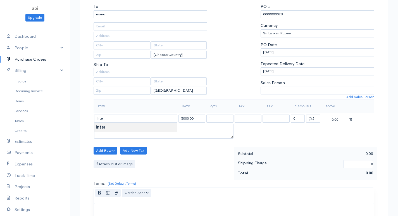
click at [99, 130] on body "abi Upgrade Dashboard People Clients Vendors Staff Users Purchase Orders Billin…" at bounding box center [199, 158] width 398 height 429
drag, startPoint x: 208, startPoint y: 119, endPoint x: 218, endPoint y: 115, distance: 10.6
click at [218, 115] on input "1" at bounding box center [219, 119] width 27 height 8
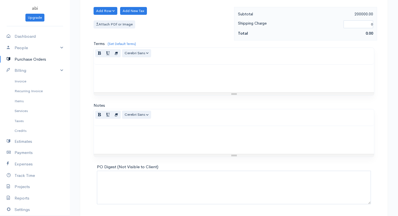
scroll to position [213, 0]
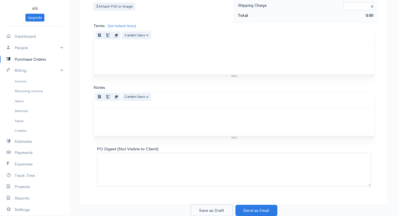
click at [218, 213] on button "Save as Draft" at bounding box center [212, 210] width 42 height 11
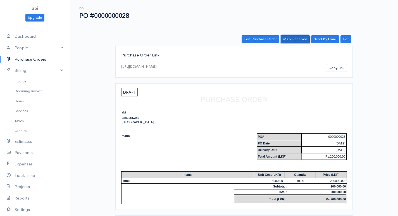
click at [292, 36] on link "Mark Received" at bounding box center [295, 39] width 29 height 8
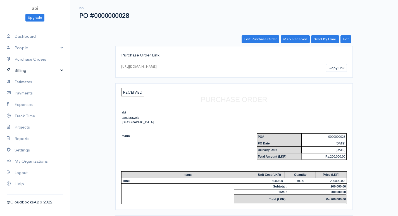
click at [35, 72] on link "Billing" at bounding box center [35, 70] width 70 height 11
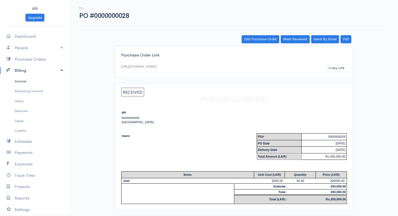
click at [45, 83] on link "Invoice" at bounding box center [35, 81] width 70 height 10
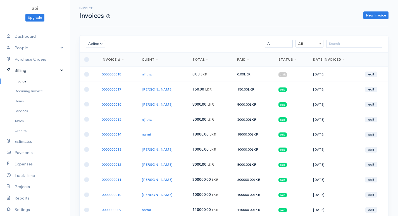
click at [33, 66] on link "Billing" at bounding box center [35, 70] width 70 height 11
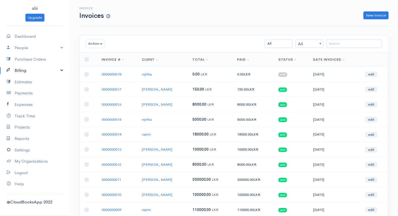
click at [25, 68] on link "Billing" at bounding box center [35, 70] width 70 height 11
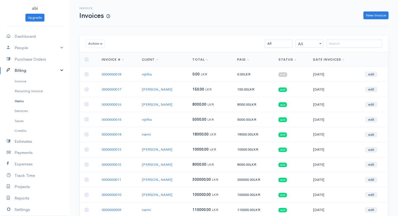
click at [26, 101] on link "Items" at bounding box center [35, 101] width 70 height 10
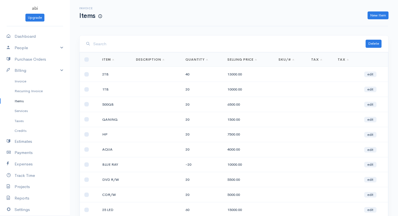
scroll to position [53, 0]
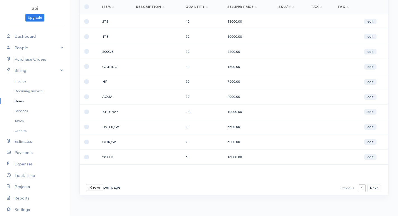
click at [100, 184] on select "10 rows 25 rows 50 rows" at bounding box center [94, 187] width 17 height 7
select select "50"
click at [86, 184] on select "10 rows 25 rows 50 rows" at bounding box center [94, 187] width 17 height 7
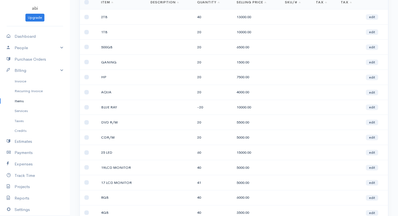
scroll to position [29, 0]
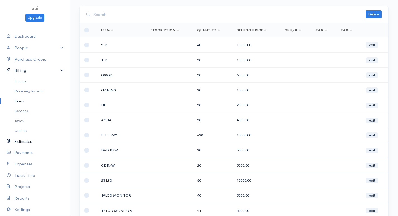
drag, startPoint x: 31, startPoint y: 72, endPoint x: 31, endPoint y: 78, distance: 6.1
click at [30, 72] on link "Billing" at bounding box center [35, 70] width 70 height 11
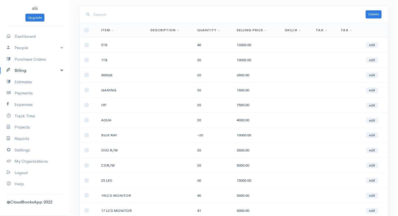
click at [28, 72] on link "Billing" at bounding box center [35, 70] width 70 height 11
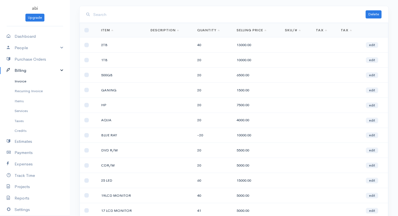
click at [28, 78] on link "Invoice" at bounding box center [35, 81] width 70 height 10
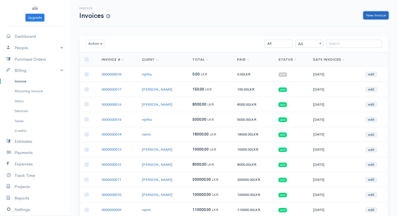
click at [369, 15] on link "New Invoice" at bounding box center [375, 15] width 25 height 8
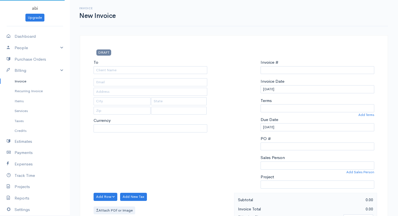
select select "LKR"
select select "[GEOGRAPHIC_DATA]"
type input "0000000019"
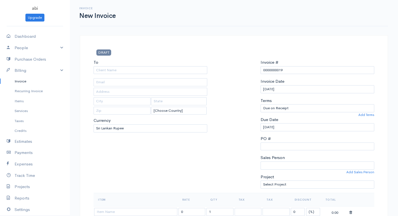
click at [160, 63] on div "To" at bounding box center [151, 66] width 114 height 15
click at [160, 67] on input "To" at bounding box center [151, 70] width 114 height 8
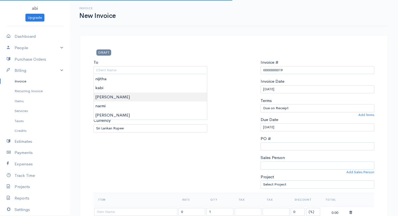
type input "[PERSON_NAME]"
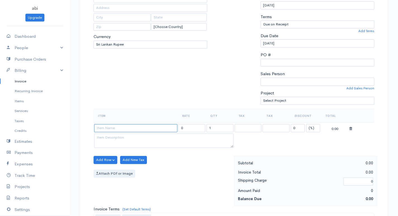
click at [121, 130] on input at bounding box center [135, 128] width 83 height 8
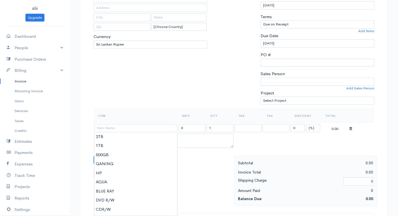
type input "2TB"
type input "13000.00"
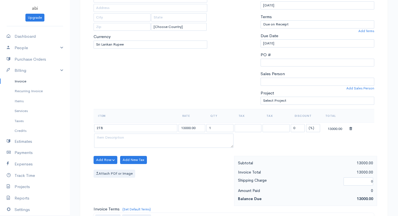
click at [110, 138] on body "abi Upgrade Dashboard People Clients Vendors Staff Users Purchase Orders Billin…" at bounding box center [199, 157] width 398 height 483
drag, startPoint x: 208, startPoint y: 128, endPoint x: 222, endPoint y: 124, distance: 14.3
click at [222, 124] on input "1" at bounding box center [219, 128] width 27 height 8
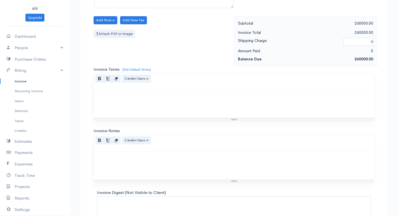
scroll to position [267, 0]
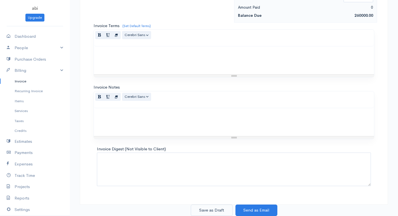
type input "20"
click at [218, 210] on button "Save as Draft" at bounding box center [212, 209] width 42 height 11
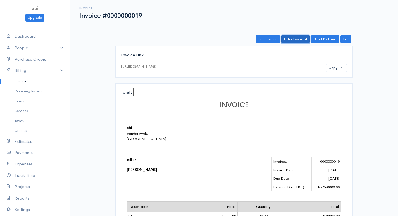
click at [299, 37] on link "Enter Payment" at bounding box center [295, 39] width 28 height 8
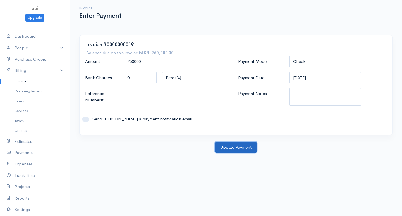
click at [238, 146] on button "Update Payment" at bounding box center [236, 147] width 42 height 11
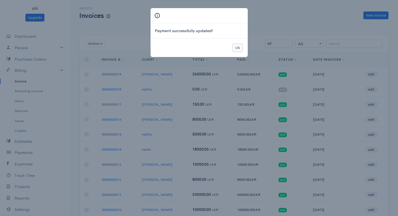
click at [236, 45] on button "Ok" at bounding box center [238, 48] width 10 height 8
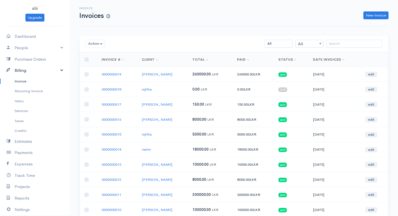
click at [26, 73] on link "Billing" at bounding box center [35, 70] width 70 height 11
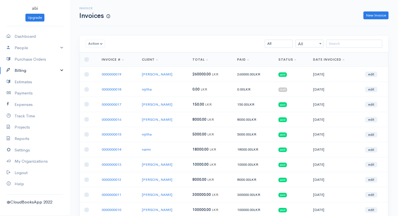
click at [63, 70] on link "Billing" at bounding box center [35, 70] width 70 height 11
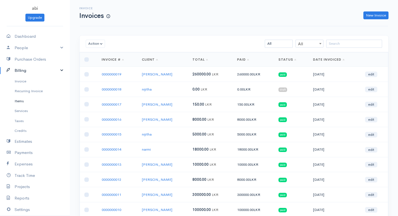
click at [31, 103] on link "Items" at bounding box center [35, 101] width 70 height 10
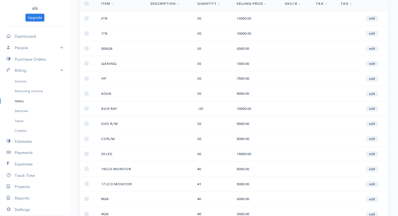
scroll to position [84, 0]
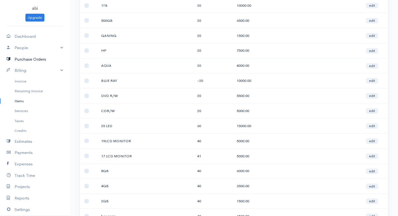
click at [47, 61] on link "Purchase Orders" at bounding box center [35, 59] width 70 height 11
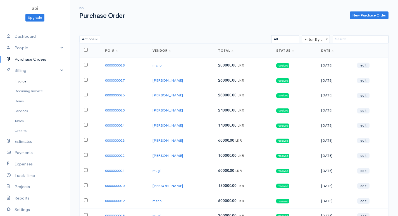
click at [30, 83] on link "Invoice" at bounding box center [35, 81] width 70 height 10
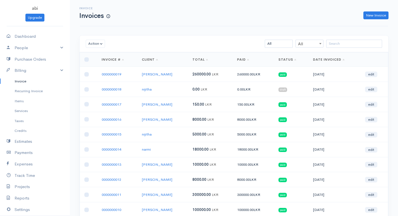
click at [367, 20] on div "Invoice Invoices New Invoice" at bounding box center [234, 13] width 308 height 26
click at [370, 16] on link "New Invoice" at bounding box center [375, 15] width 25 height 8
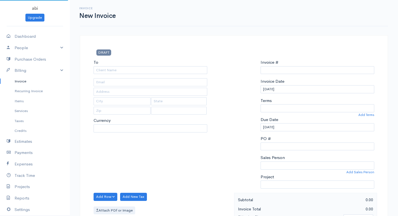
select select "LKR"
select select "[GEOGRAPHIC_DATA]"
type input "0000000020"
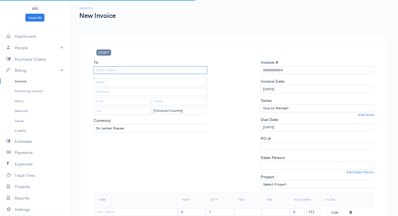
click at [201, 70] on input "To" at bounding box center [151, 70] width 114 height 8
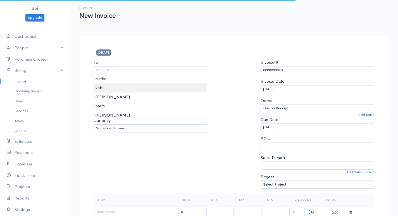
type input "kabi"
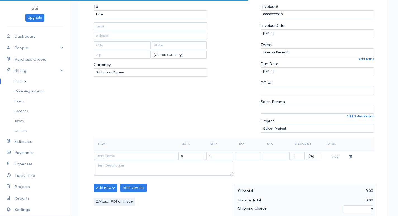
scroll to position [84, 0]
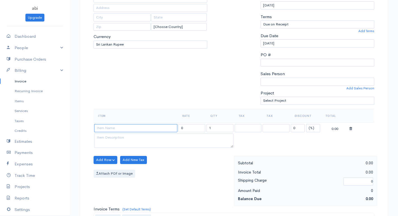
click at [119, 127] on input at bounding box center [135, 128] width 83 height 8
type input "25 LED"
type input "15000.00"
click at [115, 136] on body "abi Upgrade Dashboard People Clients Vendors Staff Users Purchase Orders Billin…" at bounding box center [199, 157] width 398 height 483
drag, startPoint x: 207, startPoint y: 128, endPoint x: 216, endPoint y: 126, distance: 9.6
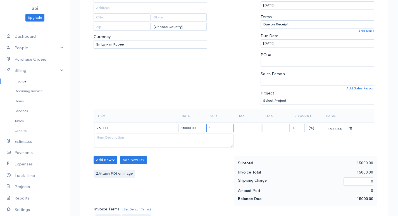
click at [216, 126] on input "1" at bounding box center [219, 128] width 27 height 8
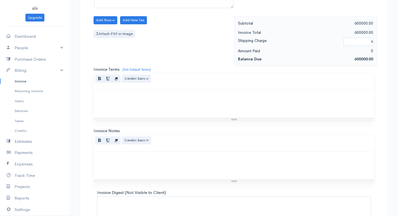
scroll to position [267, 0]
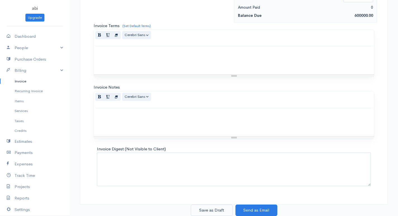
type input "40"
click at [202, 210] on button "Save as Draft" at bounding box center [212, 209] width 42 height 11
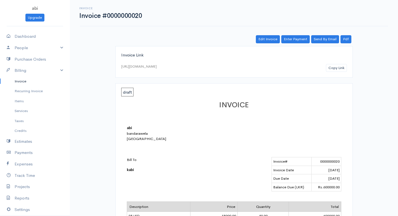
click at [301, 35] on div "Invoice Invoice #0000000020 Actions Edit Invoice Enter Payment Print Send By Em…" at bounding box center [234, 182] width 328 height 364
click at [296, 39] on link "Enter Payment" at bounding box center [295, 39] width 28 height 8
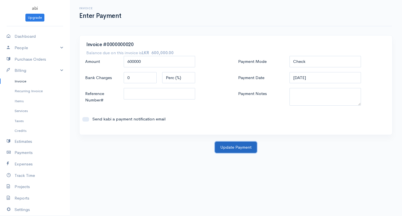
click at [234, 147] on button "Update Payment" at bounding box center [236, 147] width 42 height 11
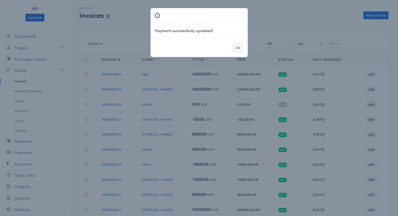
click at [237, 51] on button "Ok" at bounding box center [238, 48] width 10 height 8
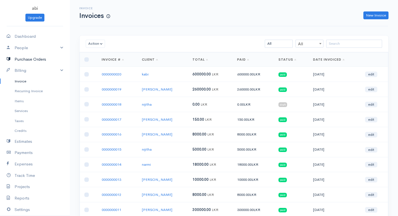
click at [40, 59] on link "Purchase Orders" at bounding box center [35, 59] width 70 height 11
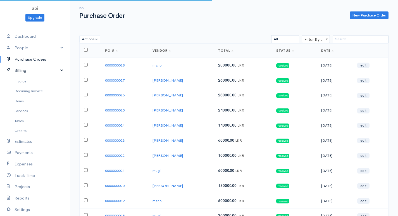
click at [34, 71] on link "Billing" at bounding box center [35, 70] width 70 height 11
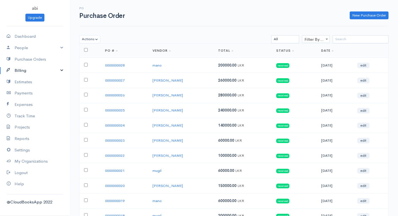
click at [60, 68] on link "Billing" at bounding box center [35, 70] width 70 height 11
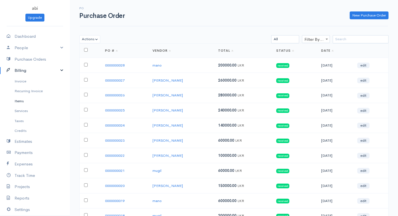
click at [26, 101] on link "Items" at bounding box center [35, 101] width 70 height 10
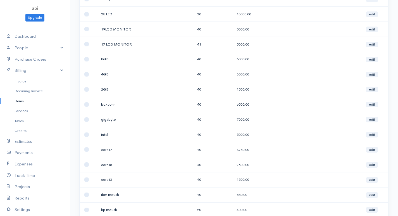
scroll to position [223, 0]
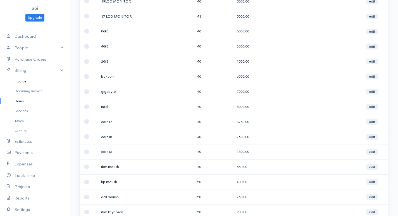
click at [23, 83] on link "Invoice" at bounding box center [35, 81] width 70 height 10
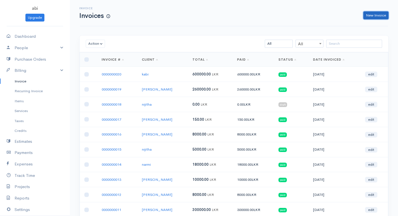
click at [373, 13] on link "New Invoice" at bounding box center [375, 15] width 25 height 8
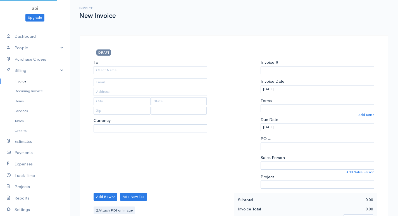
select select "[GEOGRAPHIC_DATA]"
select select "LKR"
type input "0000000021"
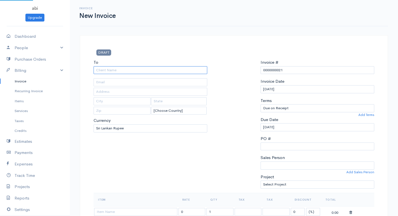
click at [147, 67] on input "To" at bounding box center [151, 70] width 114 height 8
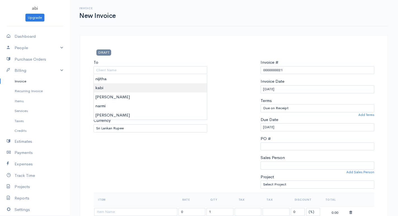
type input "kabi"
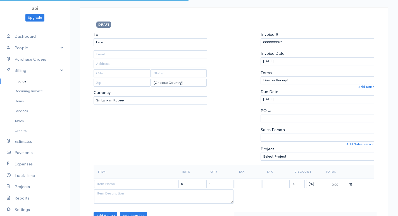
scroll to position [56, 0]
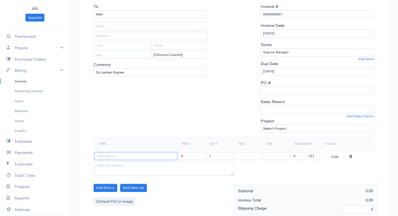
click at [106, 155] on input at bounding box center [135, 156] width 83 height 8
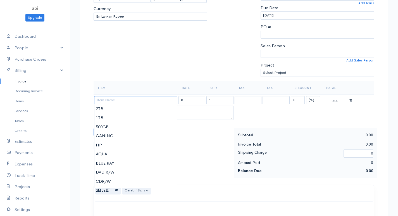
scroll to position [140, 0]
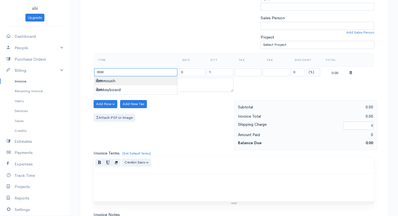
type input "ibm moush"
type input "650.00"
click at [115, 81] on body "abi Upgrade Dashboard People Clients Vendors Staff Users Purchase Orders Billin…" at bounding box center [199, 101] width 398 height 483
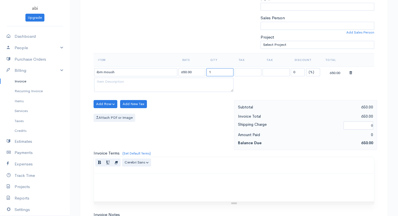
drag, startPoint x: 209, startPoint y: 72, endPoint x: 215, endPoint y: 71, distance: 5.7
click at [215, 71] on input "1" at bounding box center [219, 72] width 27 height 8
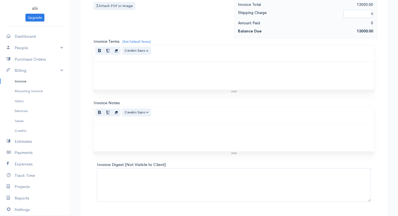
scroll to position [267, 0]
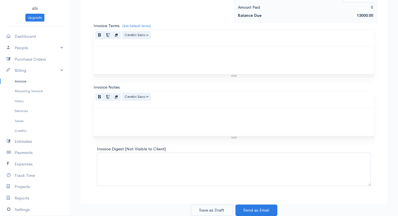
type input "20"
click at [215, 206] on button "Save as Draft" at bounding box center [212, 209] width 42 height 11
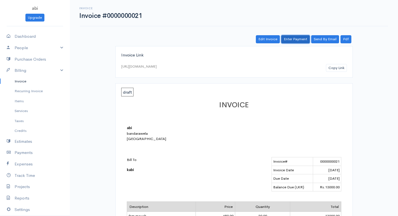
click at [293, 37] on link "Enter Payment" at bounding box center [295, 39] width 28 height 8
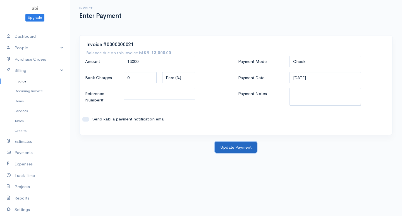
click at [227, 148] on button "Update Payment" at bounding box center [236, 147] width 42 height 11
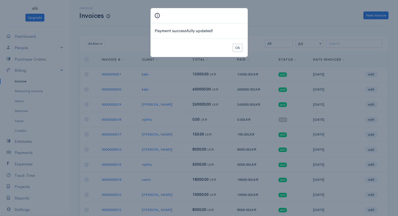
click at [238, 48] on button "Ok" at bounding box center [238, 48] width 10 height 8
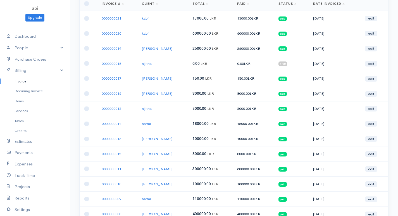
scroll to position [28, 0]
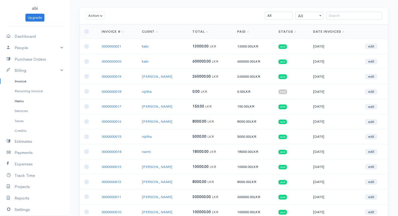
click at [26, 102] on link "Items" at bounding box center [35, 101] width 70 height 10
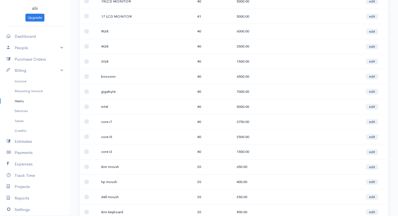
scroll to position [196, 0]
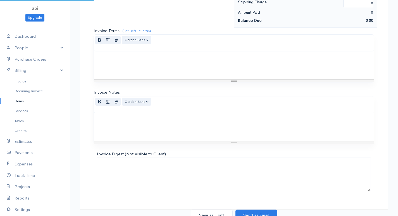
select select "[GEOGRAPHIC_DATA]"
select select "LKR"
type input "0000000022"
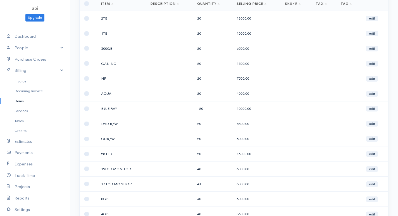
scroll to position [84, 0]
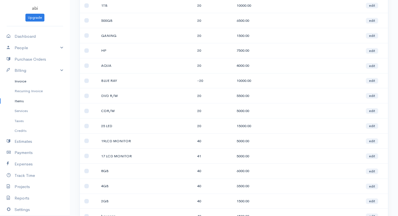
click at [29, 81] on link "Invoice" at bounding box center [35, 81] width 70 height 10
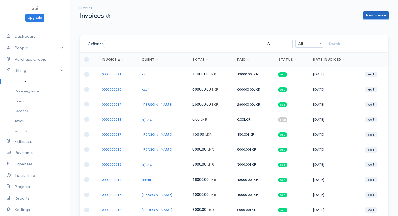
click at [377, 17] on link "New Invoice" at bounding box center [375, 15] width 25 height 8
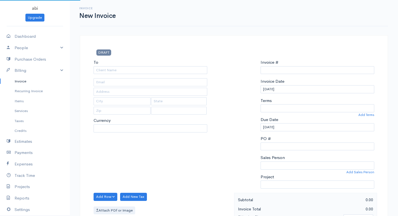
select select "[GEOGRAPHIC_DATA]"
select select "LKR"
type input "0000000022"
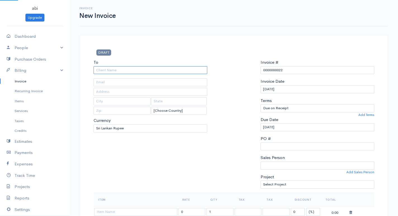
click at [141, 69] on input "To" at bounding box center [151, 70] width 114 height 8
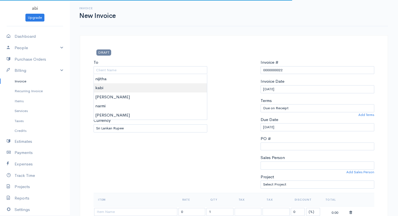
type input "kabi"
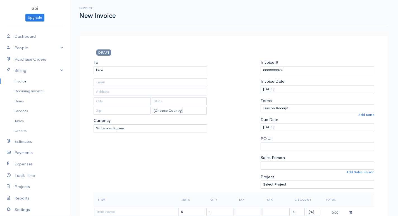
scroll to position [56, 0]
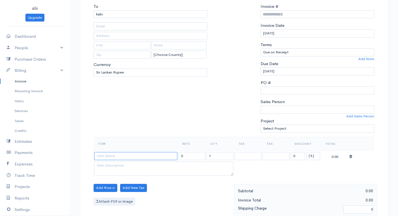
click at [108, 158] on input at bounding box center [135, 156] width 83 height 8
type input "19LCD MONITOR"
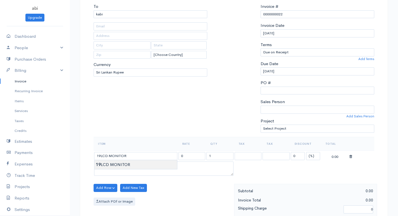
type input "5000.00"
click at [128, 165] on body "abi Upgrade Dashboard People Clients Vendors Staff Users Purchase Orders Billin…" at bounding box center [199, 185] width 398 height 483
drag, startPoint x: 209, startPoint y: 154, endPoint x: 215, endPoint y: 154, distance: 5.9
click at [215, 154] on input "1" at bounding box center [219, 156] width 27 height 8
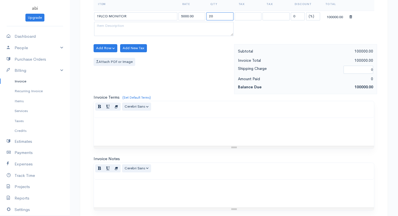
scroll to position [267, 0]
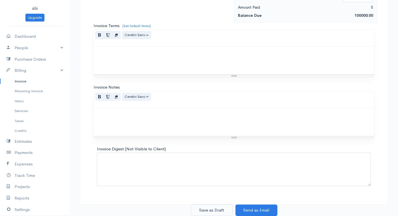
type input "20"
click at [217, 209] on button "Save as Draft" at bounding box center [212, 209] width 42 height 11
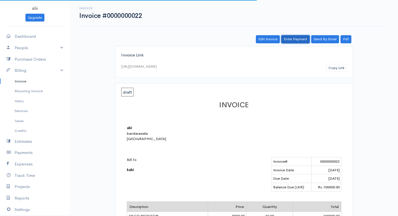
click at [289, 37] on link "Enter Payment" at bounding box center [295, 39] width 28 height 8
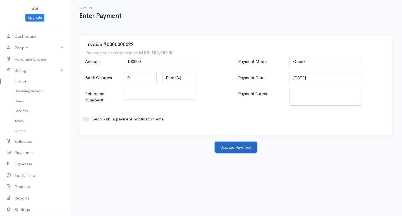
click at [233, 149] on button "Update Payment" at bounding box center [236, 147] width 42 height 11
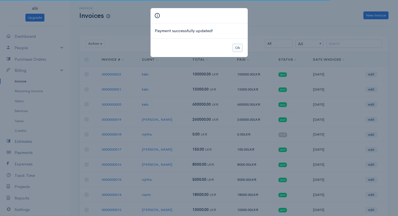
click at [235, 48] on button "Ok" at bounding box center [238, 48] width 10 height 8
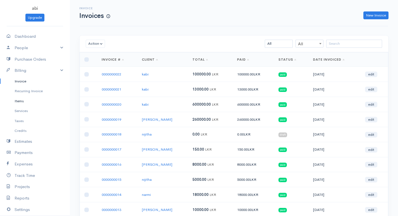
click at [32, 99] on link "Items" at bounding box center [35, 101] width 70 height 10
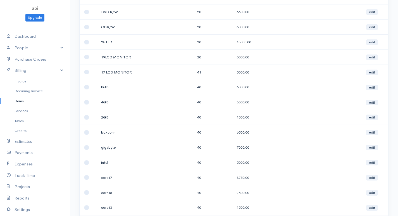
scroll to position [196, 0]
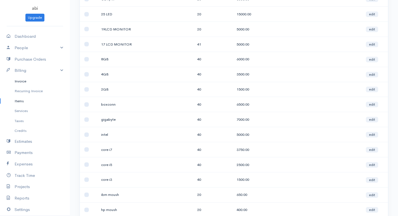
click at [24, 84] on link "Invoice" at bounding box center [35, 81] width 70 height 10
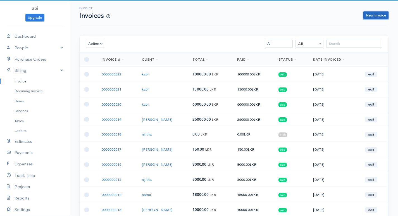
click at [379, 15] on link "New Invoice" at bounding box center [375, 15] width 25 height 8
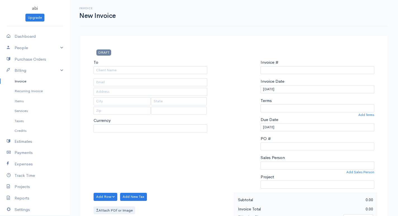
select select "LKR"
select select "[GEOGRAPHIC_DATA]"
type input "0000000023"
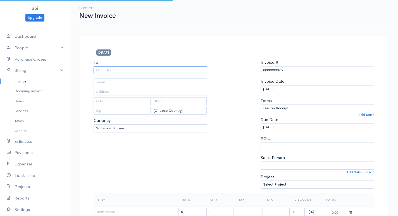
click at [174, 68] on input "To" at bounding box center [151, 70] width 114 height 8
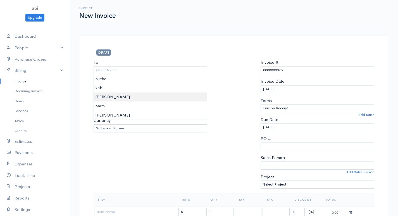
type input "[PERSON_NAME]"
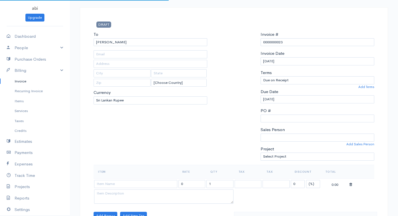
scroll to position [56, 0]
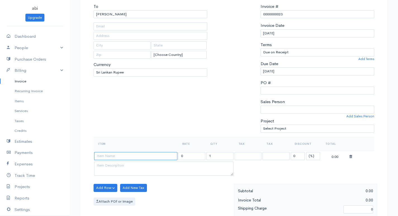
click at [111, 155] on input at bounding box center [135, 156] width 83 height 8
type input "17 LCD MONITOR"
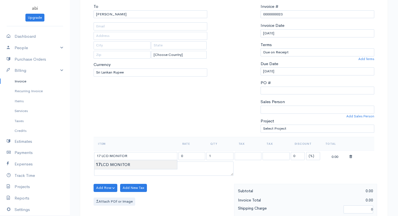
type input "5000.00"
click at [130, 163] on body "abi Upgrade Dashboard People Clients Vendors Staff Users Purchase Orders Billin…" at bounding box center [199, 185] width 398 height 483
drag, startPoint x: 207, startPoint y: 156, endPoint x: 224, endPoint y: 152, distance: 17.3
click at [224, 152] on input "1" at bounding box center [219, 156] width 27 height 8
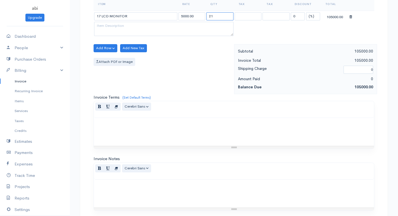
scroll to position [267, 0]
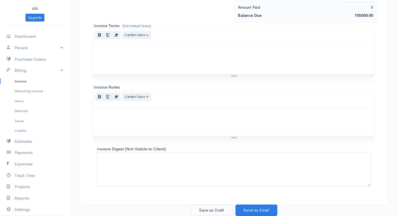
type input "21"
click at [211, 208] on button "Save as Draft" at bounding box center [212, 209] width 42 height 11
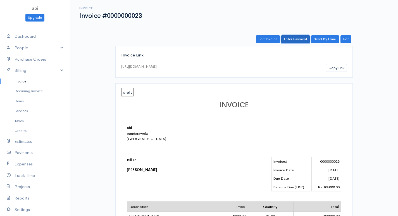
click at [301, 36] on link "Enter Payment" at bounding box center [295, 39] width 28 height 8
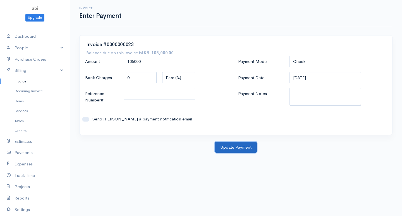
click at [236, 146] on button "Update Payment" at bounding box center [236, 147] width 42 height 11
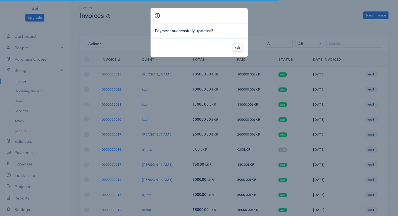
click at [237, 47] on button "Ok" at bounding box center [238, 48] width 10 height 8
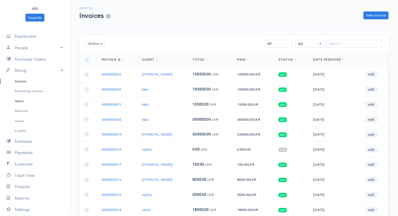
click at [23, 102] on link "Items" at bounding box center [35, 101] width 70 height 10
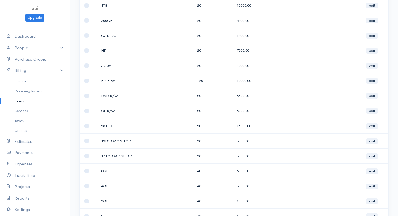
scroll to position [112, 0]
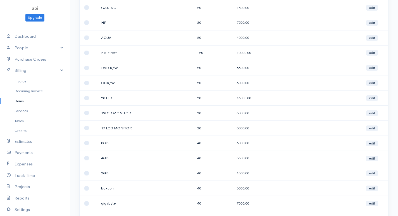
click at [27, 104] on link "Items" at bounding box center [35, 101] width 70 height 10
click at [26, 110] on link "Services" at bounding box center [35, 111] width 70 height 10
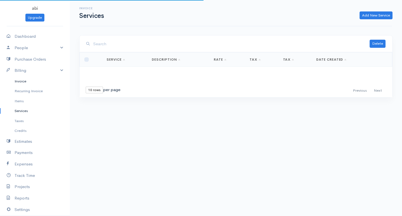
click at [21, 80] on link "Invoice" at bounding box center [35, 81] width 70 height 10
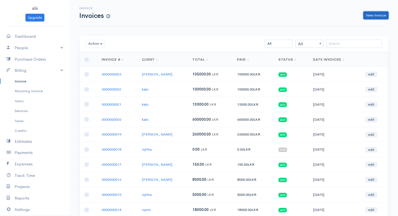
click at [373, 12] on link "New Invoice" at bounding box center [375, 15] width 25 height 8
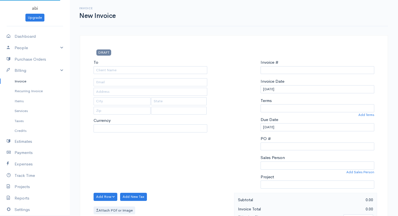
select select "[GEOGRAPHIC_DATA]"
select select "LKR"
type input "0000000024"
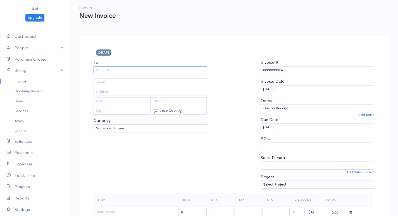
drag, startPoint x: 187, startPoint y: 66, endPoint x: 183, endPoint y: 74, distance: 9.5
click at [187, 66] on input "To" at bounding box center [151, 70] width 114 height 8
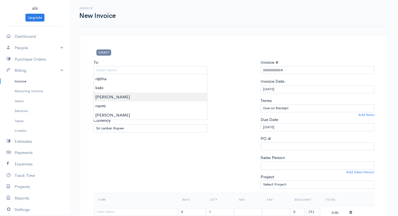
type input "[PERSON_NAME]"
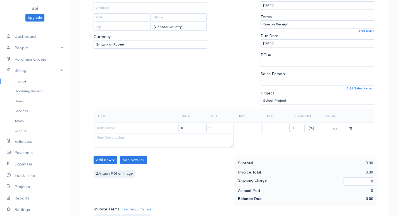
scroll to position [112, 0]
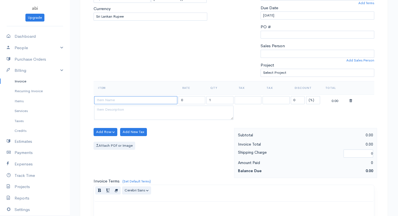
click at [121, 103] on input at bounding box center [135, 100] width 83 height 8
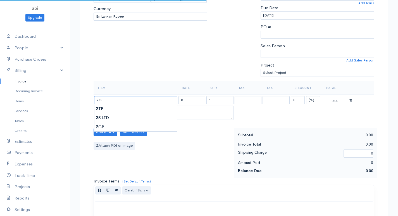
type input "2GB"
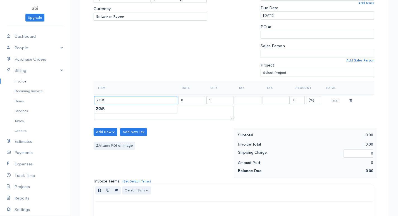
type input "1500.00"
type input "2GB"
drag, startPoint x: 208, startPoint y: 102, endPoint x: 216, endPoint y: 101, distance: 7.9
click at [215, 101] on input "1" at bounding box center [219, 100] width 27 height 8
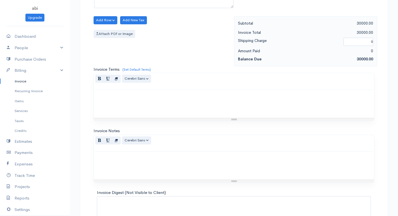
scroll to position [267, 0]
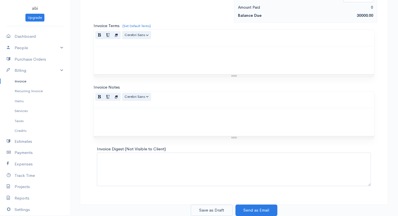
type input "20"
click at [211, 212] on button "Save as Draft" at bounding box center [212, 209] width 42 height 11
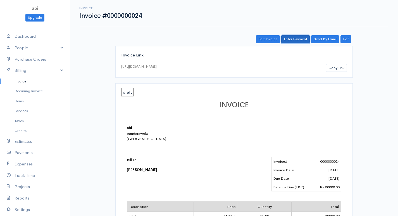
click at [292, 37] on link "Enter Payment" at bounding box center [295, 39] width 28 height 8
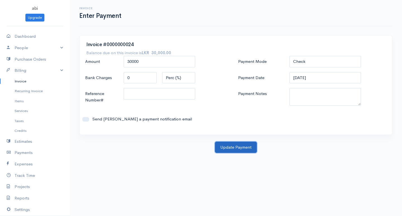
click at [249, 144] on button "Update Payment" at bounding box center [236, 147] width 42 height 11
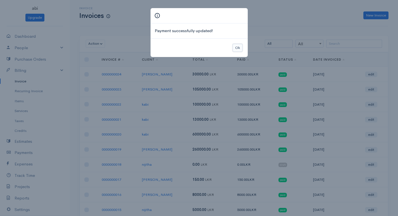
click at [236, 48] on button "Ok" at bounding box center [238, 48] width 10 height 8
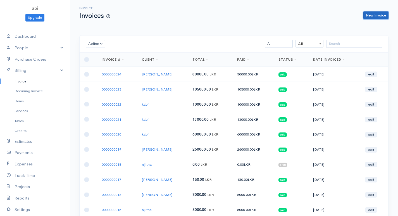
click at [370, 15] on link "New Invoice" at bounding box center [375, 15] width 25 height 8
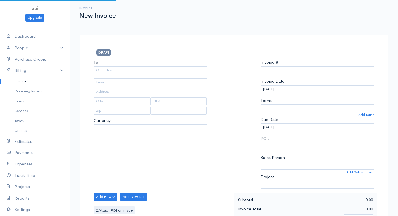
type input "0000000025"
select select "[GEOGRAPHIC_DATA]"
select select "LKR"
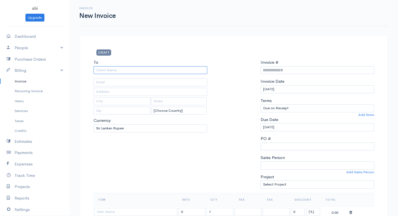
click at [138, 68] on input "To" at bounding box center [151, 70] width 114 height 8
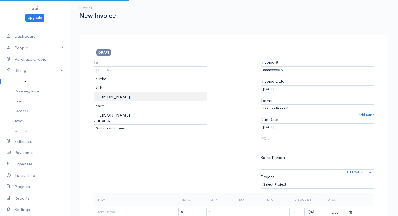
type input "[PERSON_NAME]"
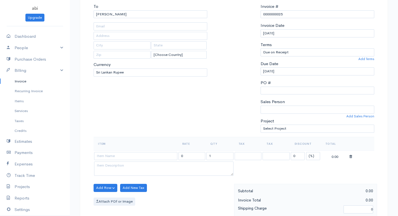
scroll to position [112, 0]
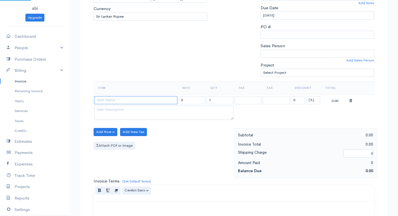
click at [125, 103] on input at bounding box center [135, 100] width 83 height 8
type input "4GB"
type input "3500.00"
type input "4GB"
drag, startPoint x: 208, startPoint y: 99, endPoint x: 216, endPoint y: 97, distance: 7.9
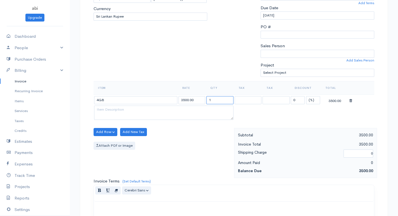
click at [216, 97] on input "1" at bounding box center [219, 100] width 27 height 8
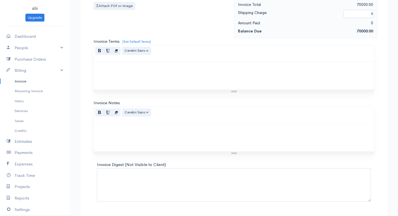
scroll to position [267, 0]
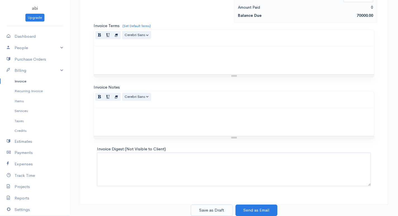
type input "20"
click at [200, 211] on button "Save as Draft" at bounding box center [212, 209] width 42 height 11
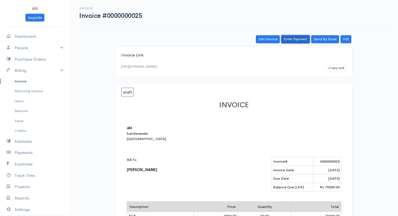
click at [299, 38] on link "Enter Payment" at bounding box center [295, 39] width 28 height 8
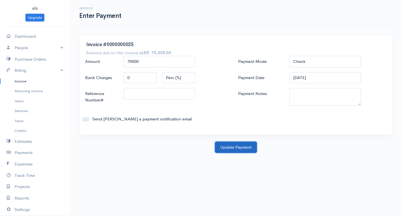
click at [240, 145] on button "Update Payment" at bounding box center [236, 147] width 42 height 11
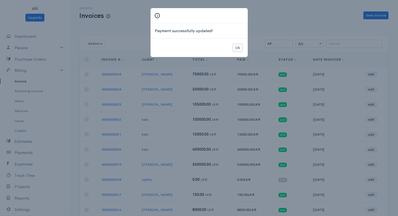
drag, startPoint x: 240, startPoint y: 44, endPoint x: 248, endPoint y: 49, distance: 9.7
click at [240, 45] on button "Ok" at bounding box center [238, 48] width 10 height 8
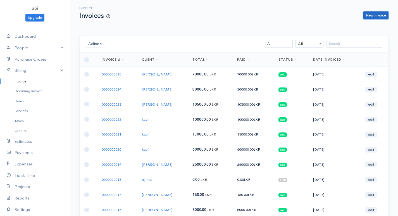
click at [375, 14] on link "New Invoice" at bounding box center [375, 15] width 25 height 8
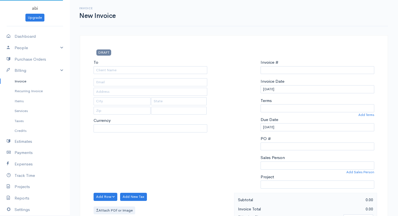
select select "LKR"
select select "[GEOGRAPHIC_DATA]"
type input "0000000026"
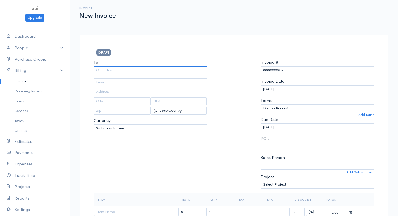
click at [154, 68] on input "To" at bounding box center [151, 70] width 114 height 8
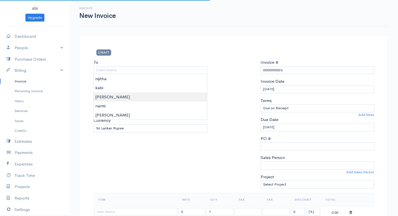
type input "[PERSON_NAME]"
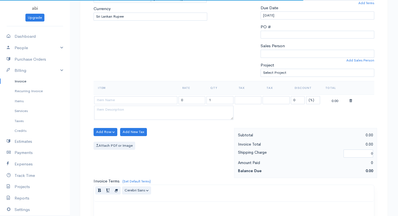
scroll to position [140, 0]
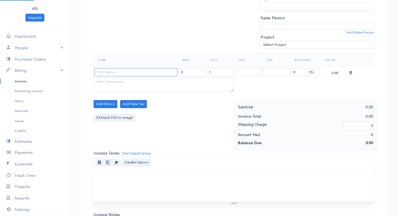
click at [126, 74] on input at bounding box center [135, 72] width 83 height 8
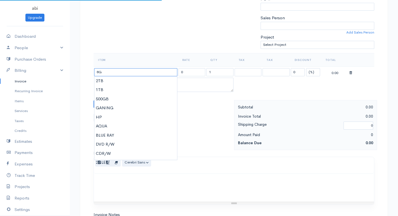
type input "8GB"
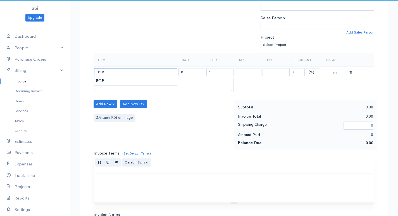
type input "6000.00"
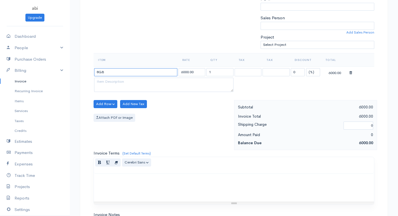
type input "8GB"
drag, startPoint x: 217, startPoint y: 71, endPoint x: 208, endPoint y: 73, distance: 8.6
click at [217, 70] on input "1" at bounding box center [219, 72] width 27 height 8
click at [211, 71] on input "1" at bounding box center [219, 72] width 27 height 8
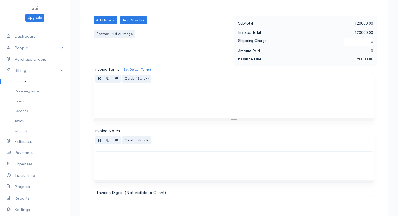
scroll to position [267, 0]
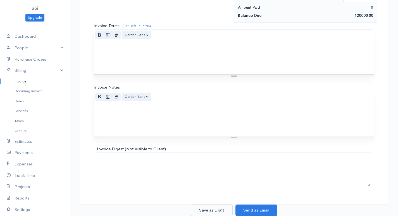
type input "20"
click at [204, 209] on button "Save as Draft" at bounding box center [212, 209] width 42 height 11
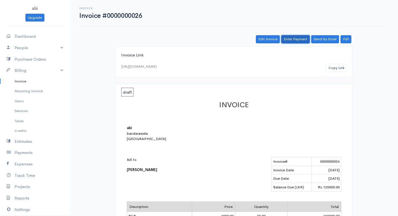
click at [295, 38] on link "Enter Payment" at bounding box center [295, 39] width 28 height 8
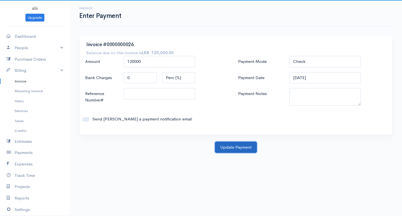
click at [235, 144] on button "Update Payment" at bounding box center [236, 147] width 42 height 11
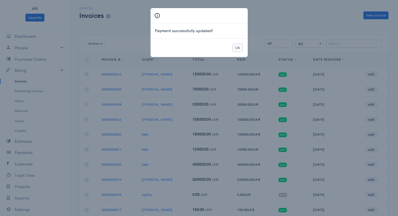
click at [239, 48] on button "Ok" at bounding box center [238, 48] width 10 height 8
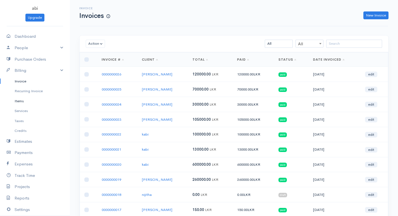
click at [30, 99] on link "Items" at bounding box center [35, 101] width 70 height 10
